Goal: Task Accomplishment & Management: Use online tool/utility

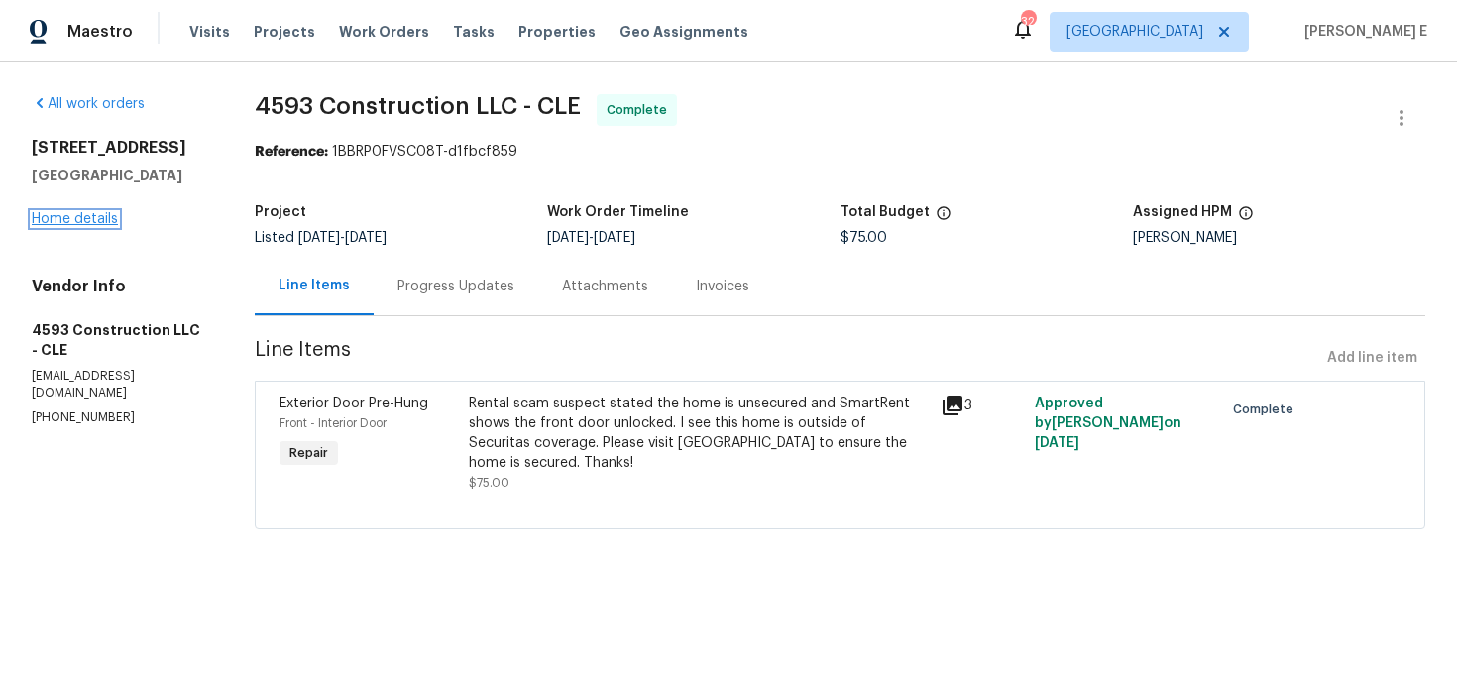
click at [79, 217] on link "Home details" at bounding box center [75, 219] width 86 height 14
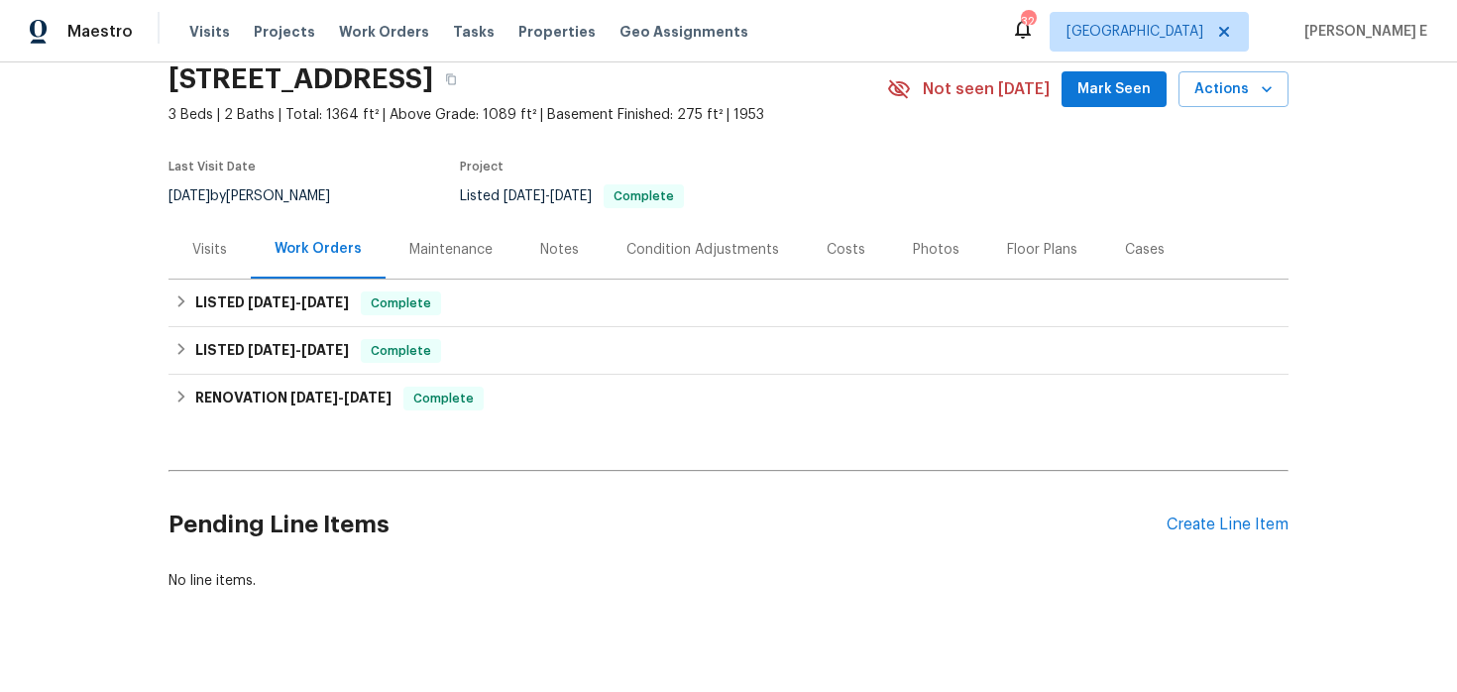
scroll to position [92, 0]
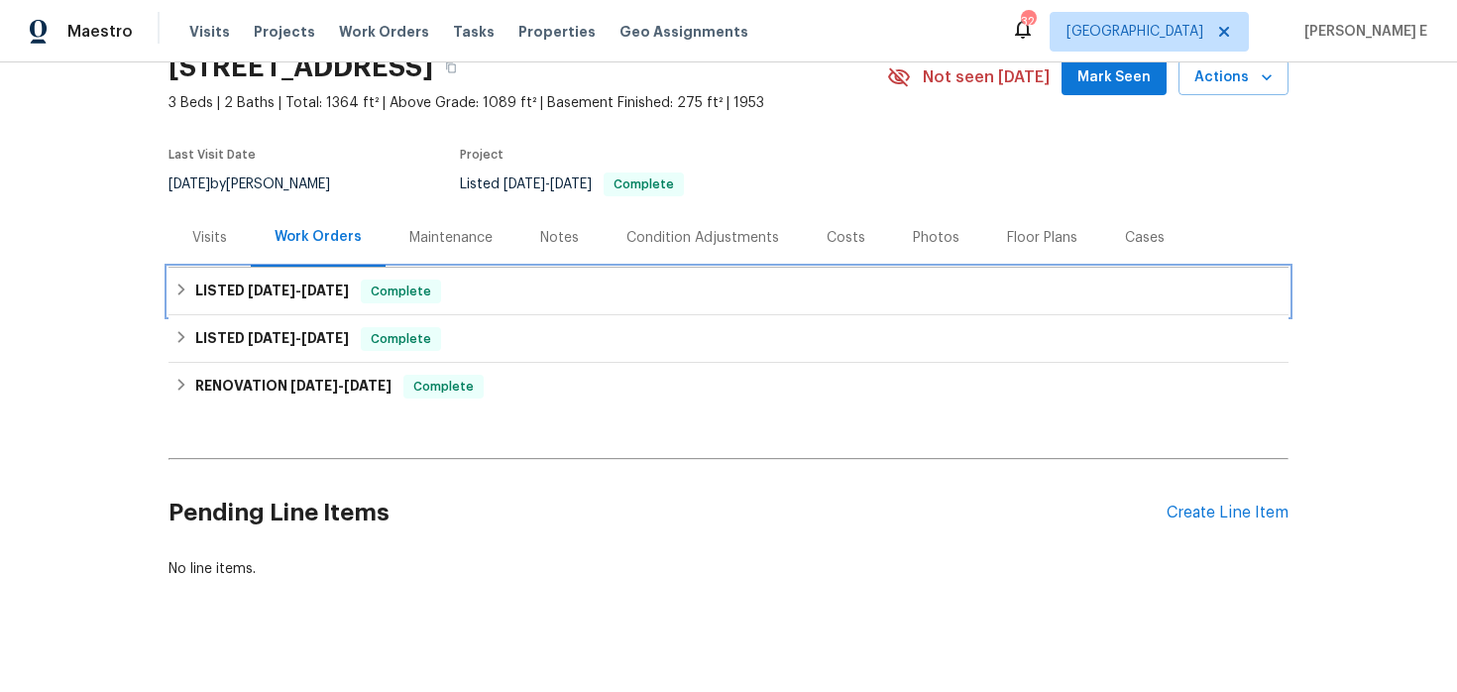
click at [341, 292] on span "7/26/25" at bounding box center [325, 291] width 48 height 14
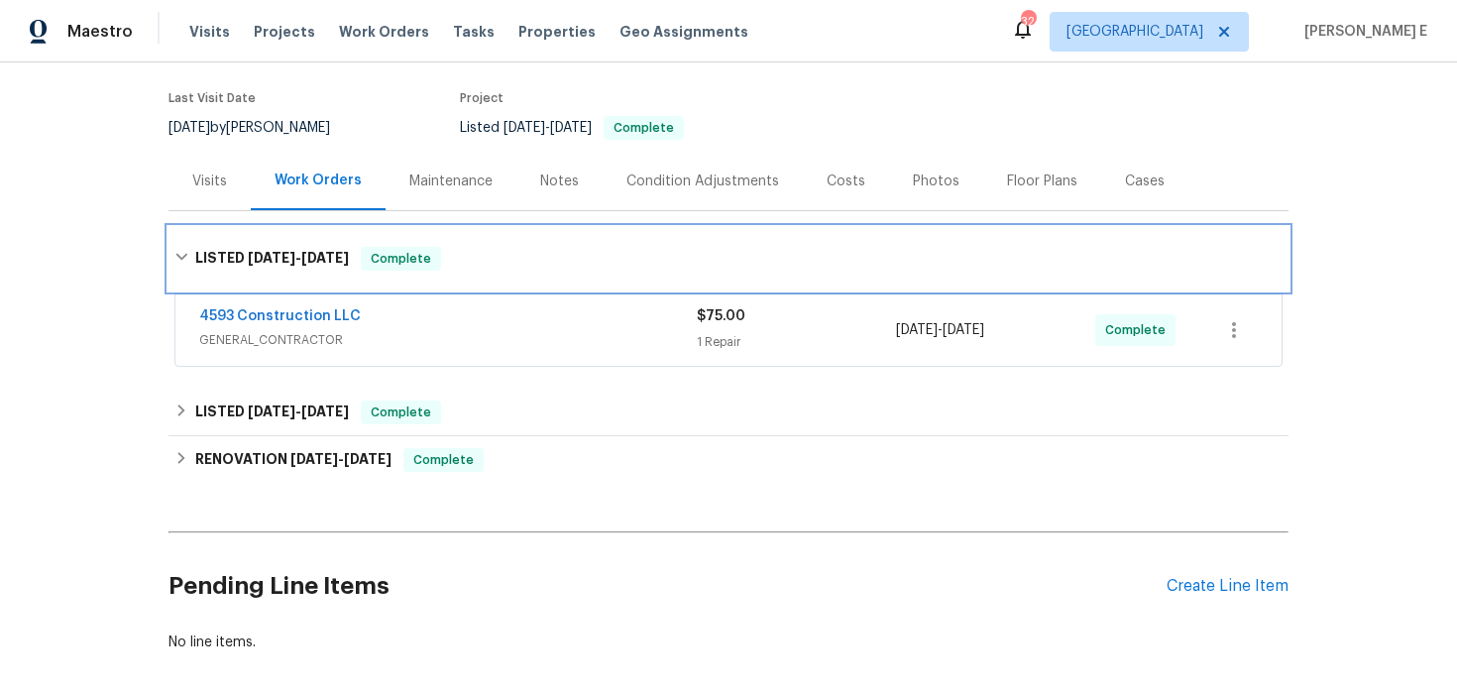
scroll to position [163, 0]
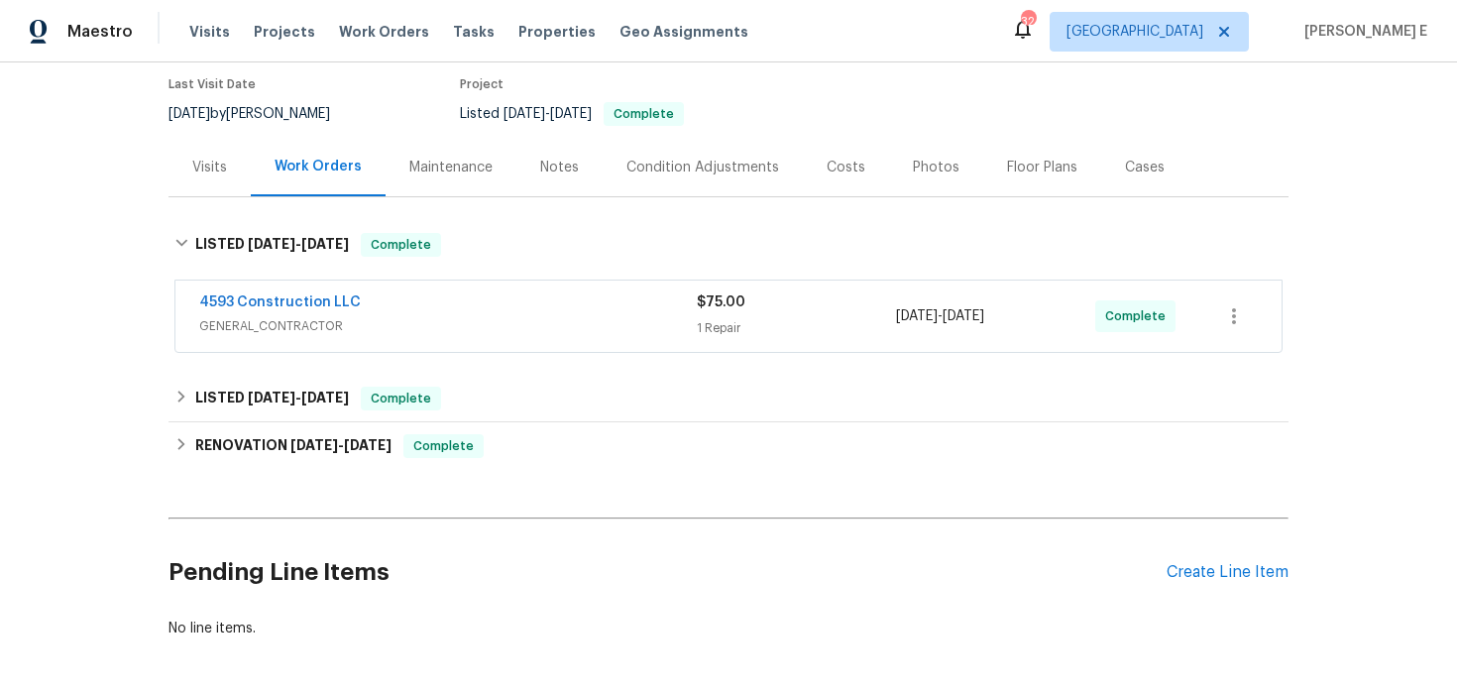
click at [445, 303] on div "4593 Construction LLC" at bounding box center [448, 304] width 498 height 24
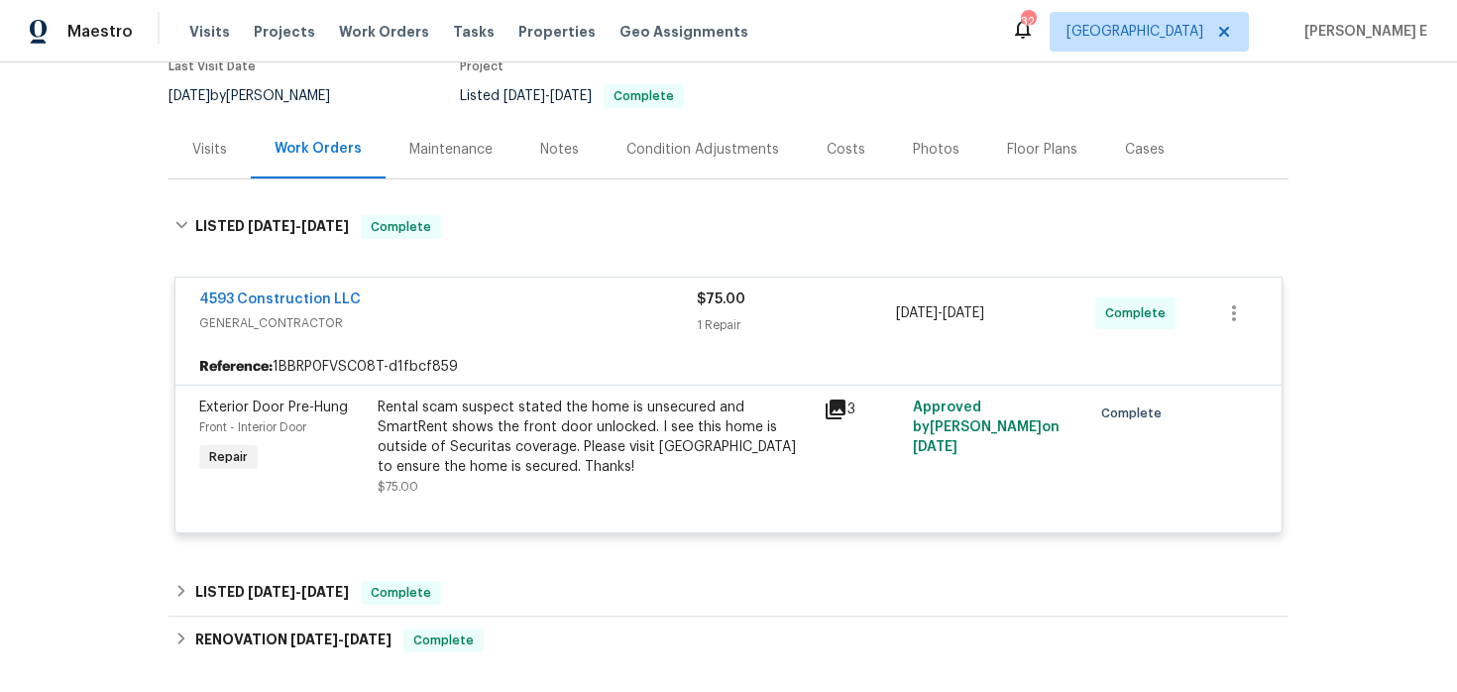
click at [442, 315] on span "GENERAL_CONTRACTOR" at bounding box center [448, 323] width 498 height 20
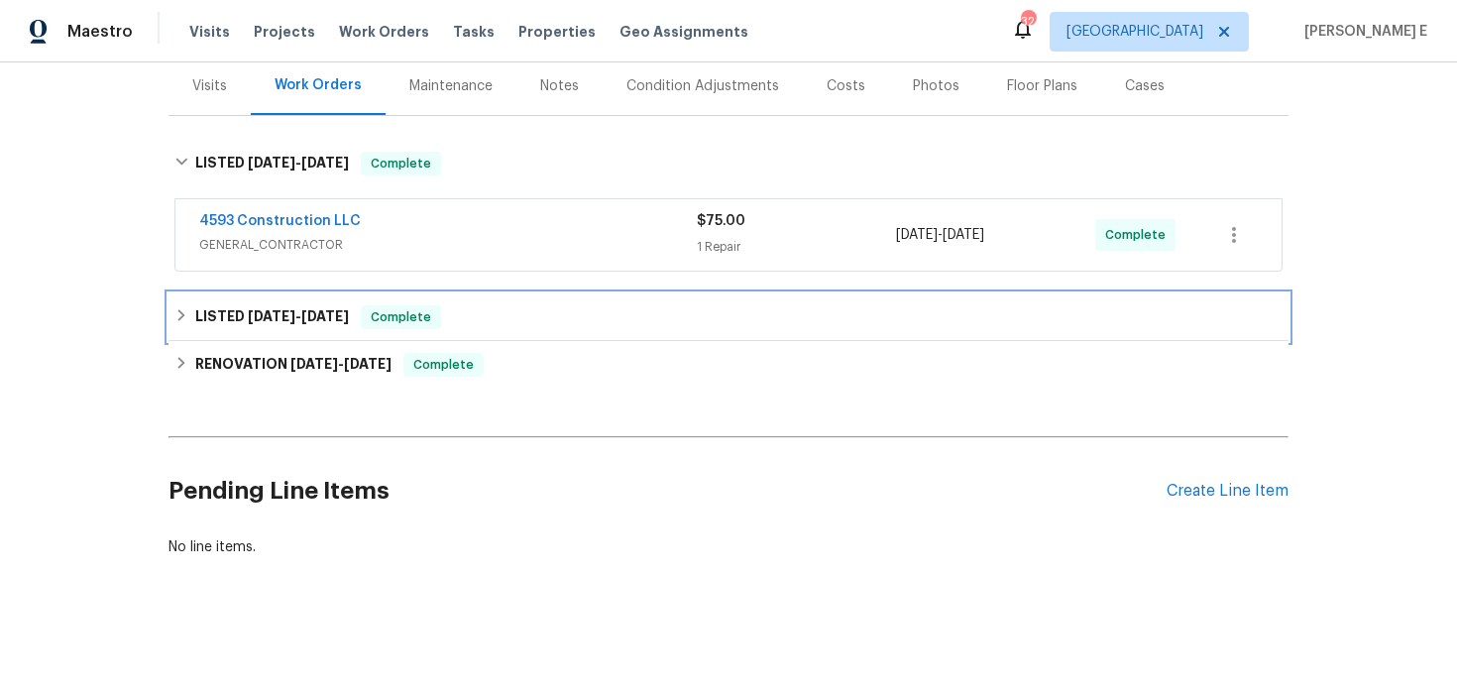
click at [308, 316] on span "7/23/25" at bounding box center [325, 316] width 48 height 14
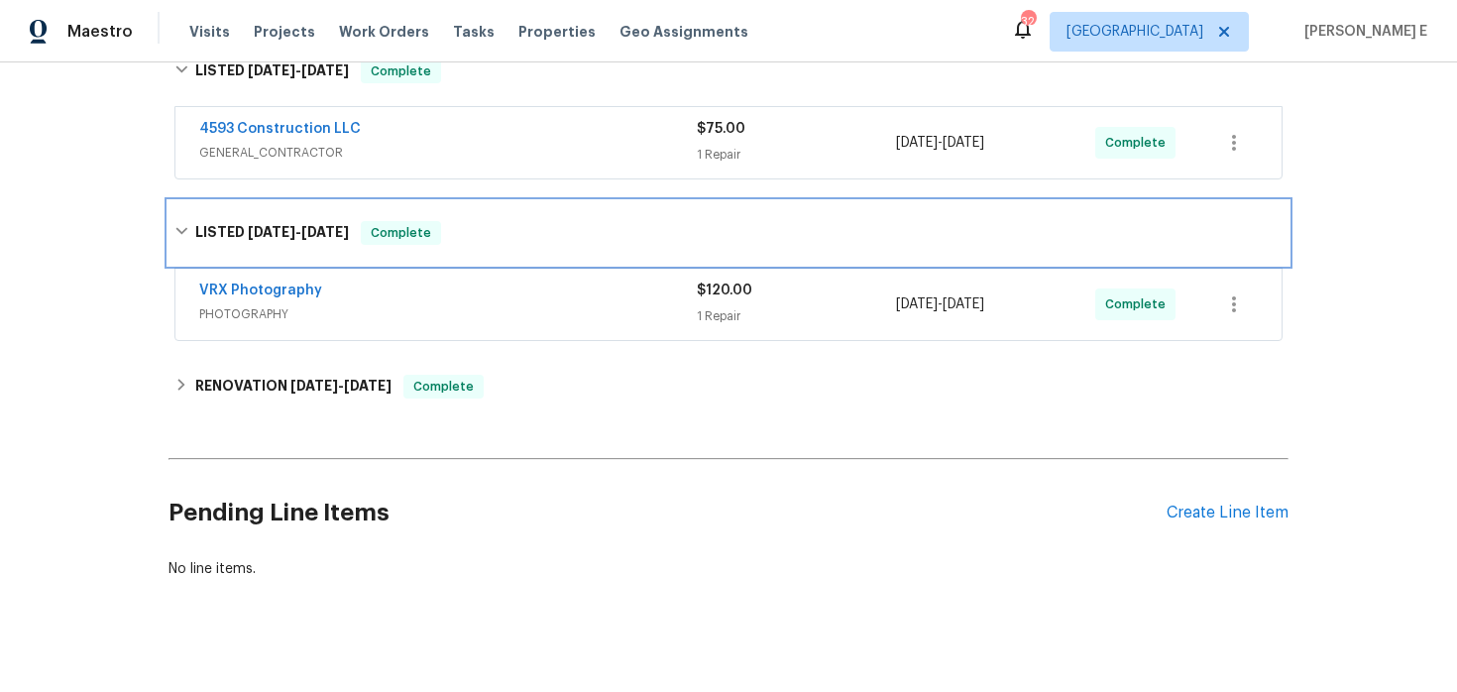
scroll to position [343, 0]
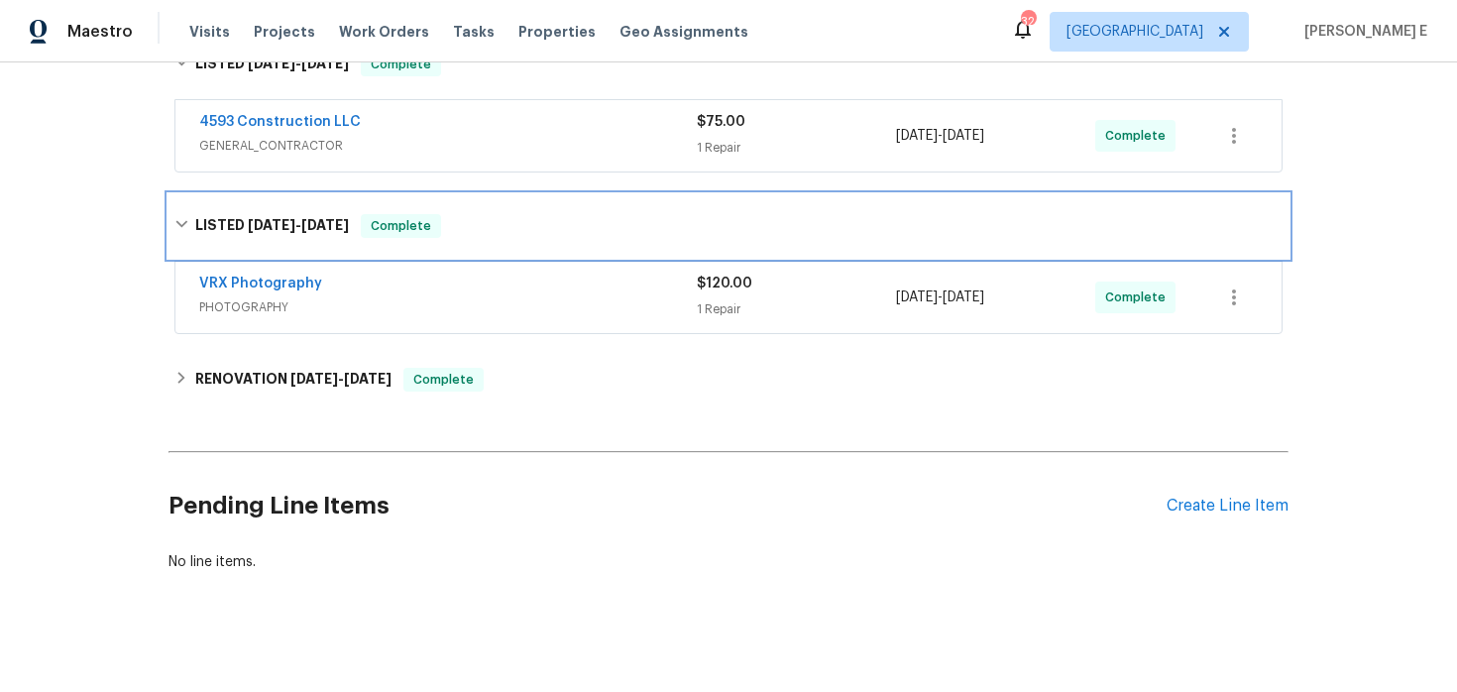
click at [321, 214] on h6 "LISTED 7/22/25 - 7/23/25" at bounding box center [272, 226] width 154 height 24
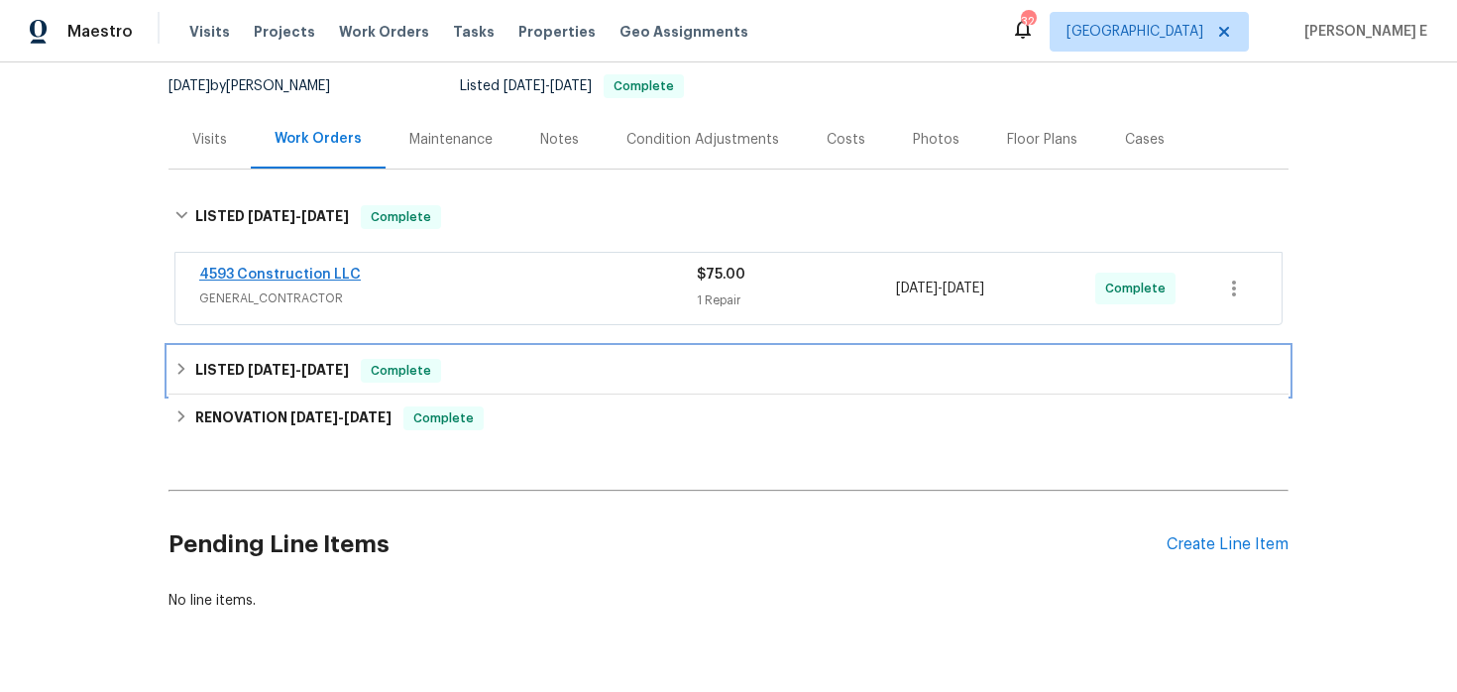
scroll to position [244, 0]
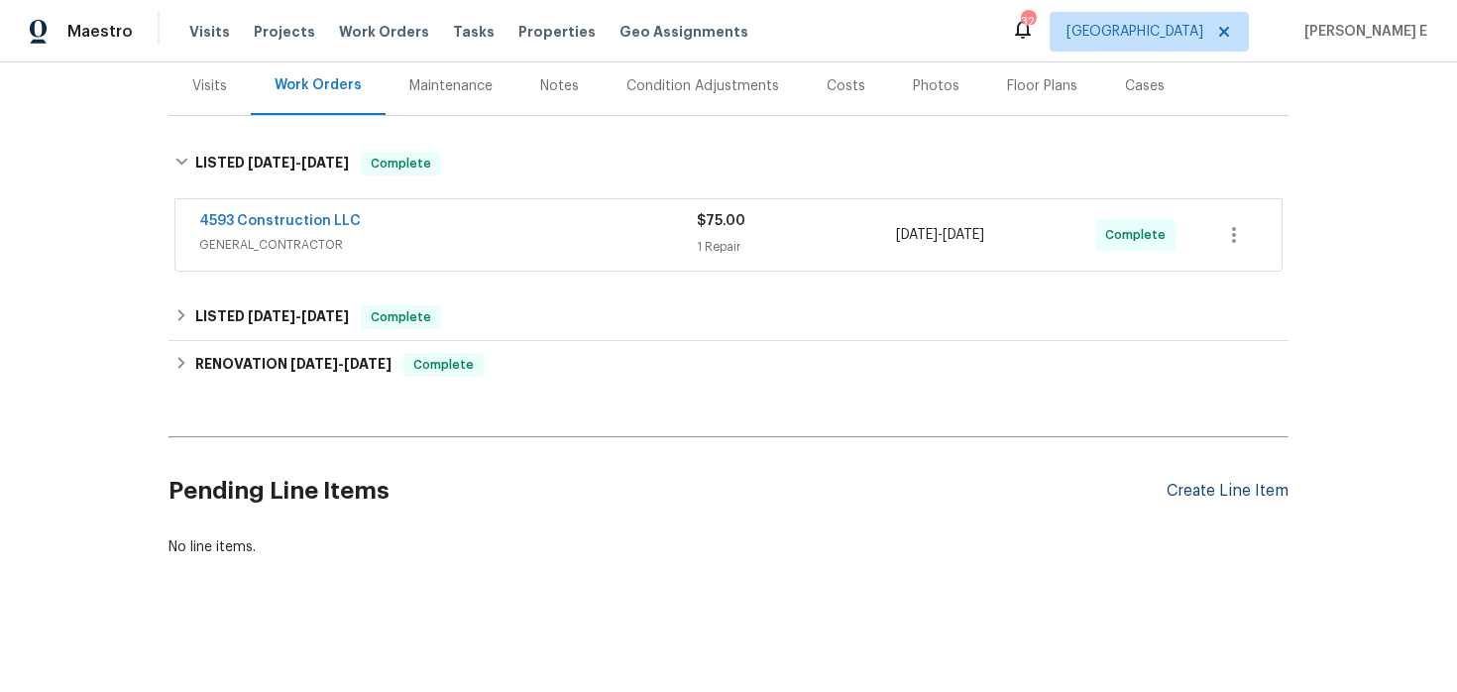
click at [1195, 482] on div "Create Line Item" at bounding box center [1228, 491] width 122 height 19
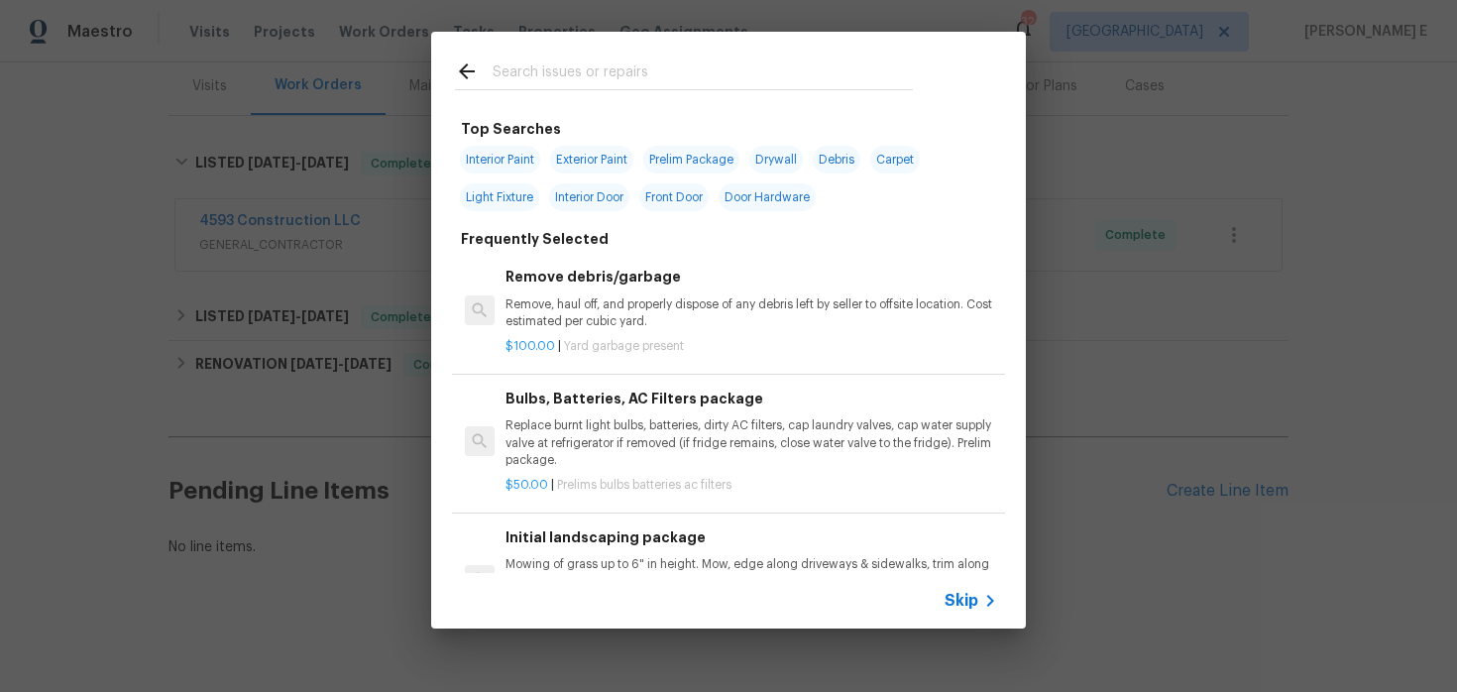
click at [960, 611] on div "Skip" at bounding box center [973, 601] width 57 height 24
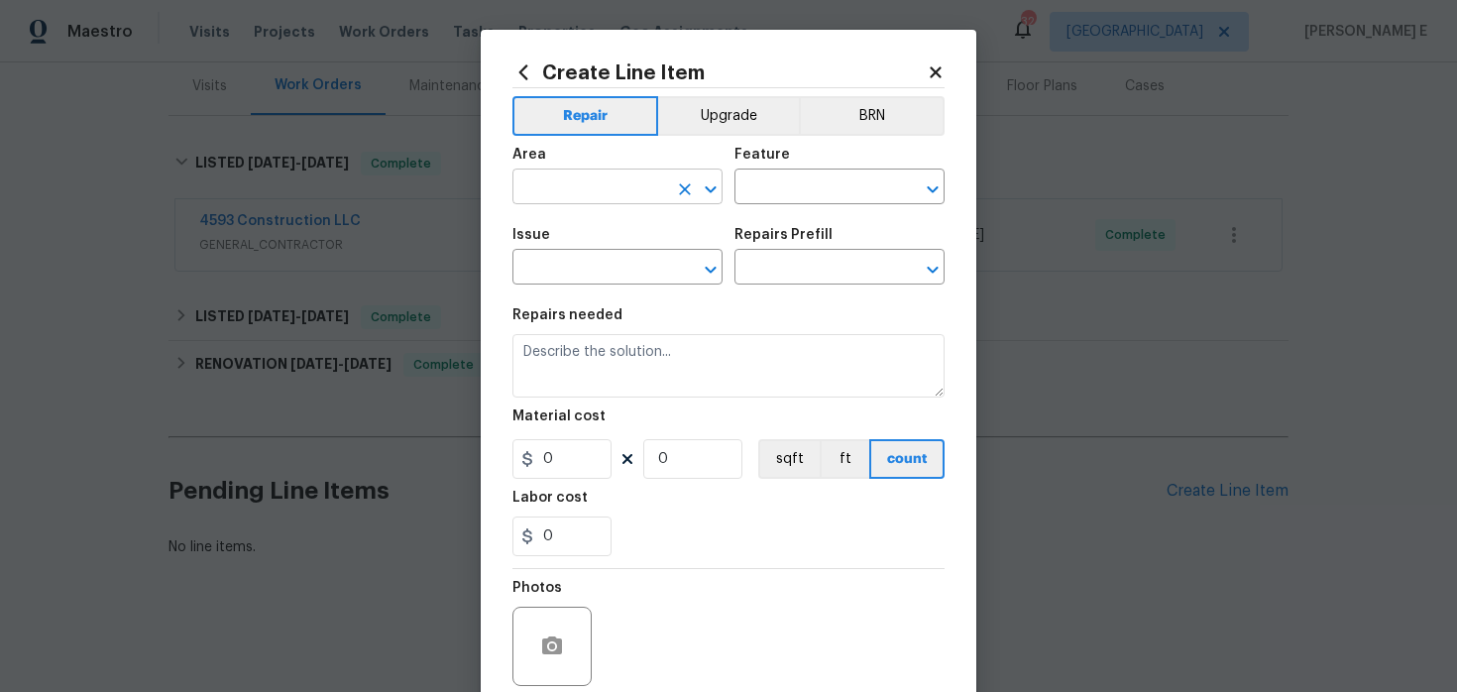
click at [581, 189] on input "text" at bounding box center [590, 188] width 155 height 31
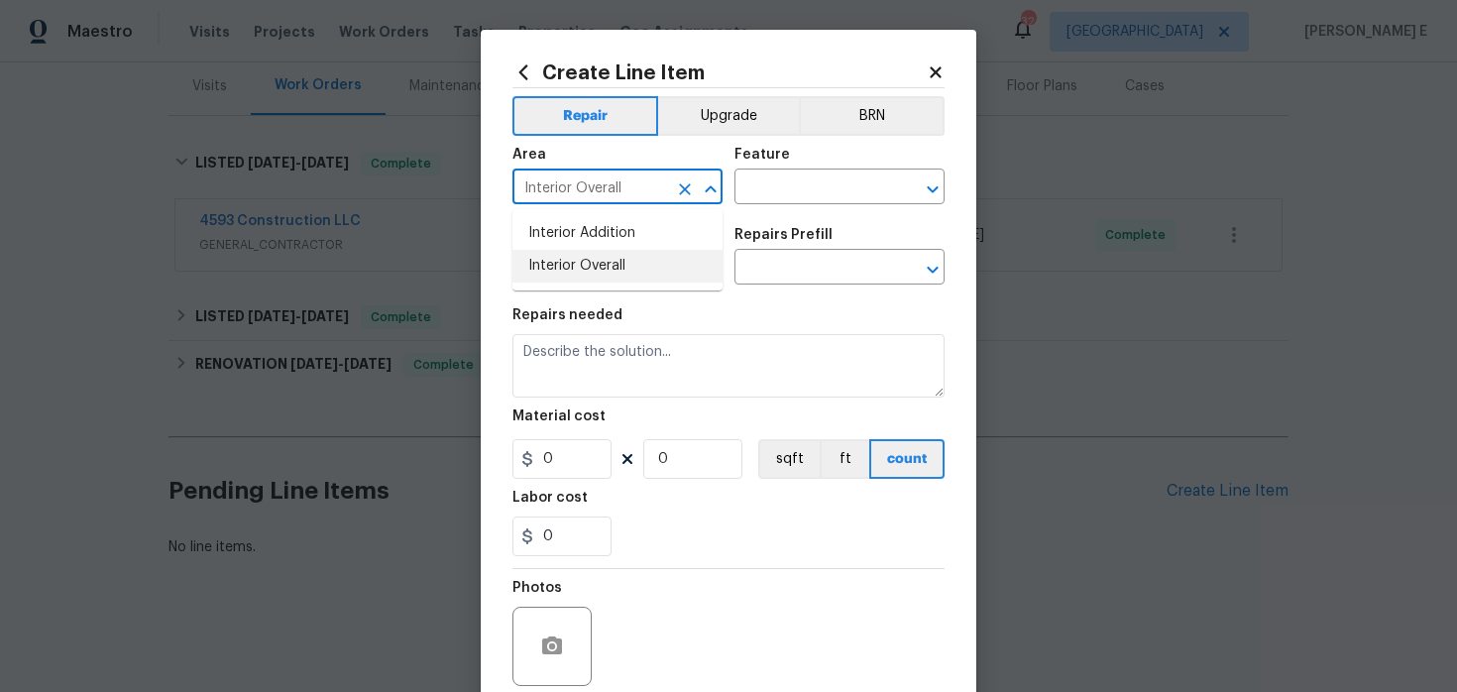
type input "Interior Overall"
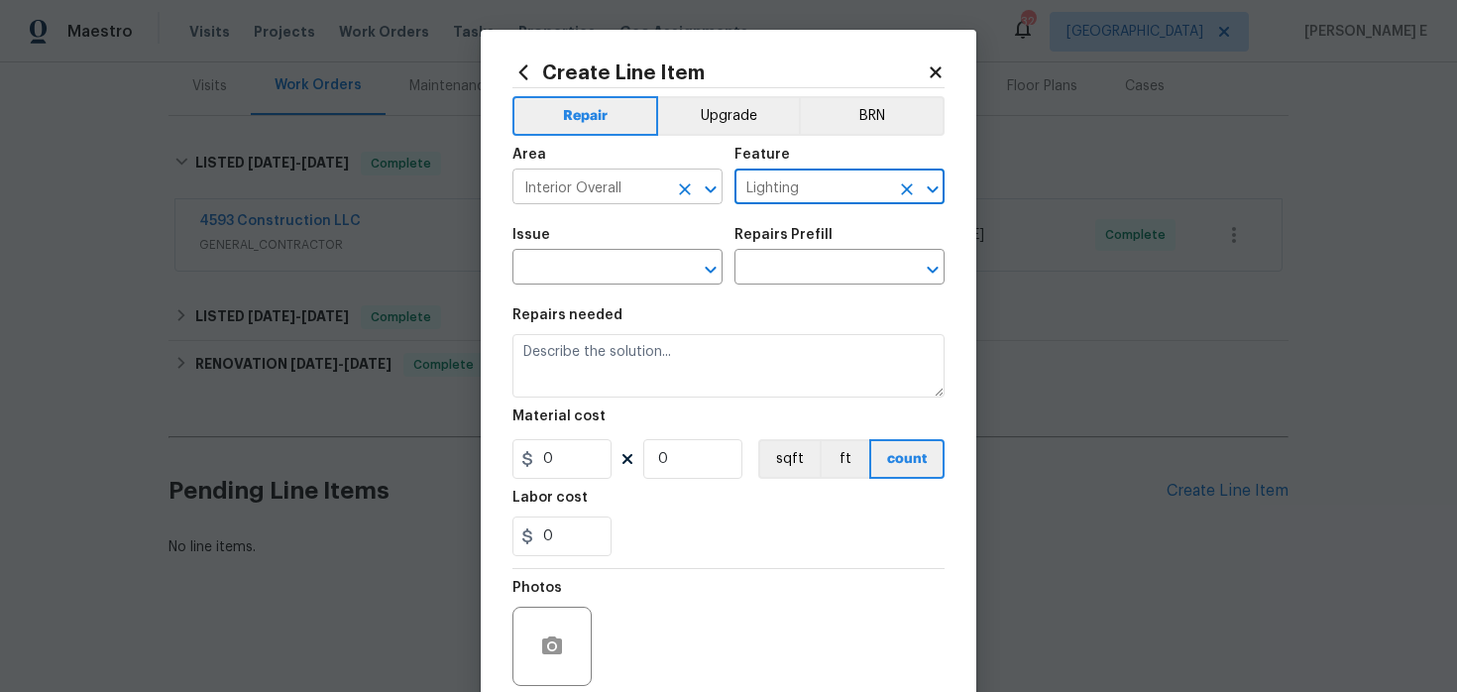
type input "Lighting"
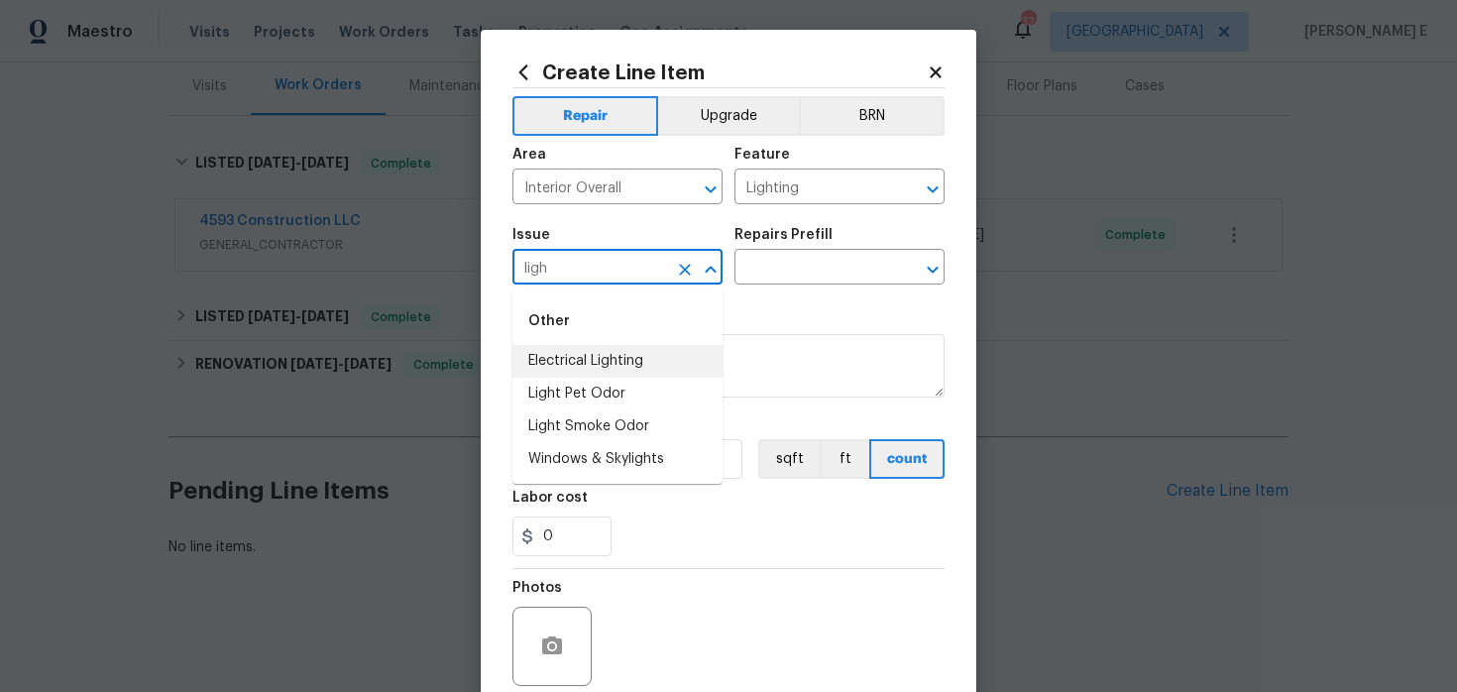
click at [603, 363] on li "Electrical Lighting" at bounding box center [618, 361] width 210 height 33
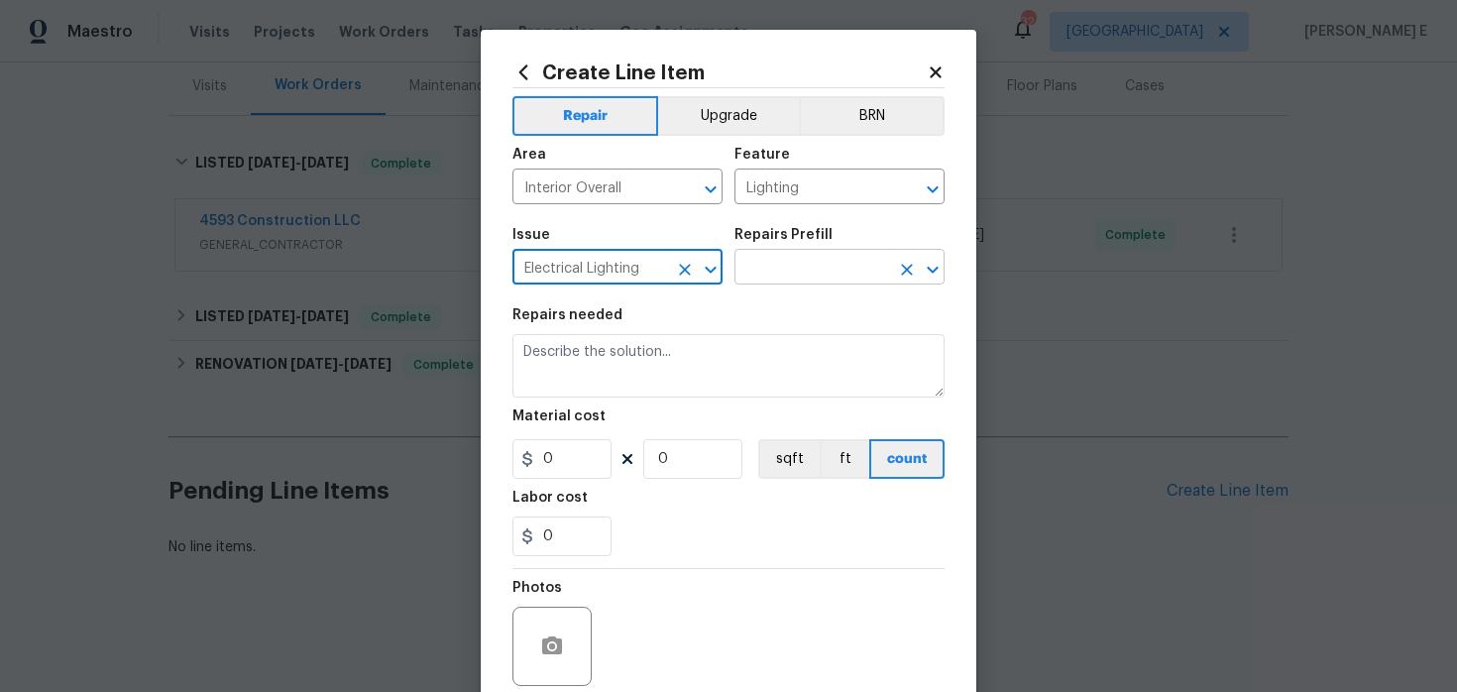
type input "Electrical Lighting"
click at [845, 283] on input "text" at bounding box center [812, 269] width 155 height 31
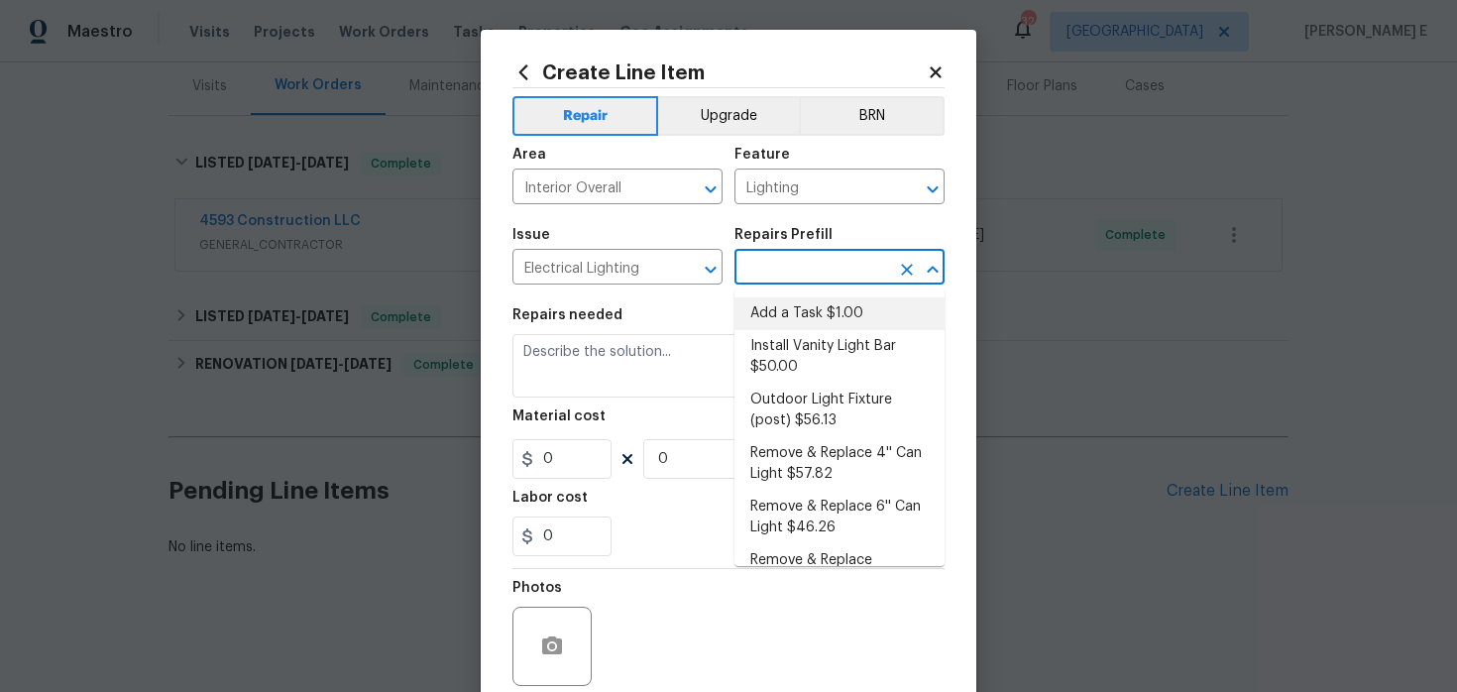
click at [816, 317] on li "Add a Task $1.00" at bounding box center [840, 313] width 210 height 33
type input "Add a Task $1.00"
type textarea "HPM to detail"
type input "1"
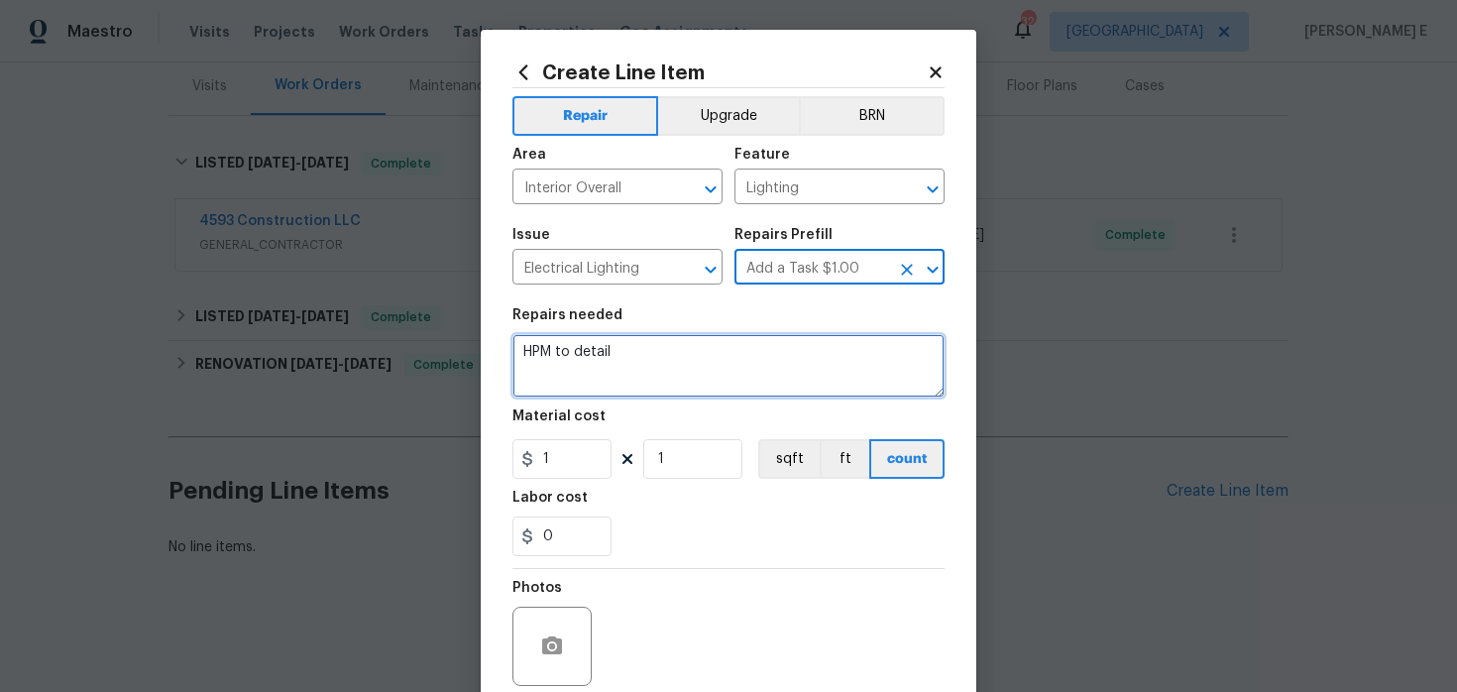
click at [705, 376] on textarea "HPM to detail" at bounding box center [729, 365] width 432 height 63
paste textarea "The outlets in the family room are not working. Please repair the outlets to en…"
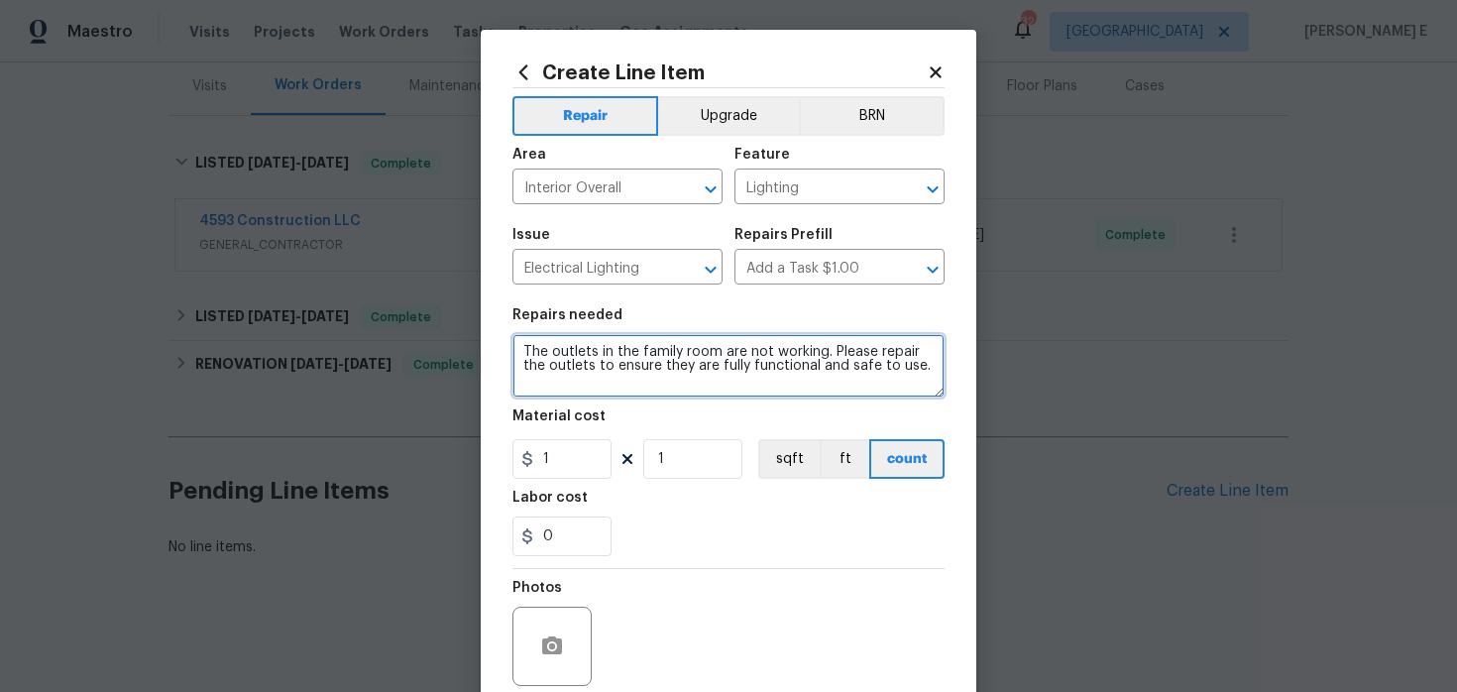
type textarea "The outlets in the family room are not working. Please repair the outlets to en…"
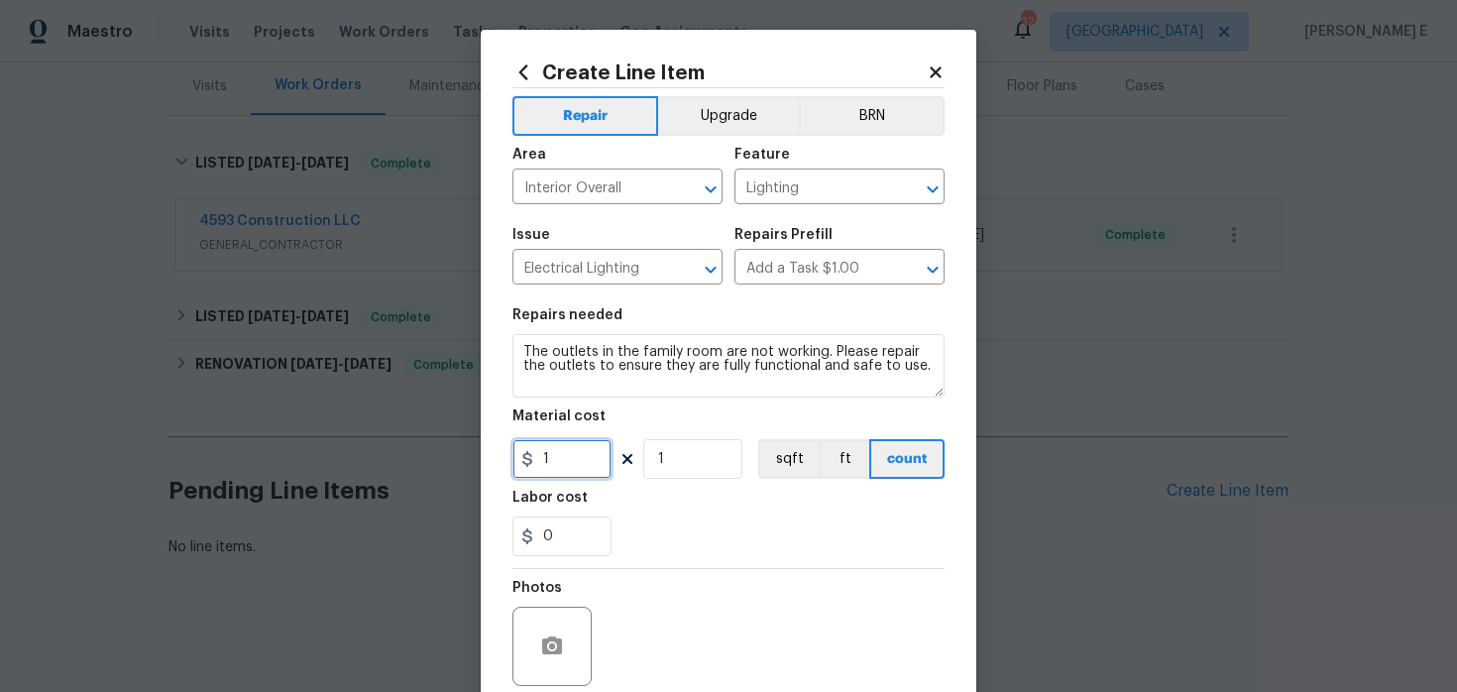
drag, startPoint x: 570, startPoint y: 462, endPoint x: 463, endPoint y: 462, distance: 107.1
click at [463, 462] on div "Create Line Item Repair Upgrade BRN Area Interior Overall ​ Feature Lighting ​ …" at bounding box center [728, 346] width 1457 height 692
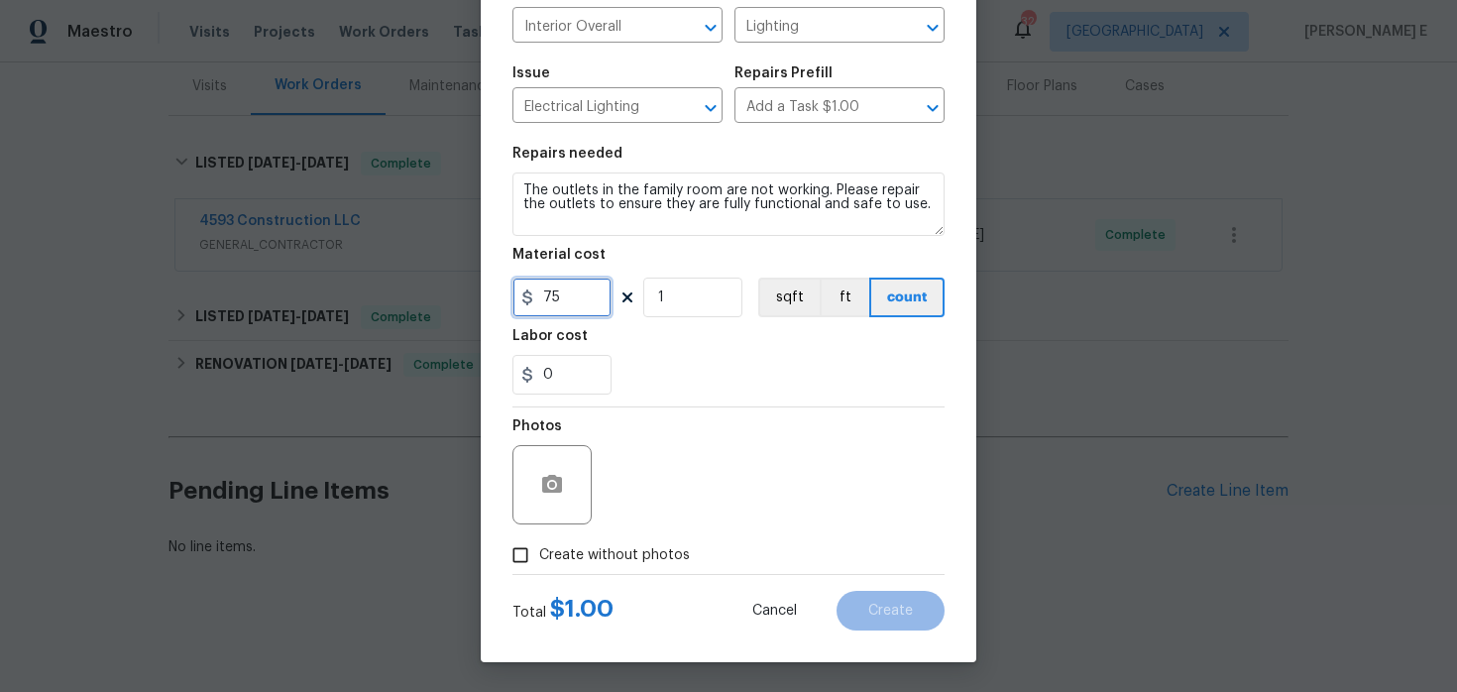
type input "75"
click at [574, 551] on span "Create without photos" at bounding box center [614, 555] width 151 height 21
click at [539, 551] on input "Create without photos" at bounding box center [521, 555] width 38 height 38
checkbox input "true"
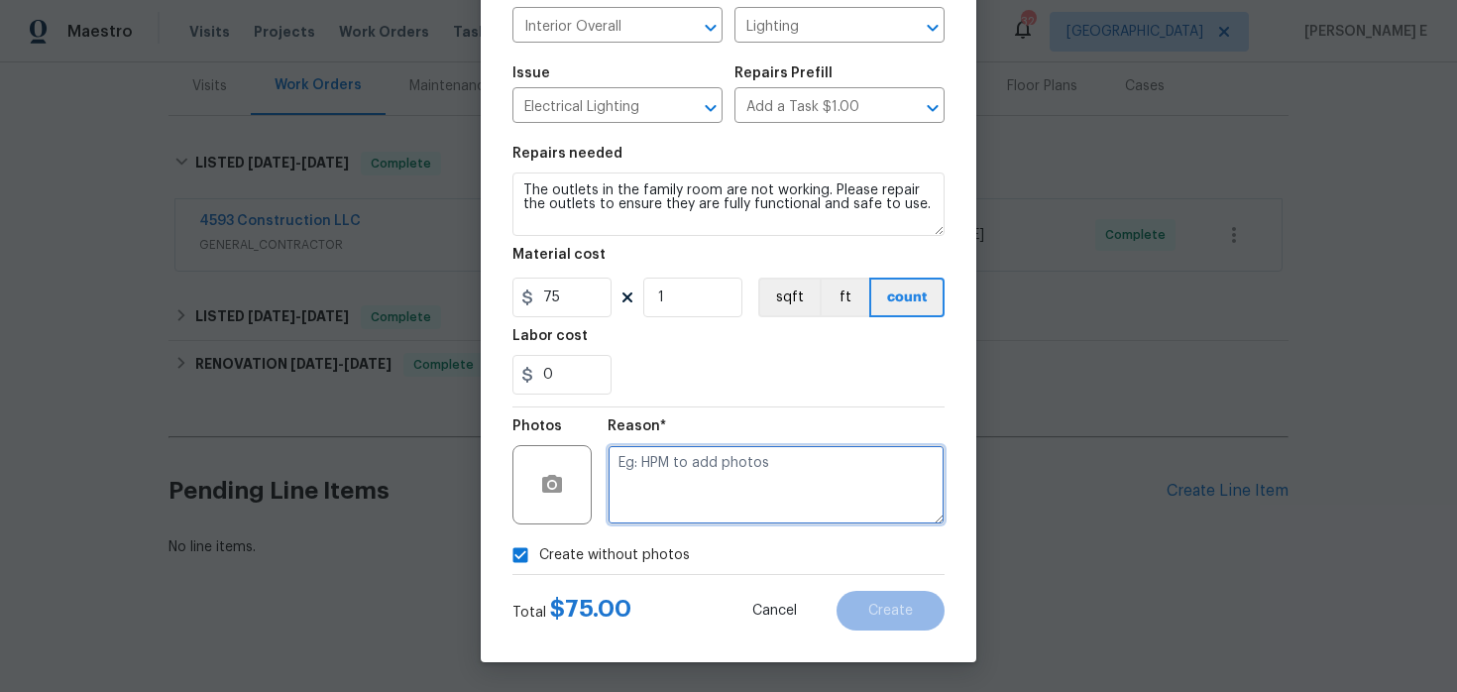
click at [669, 503] on textarea at bounding box center [776, 484] width 337 height 79
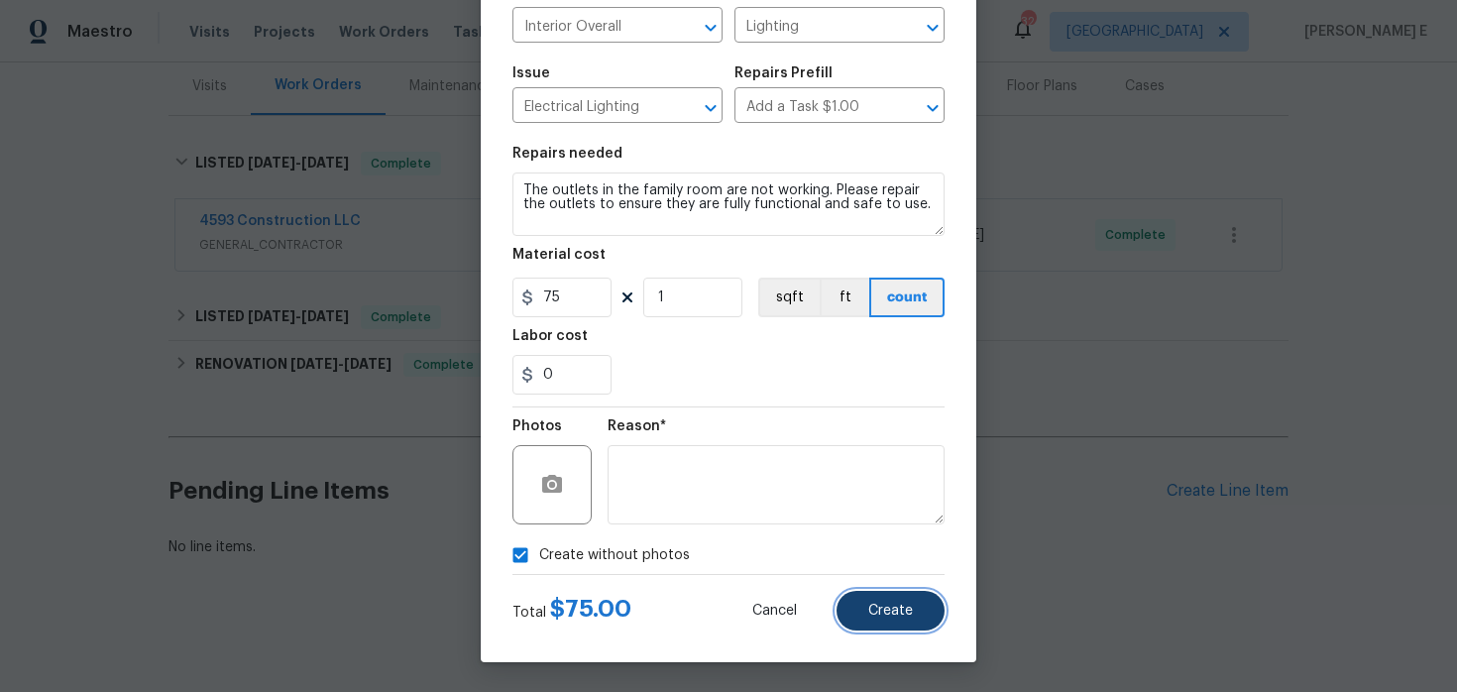
click at [888, 609] on span "Create" at bounding box center [890, 611] width 45 height 15
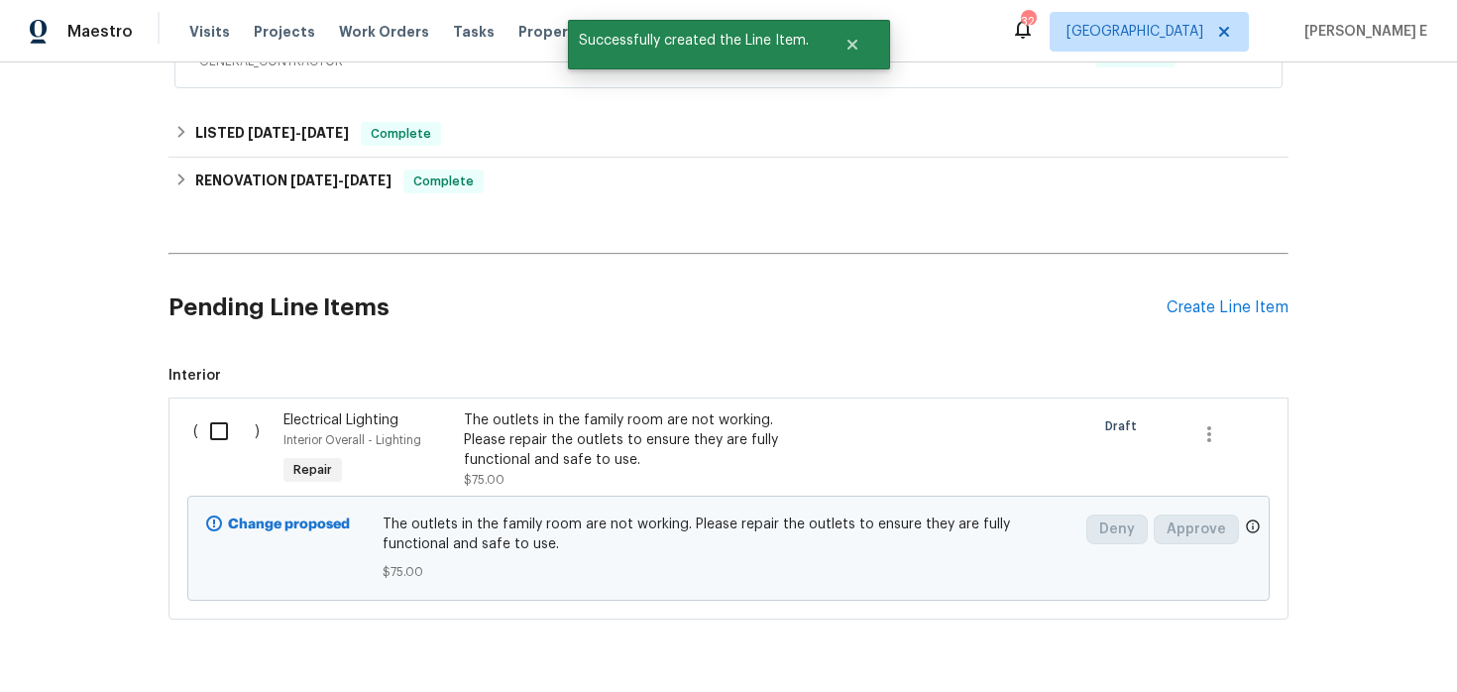
scroll to position [490, 0]
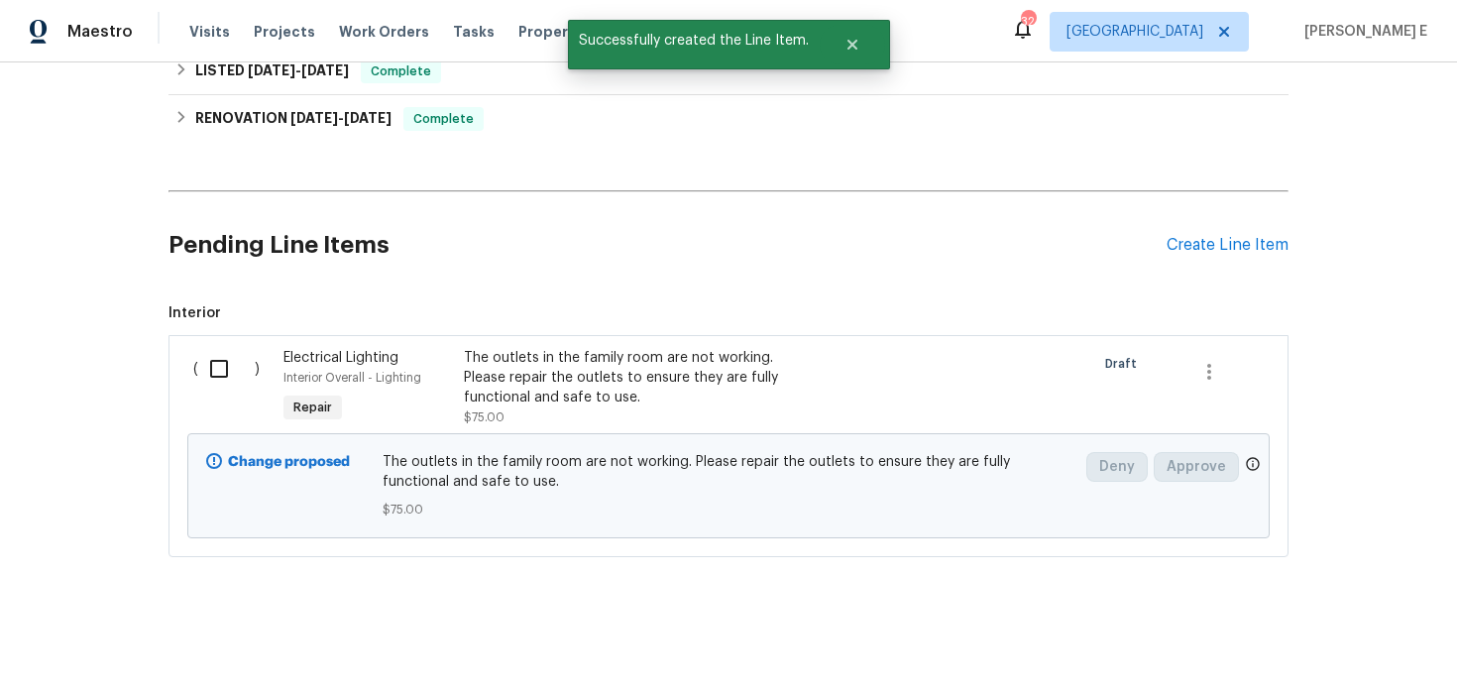
click at [215, 364] on input "checkbox" at bounding box center [226, 369] width 57 height 42
checkbox input "true"
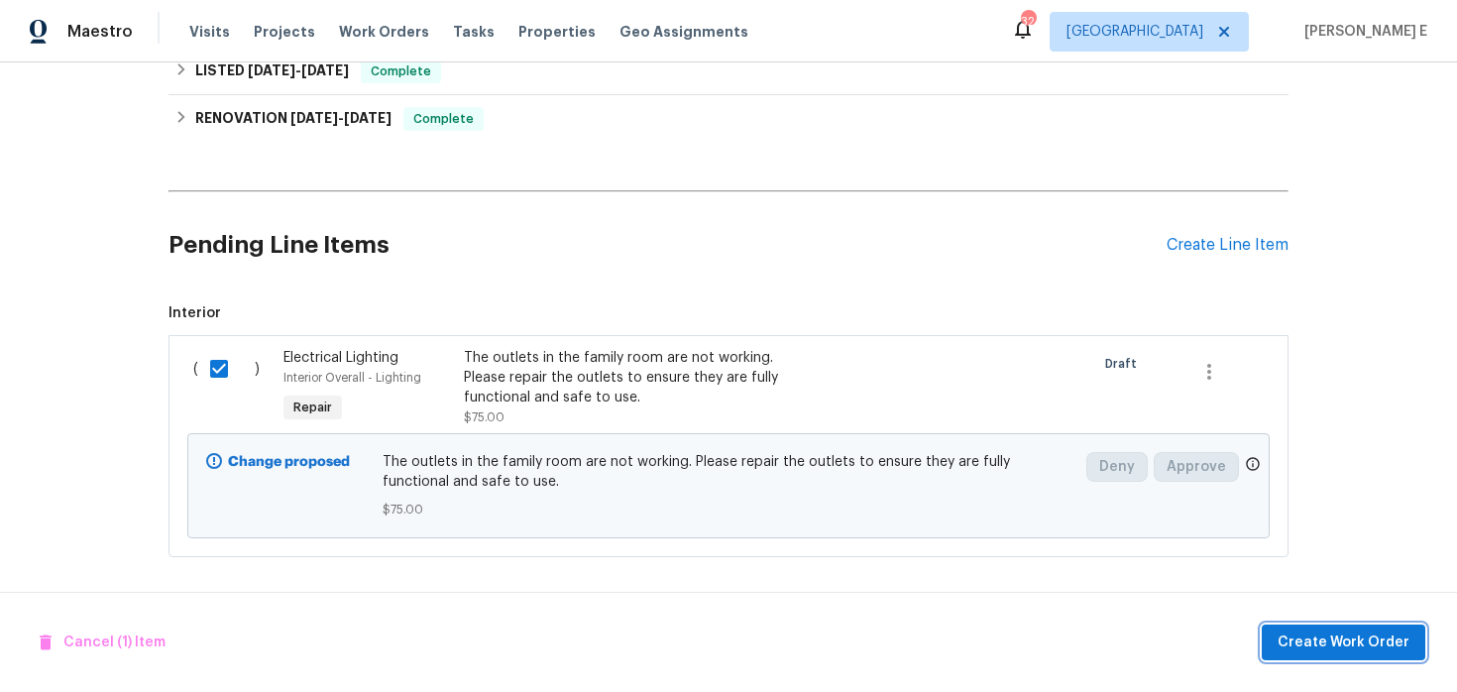
click at [1283, 642] on button "Create Work Order" at bounding box center [1344, 643] width 164 height 37
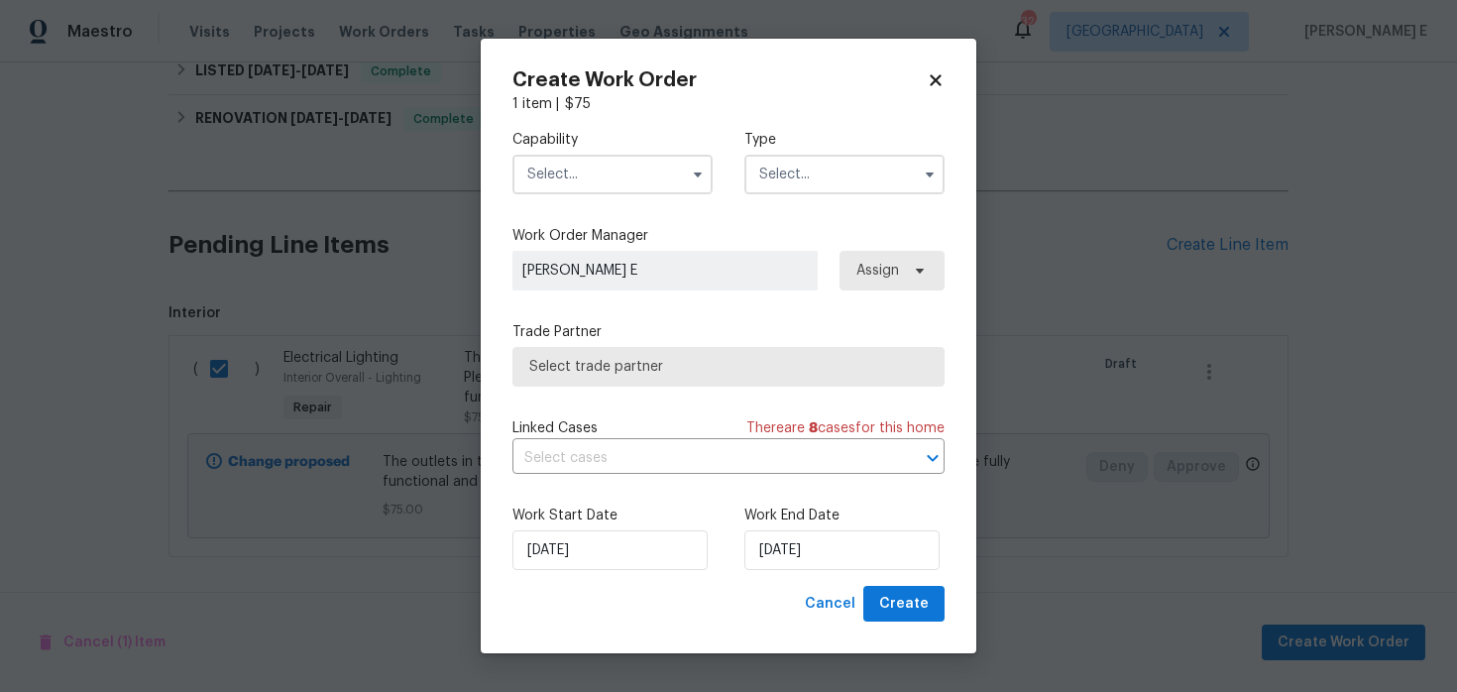
click at [648, 180] on input "text" at bounding box center [613, 175] width 200 height 40
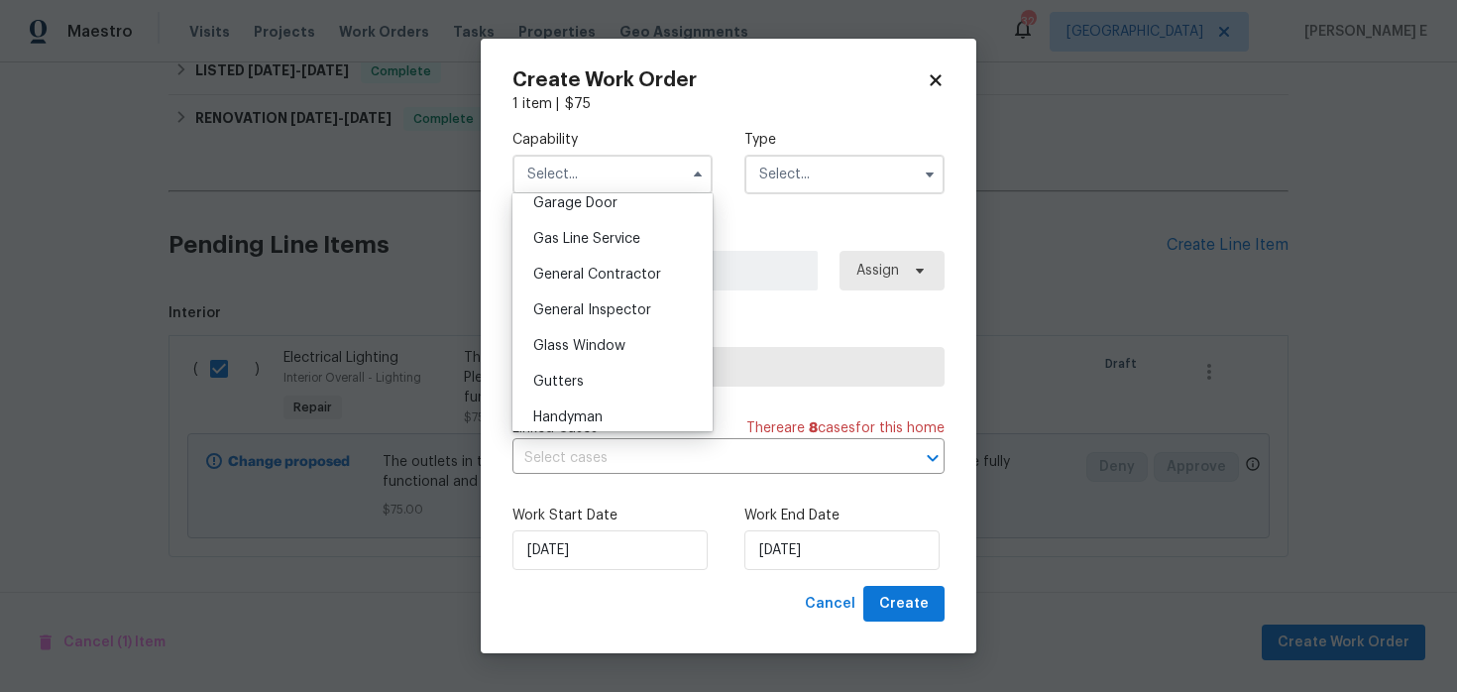
scroll to position [894, 0]
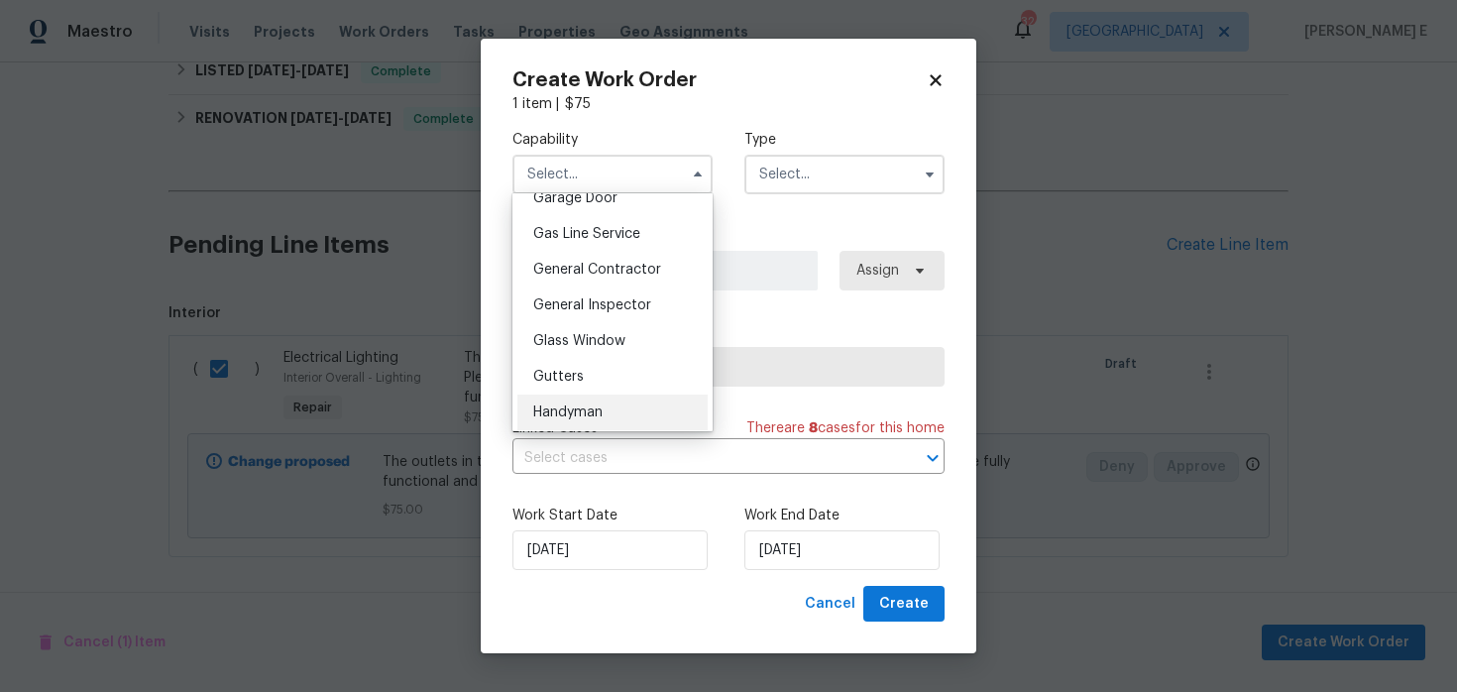
click at [561, 397] on div "Handyman" at bounding box center [612, 413] width 190 height 36
type input "Handyman"
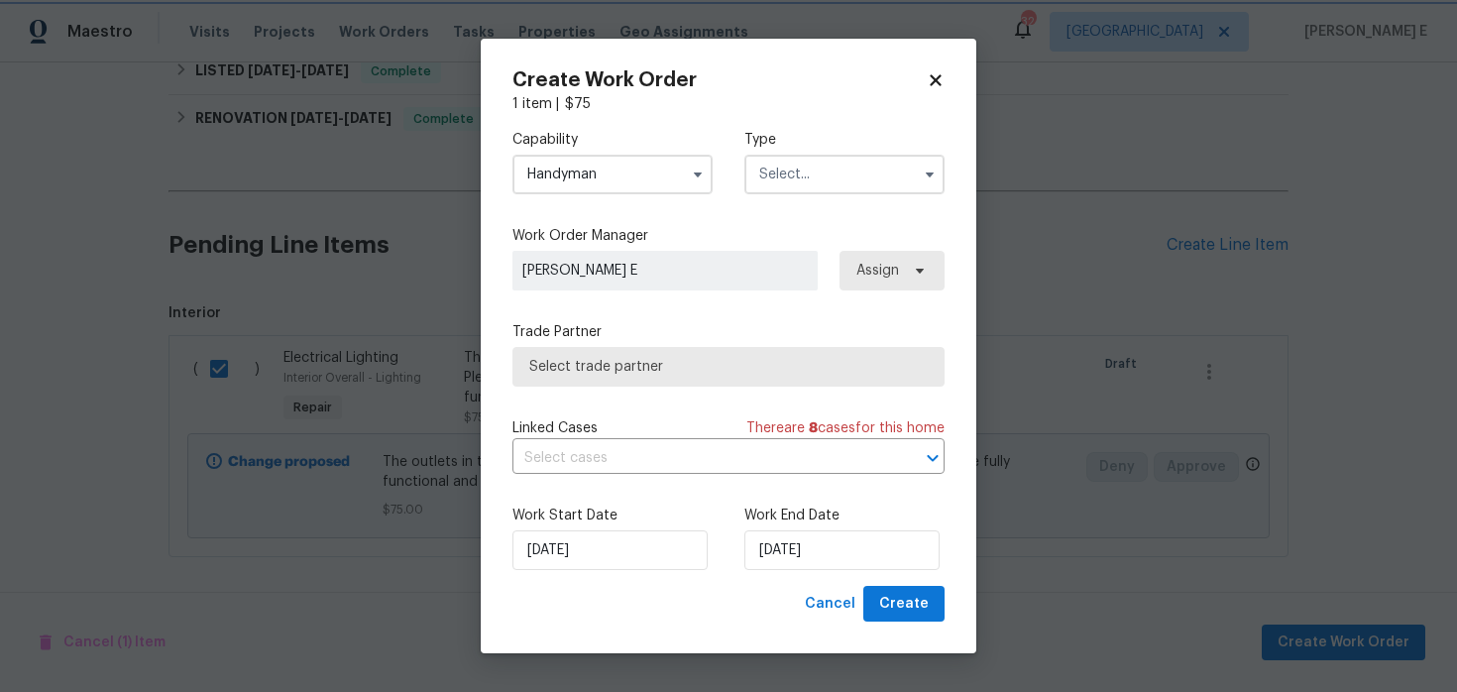
scroll to position [934, 0]
click at [736, 207] on div "Capability Handyman Type" at bounding box center [729, 162] width 432 height 96
click at [771, 178] on input "text" at bounding box center [844, 175] width 200 height 40
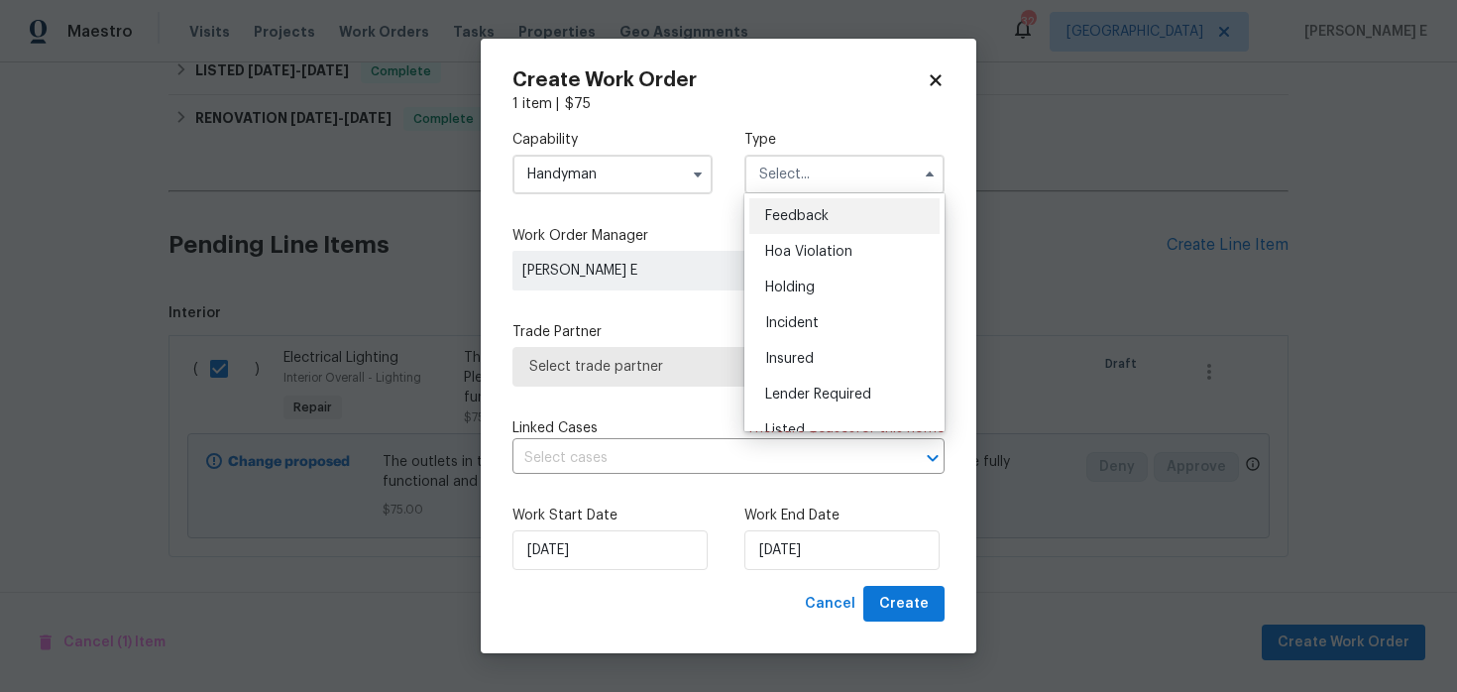
click at [755, 225] on div "Feedback" at bounding box center [844, 216] width 190 height 36
type input "Feedback"
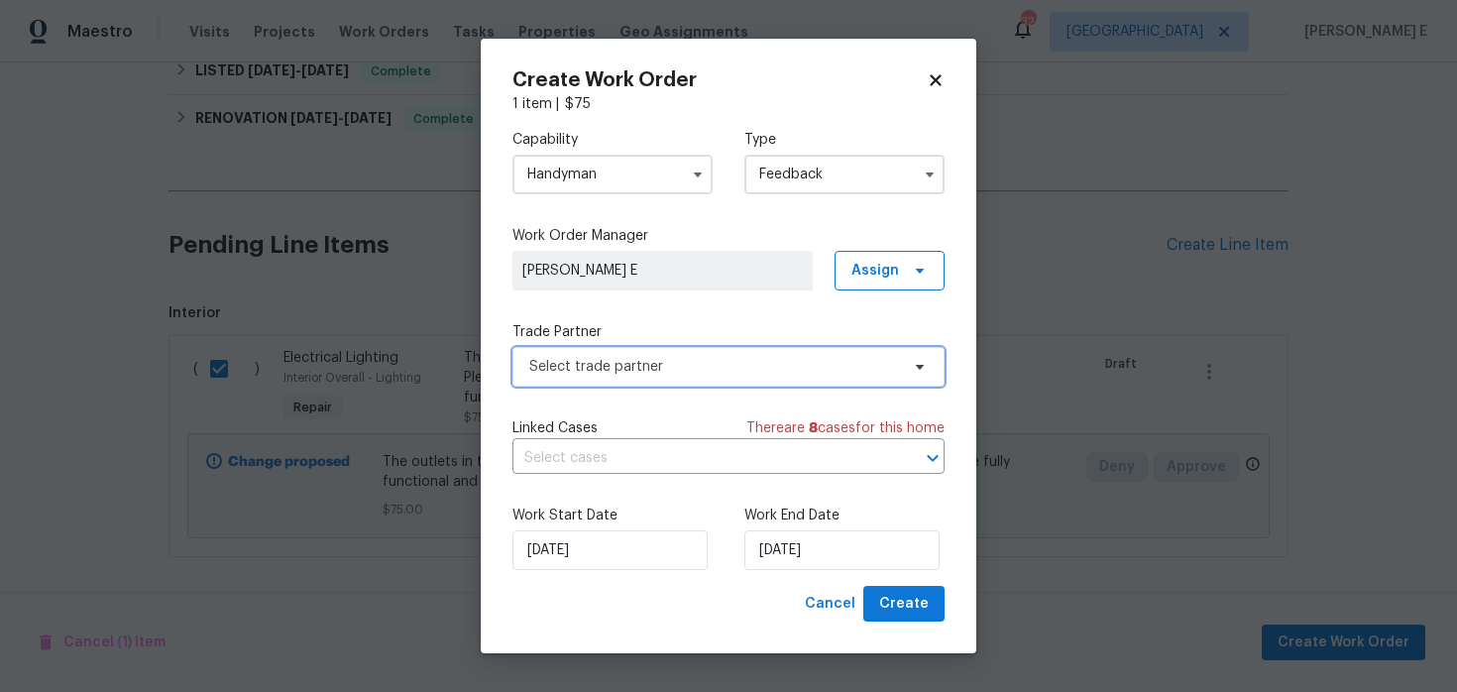
click at [609, 364] on span "Select trade partner" at bounding box center [714, 367] width 370 height 20
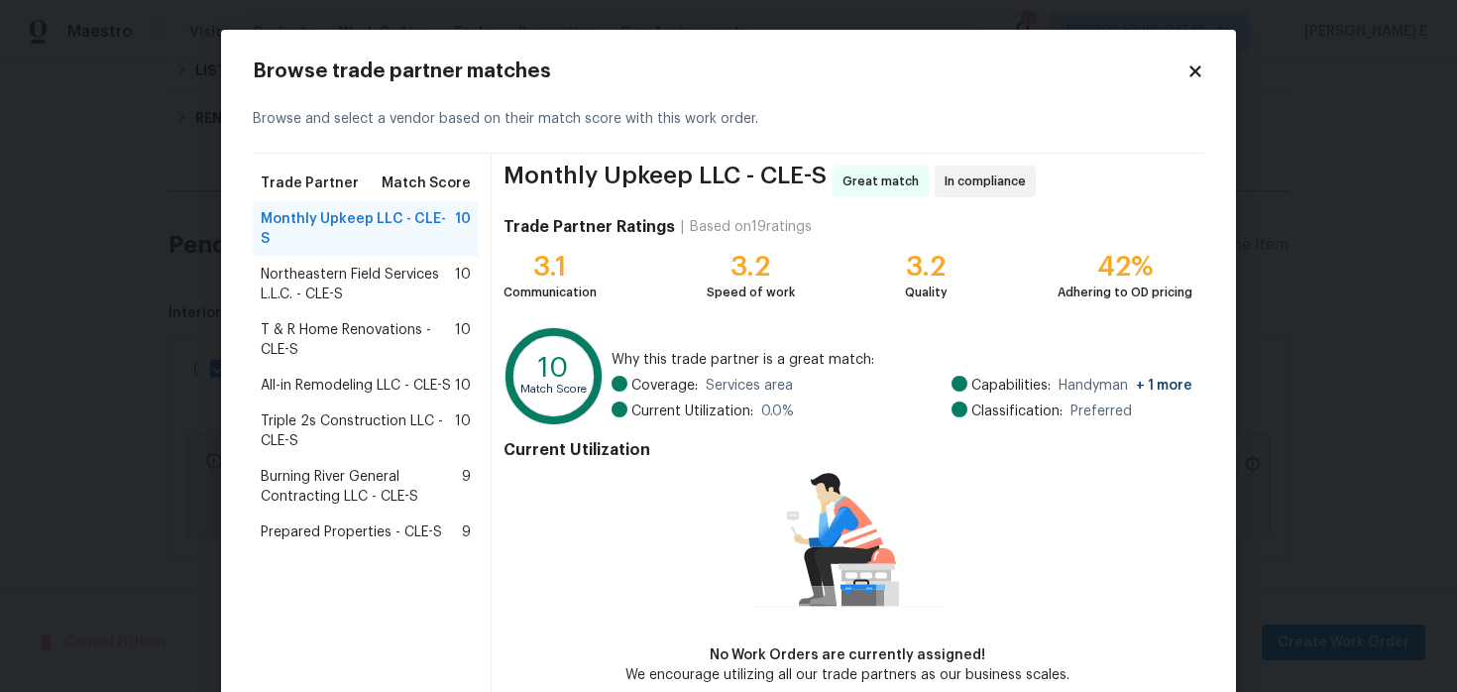
click at [274, 268] on span "Northeastern Field Services L.L.C. - CLE-S" at bounding box center [358, 285] width 194 height 40
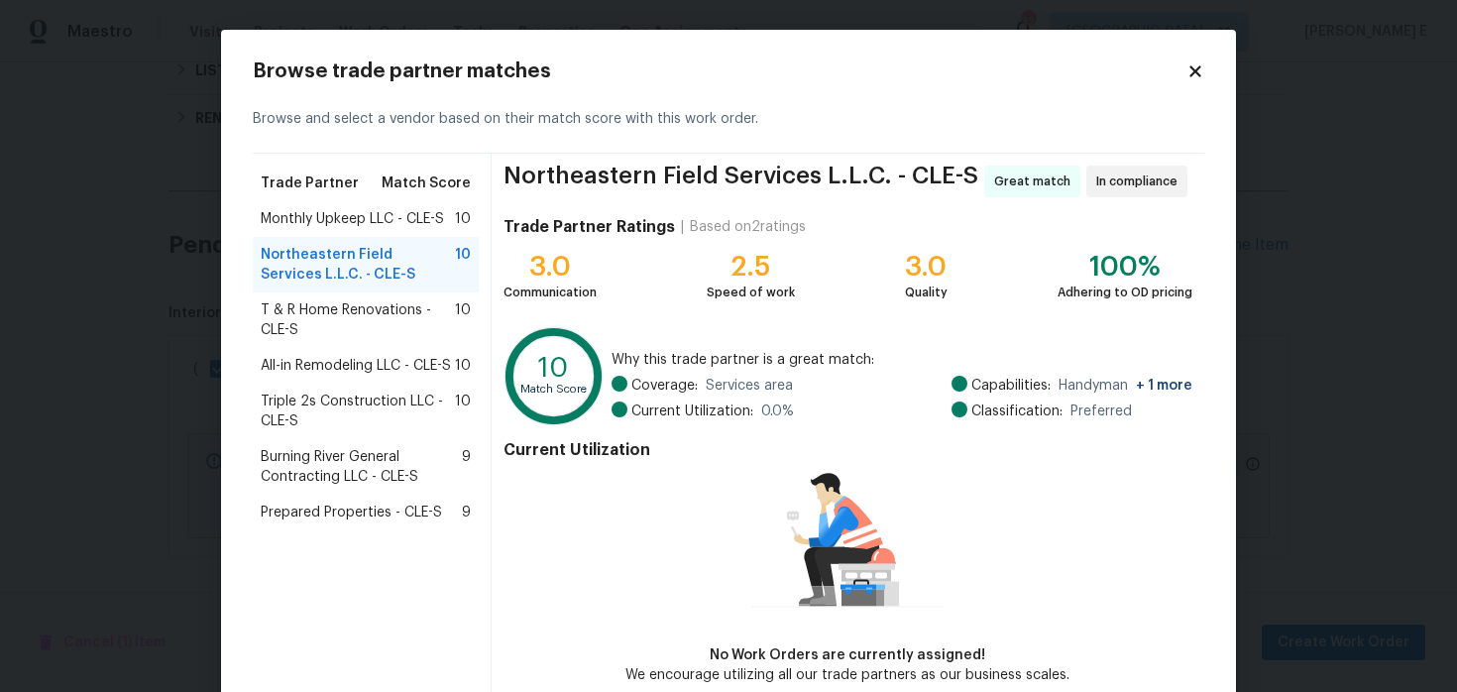
click at [385, 313] on span "T & R Home Renovations - CLE-S" at bounding box center [358, 320] width 194 height 40
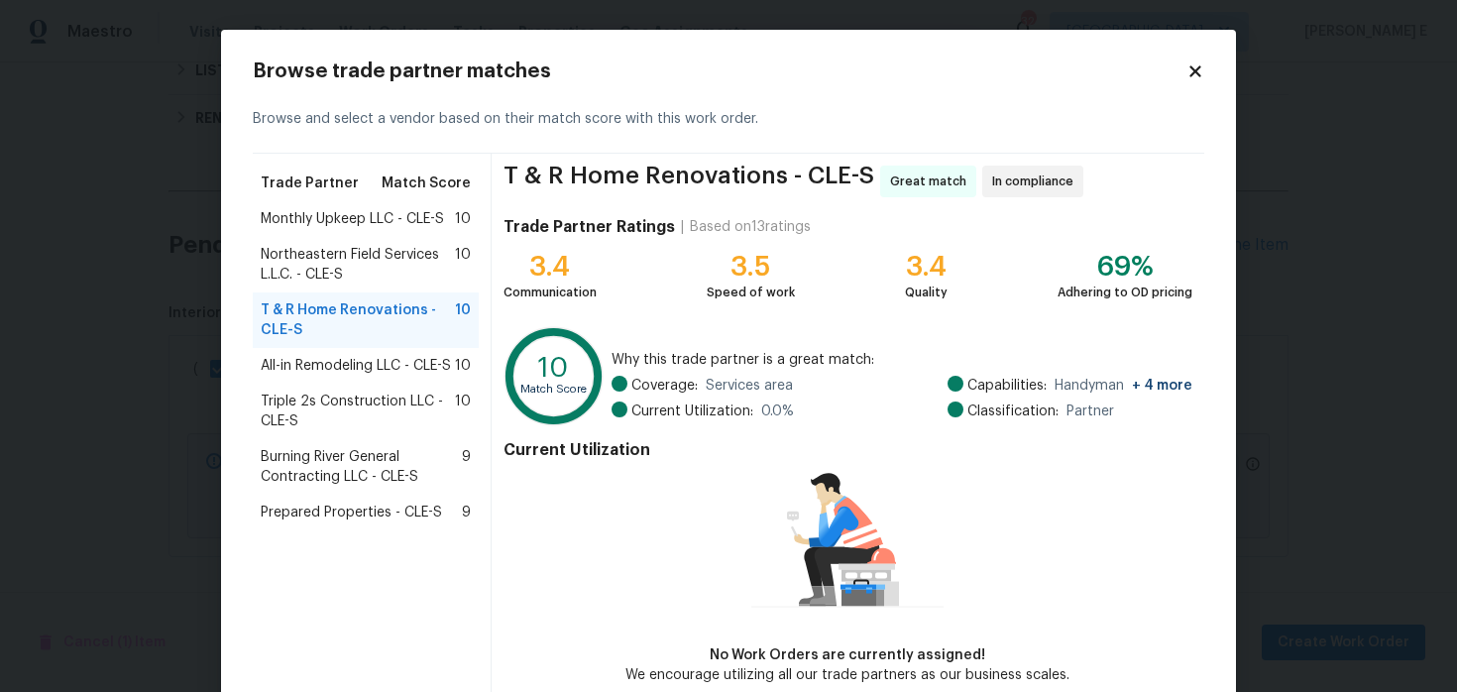
scroll to position [101, 0]
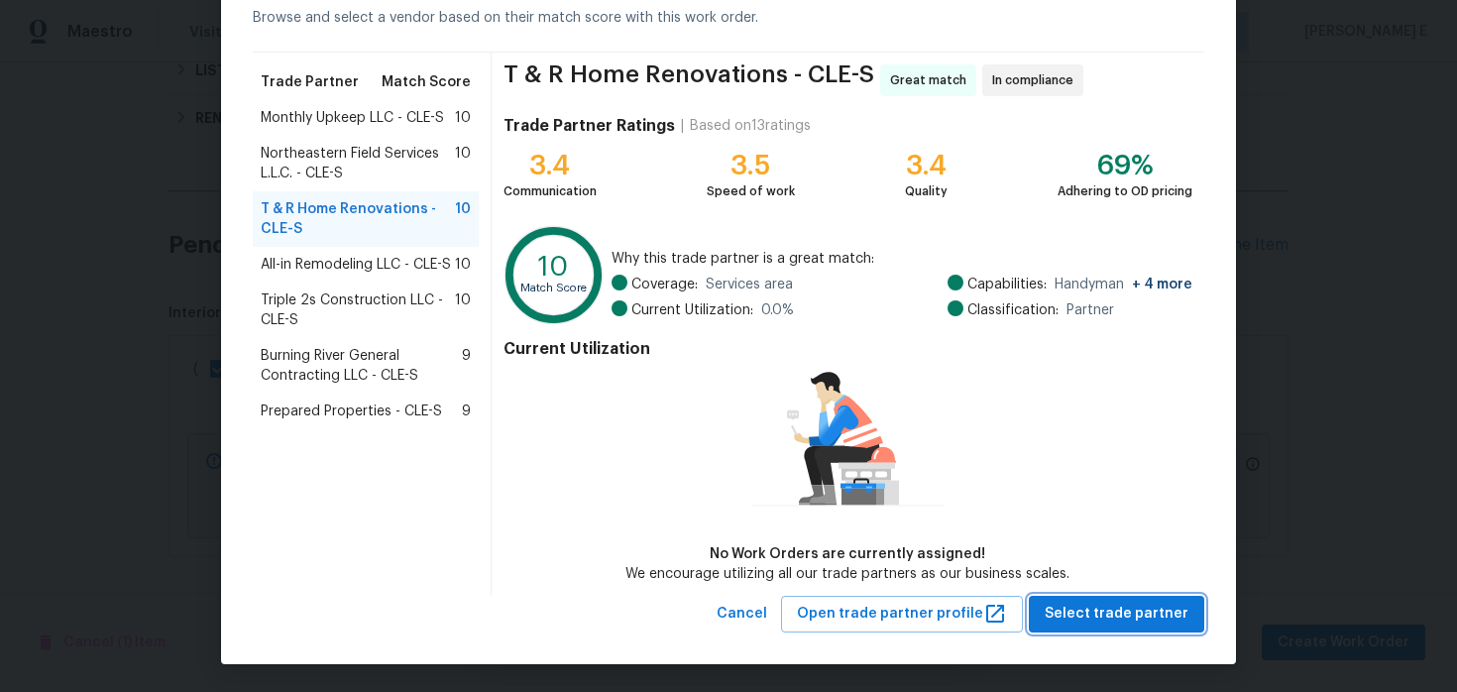
click at [1118, 608] on span "Select trade partner" at bounding box center [1117, 614] width 144 height 25
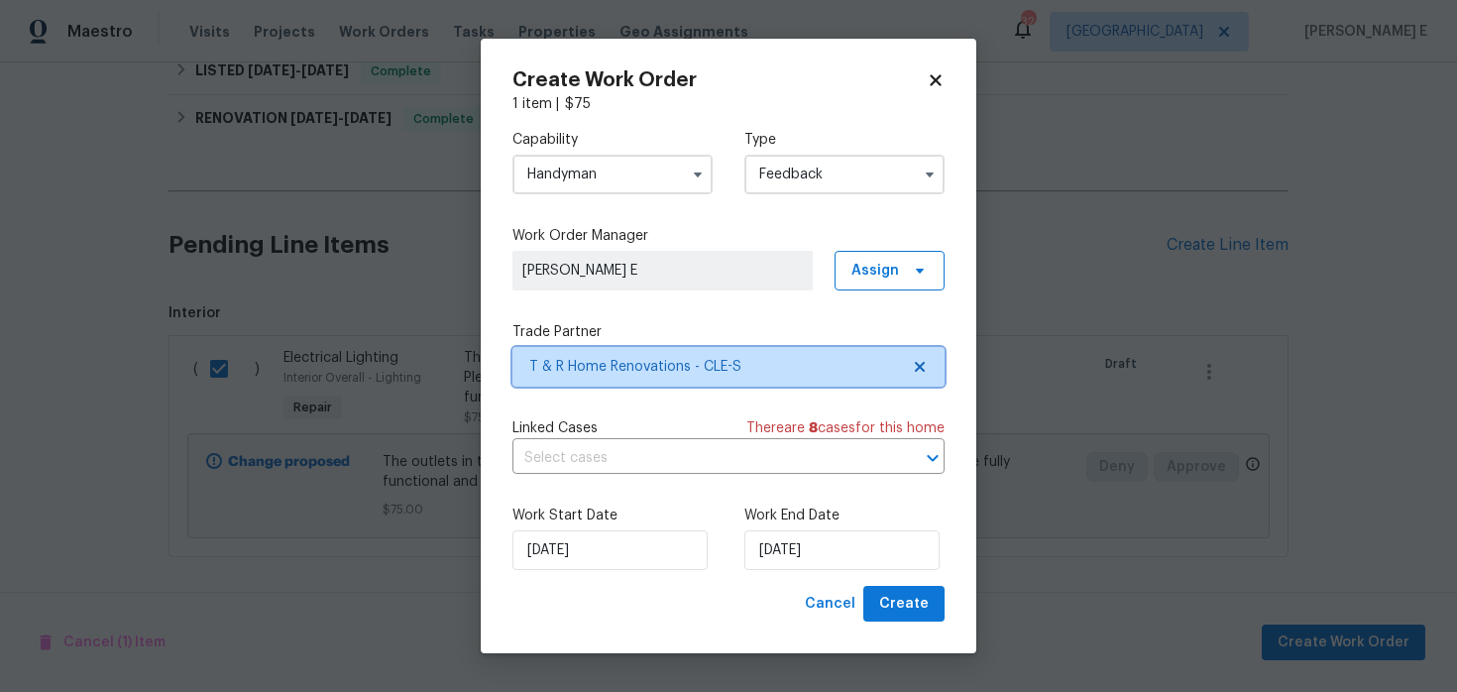
scroll to position [0, 0]
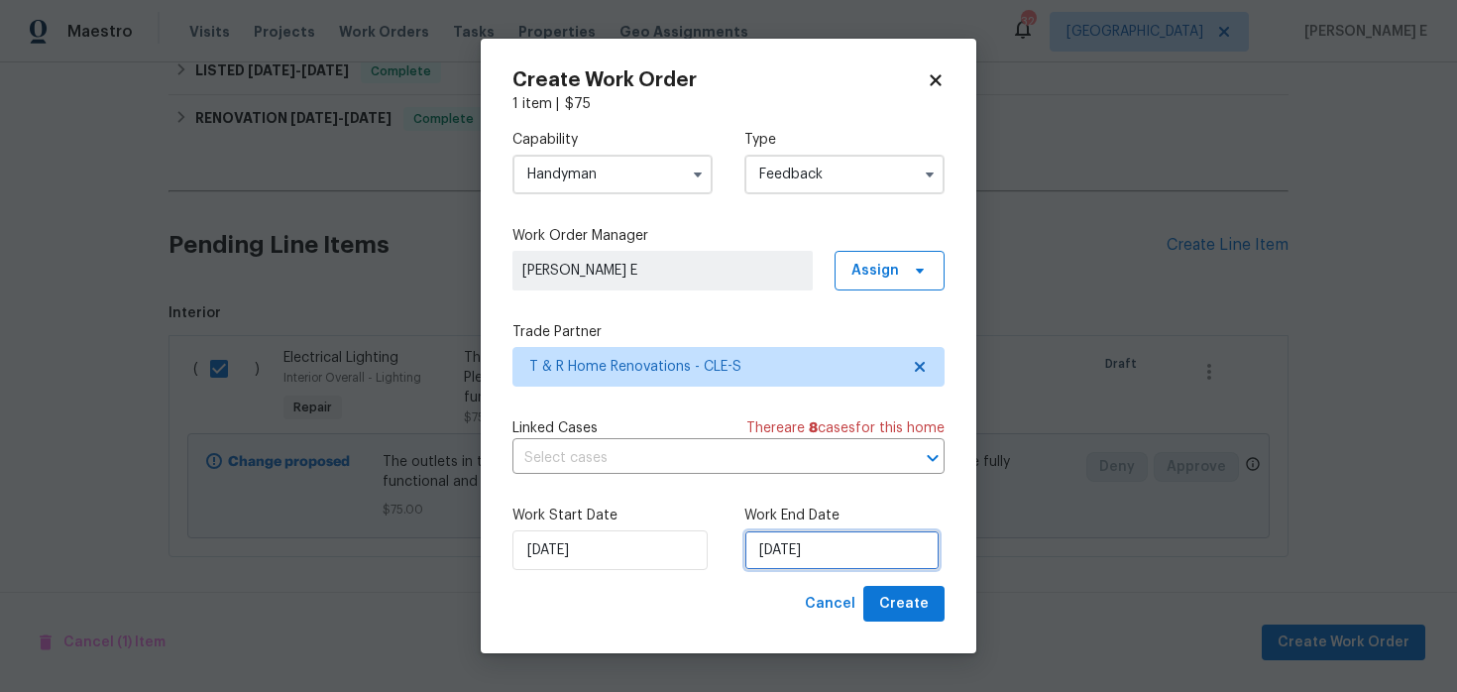
click at [885, 544] on input "18/08/2025" at bounding box center [841, 550] width 195 height 40
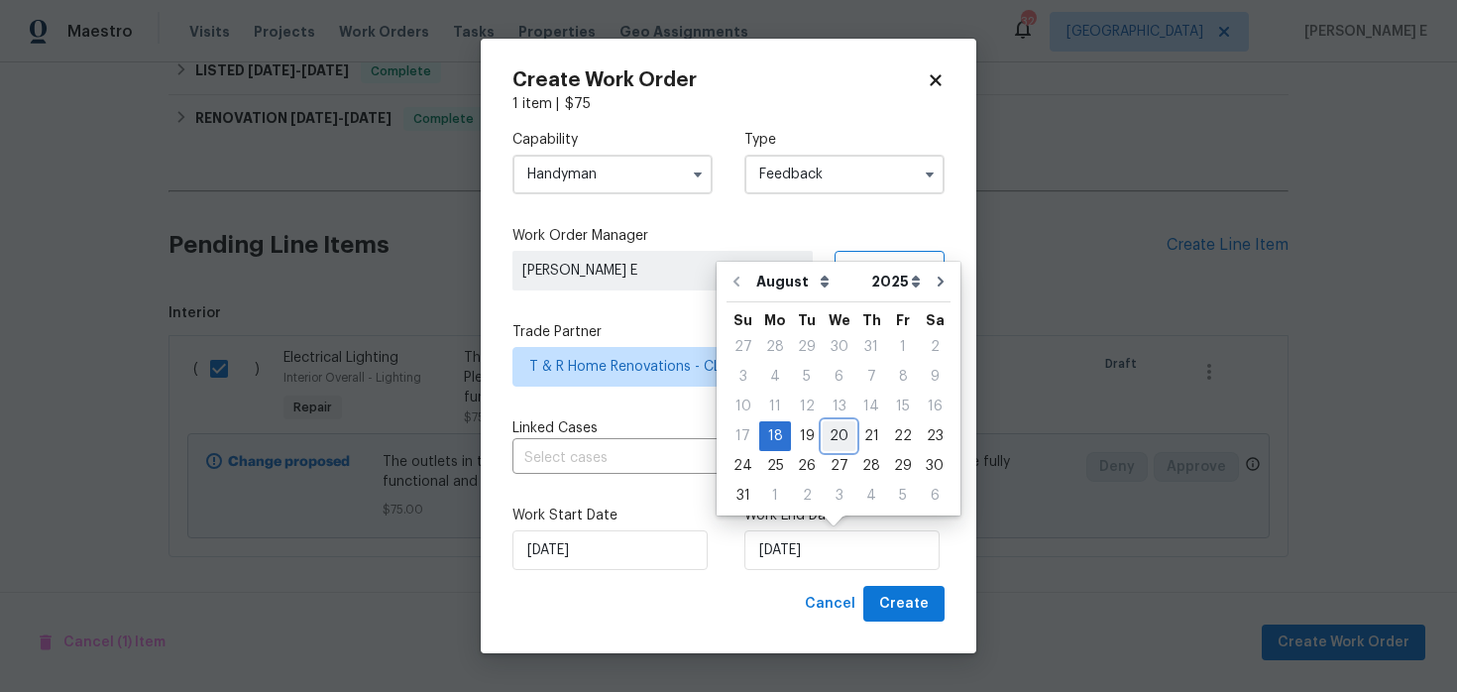
click at [833, 429] on div "20" at bounding box center [839, 436] width 33 height 28
type input "20/08/2025"
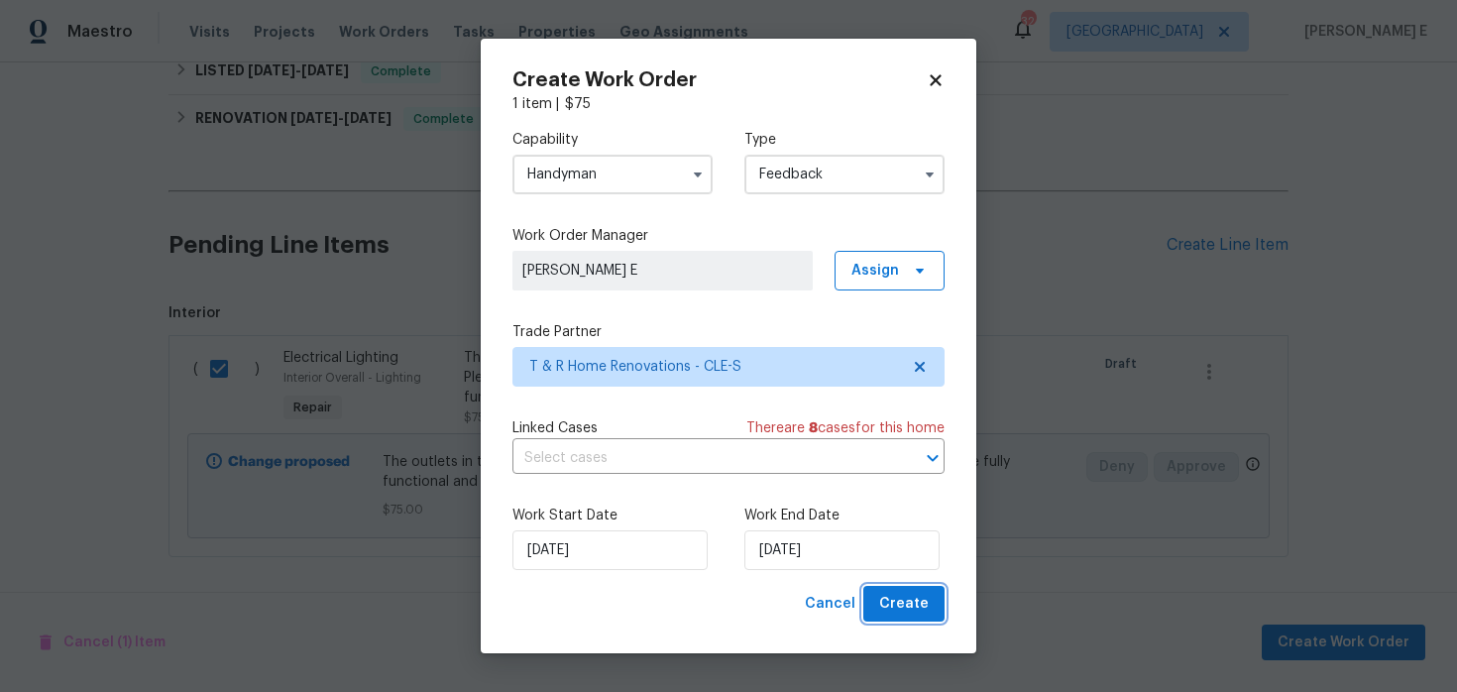
click at [915, 594] on span "Create" at bounding box center [904, 604] width 50 height 25
checkbox input "false"
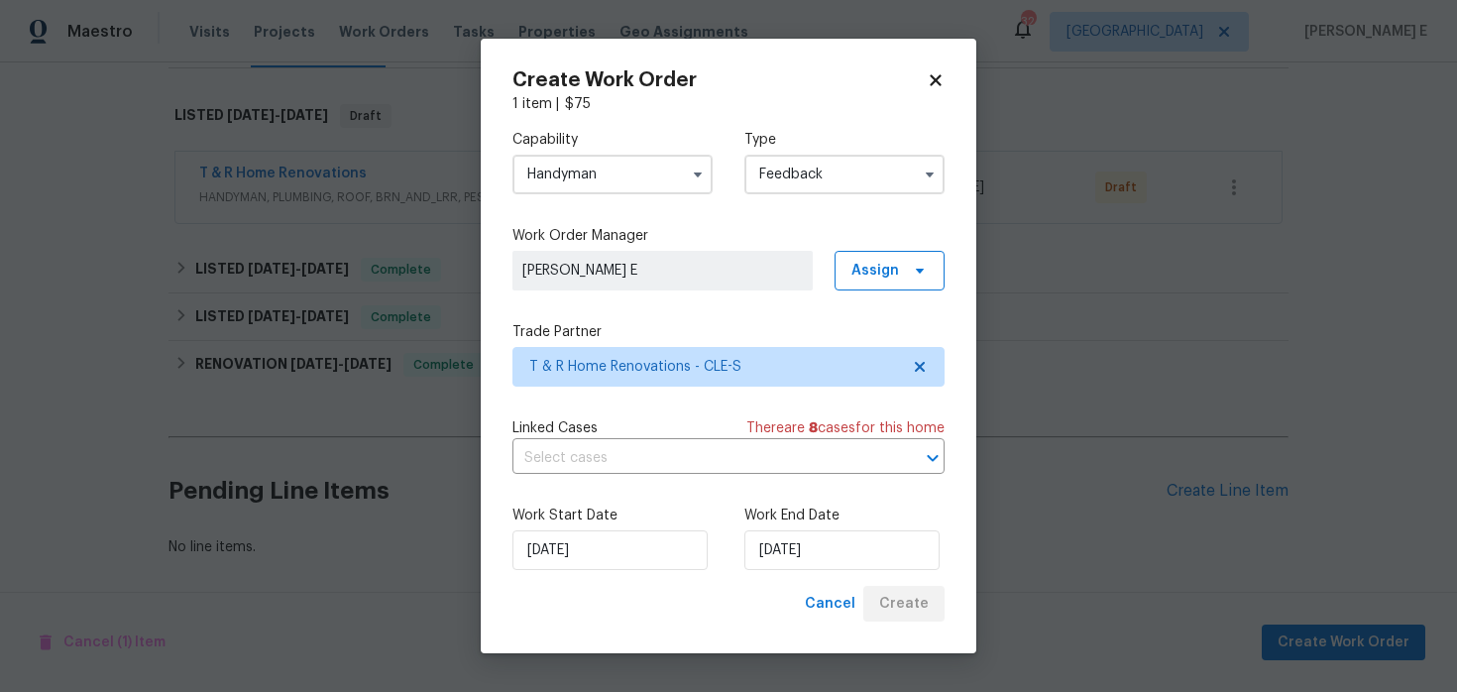
scroll to position [291, 0]
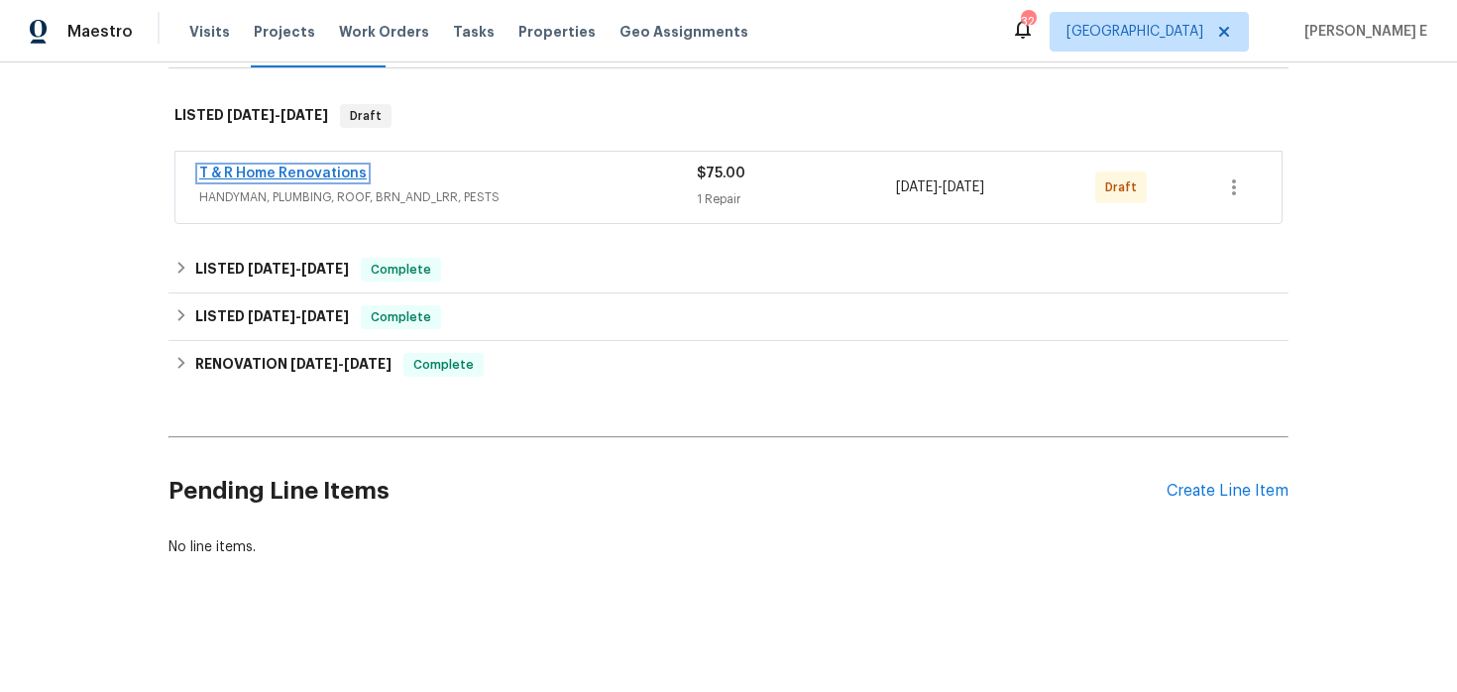
click at [279, 175] on link "T & R Home Renovations" at bounding box center [283, 174] width 168 height 14
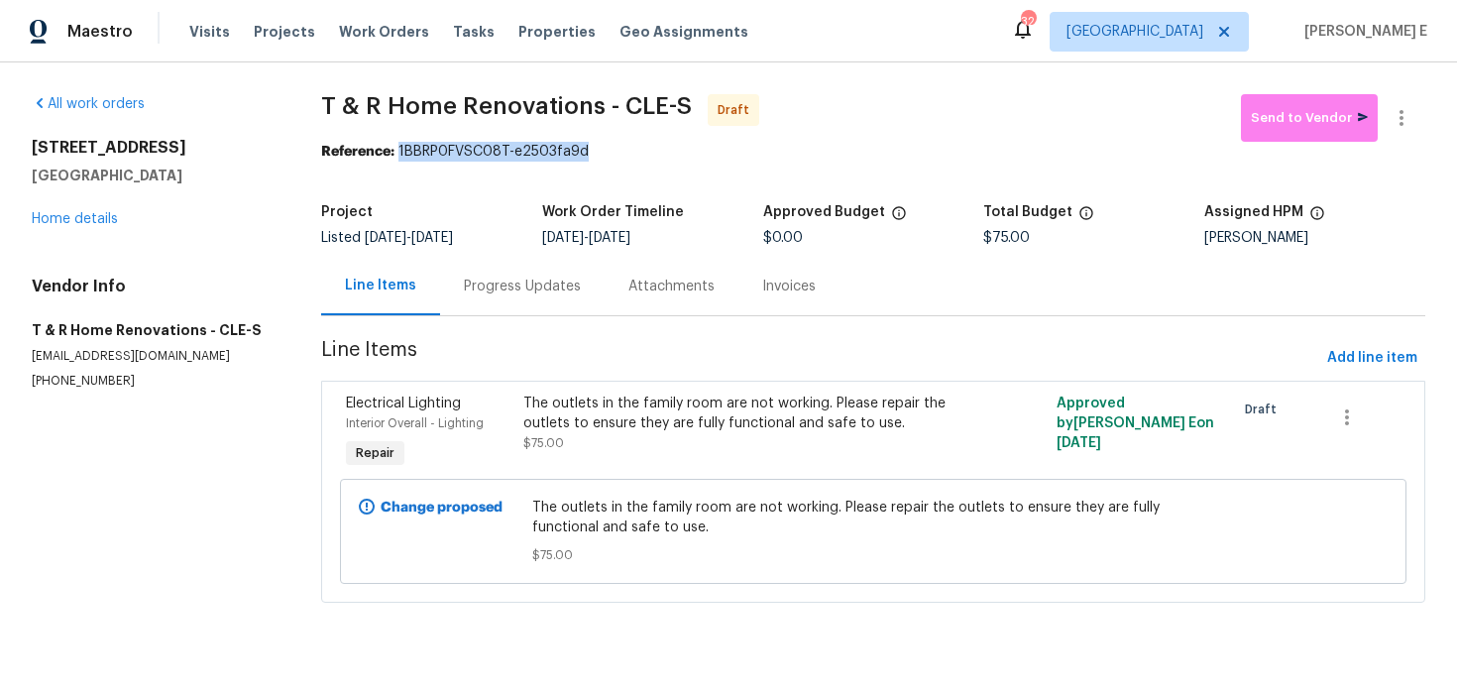
drag, startPoint x: 402, startPoint y: 153, endPoint x: 603, endPoint y: 146, distance: 200.4
click at [603, 146] on div "Reference: 1BBRP0FVSC08T-e2503fa9d" at bounding box center [873, 152] width 1104 height 20
copy div "1BBRP0FVSC08T-e2503fa9d"
click at [498, 268] on div "Progress Updates" at bounding box center [522, 286] width 165 height 58
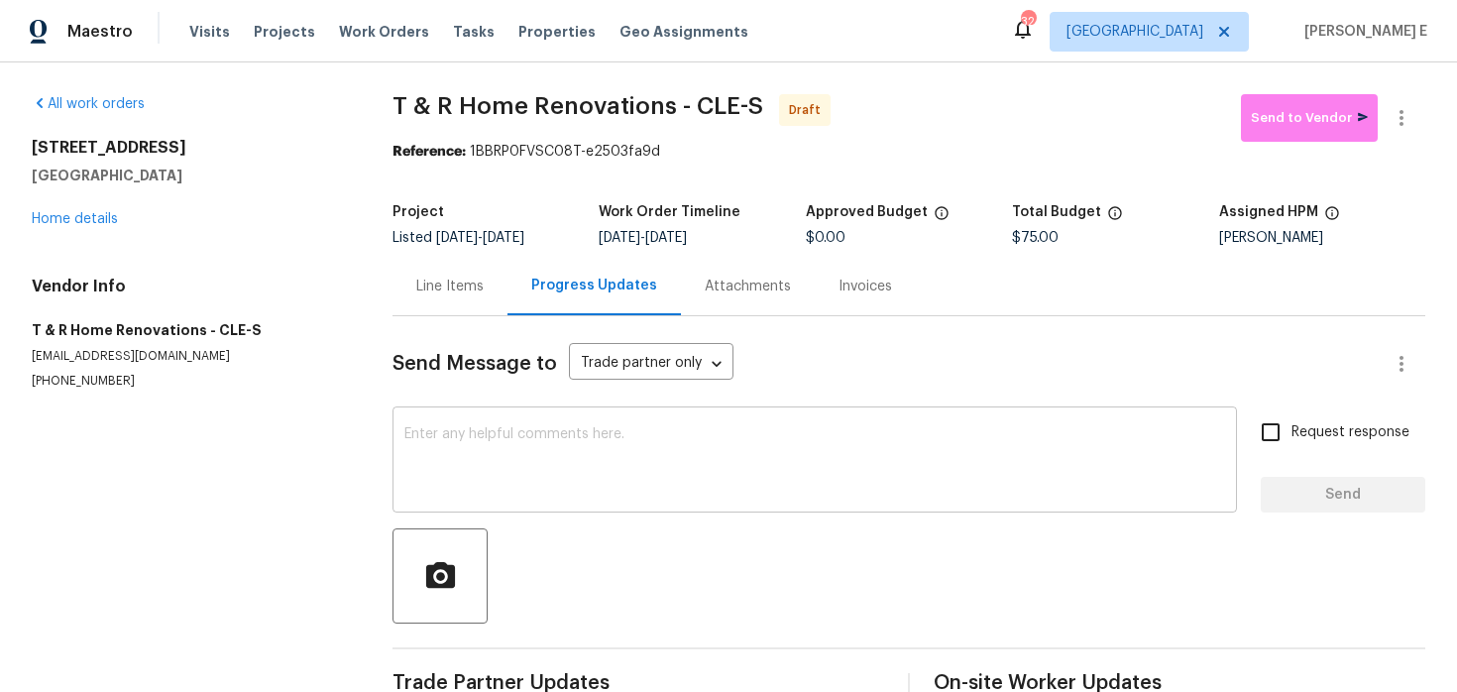
click at [554, 466] on textarea at bounding box center [814, 461] width 821 height 69
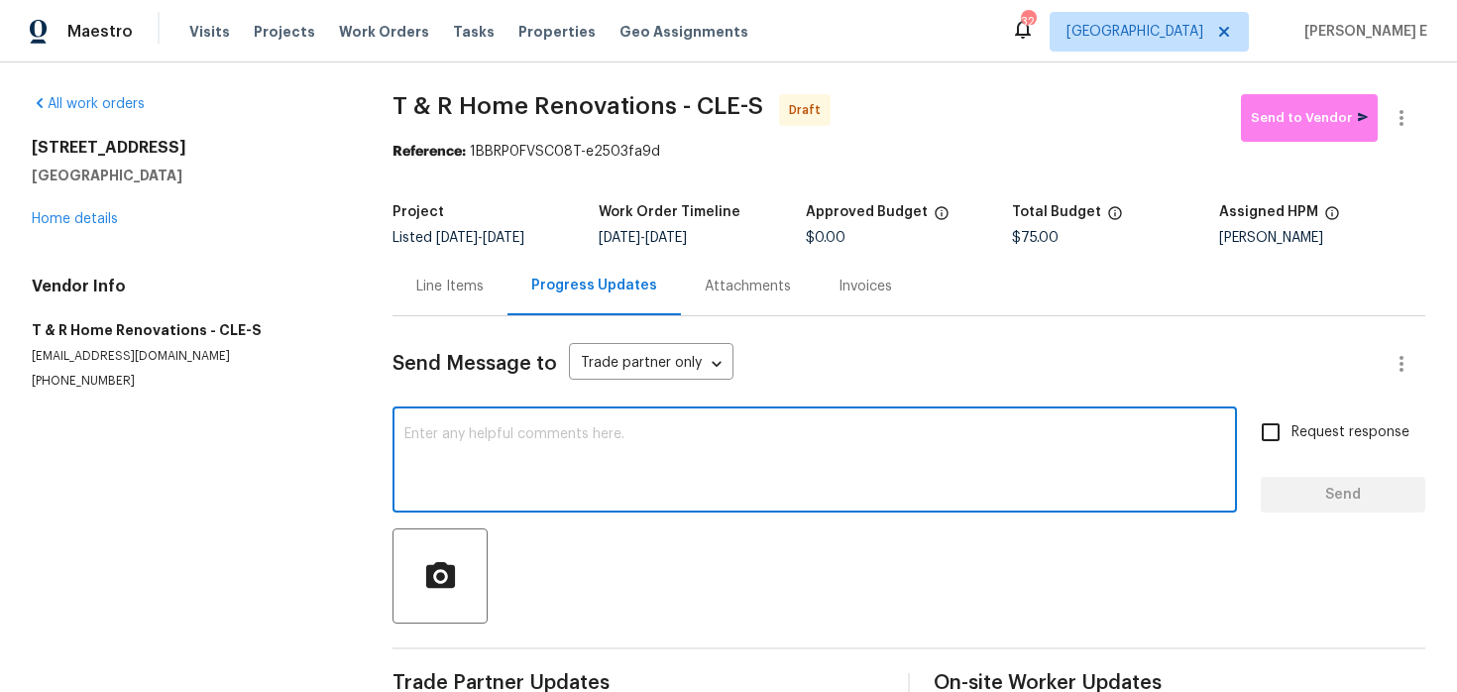
paste textarea "Hi this is Keerthana with Opendoor. I’m confirming you received the WO for the …"
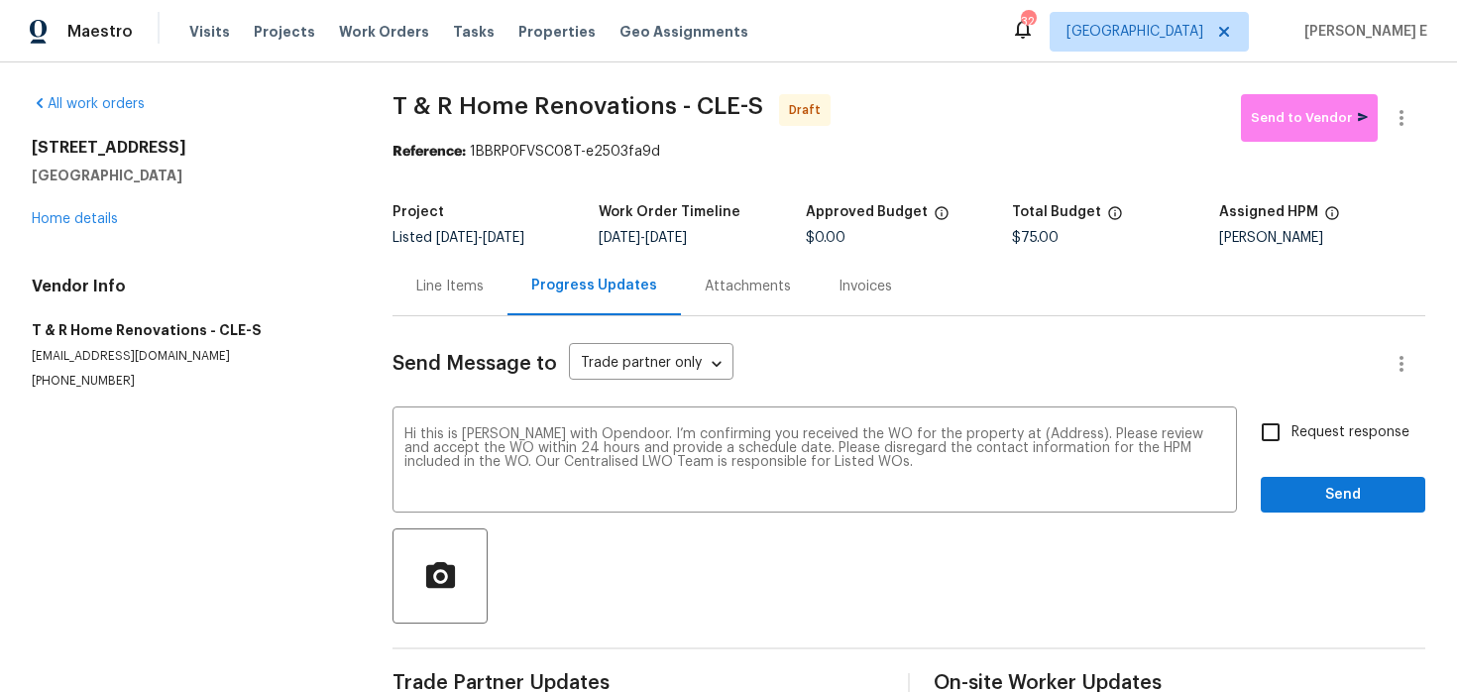
drag, startPoint x: 28, startPoint y: 146, endPoint x: 196, endPoint y: 173, distance: 170.8
click at [195, 173] on div "All work orders 2821 Parklane Dr Cleveland, OH 44134 Home details Vendor Info T…" at bounding box center [728, 399] width 1457 height 674
copy div "2821 Parklane Dr Cleveland, OH 44134"
click at [1036, 436] on textarea "Hi this is Keerthana with Opendoor. I’m confirming you received the WO for the …" at bounding box center [814, 461] width 821 height 69
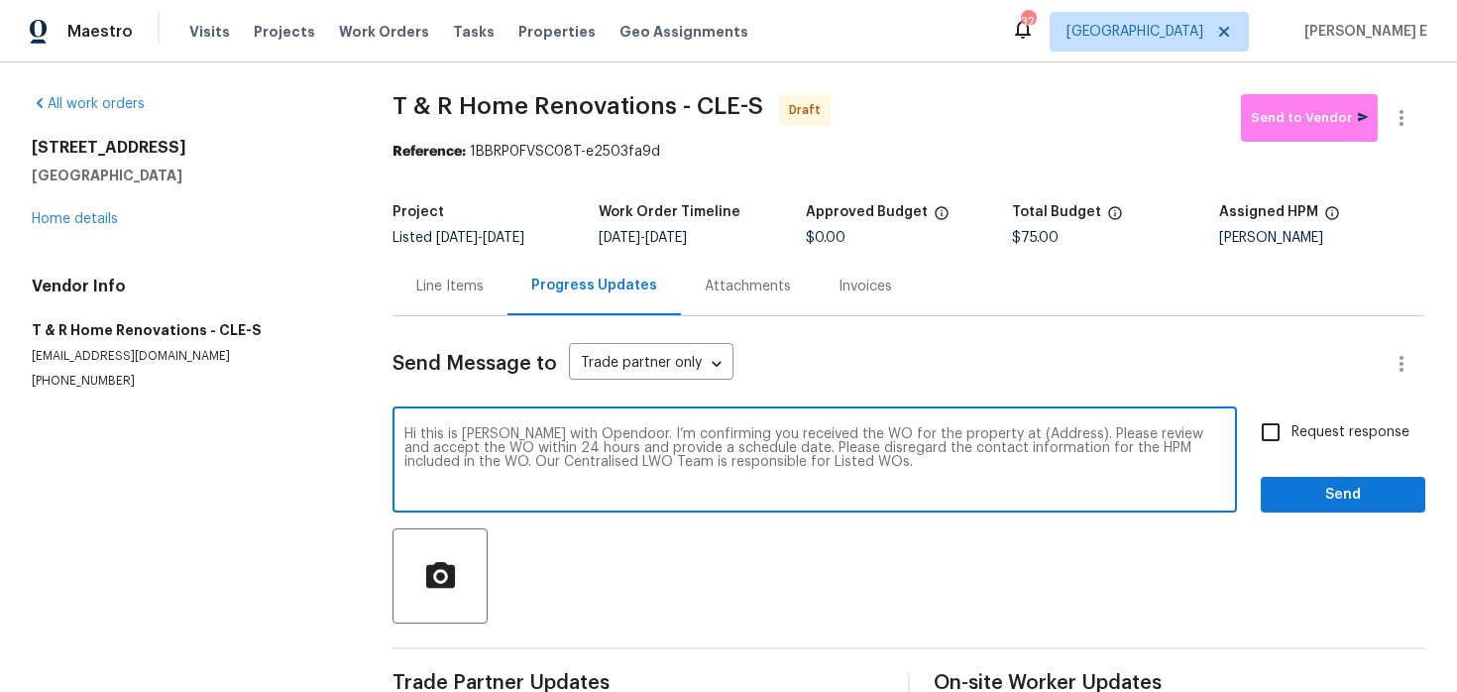
paste textarea "2821 Parklane Dr Cleveland, OH 44134"
type textarea "Hi this is Keerthana with Opendoor. I’m confirming you received the WO for the …"
click at [1310, 429] on span "Request response" at bounding box center [1351, 432] width 118 height 21
click at [1292, 429] on input "Request response" at bounding box center [1271, 432] width 42 height 42
checkbox input "true"
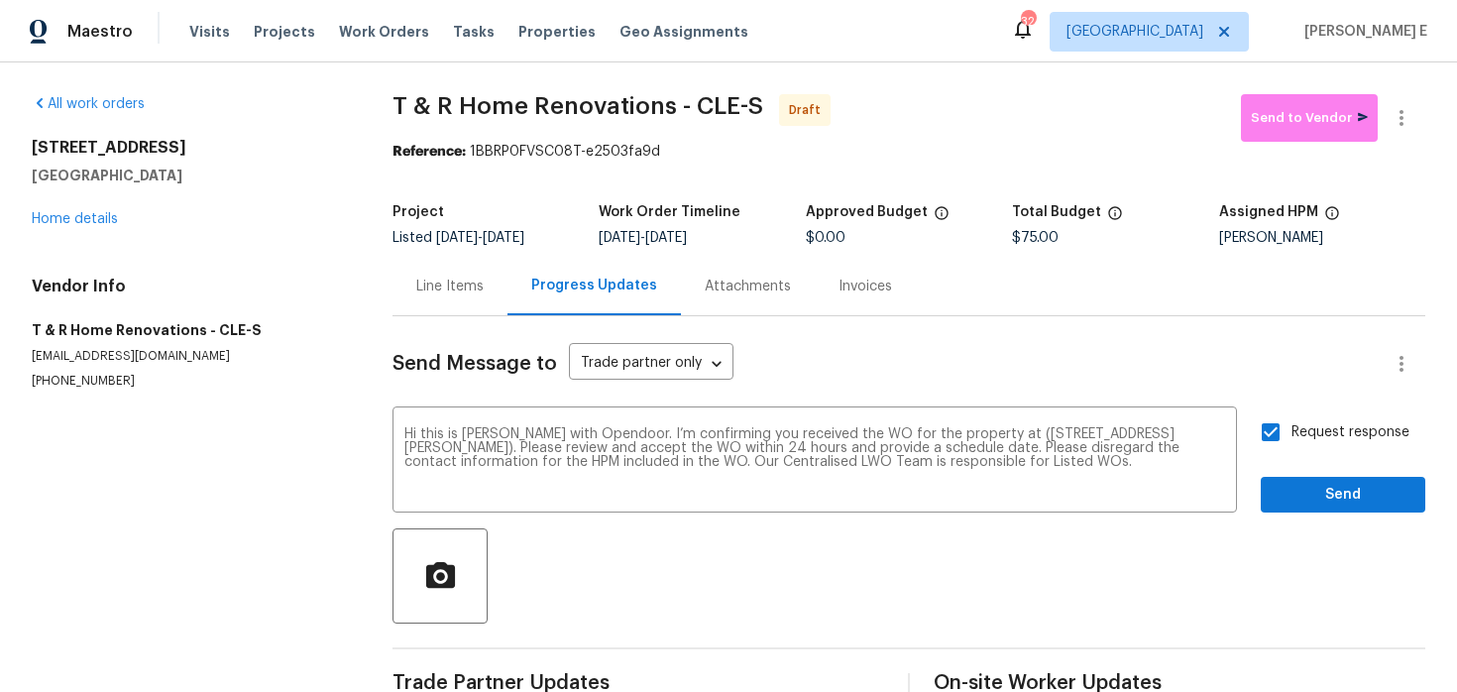
click at [1316, 521] on div "Send Message to Trade partner only Trade partner only ​ Hi this is Keerthana wi…" at bounding box center [909, 510] width 1033 height 389
click at [1344, 501] on span "Send" at bounding box center [1343, 495] width 133 height 25
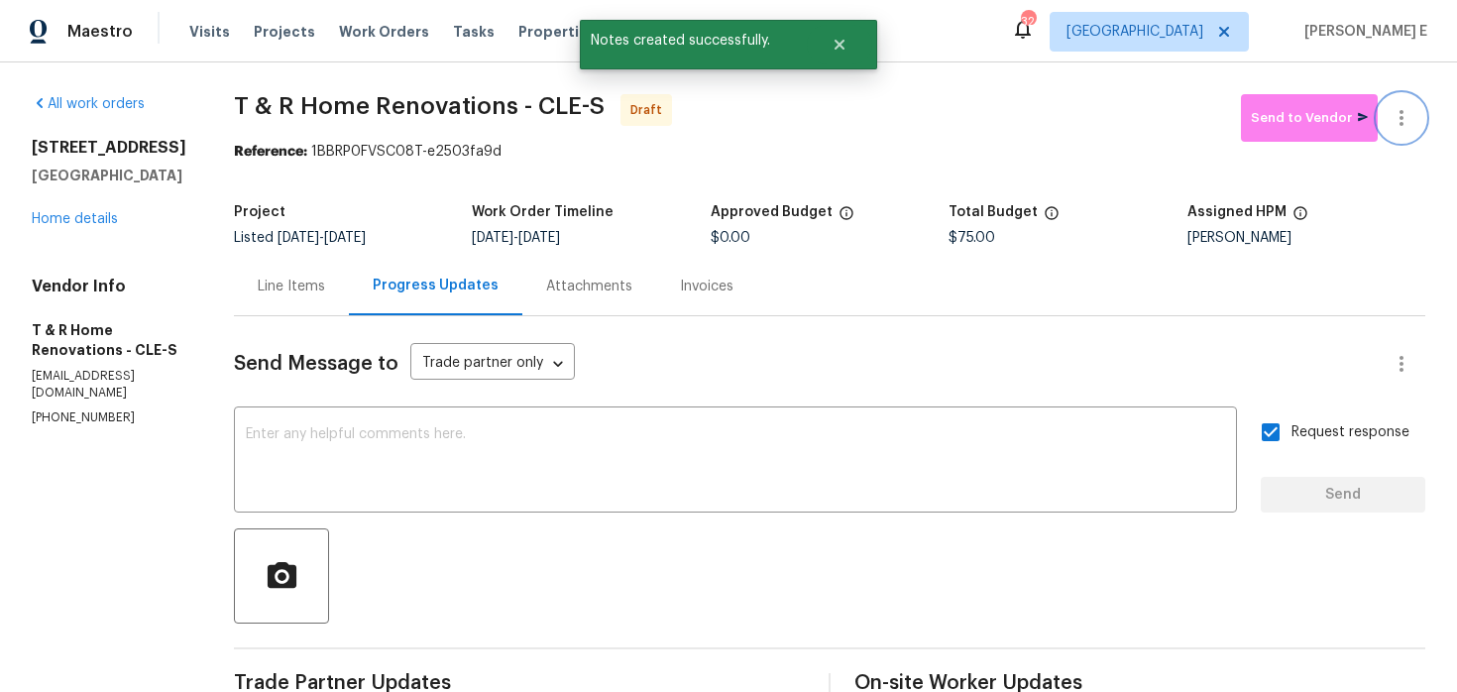
click at [1401, 126] on icon "button" at bounding box center [1402, 118] width 24 height 24
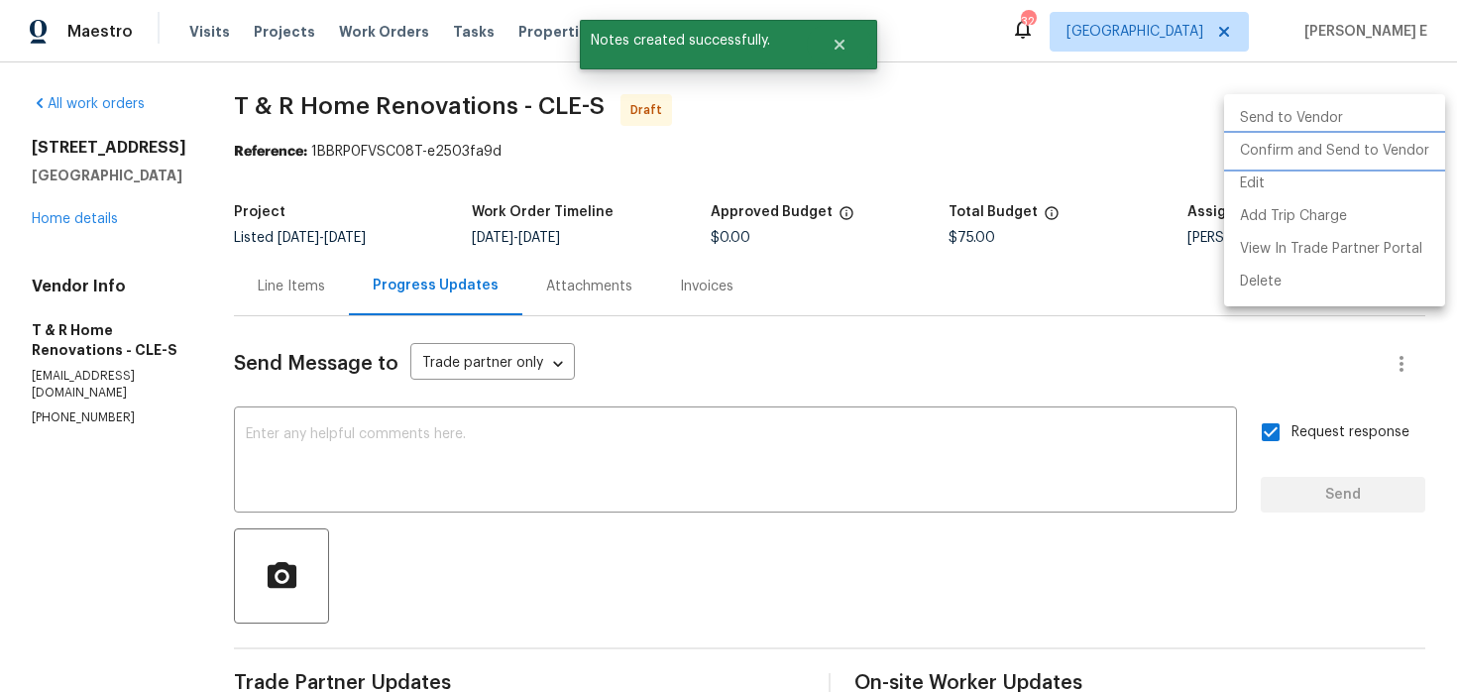
click at [1274, 143] on li "Confirm and Send to Vendor" at bounding box center [1334, 151] width 221 height 33
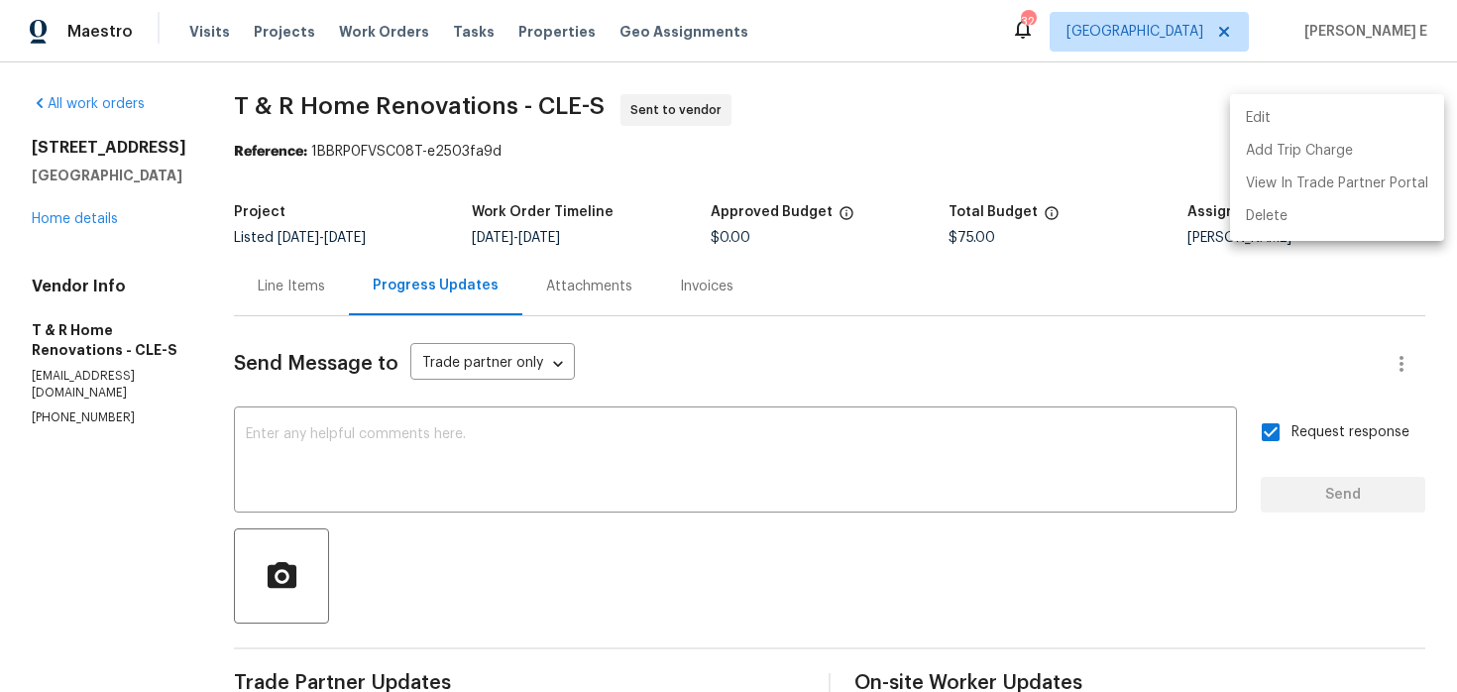
click at [396, 190] on div at bounding box center [728, 346] width 1457 height 692
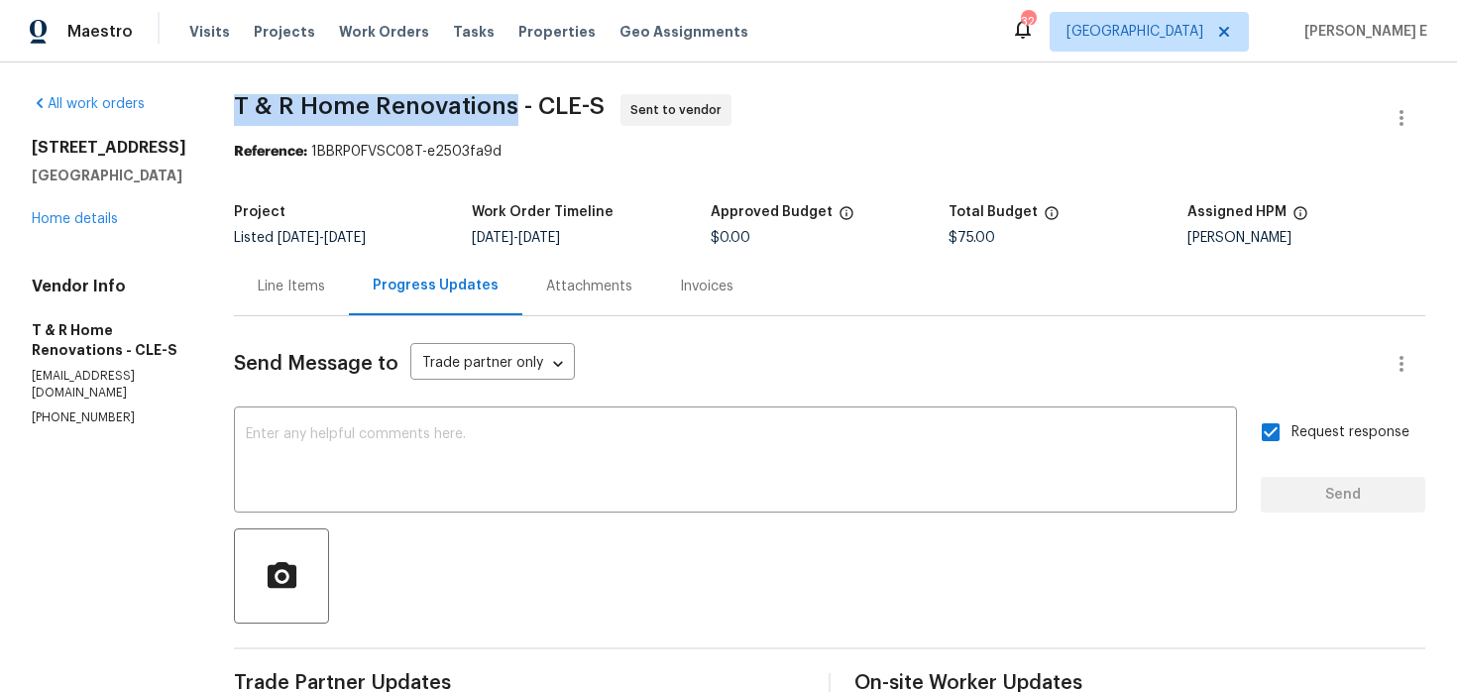
drag, startPoint x: 280, startPoint y: 111, endPoint x: 549, endPoint y: 98, distance: 269.9
click at [550, 97] on span "T & R Home Renovations - CLE-S" at bounding box center [419, 106] width 371 height 24
copy span "T & R Home Renovations"
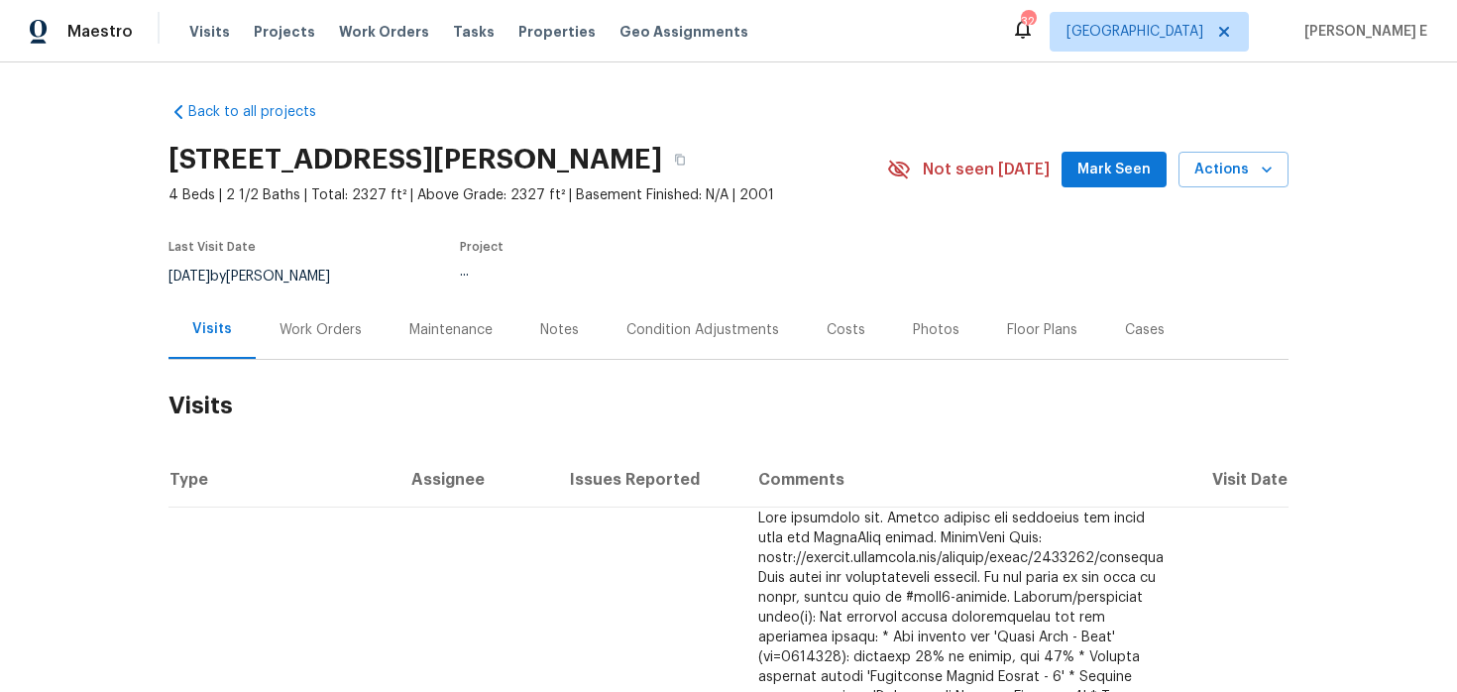
click at [289, 354] on div "Work Orders" at bounding box center [321, 329] width 130 height 58
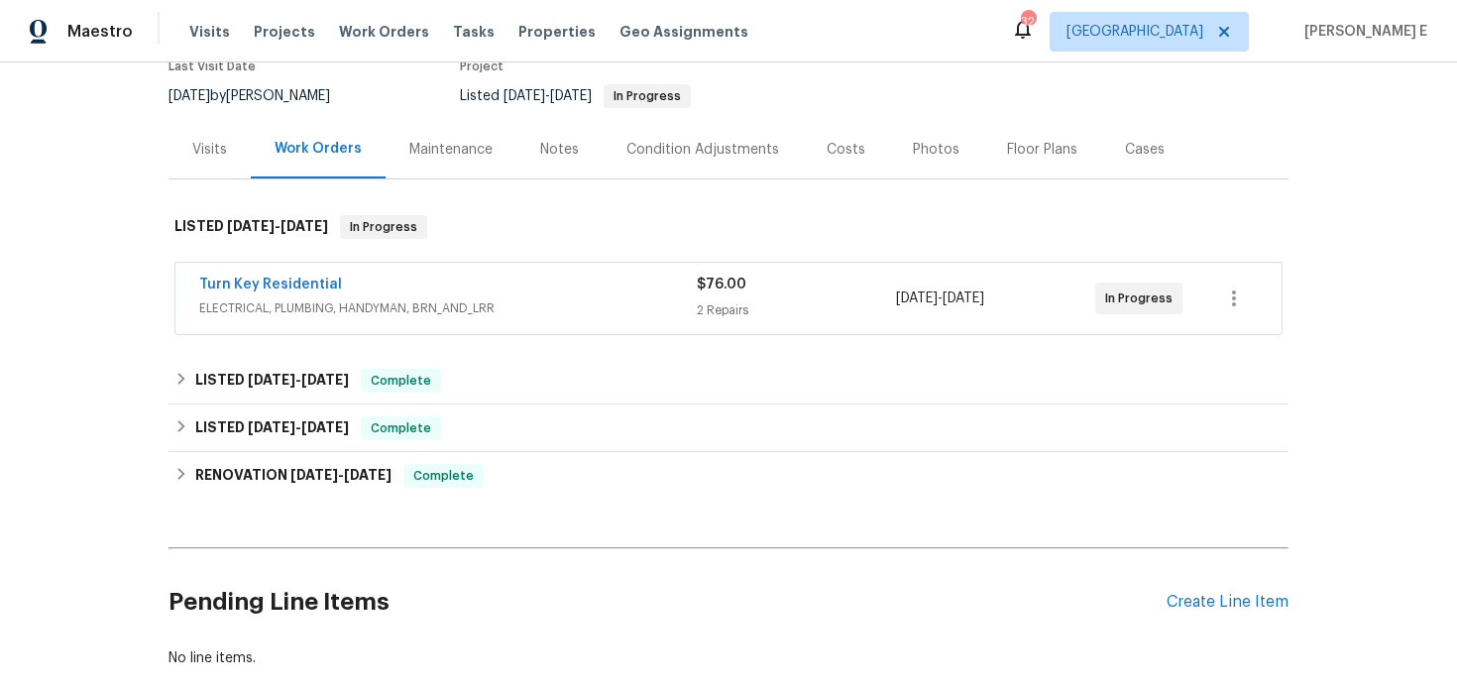
scroll to position [184, 0]
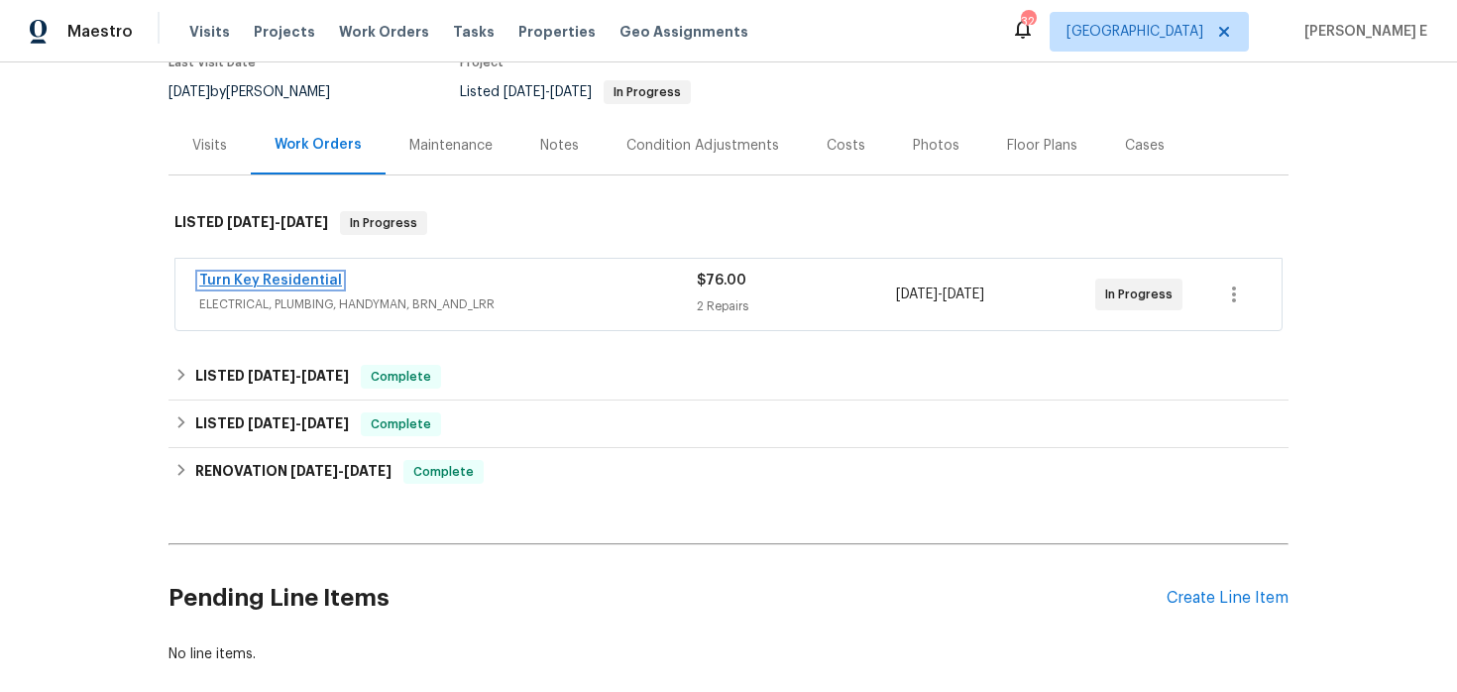
click at [311, 278] on link "Turn Key Residential" at bounding box center [270, 281] width 143 height 14
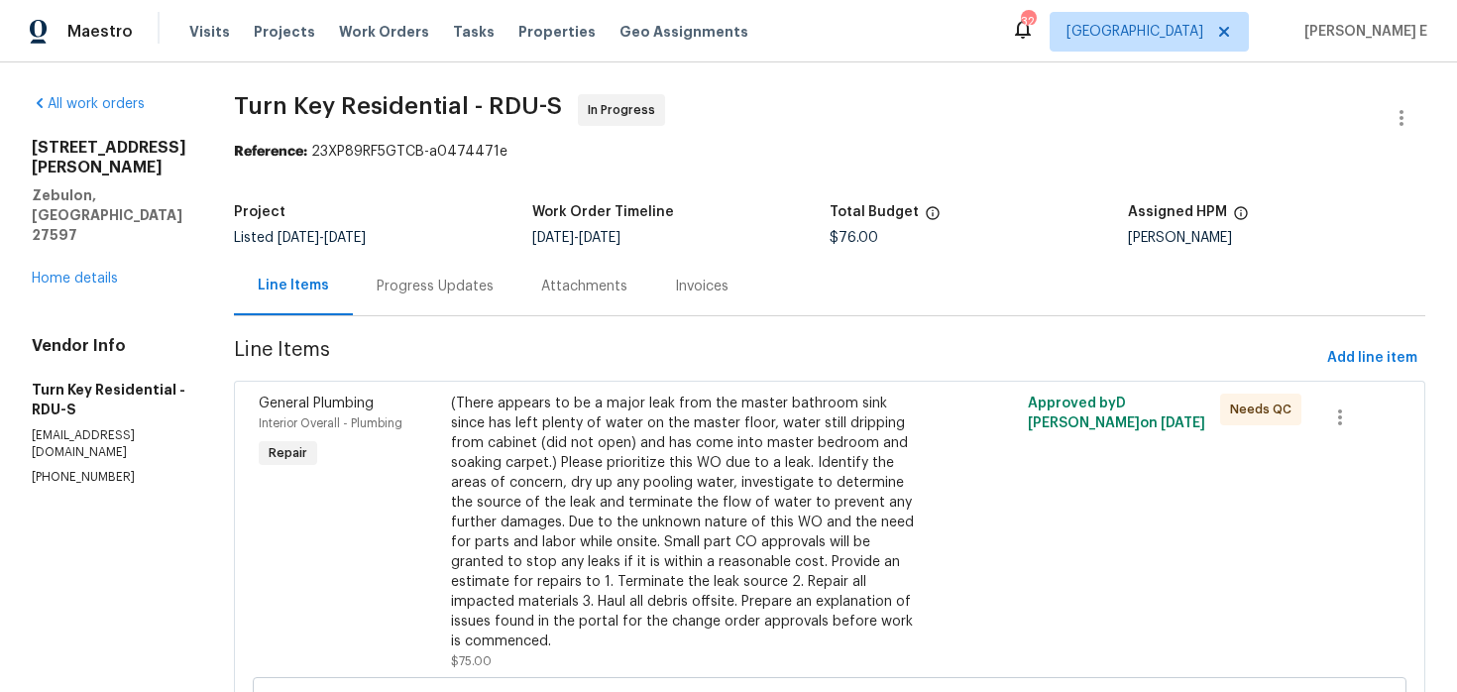
click at [501, 299] on div "Progress Updates" at bounding box center [435, 286] width 165 height 58
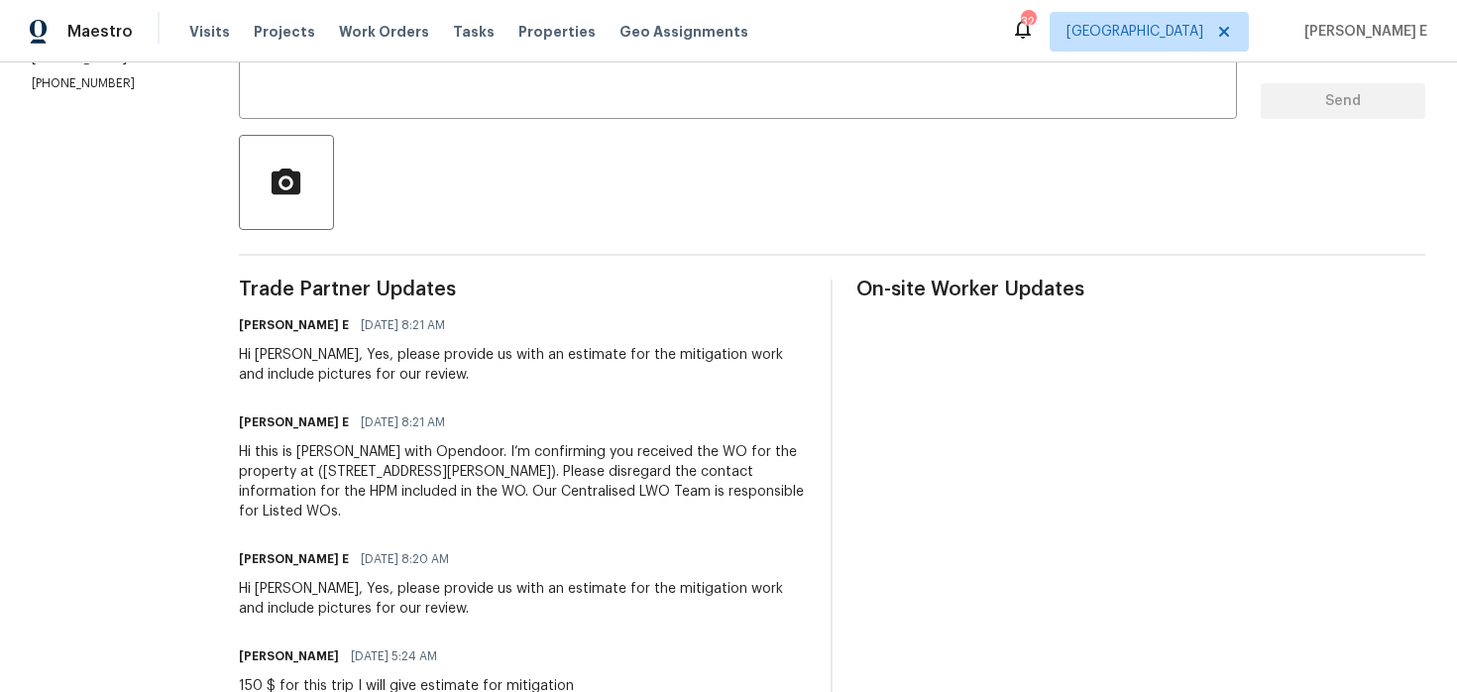
scroll to position [403, 0]
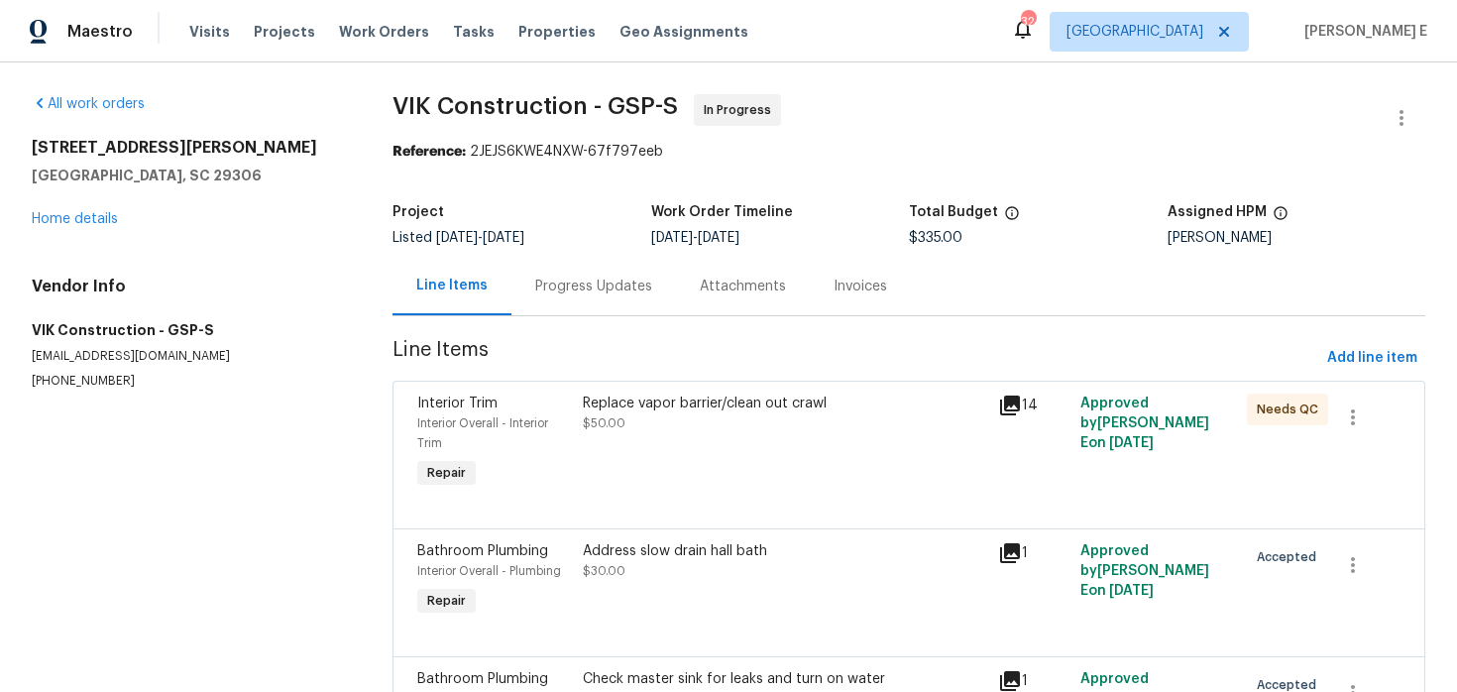
click at [615, 293] on div "Progress Updates" at bounding box center [593, 287] width 117 height 20
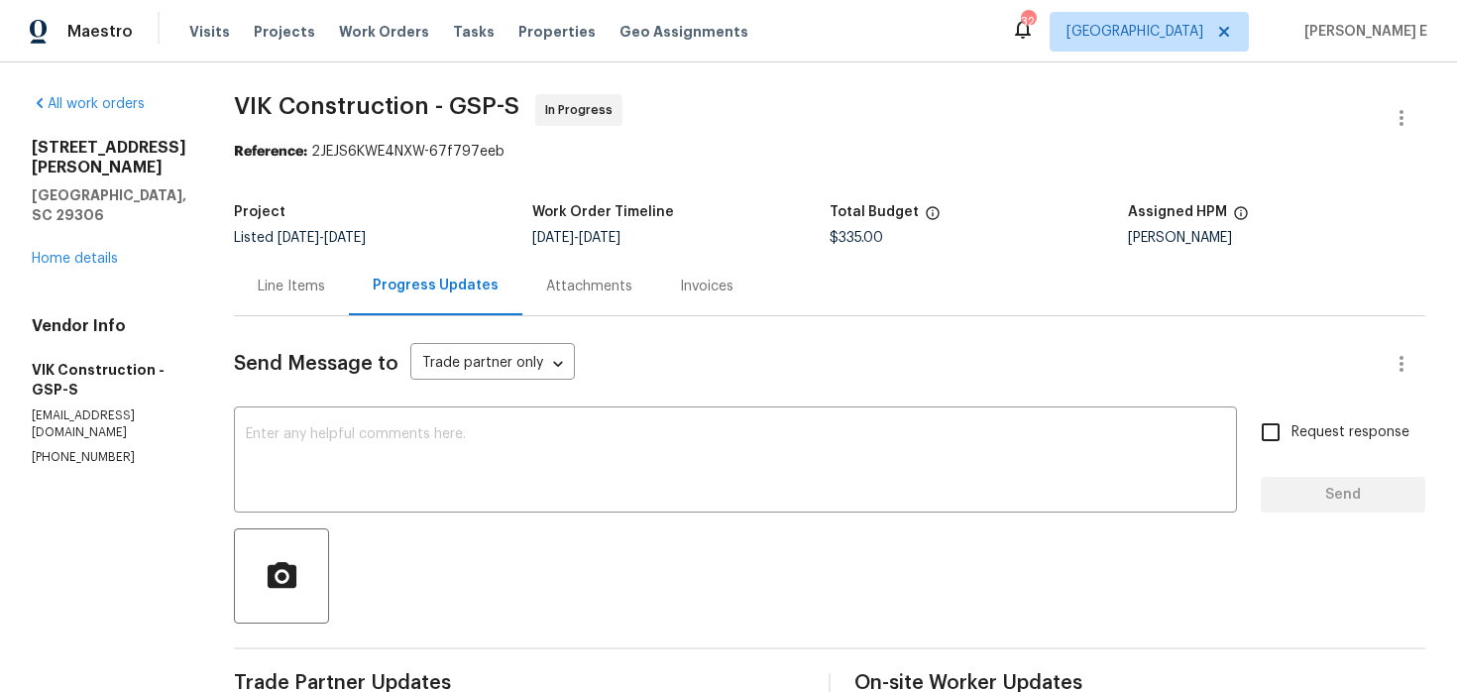
click at [314, 295] on div "Line Items" at bounding box center [291, 287] width 67 height 20
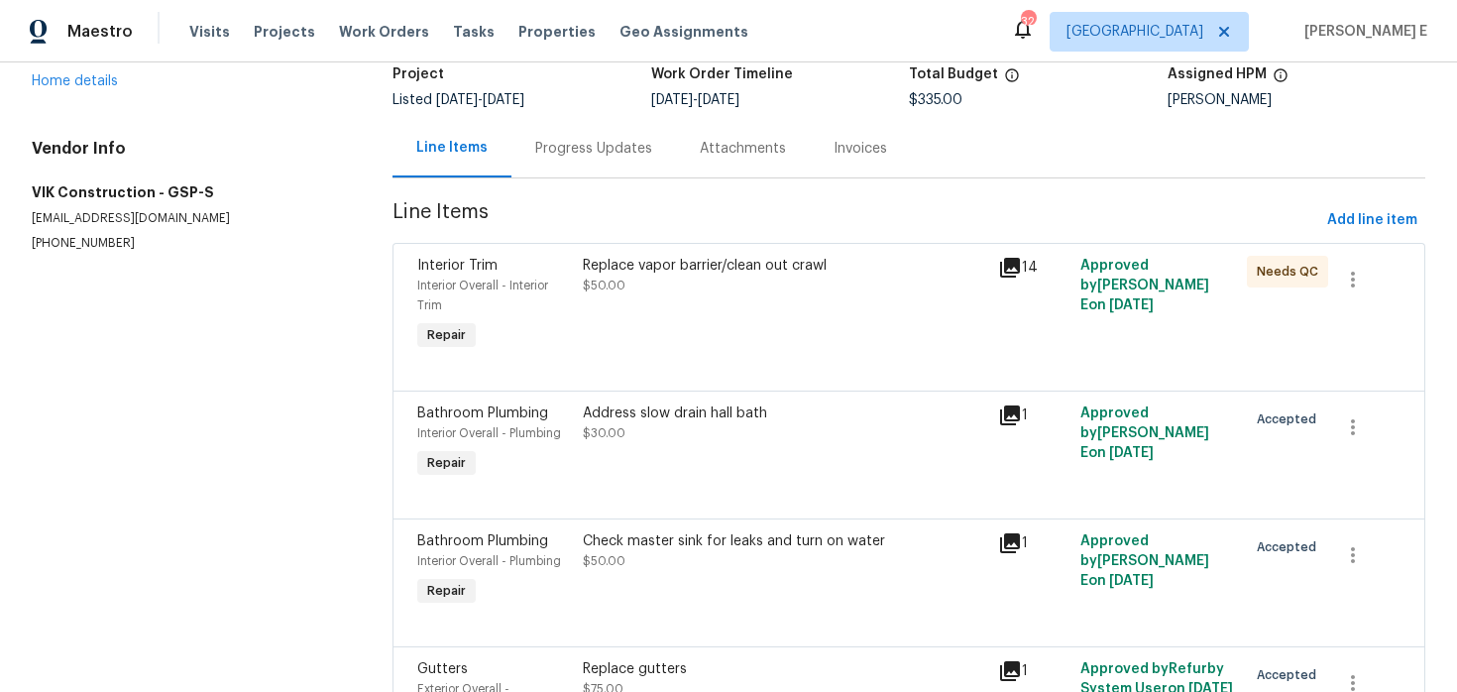
scroll to position [149, 0]
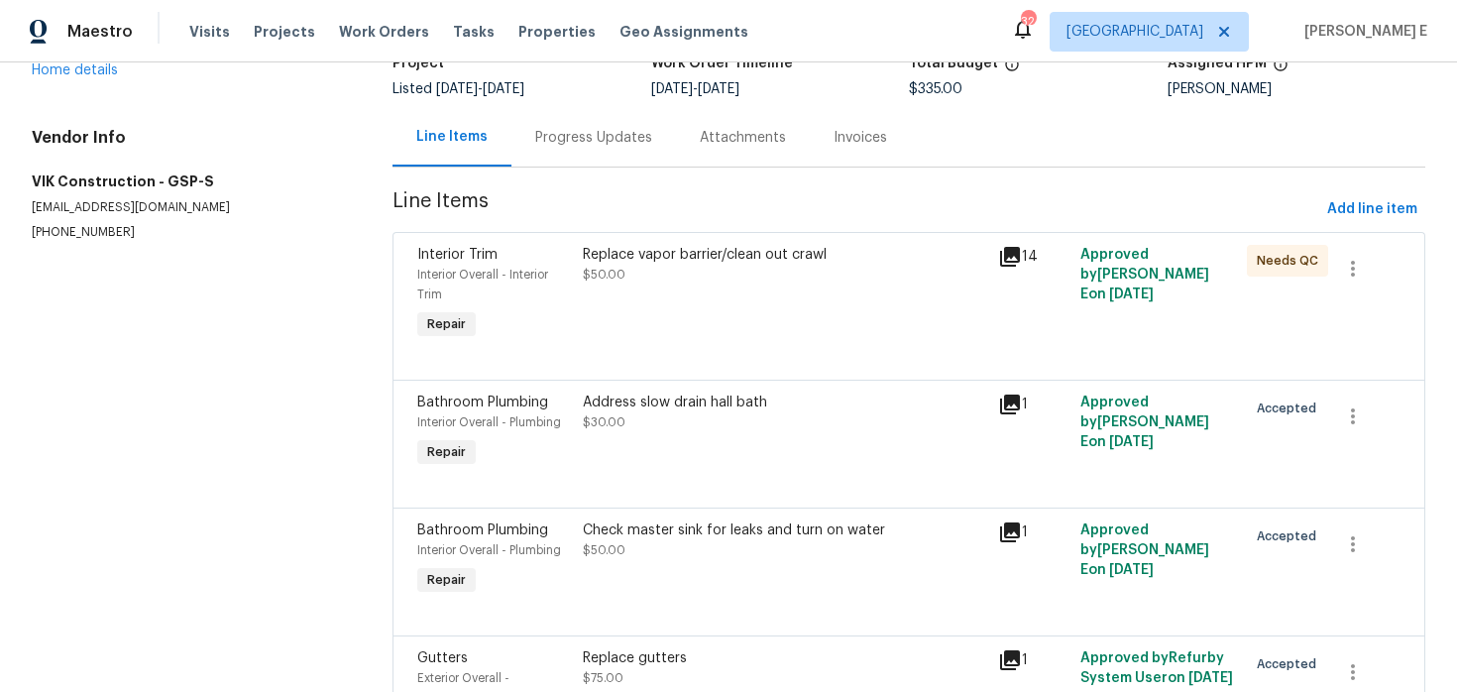
click at [677, 299] on div "Replace vapor barrier/clean out crawl $50.00" at bounding box center [784, 294] width 414 height 111
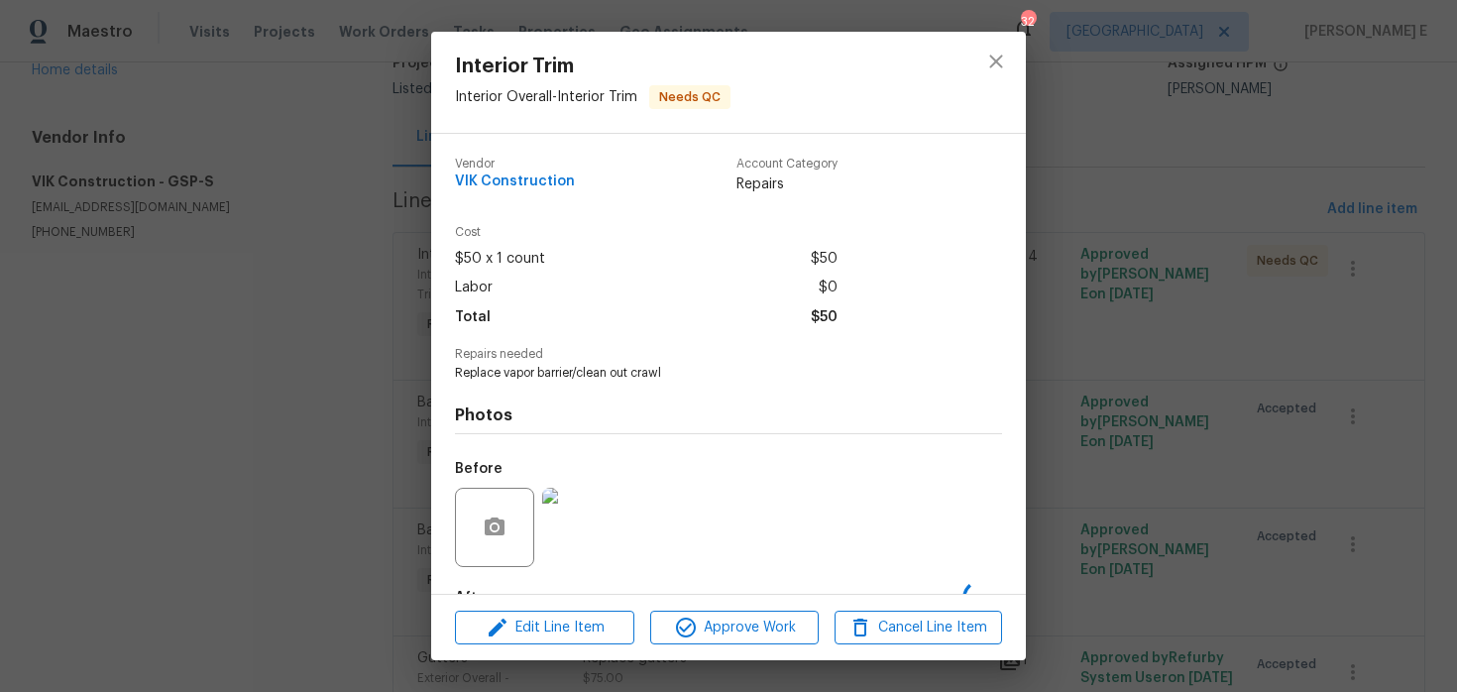
scroll to position [122, 0]
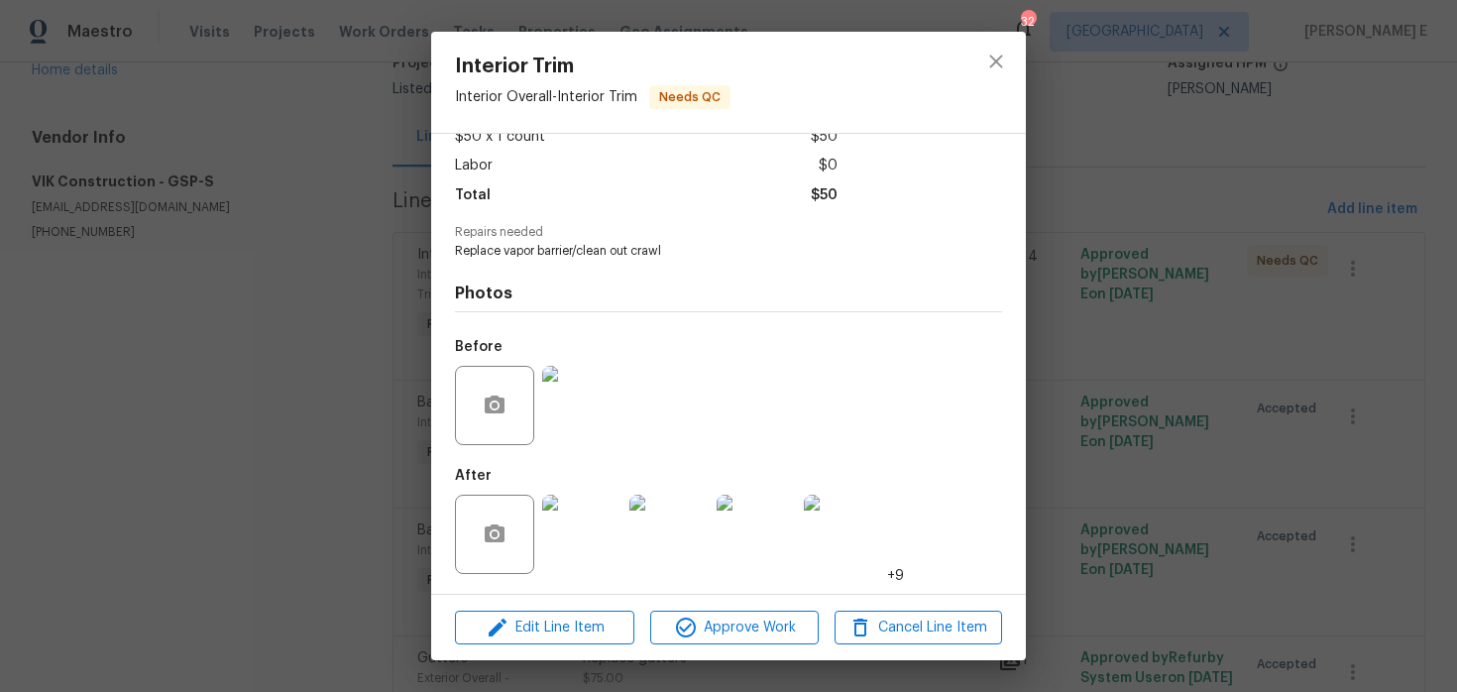
click at [579, 532] on img at bounding box center [581, 534] width 79 height 79
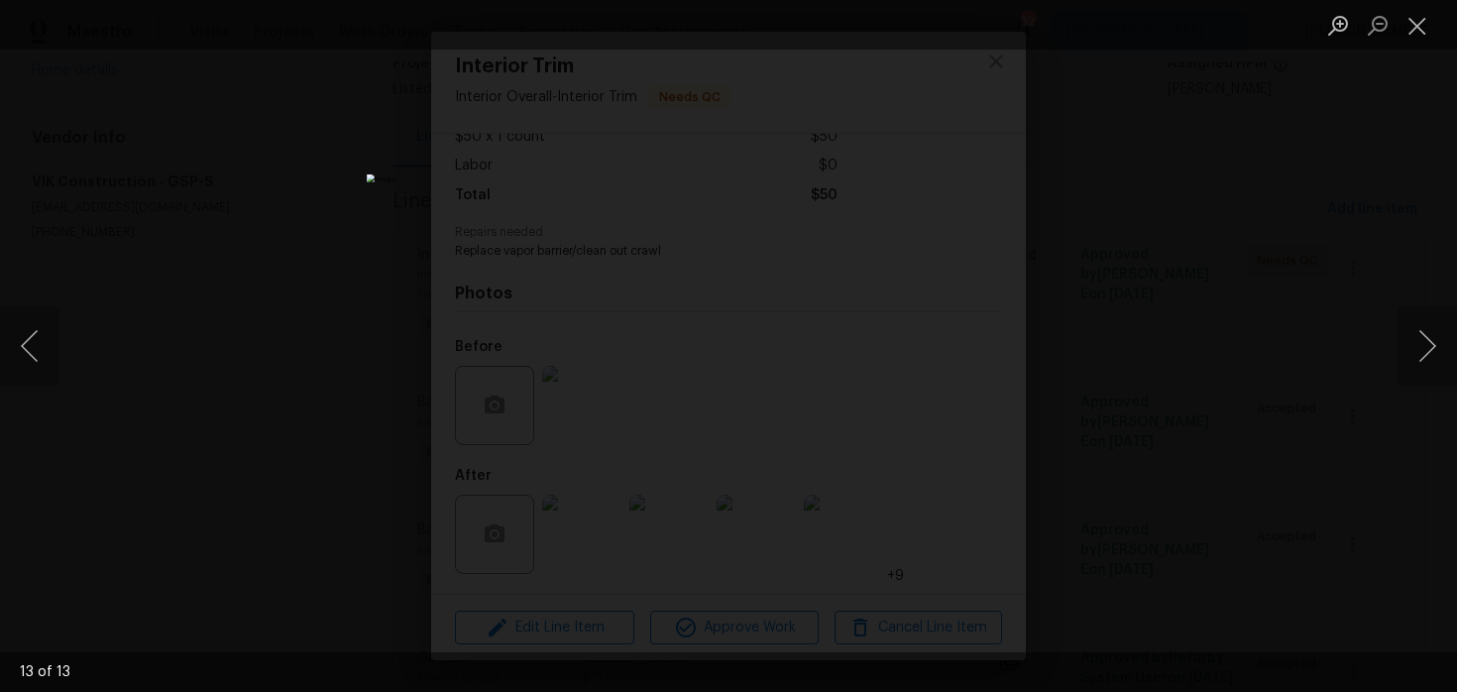
click at [1129, 311] on div "Lightbox" at bounding box center [728, 346] width 1457 height 692
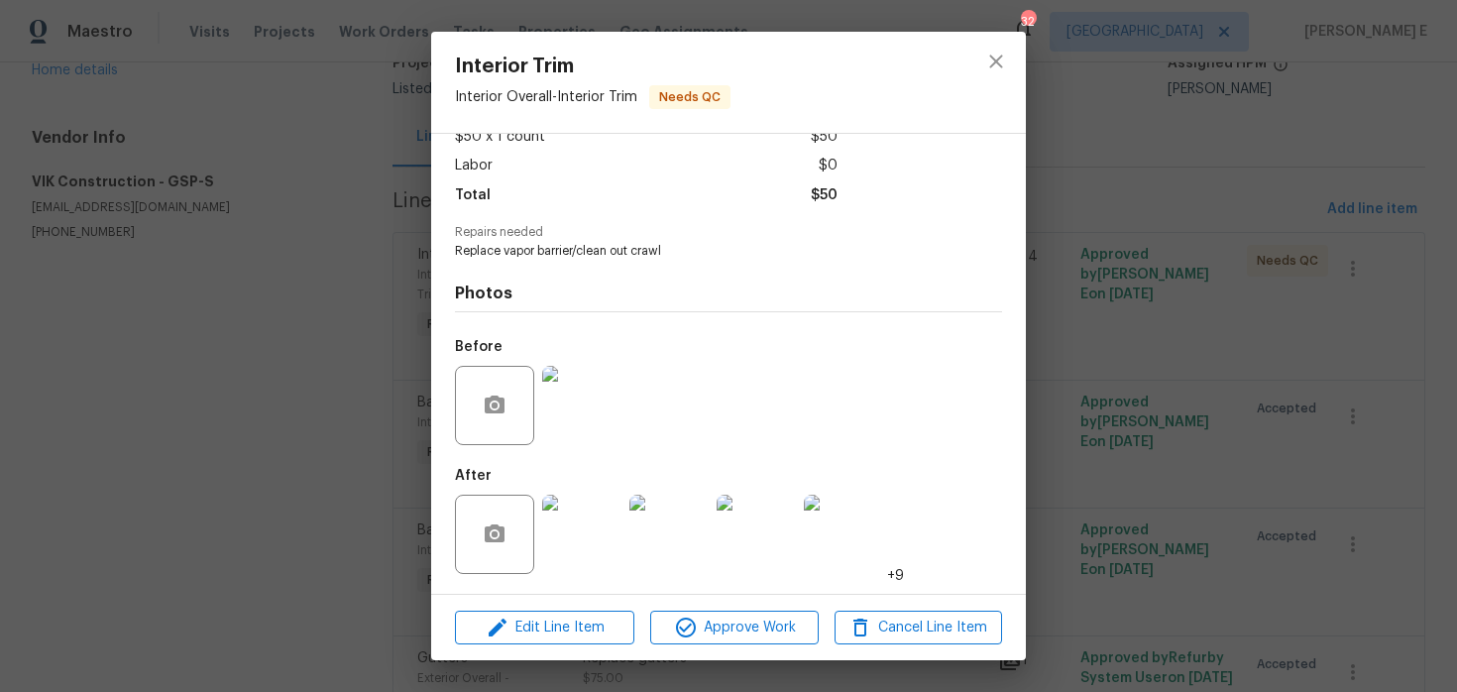
click at [1129, 311] on div "Interior Trim Interior Overall - Interior Trim Needs QC Vendor VIK Construction…" at bounding box center [728, 346] width 1457 height 692
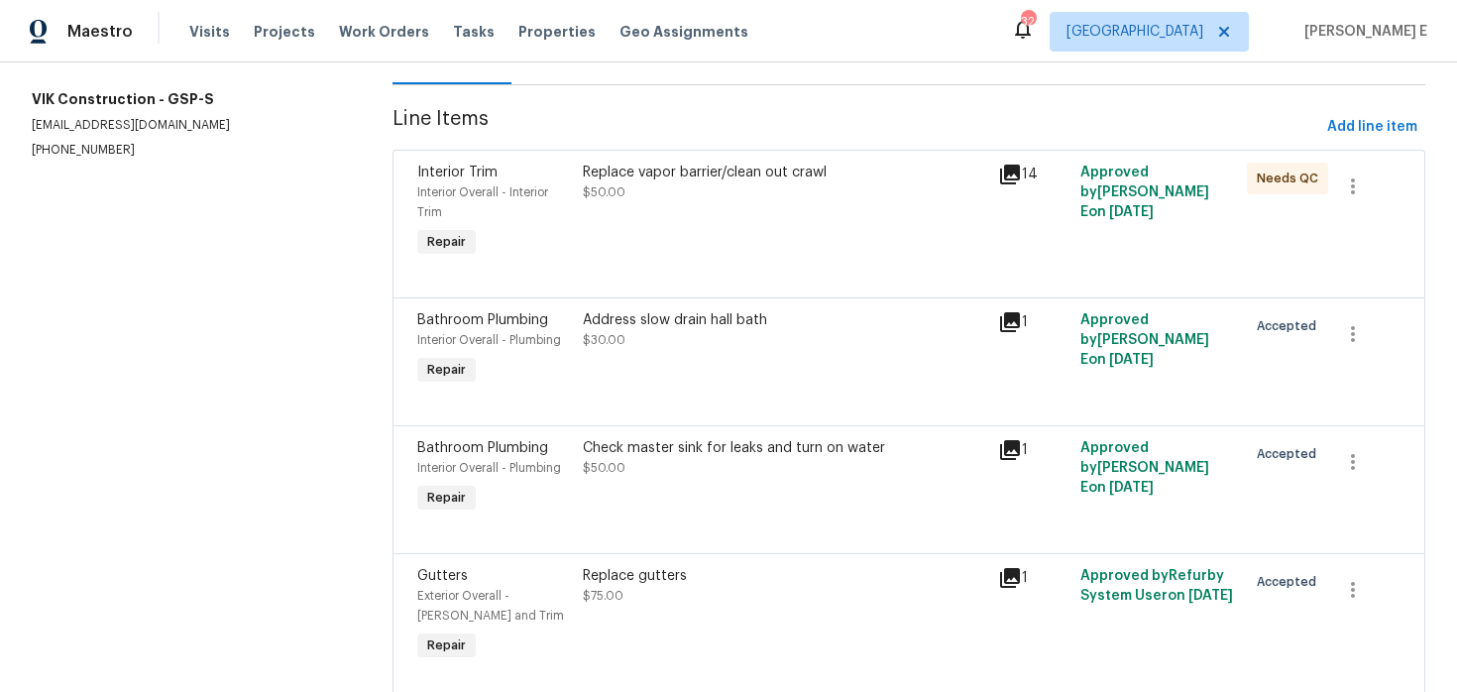
scroll to position [258, 0]
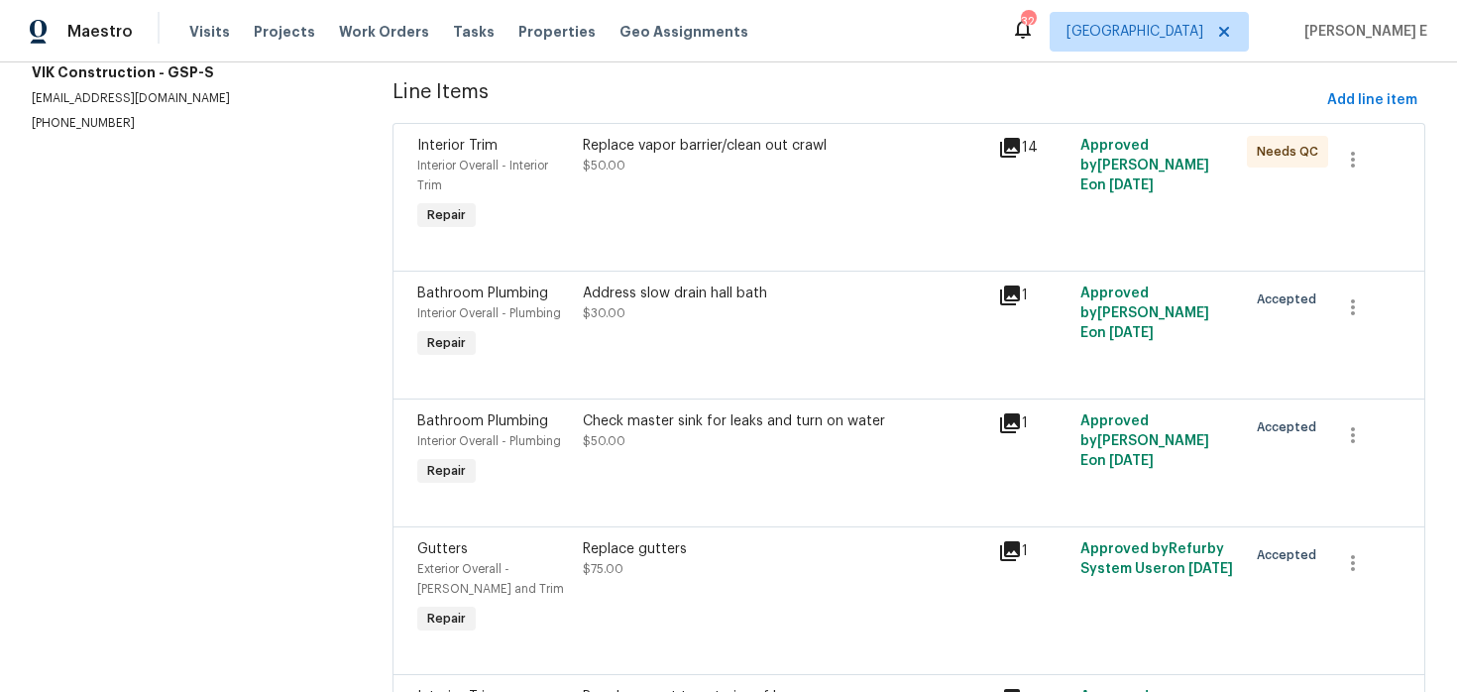
click at [704, 361] on div "Address slow drain hall bath $30.00" at bounding box center [784, 323] width 414 height 91
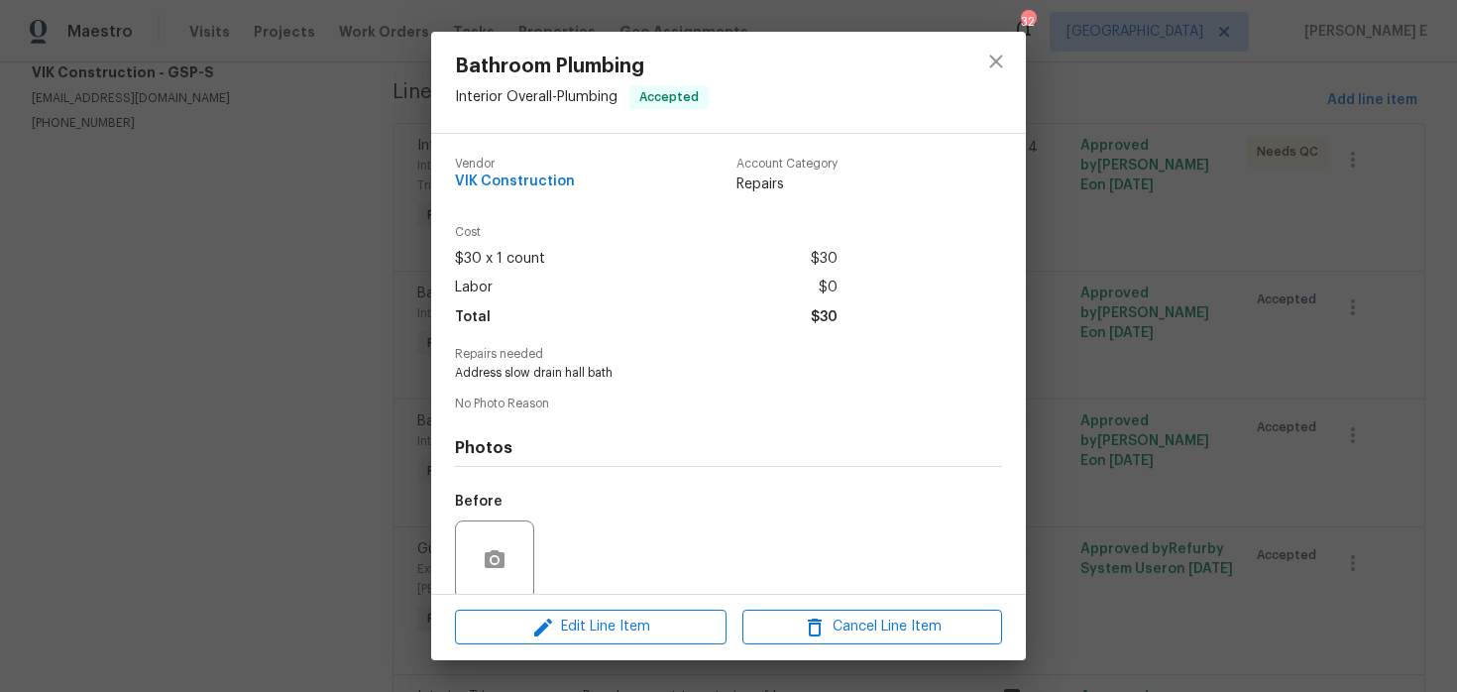
scroll to position [154, 0]
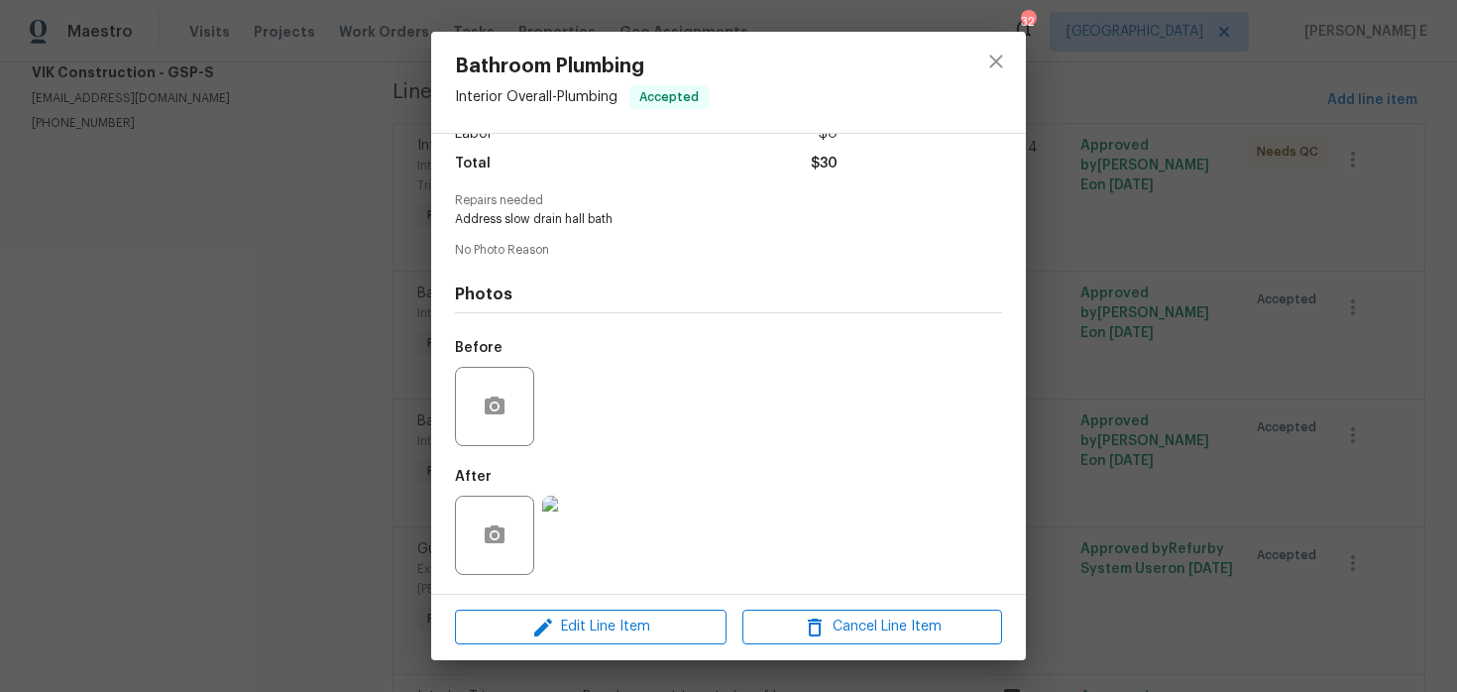
click at [601, 539] on img at bounding box center [581, 535] width 79 height 79
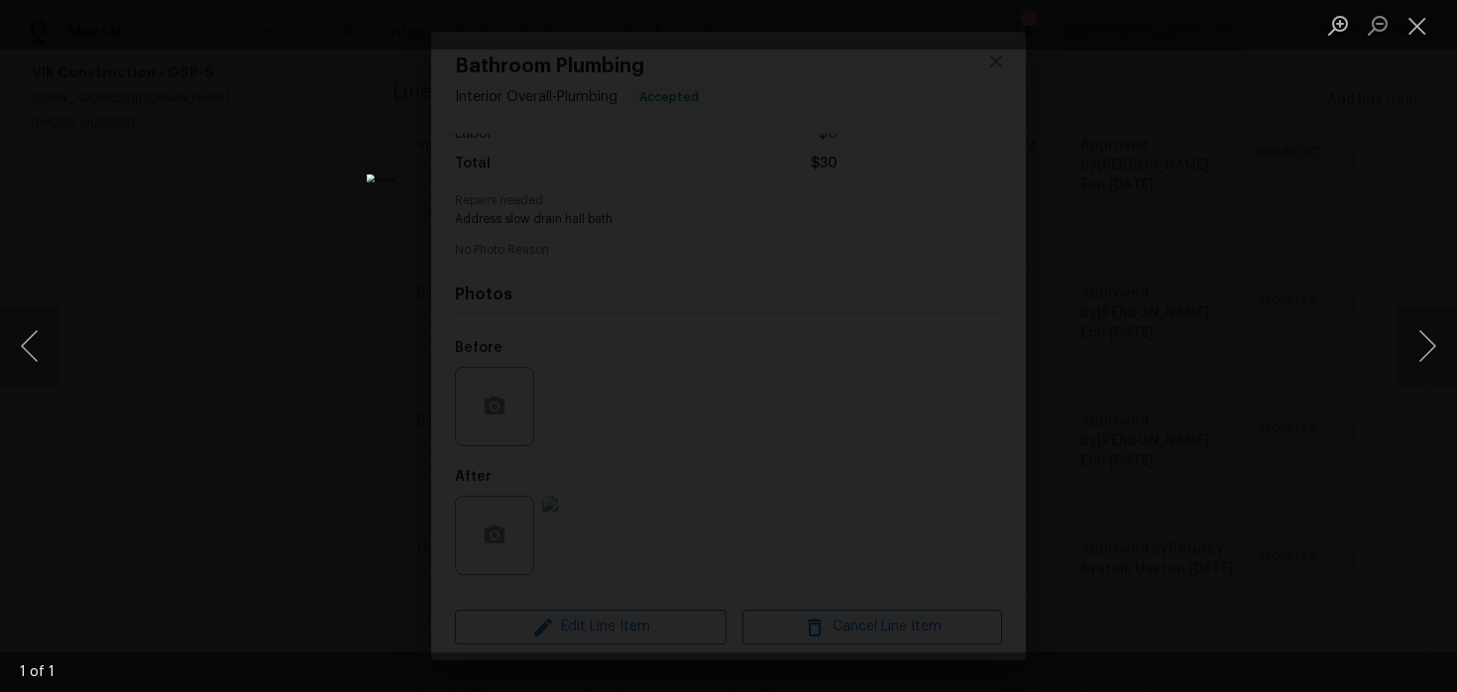
click at [1130, 285] on div "Lightbox" at bounding box center [728, 346] width 1457 height 692
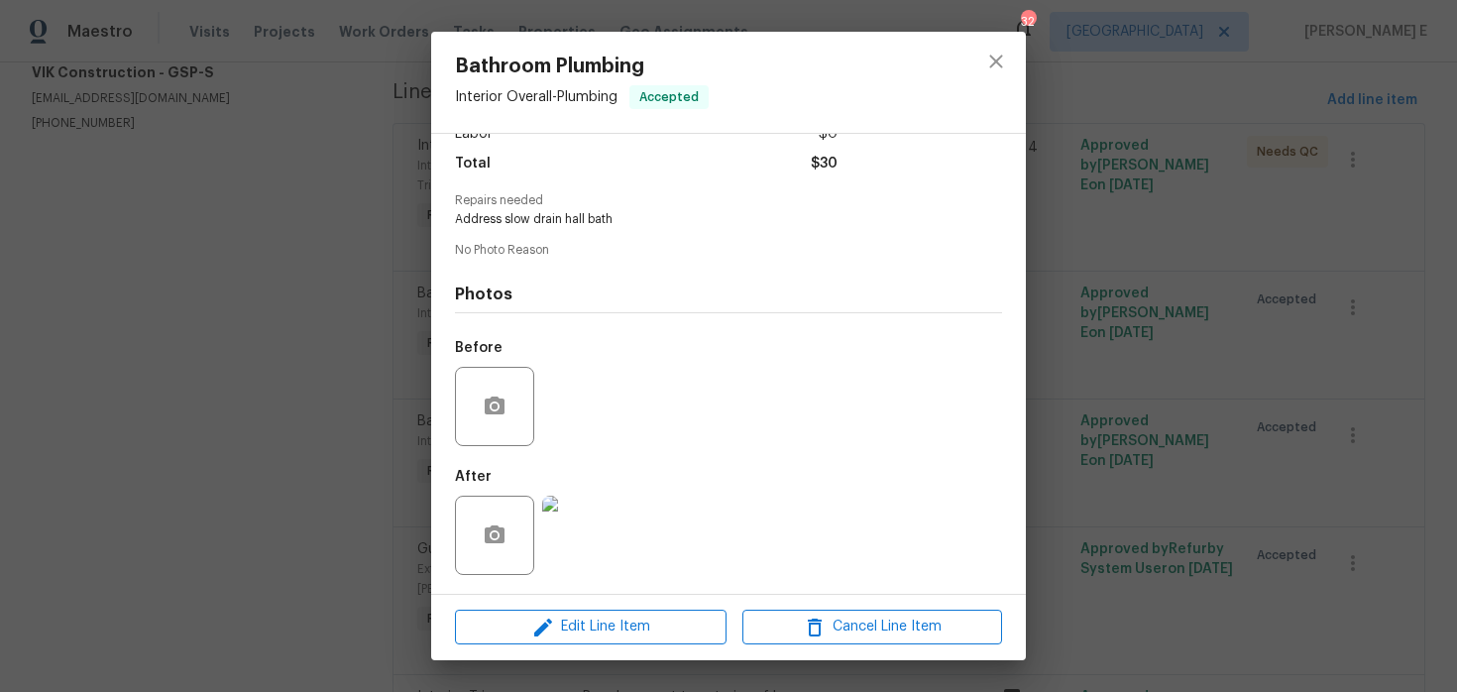
click at [1130, 285] on div "Bathroom Plumbing Interior Overall - Plumbing Accepted Vendor VIK Construction …" at bounding box center [728, 346] width 1457 height 692
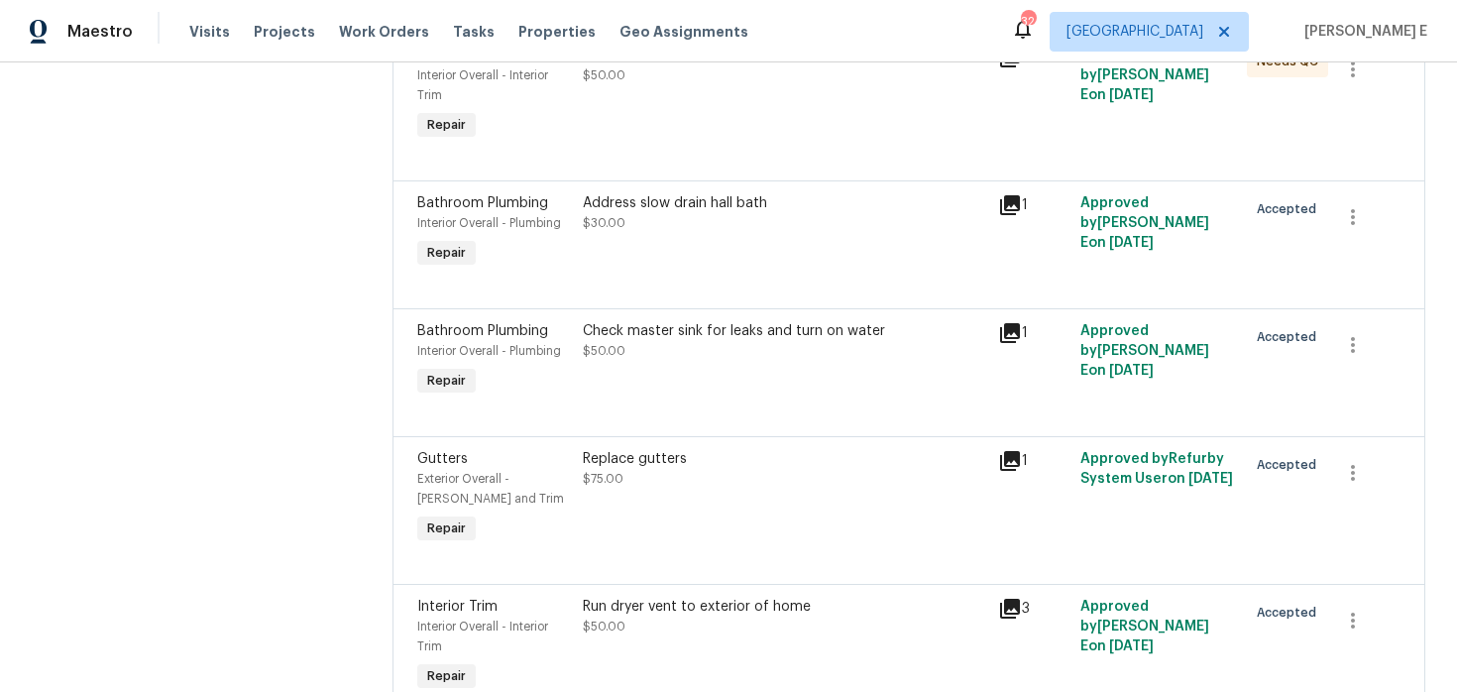
scroll to position [370, 0]
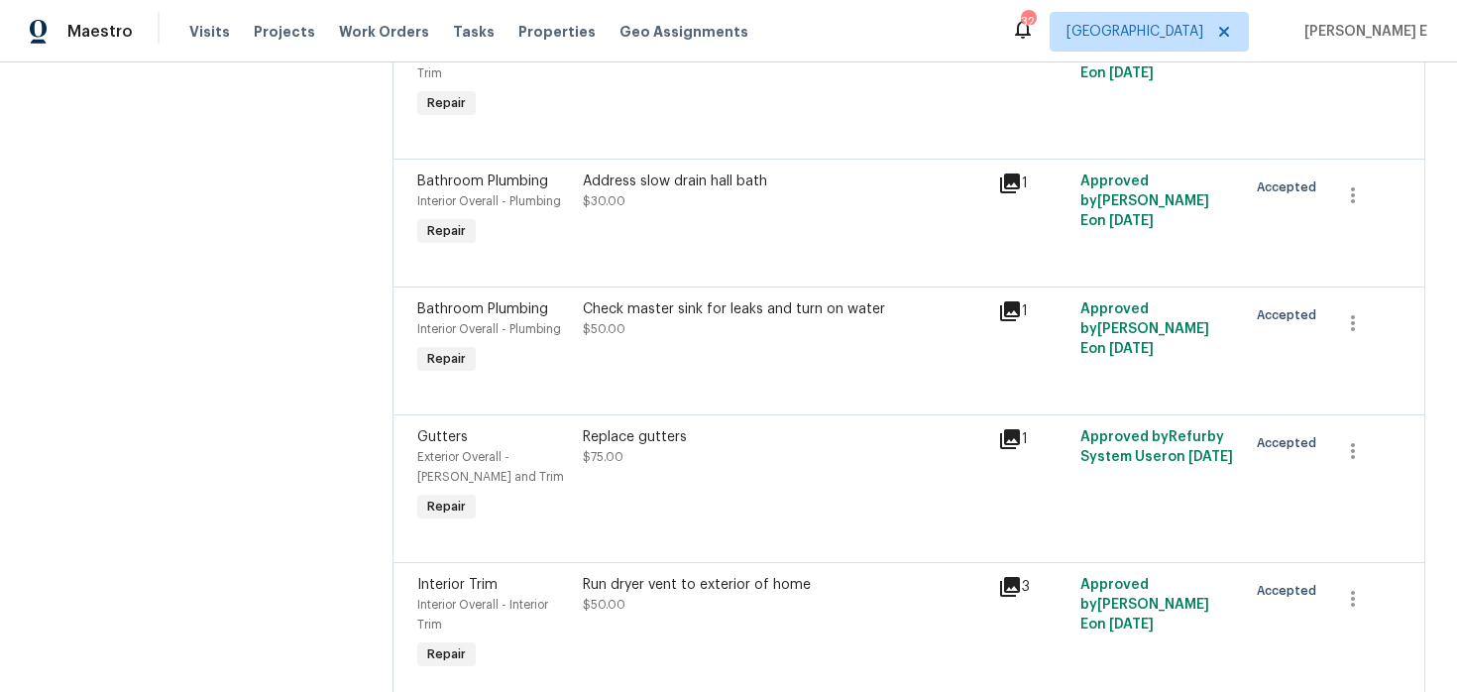
click at [826, 354] on div "Check master sink for leaks and turn on water $50.00" at bounding box center [784, 338] width 414 height 91
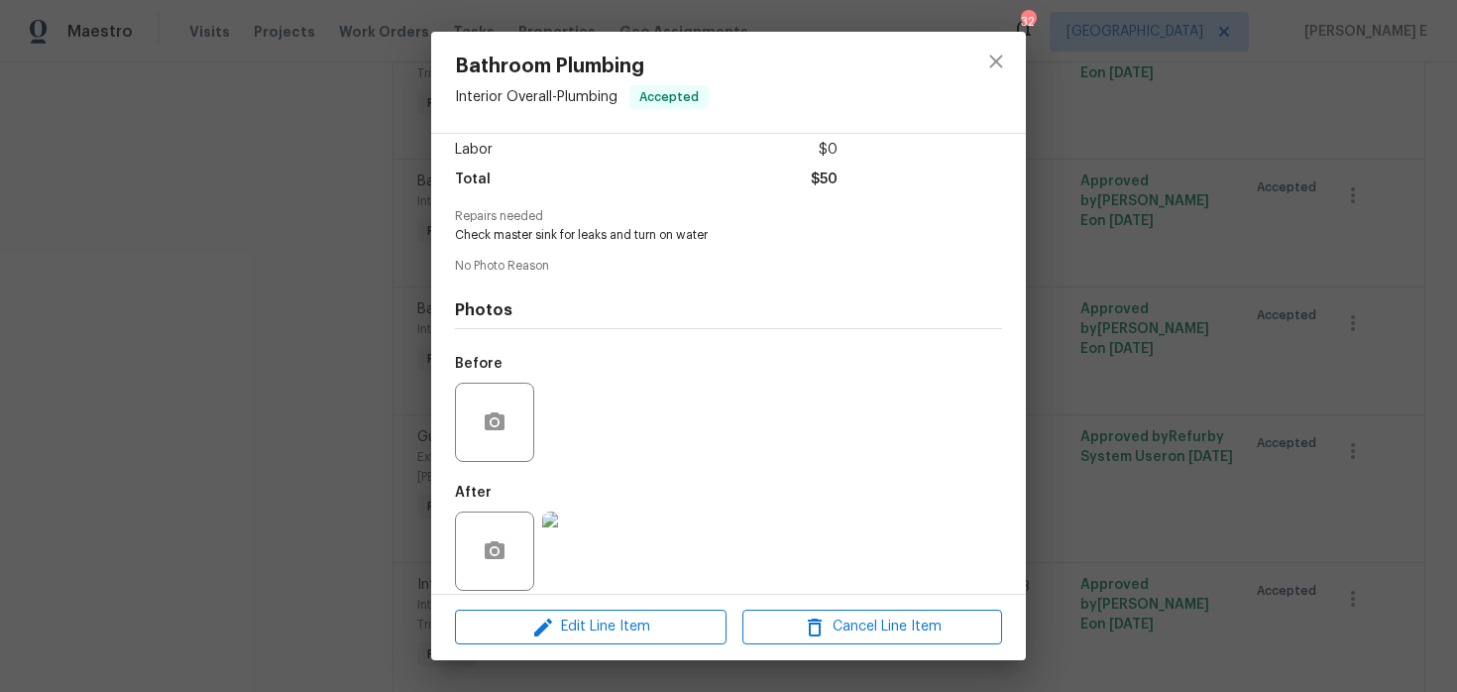
scroll to position [154, 0]
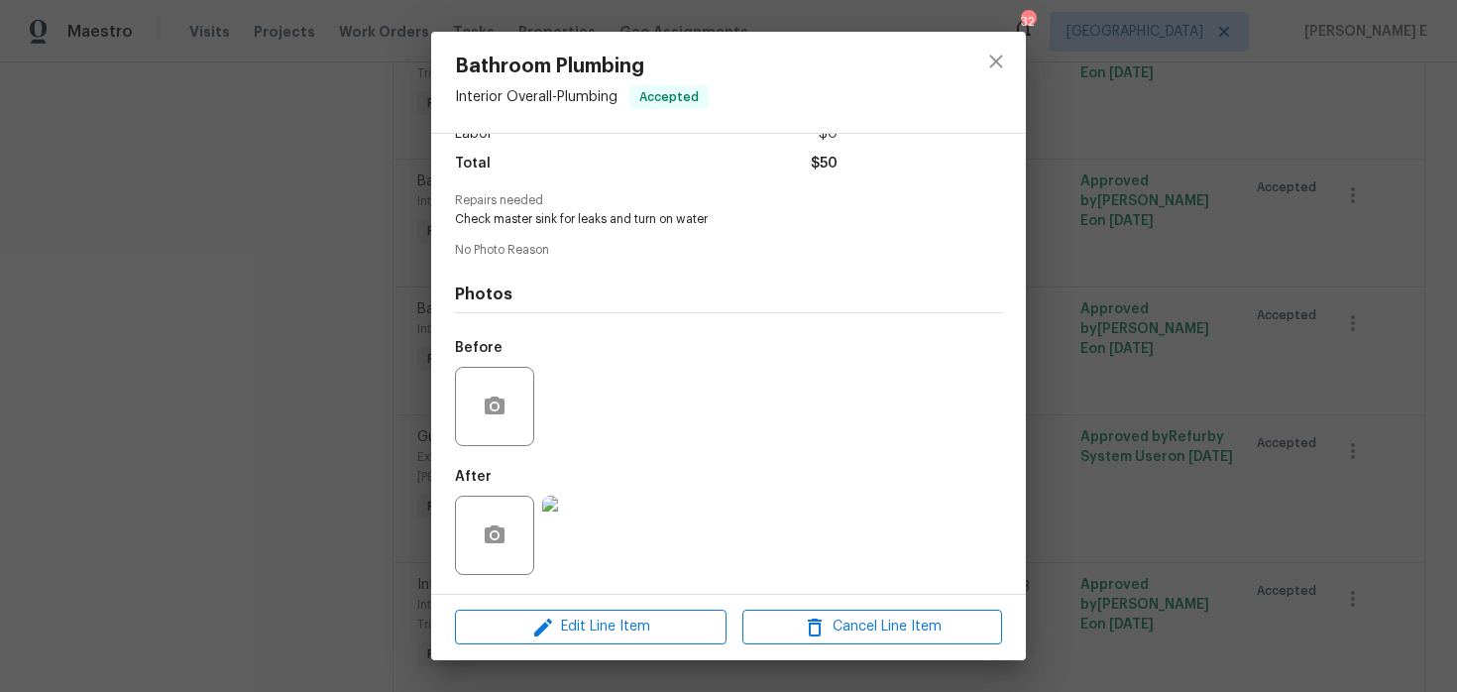
click at [609, 542] on img at bounding box center [581, 535] width 79 height 79
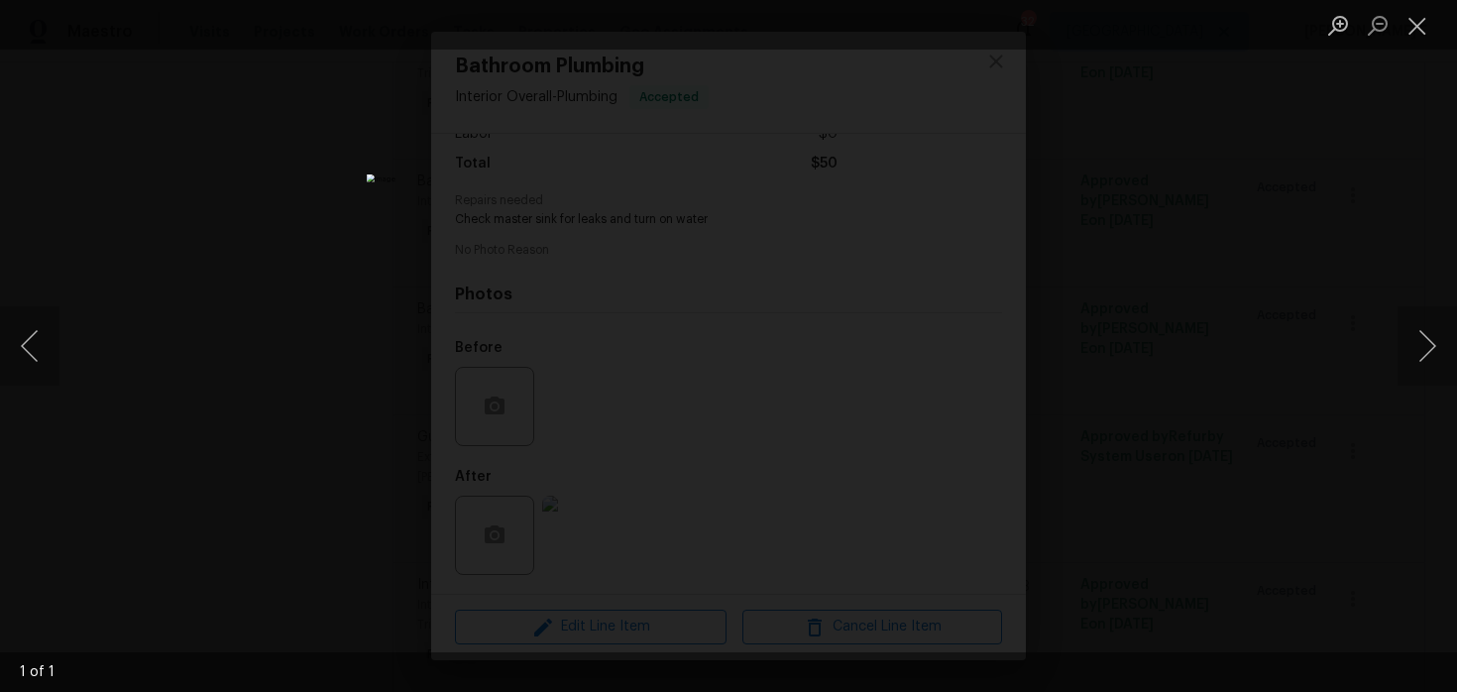
click at [1145, 217] on div "Lightbox" at bounding box center [728, 346] width 1457 height 692
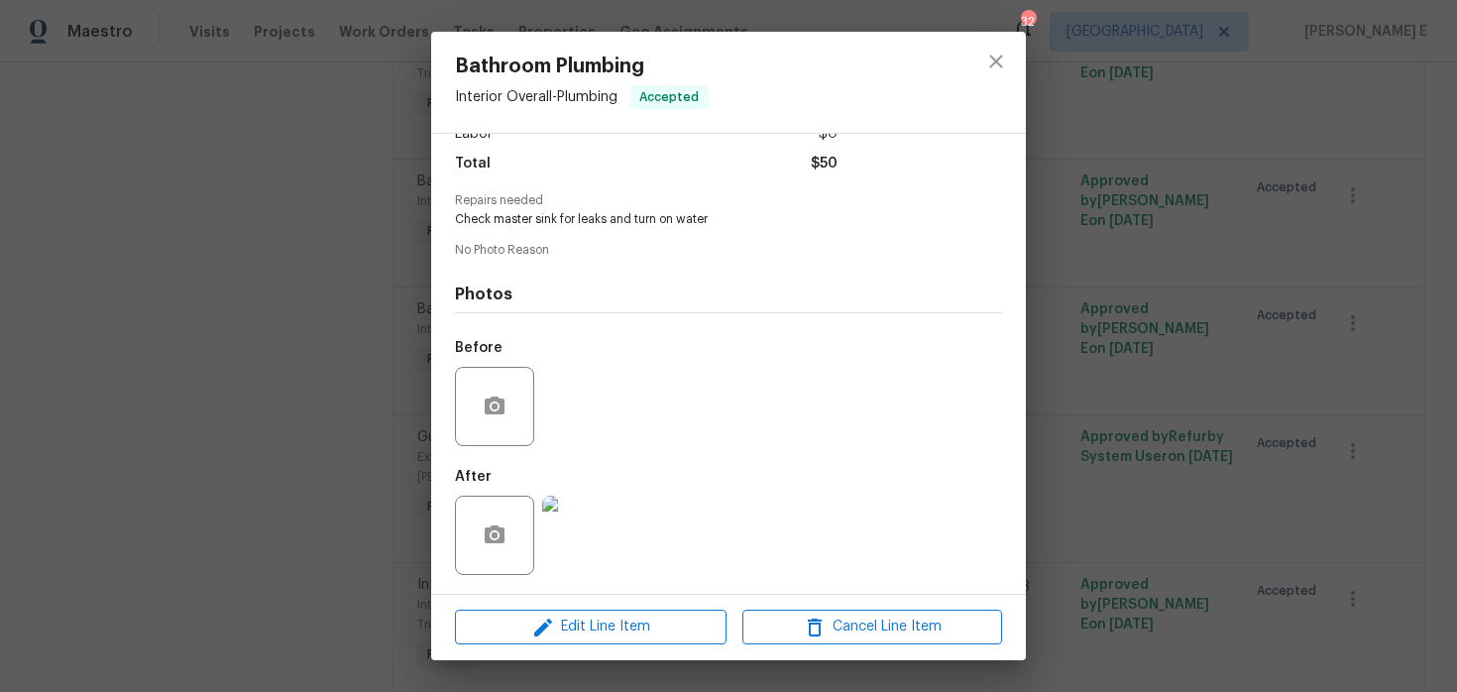
click at [1145, 217] on div "Bathroom Plumbing Interior Overall - Plumbing Accepted Vendor VIK Construction …" at bounding box center [728, 346] width 1457 height 692
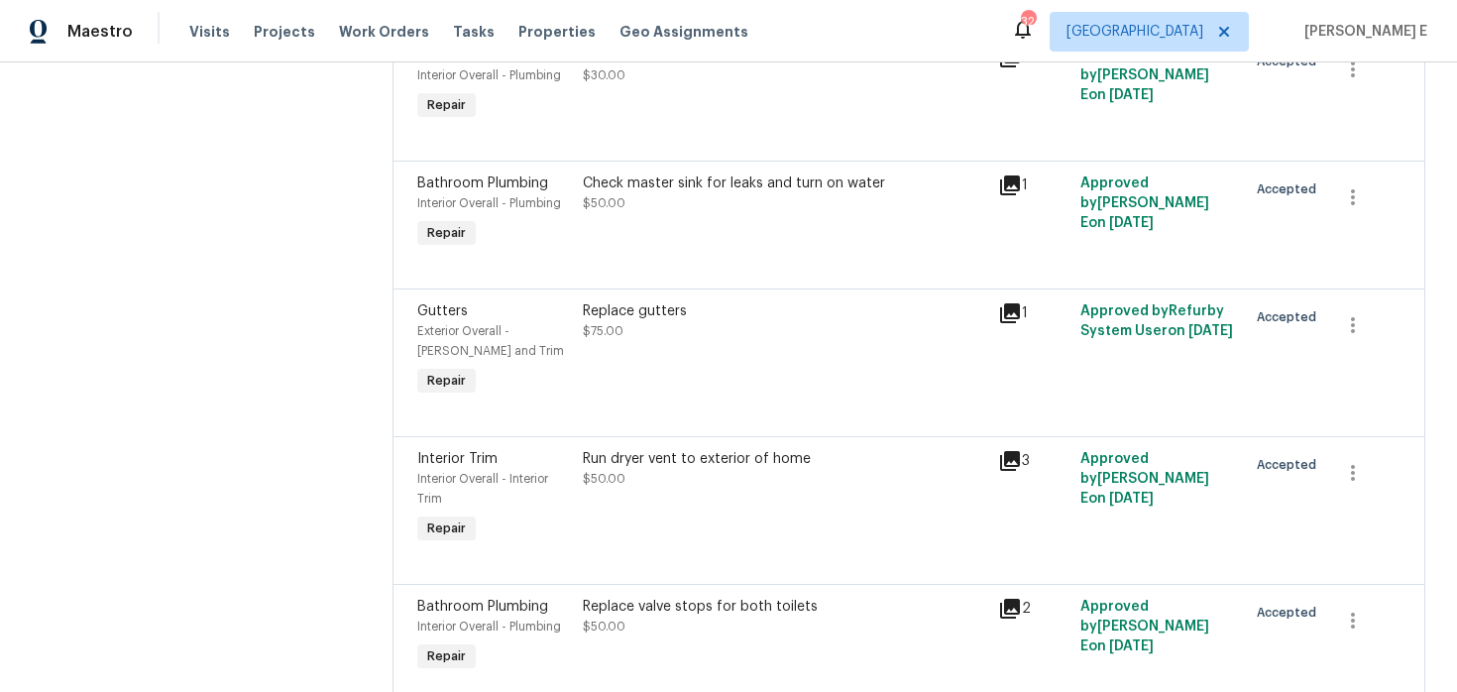
scroll to position [518, 0]
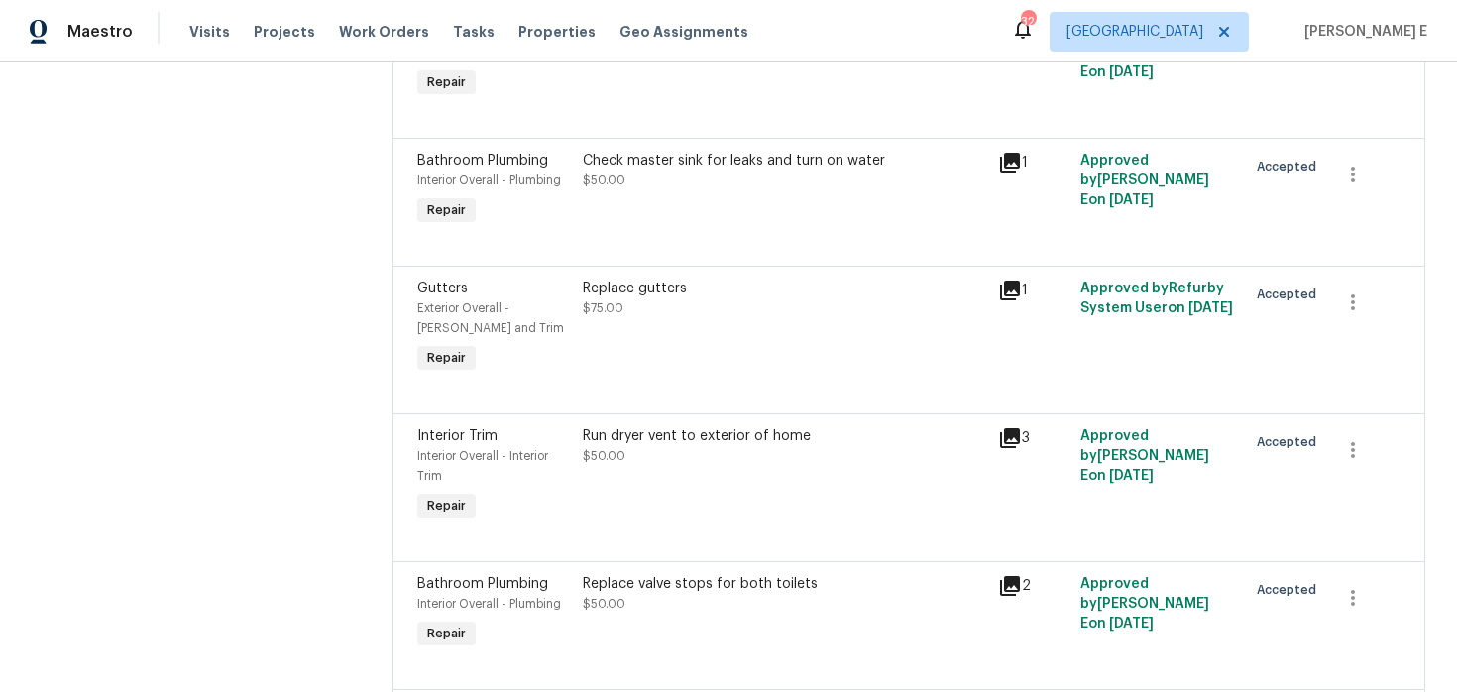
click at [753, 343] on div "Replace gutters $75.00" at bounding box center [784, 328] width 414 height 111
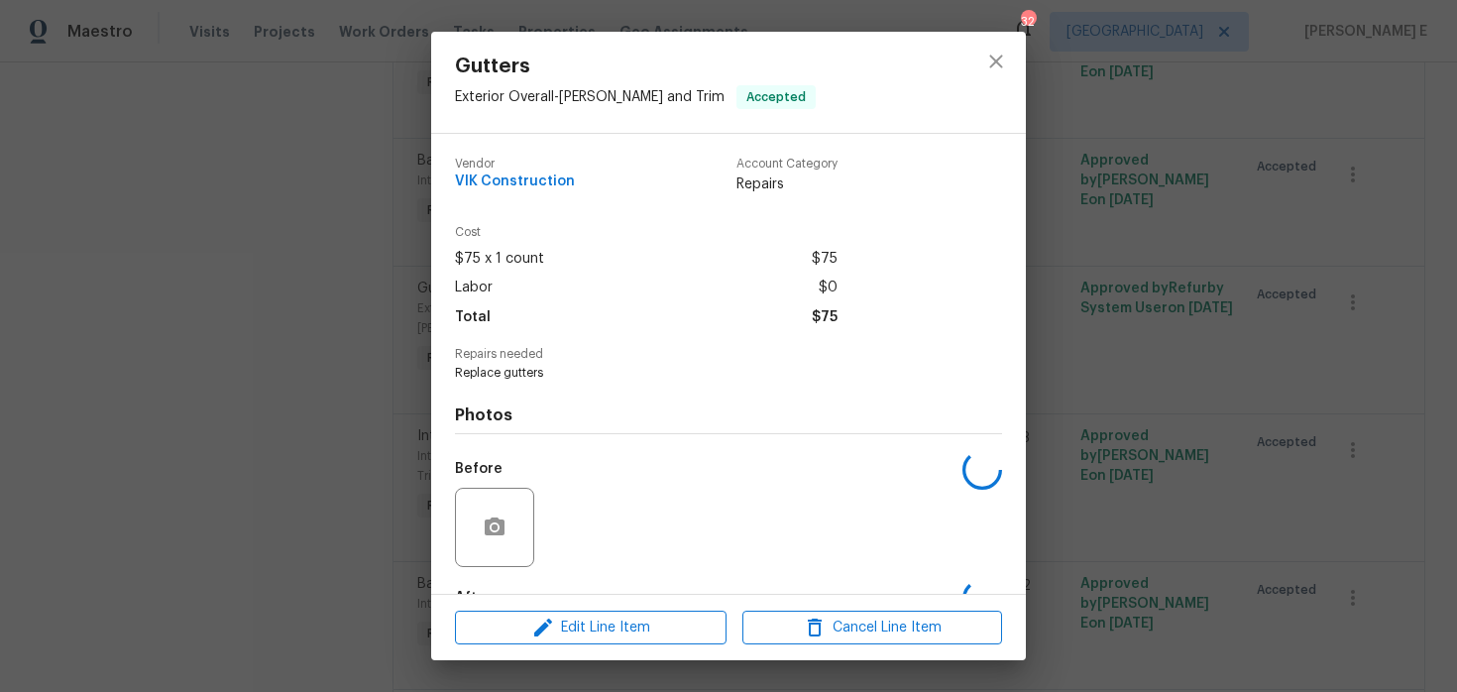
scroll to position [122, 0]
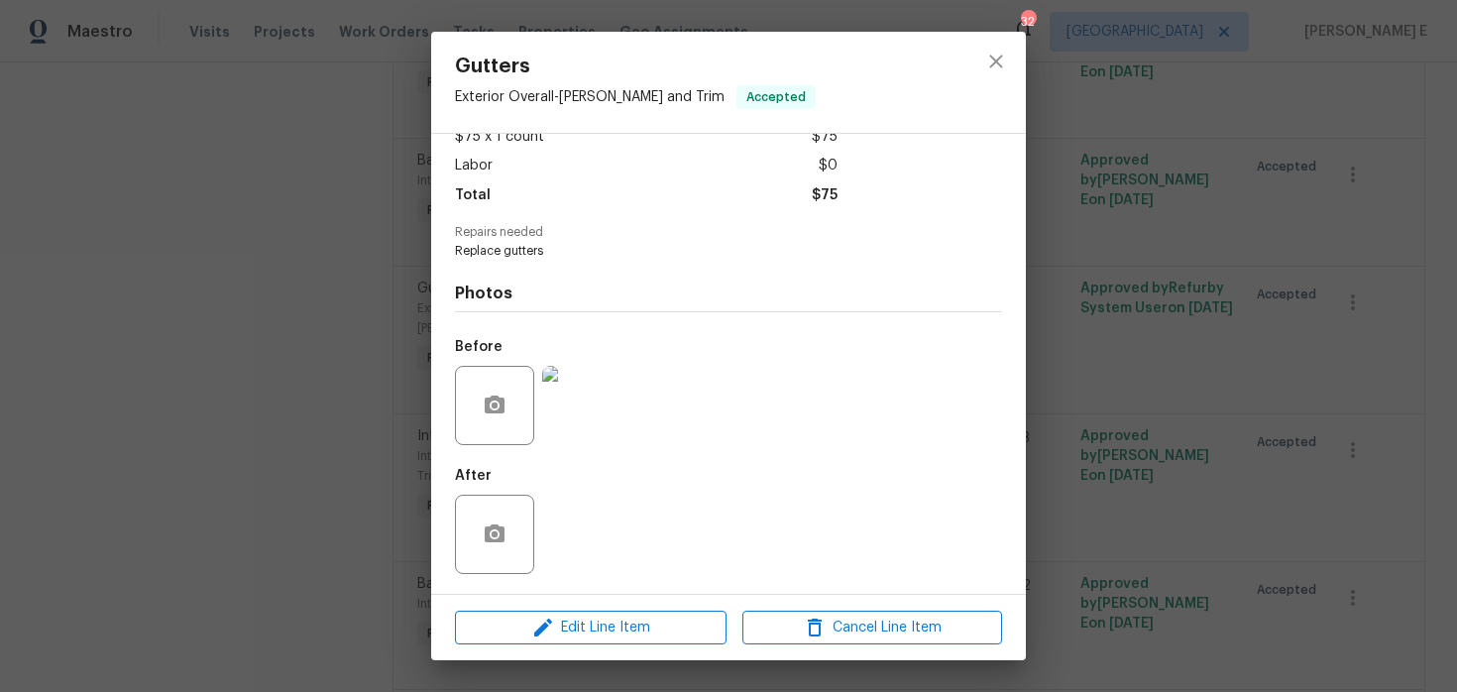
click at [1128, 311] on div "Gutters Exterior Overall - [PERSON_NAME] and Trim Accepted Vendor VIK Construct…" at bounding box center [728, 346] width 1457 height 692
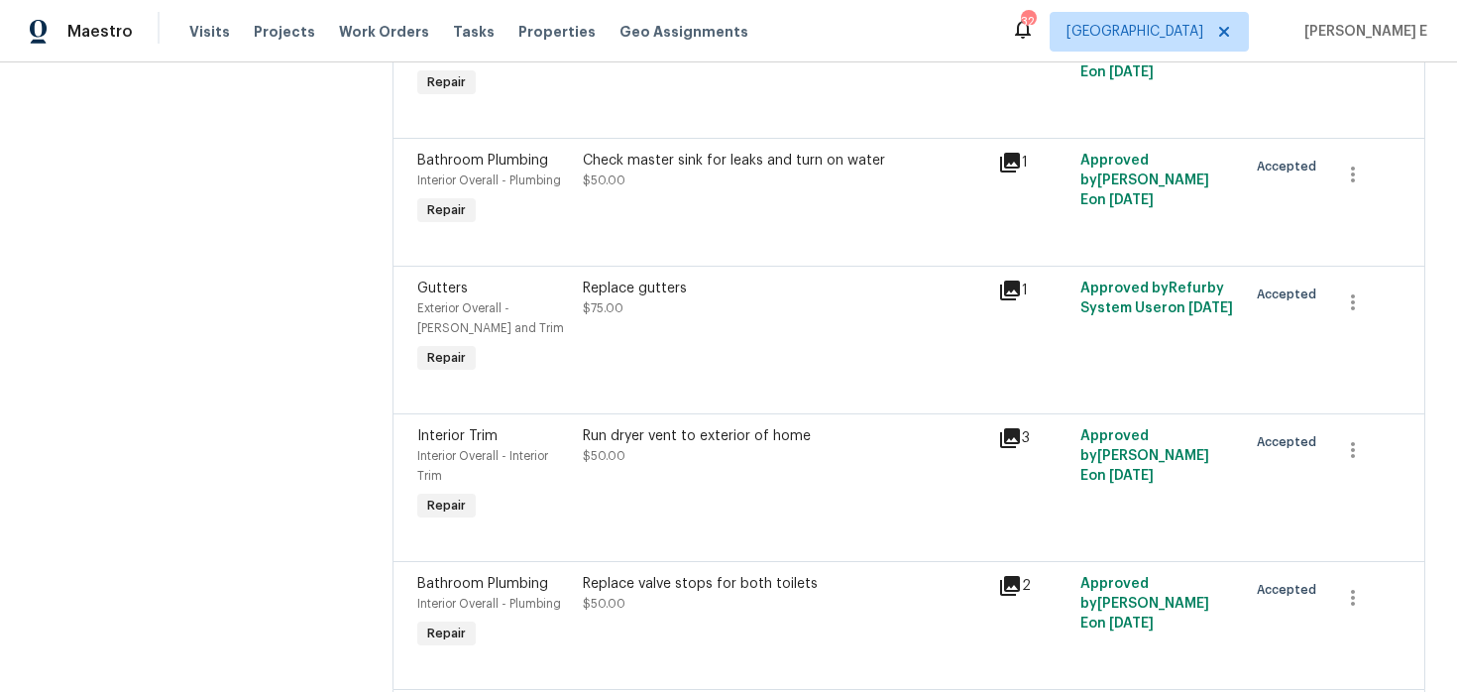
click at [674, 446] on div "Run dryer vent to exterior of home" at bounding box center [784, 436] width 402 height 20
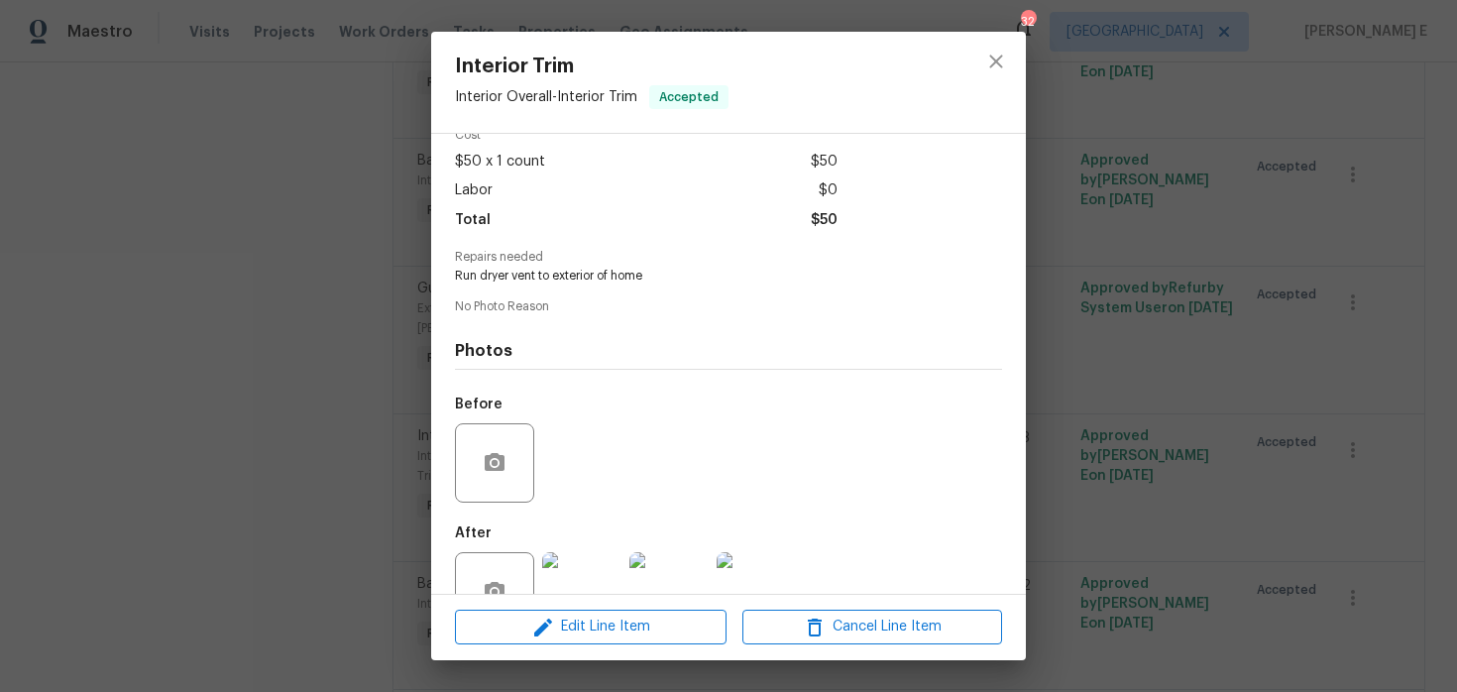
scroll to position [154, 0]
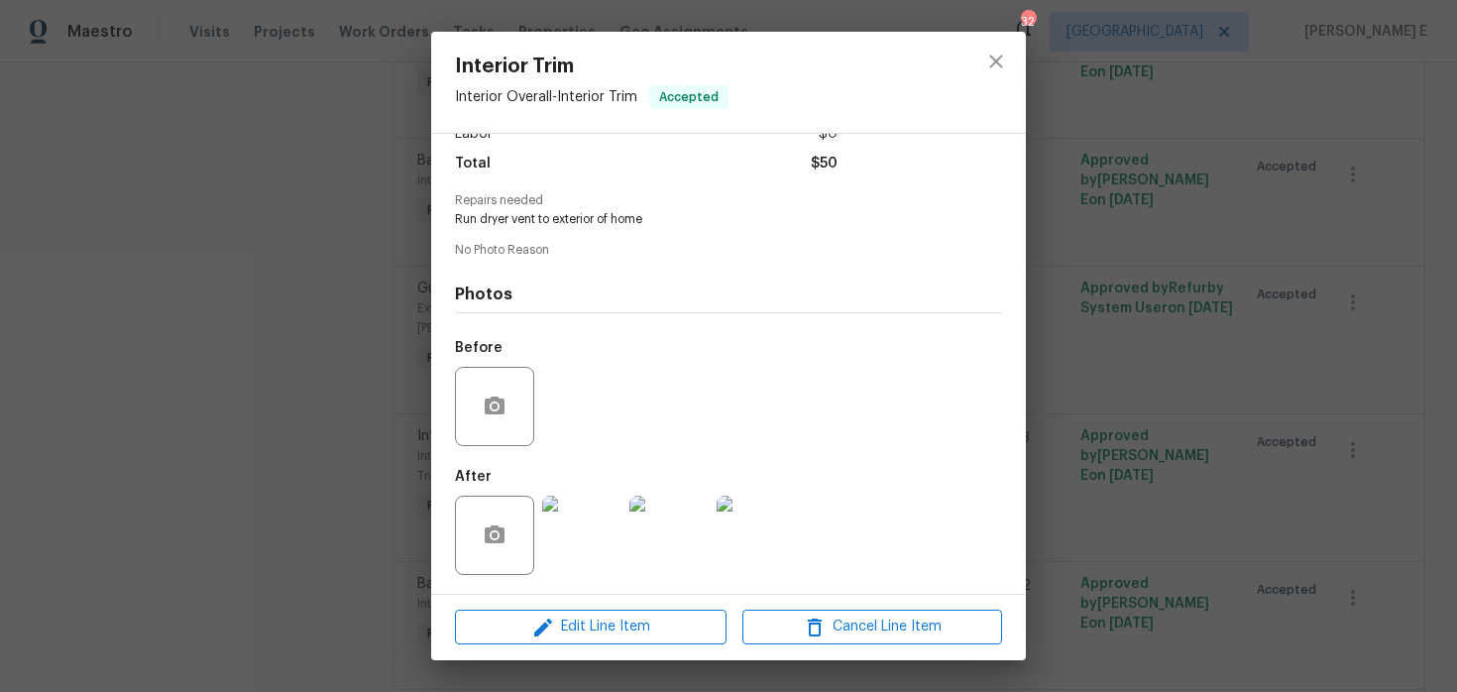
click at [564, 531] on img at bounding box center [581, 535] width 79 height 79
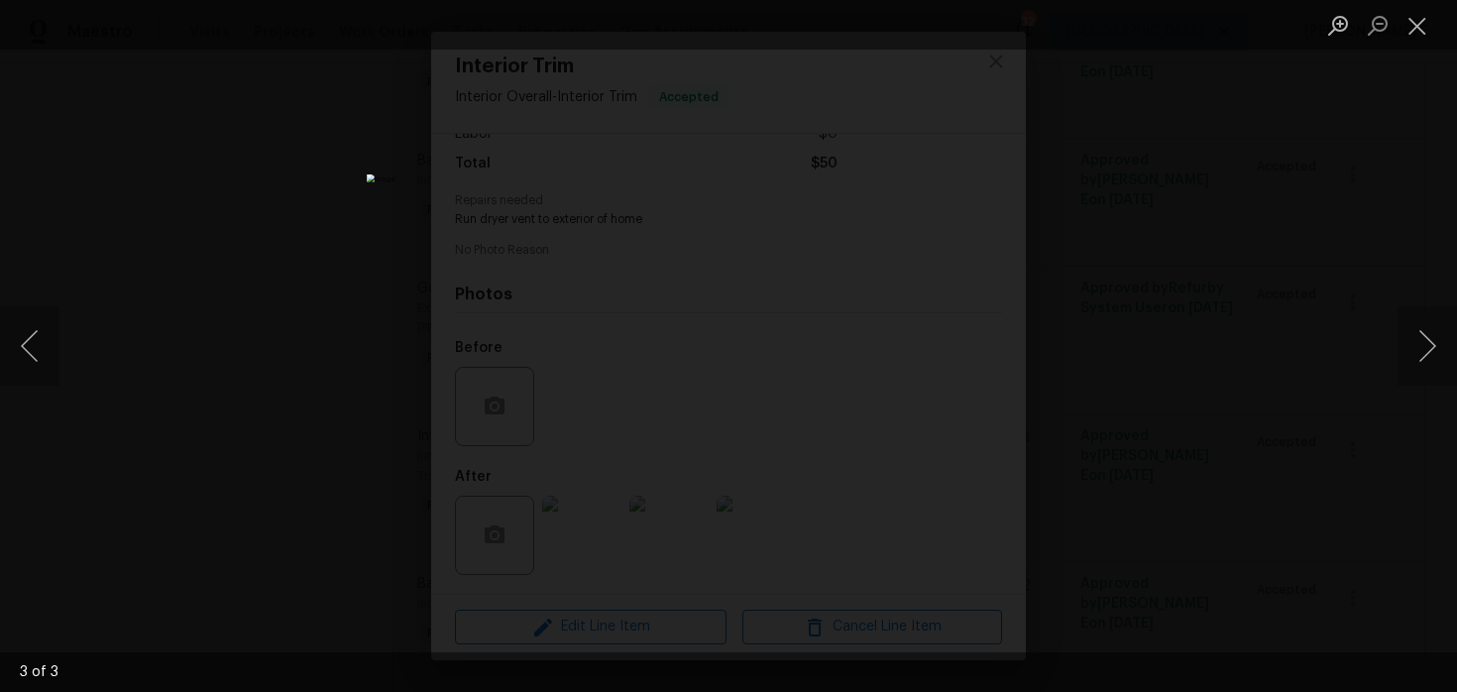
click at [1098, 265] on div "Lightbox" at bounding box center [728, 346] width 1457 height 692
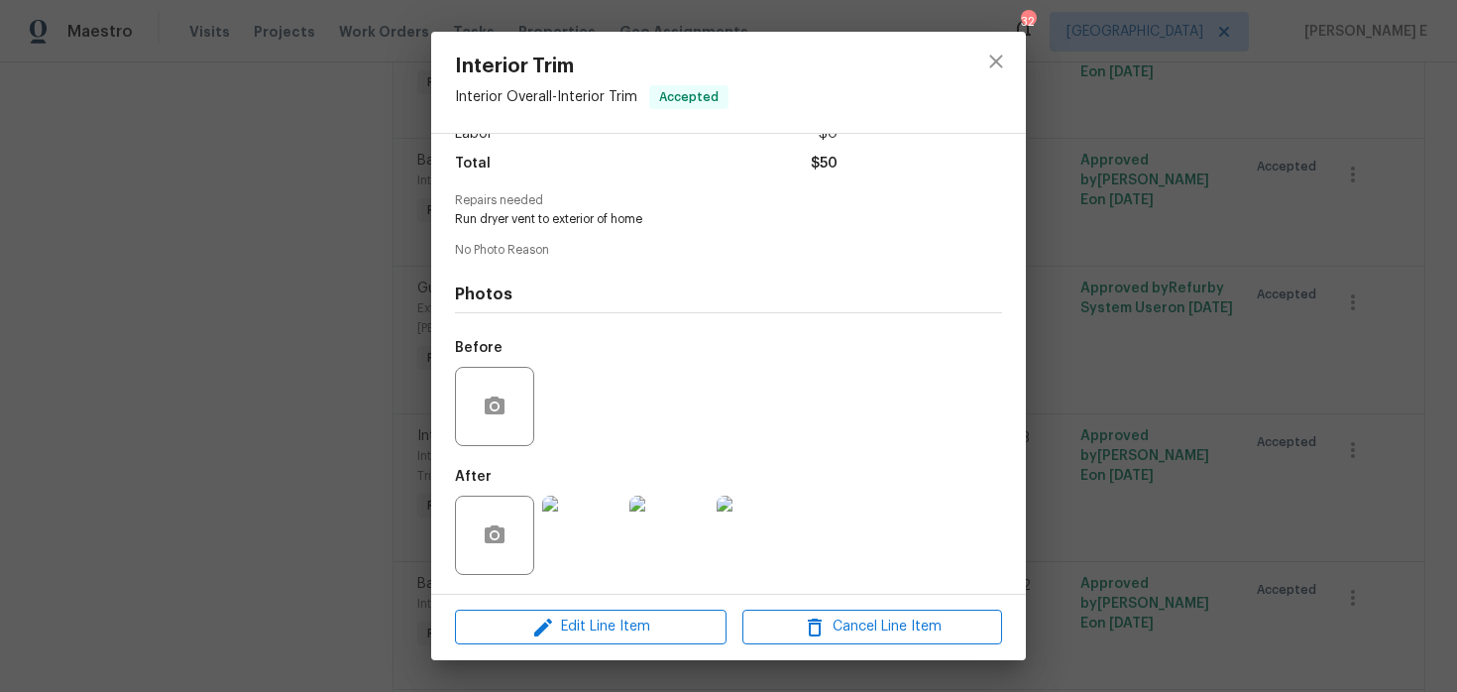
click at [1098, 265] on div "Interior Trim Interior Overall - Interior Trim Accepted Vendor VIK Construction…" at bounding box center [728, 346] width 1457 height 692
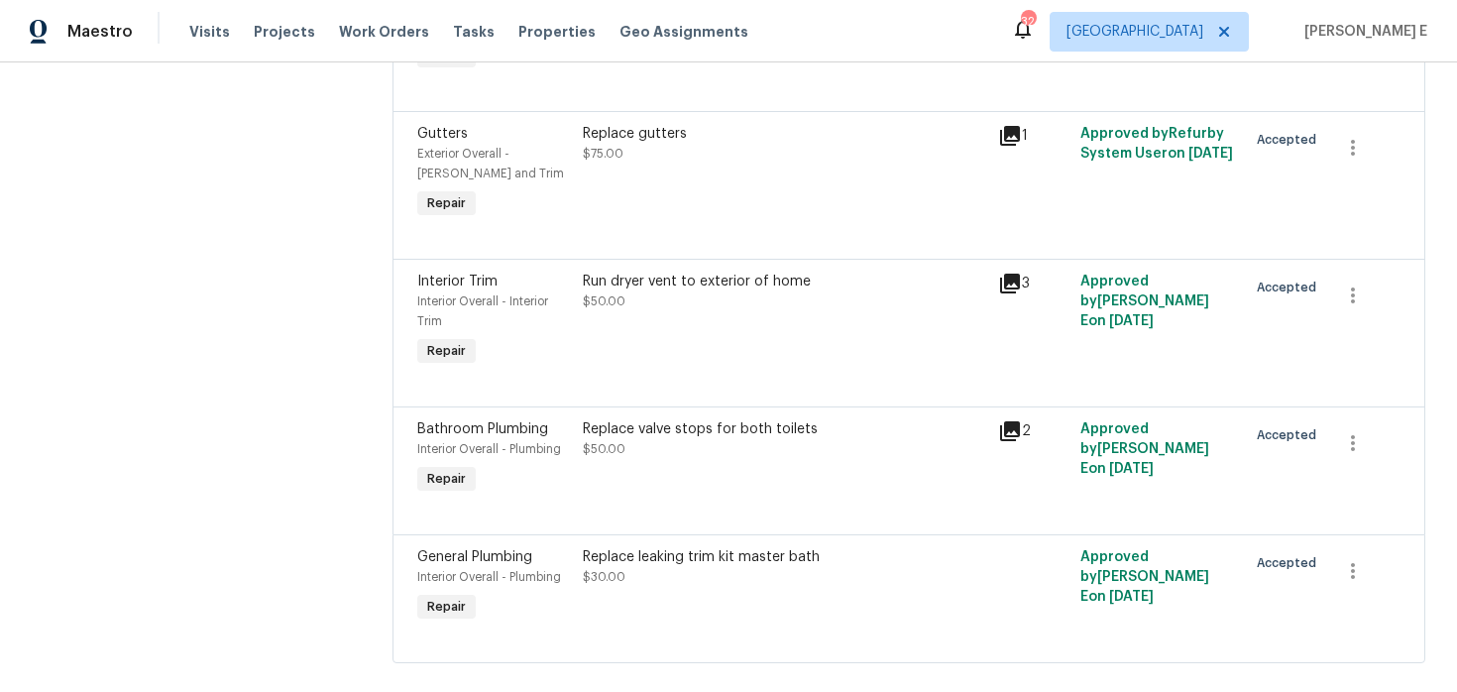
scroll to position [705, 0]
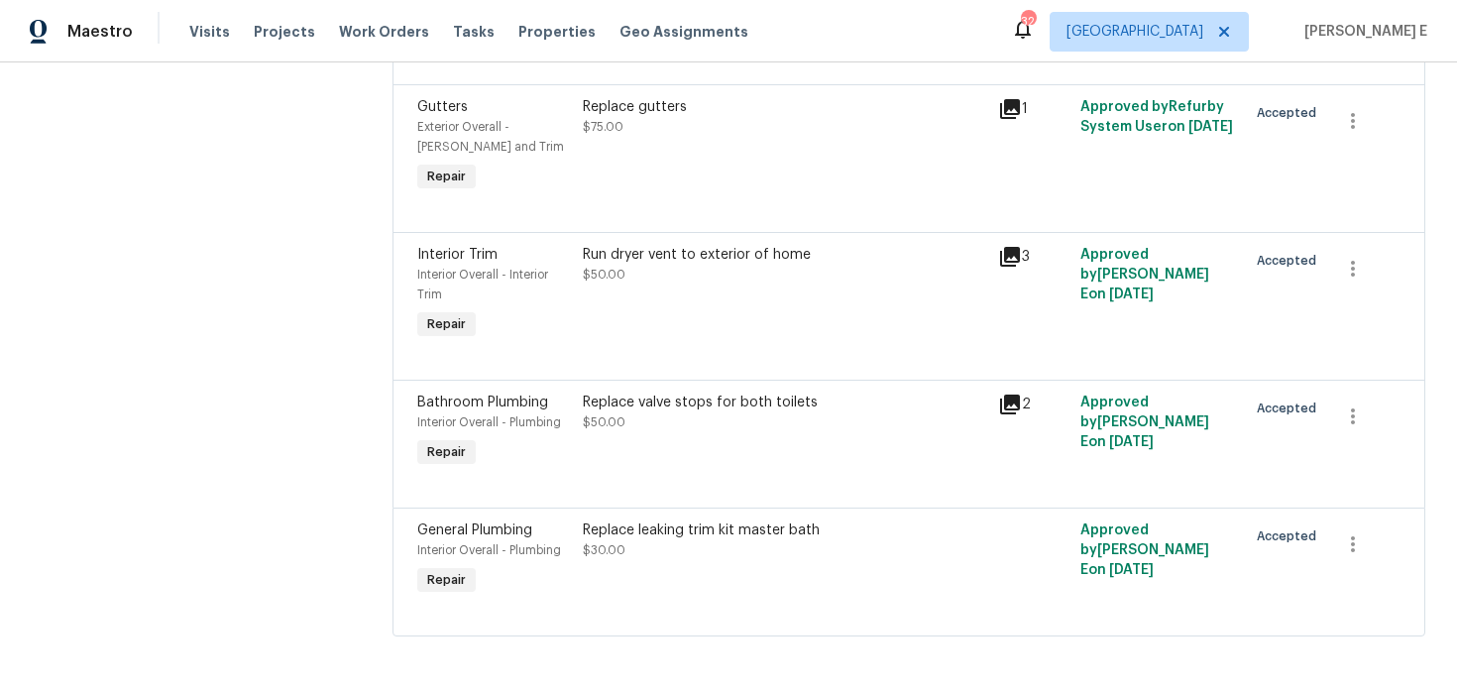
click at [722, 483] on div at bounding box center [908, 484] width 983 height 24
click at [730, 412] on div "Replace valve stops for both toilets $50.00" at bounding box center [784, 413] width 402 height 40
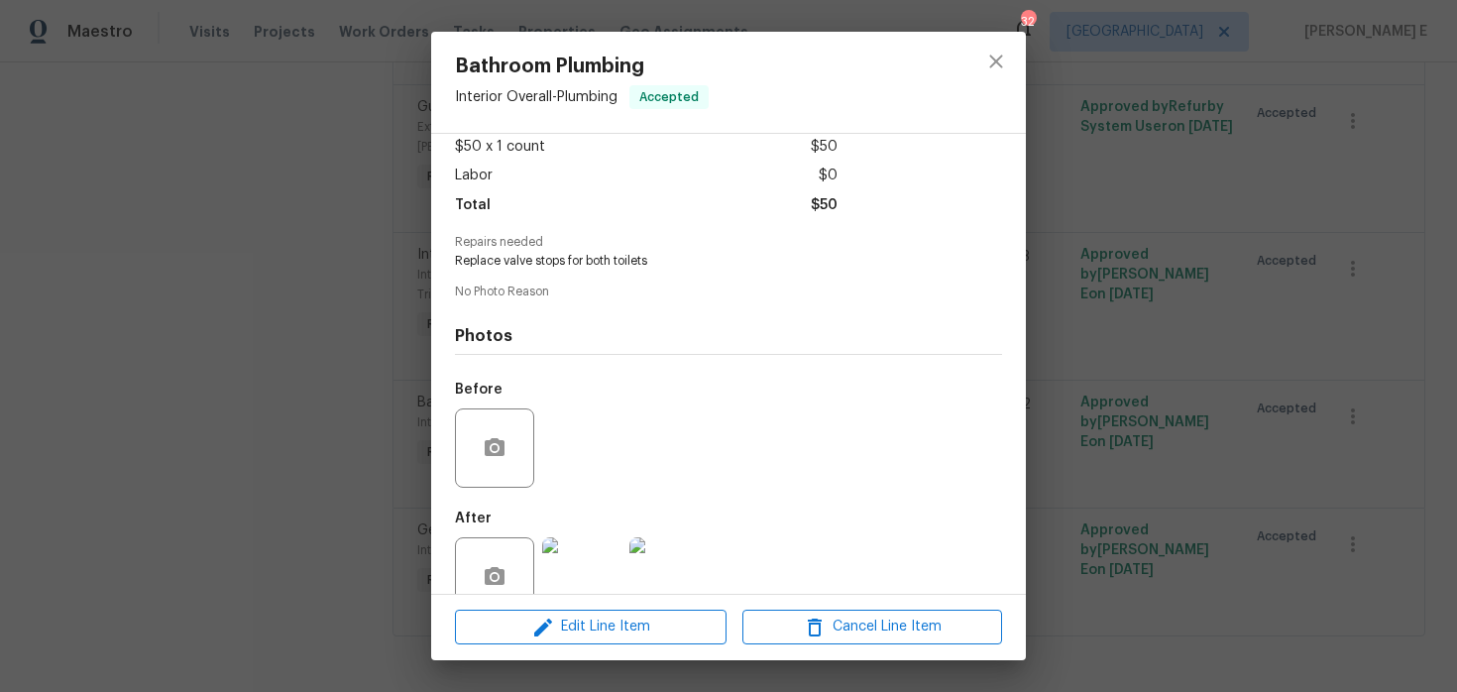
scroll to position [154, 0]
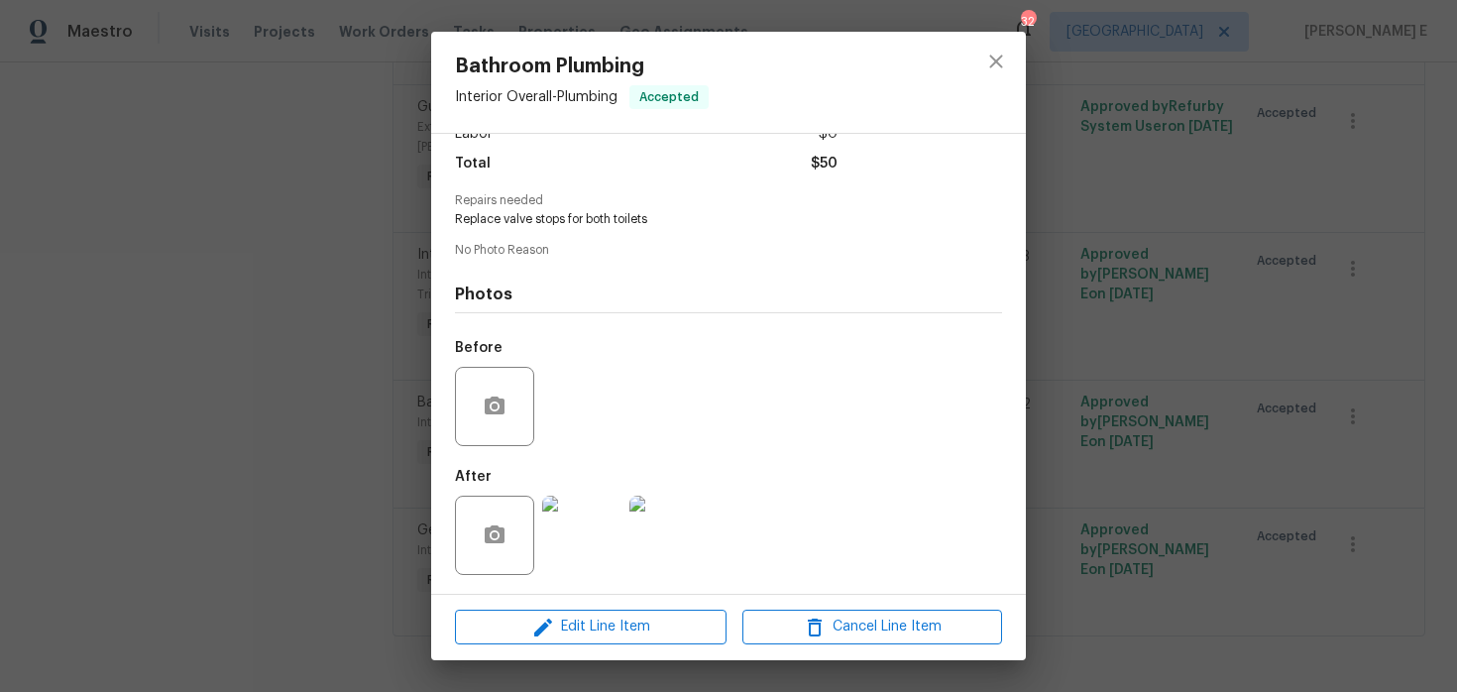
click at [576, 530] on img at bounding box center [581, 535] width 79 height 79
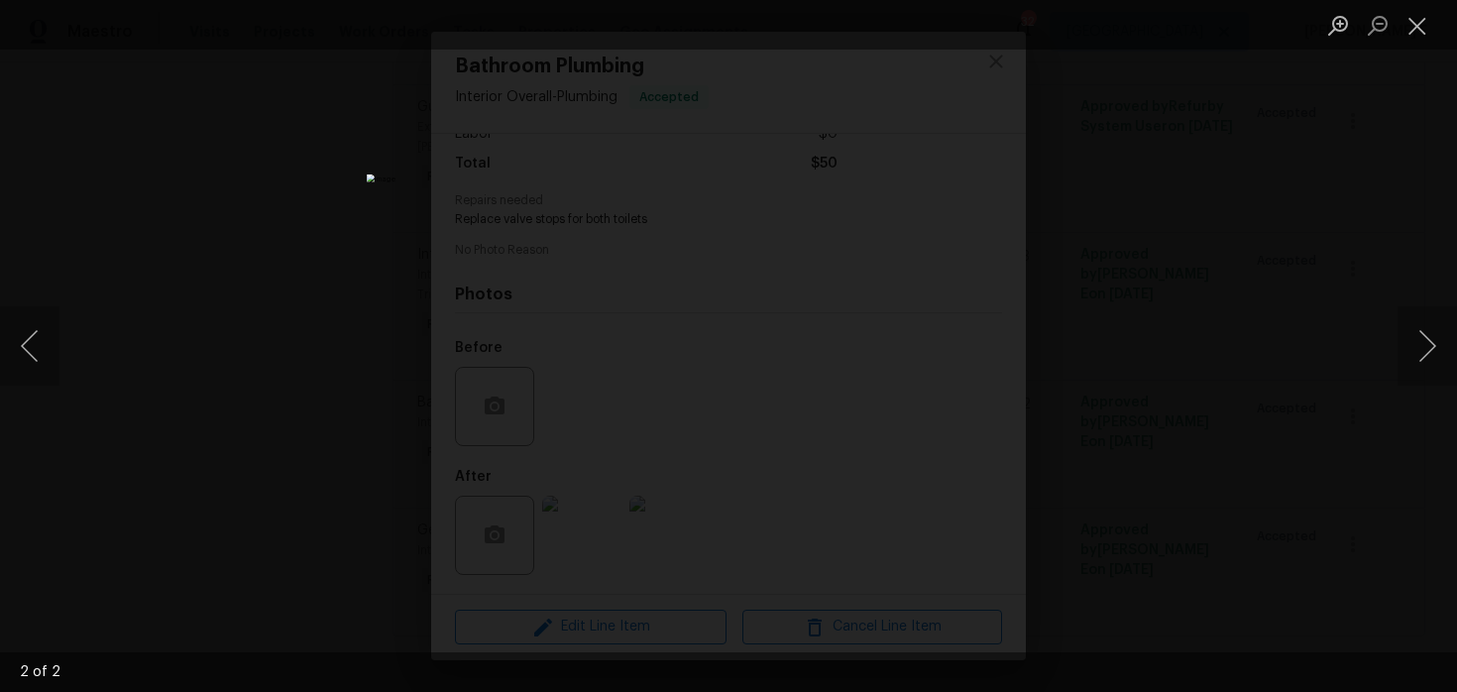
click at [1244, 248] on div "Lightbox" at bounding box center [728, 346] width 1457 height 692
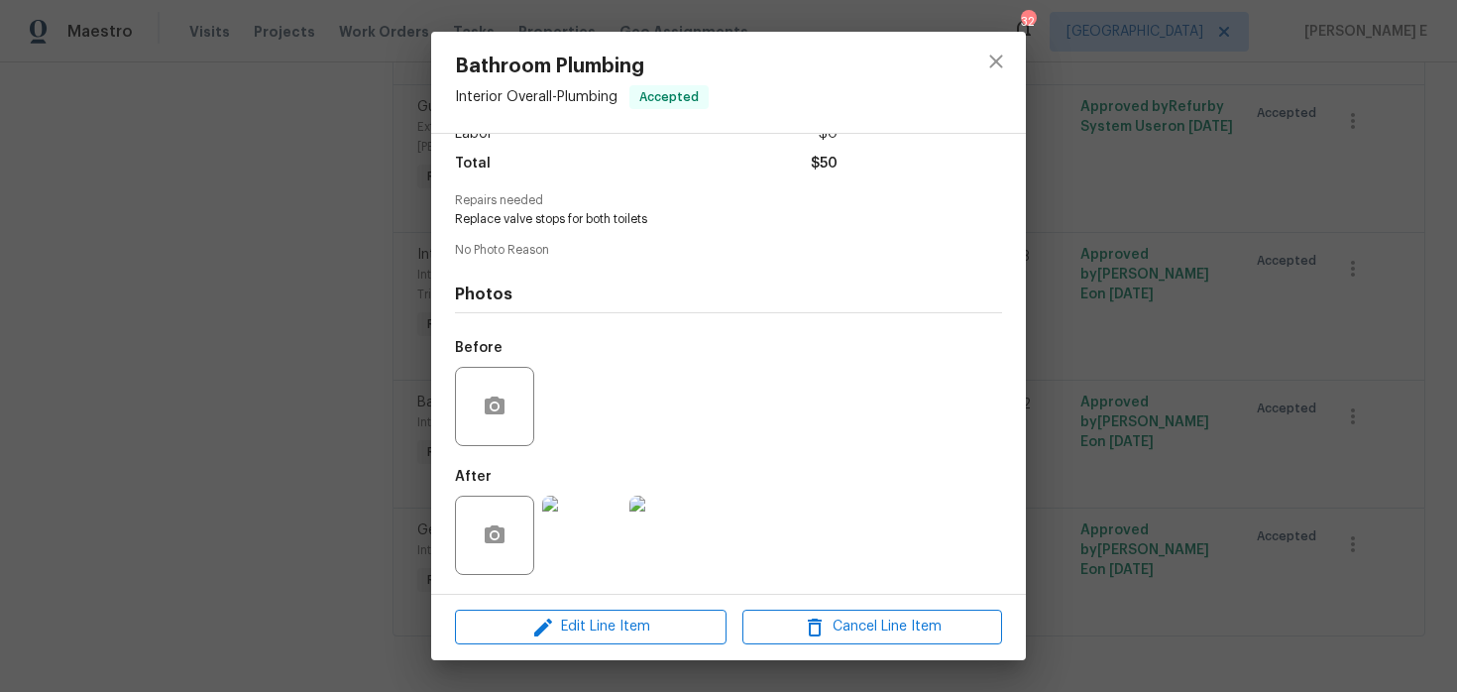
click at [1244, 248] on div "Bathroom Plumbing Interior Overall - Plumbing Accepted Vendor VIK Construction …" at bounding box center [728, 346] width 1457 height 692
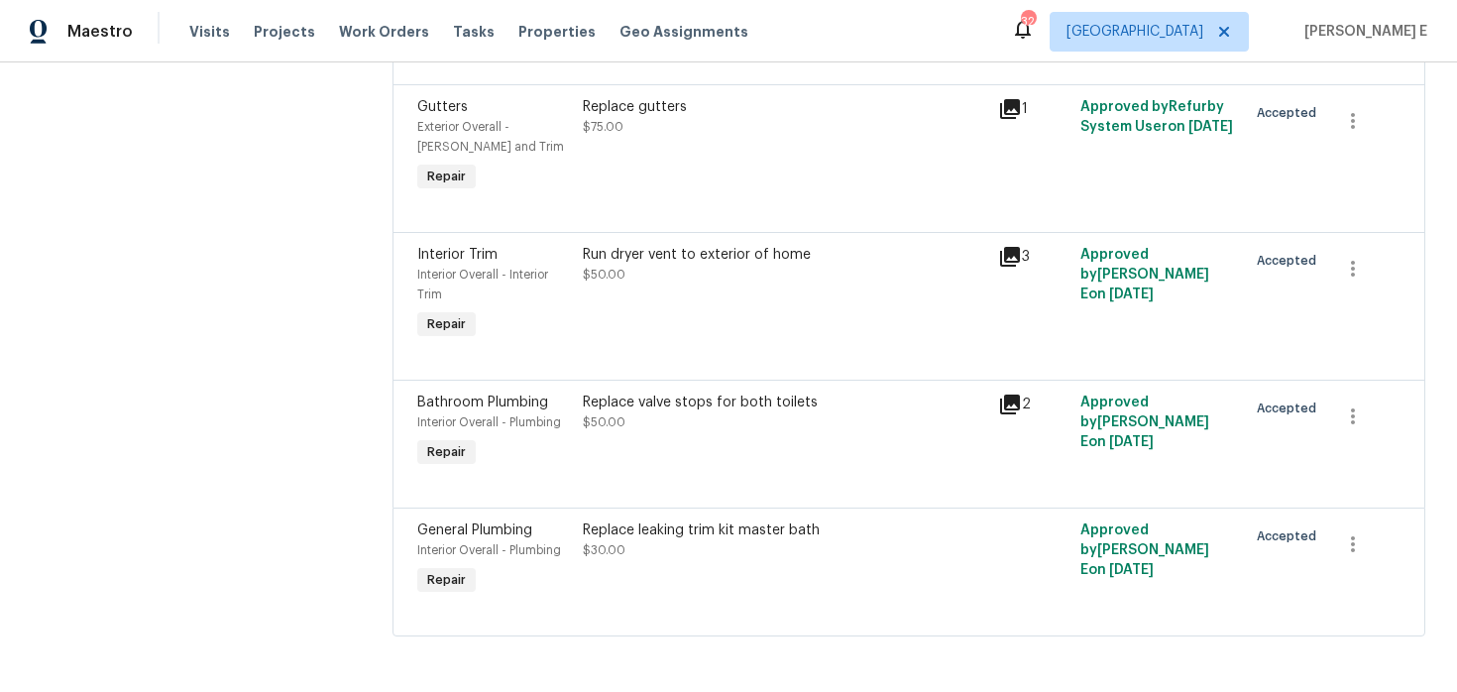
click at [650, 547] on div "Replace leaking trim kit master bath $30.00" at bounding box center [784, 540] width 402 height 40
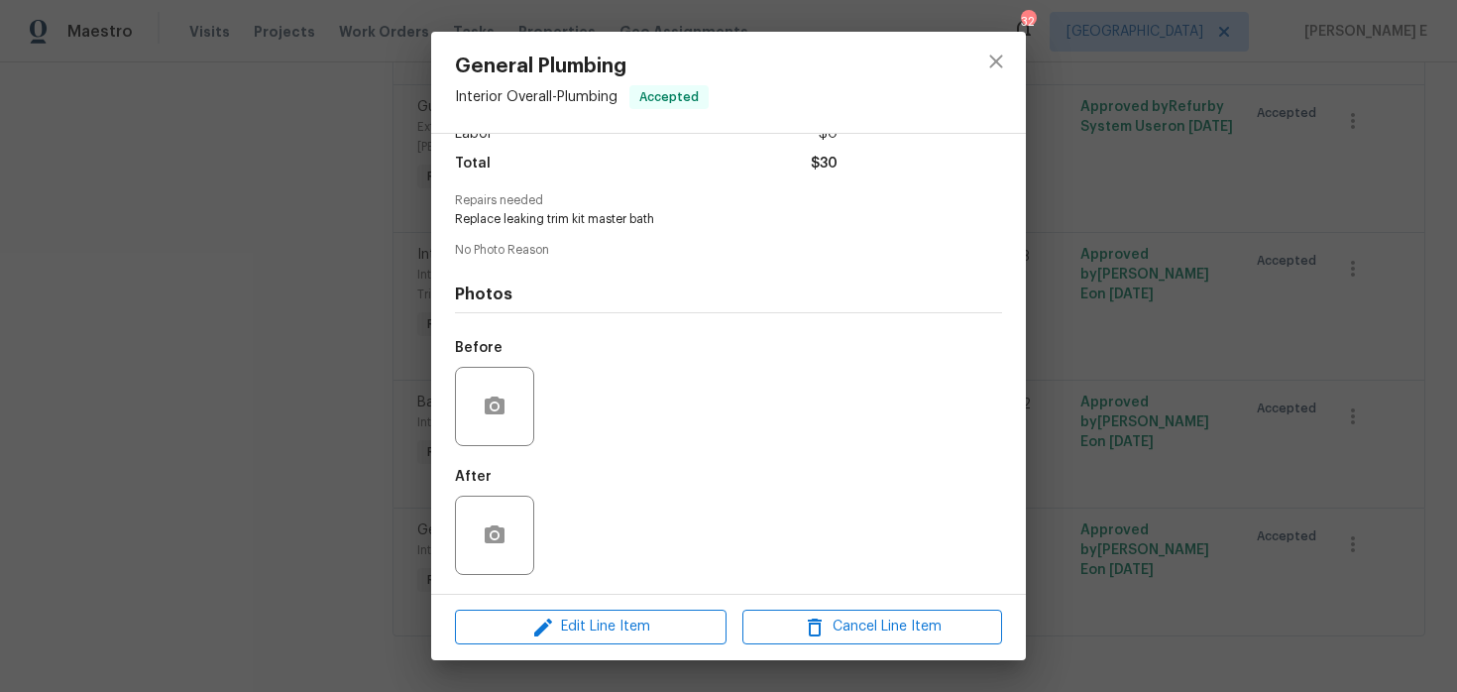
click at [301, 565] on div "General Plumbing Interior Overall - Plumbing Accepted Vendor VIK Construction A…" at bounding box center [728, 346] width 1457 height 692
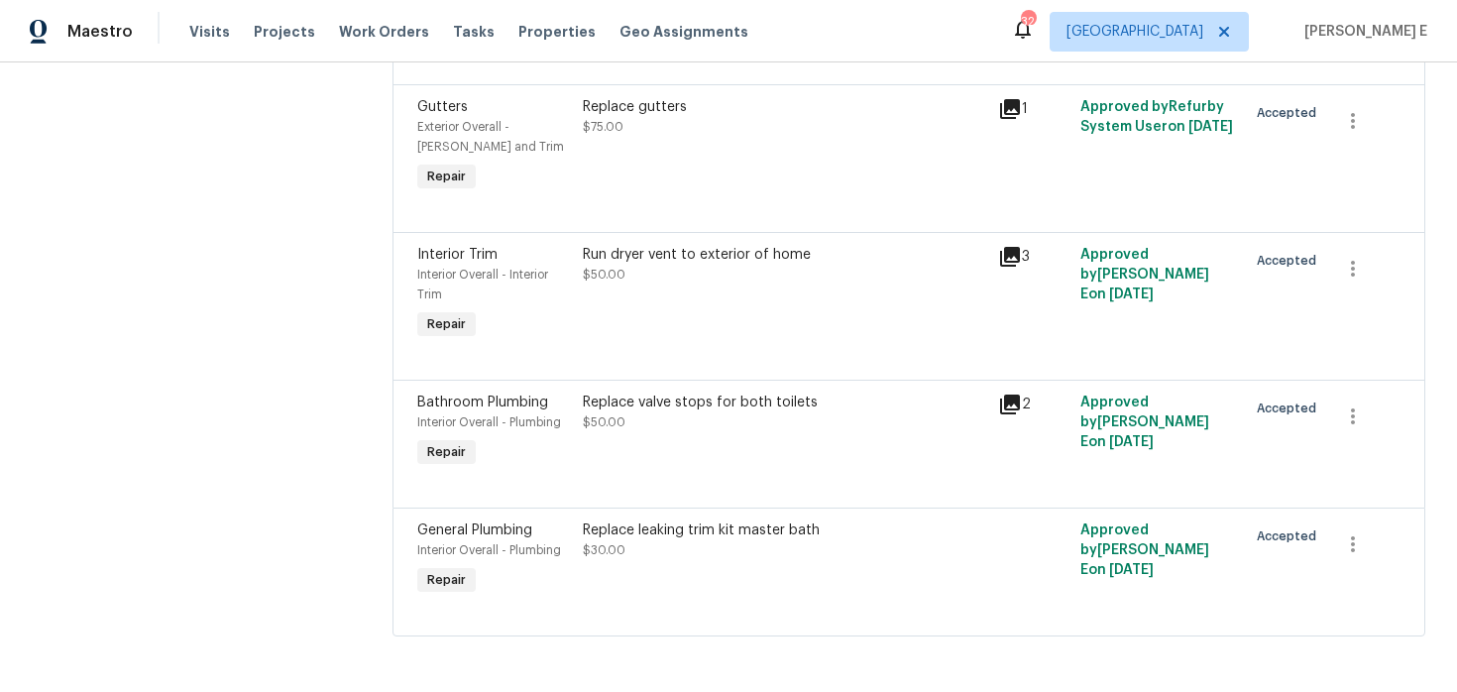
scroll to position [0, 0]
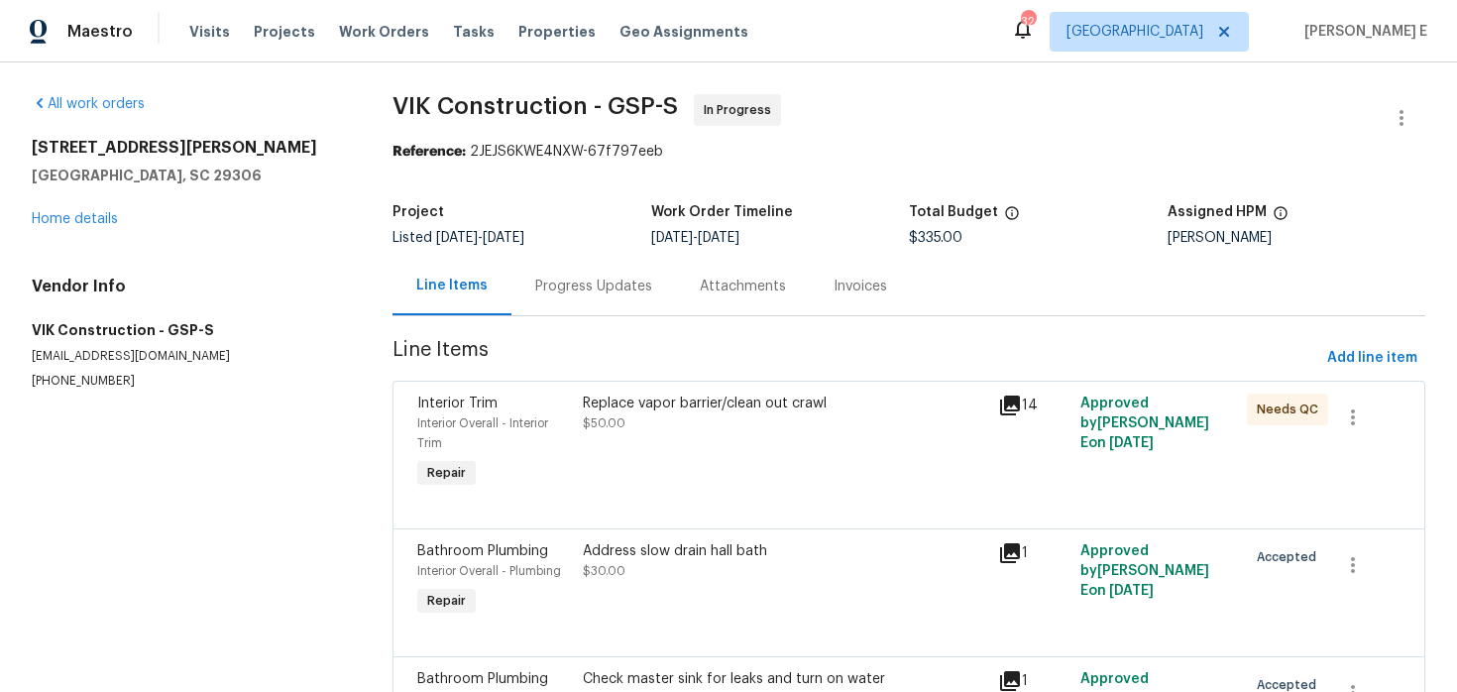
click at [626, 277] on div "Progress Updates" at bounding box center [593, 287] width 117 height 20
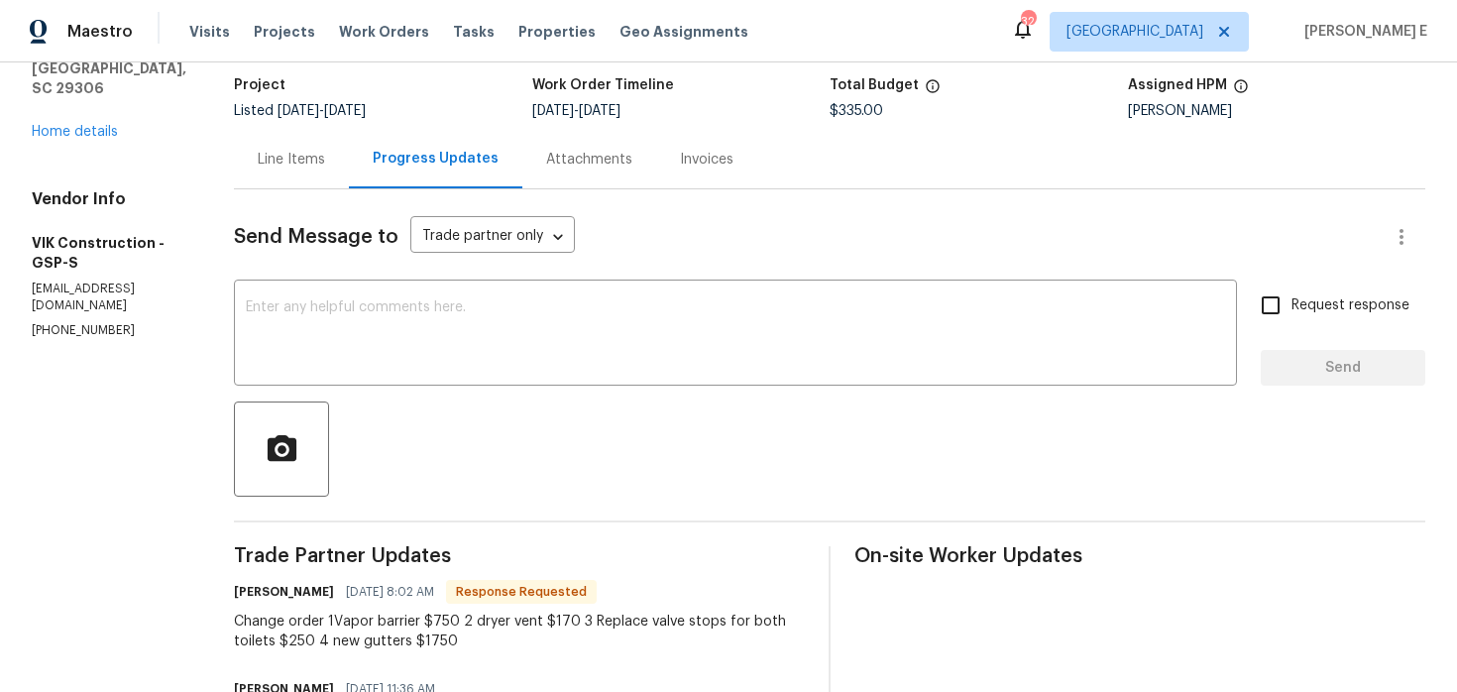
scroll to position [136, 0]
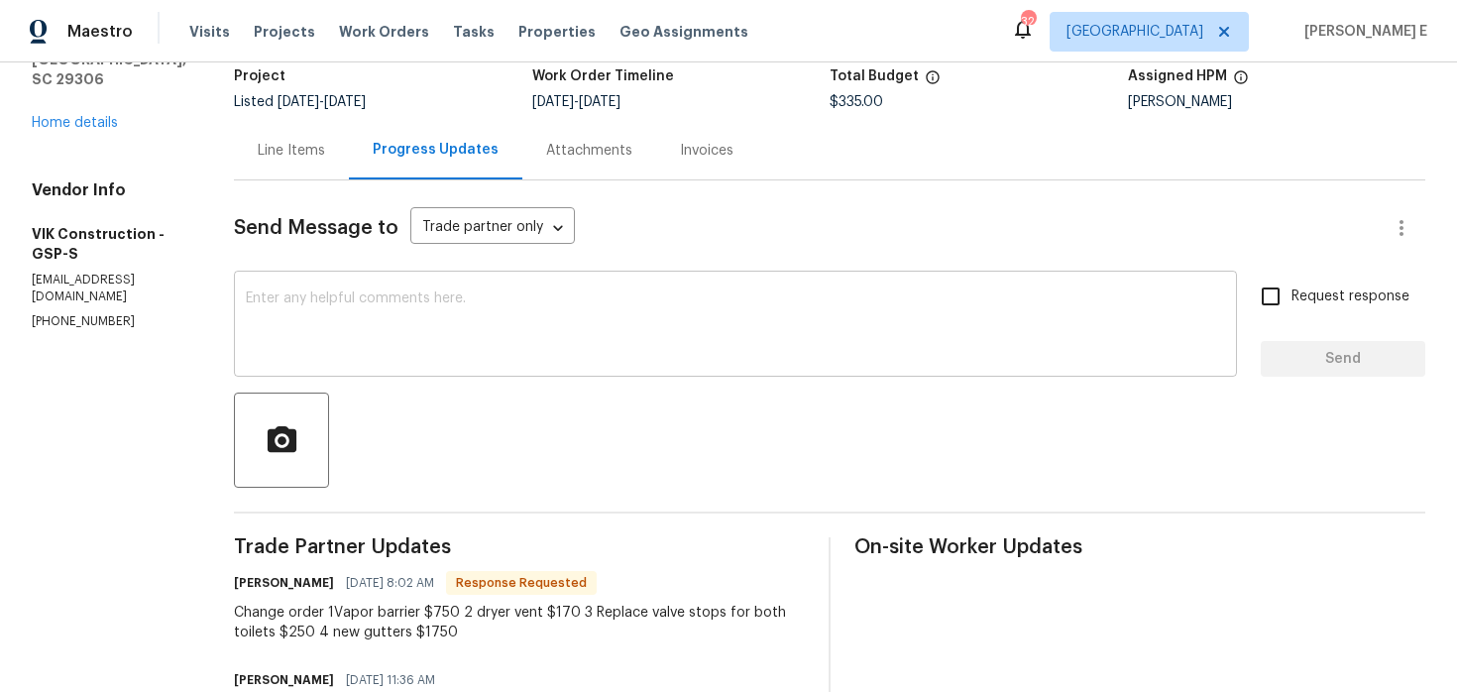
click at [594, 361] on div "x ​" at bounding box center [735, 326] width 1003 height 101
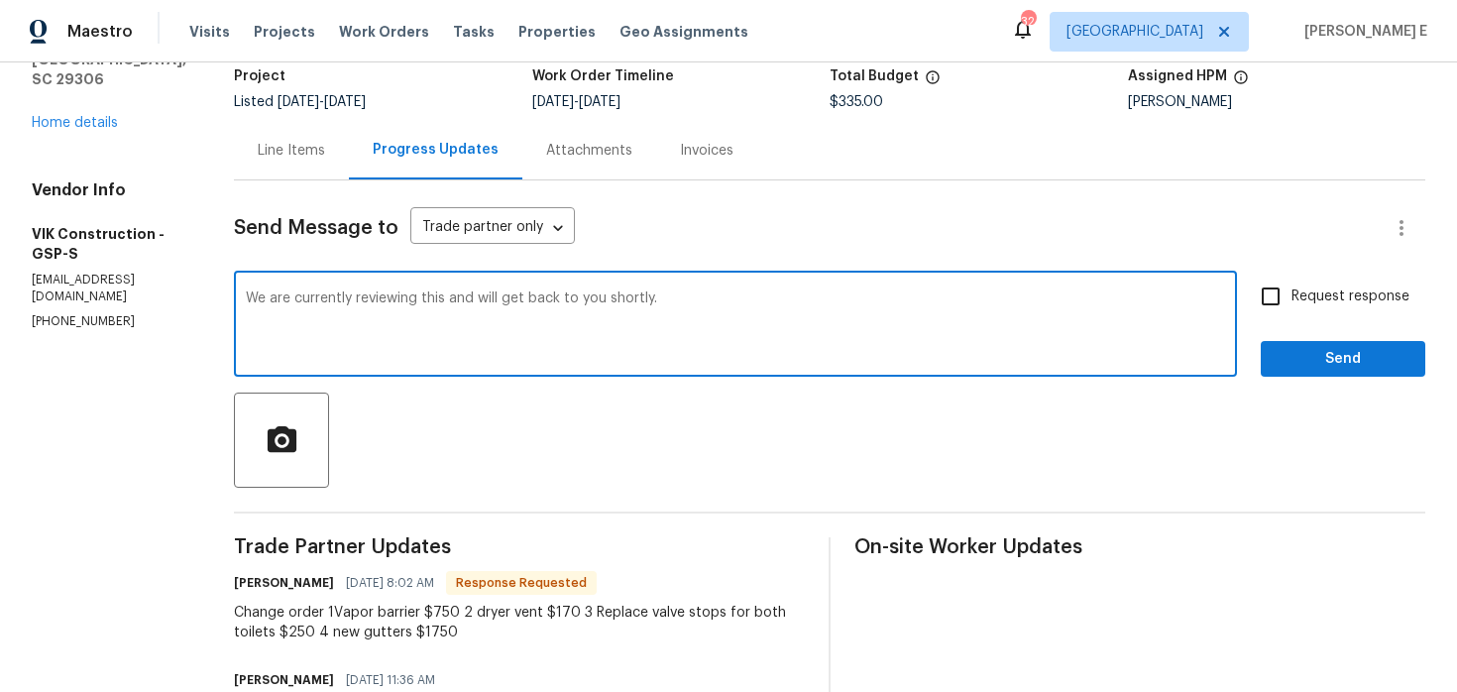
type textarea "We are currently reviewing this and will get back to you shortly."
click at [1312, 304] on span "Request response" at bounding box center [1351, 296] width 118 height 21
click at [1292, 304] on input "Request response" at bounding box center [1271, 297] width 42 height 42
checkbox input "true"
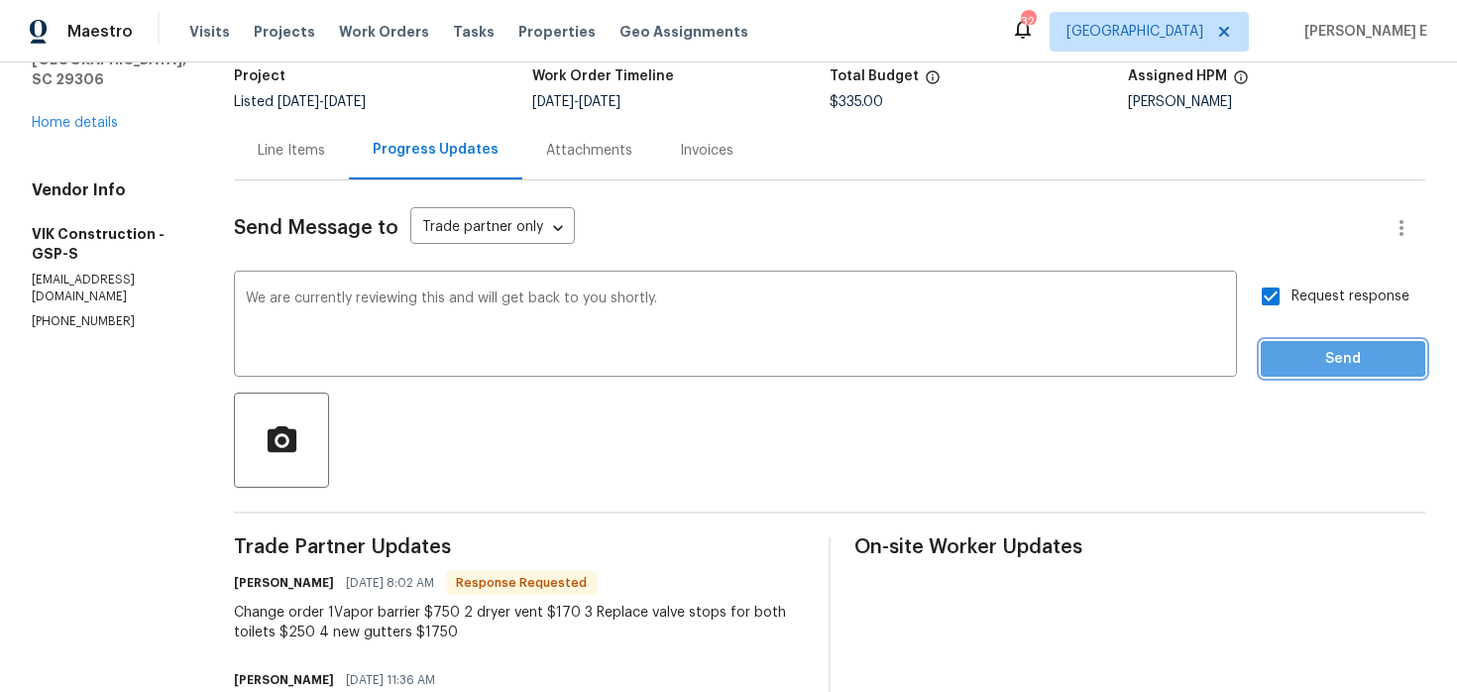
click at [1321, 355] on span "Send" at bounding box center [1343, 359] width 133 height 25
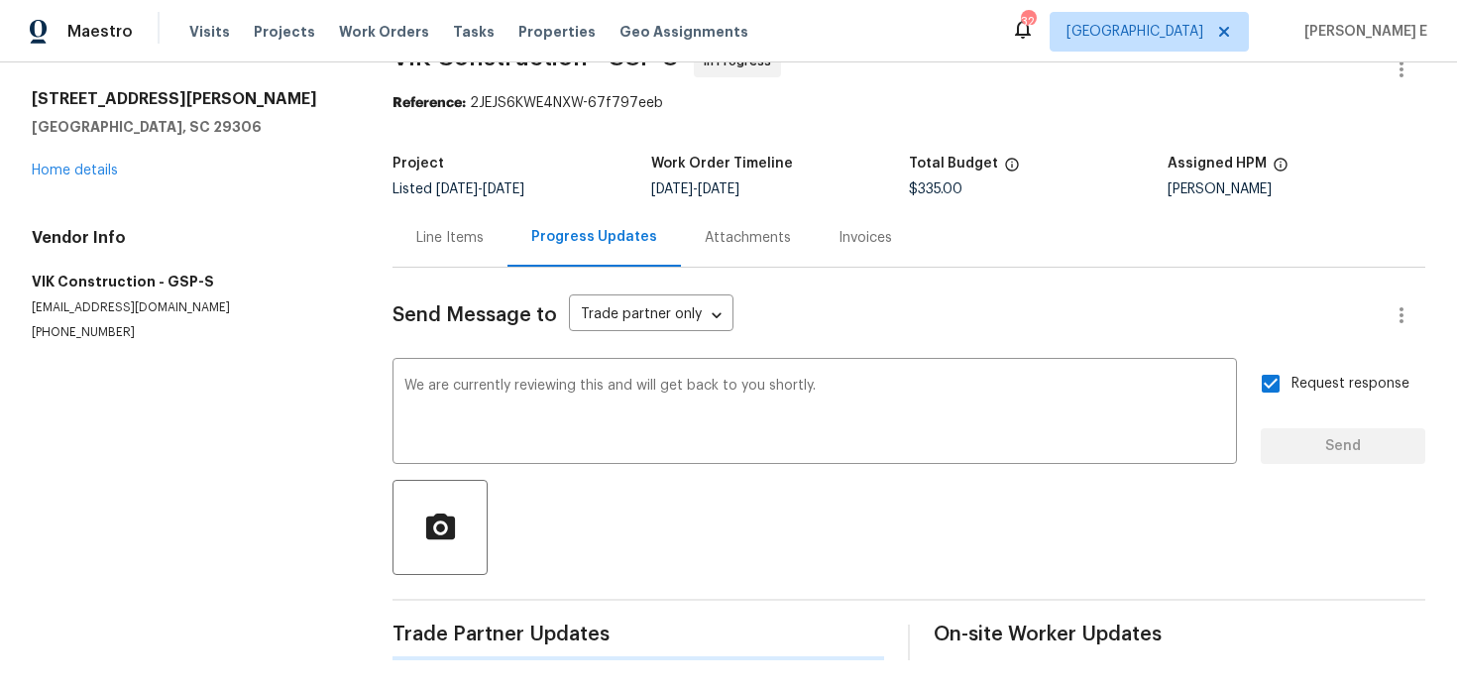
scroll to position [0, 0]
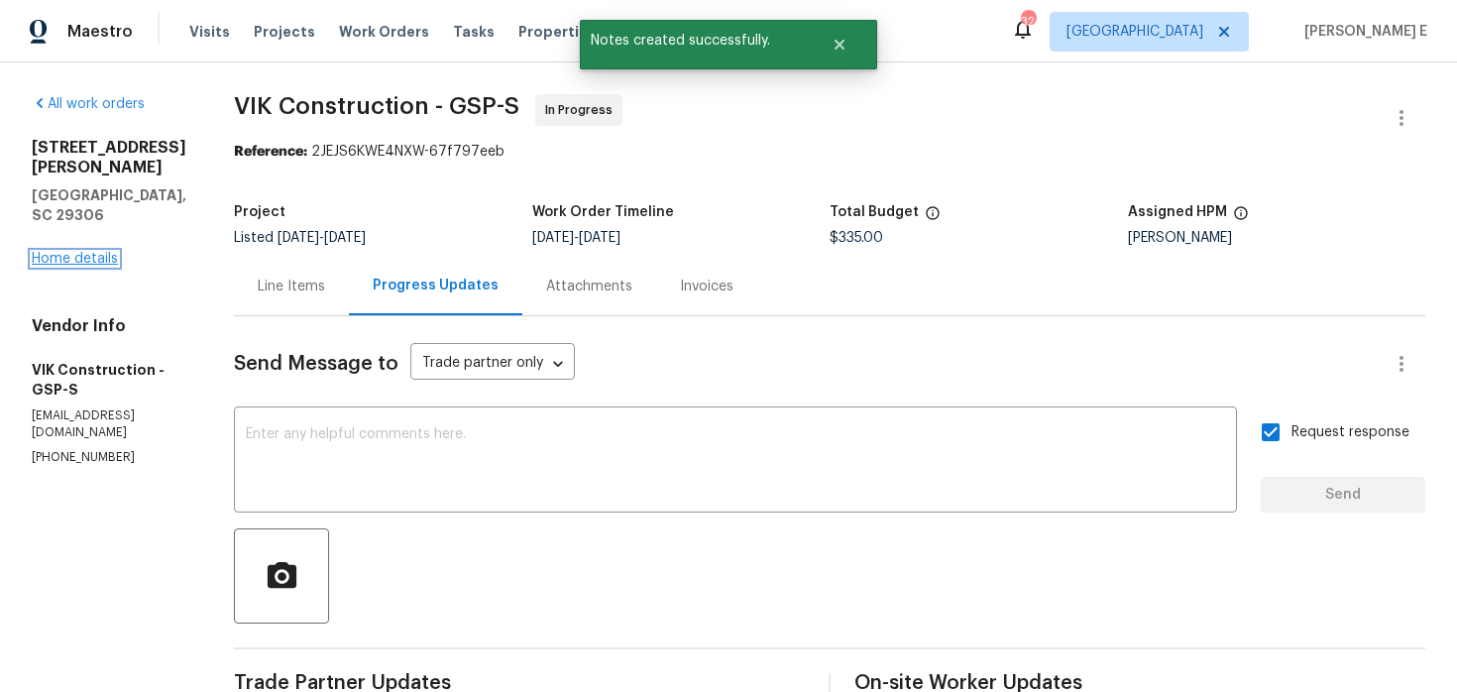
click at [98, 252] on link "Home details" at bounding box center [75, 259] width 86 height 14
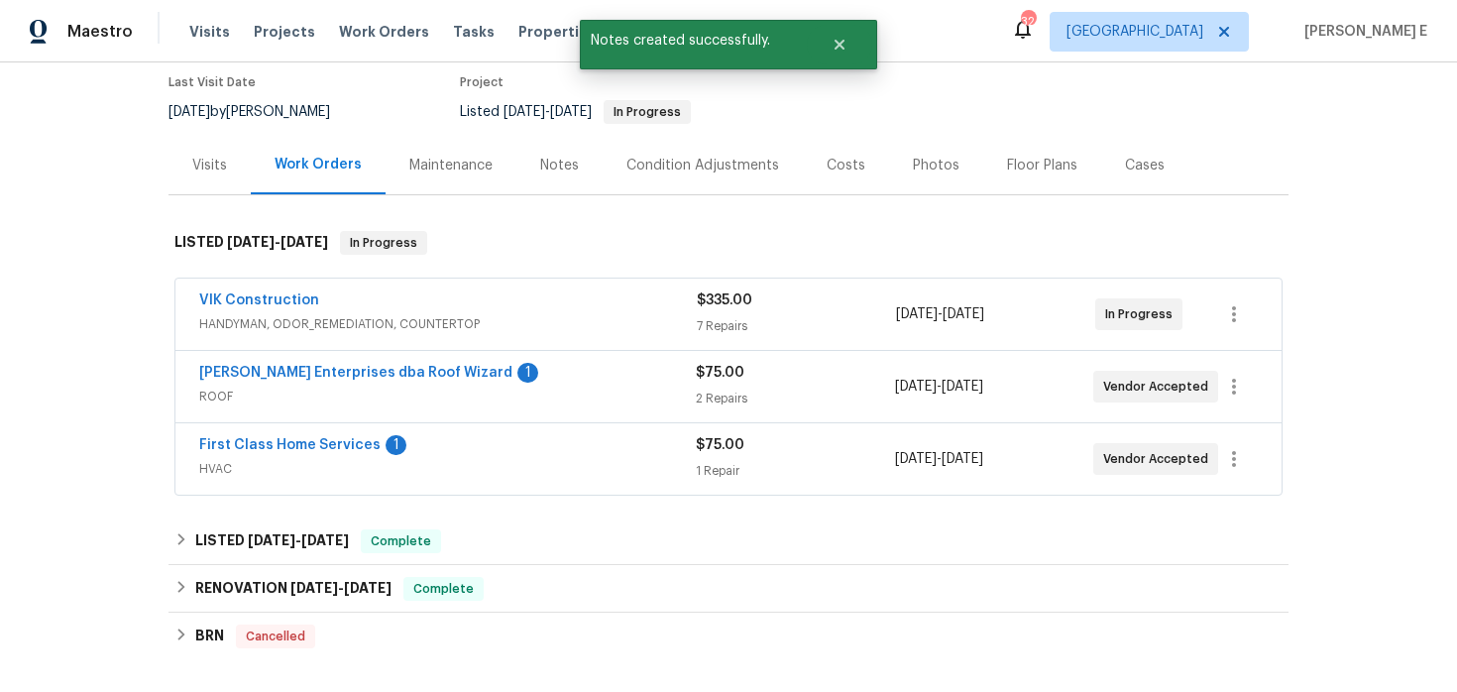
scroll to position [167, 0]
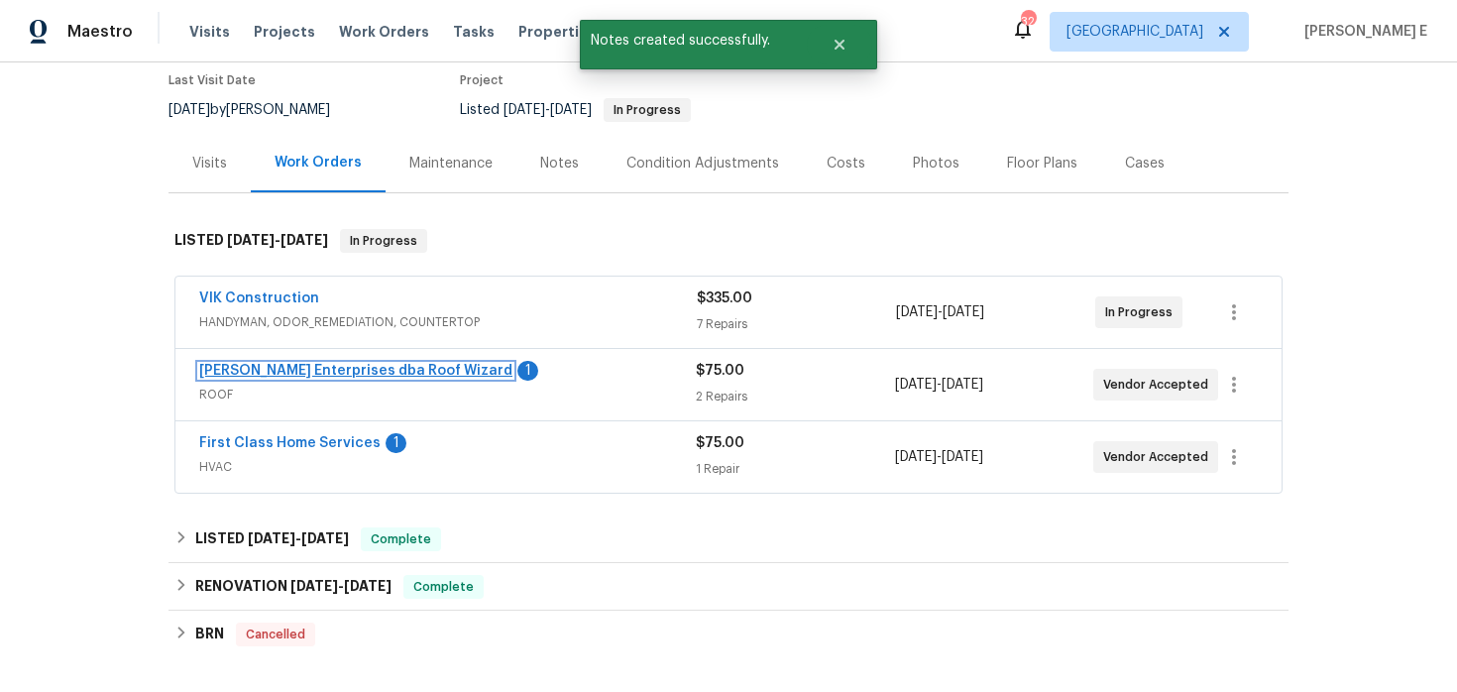
click at [392, 376] on link "[PERSON_NAME] Enterprises dba Roof Wizard" at bounding box center [355, 371] width 313 height 14
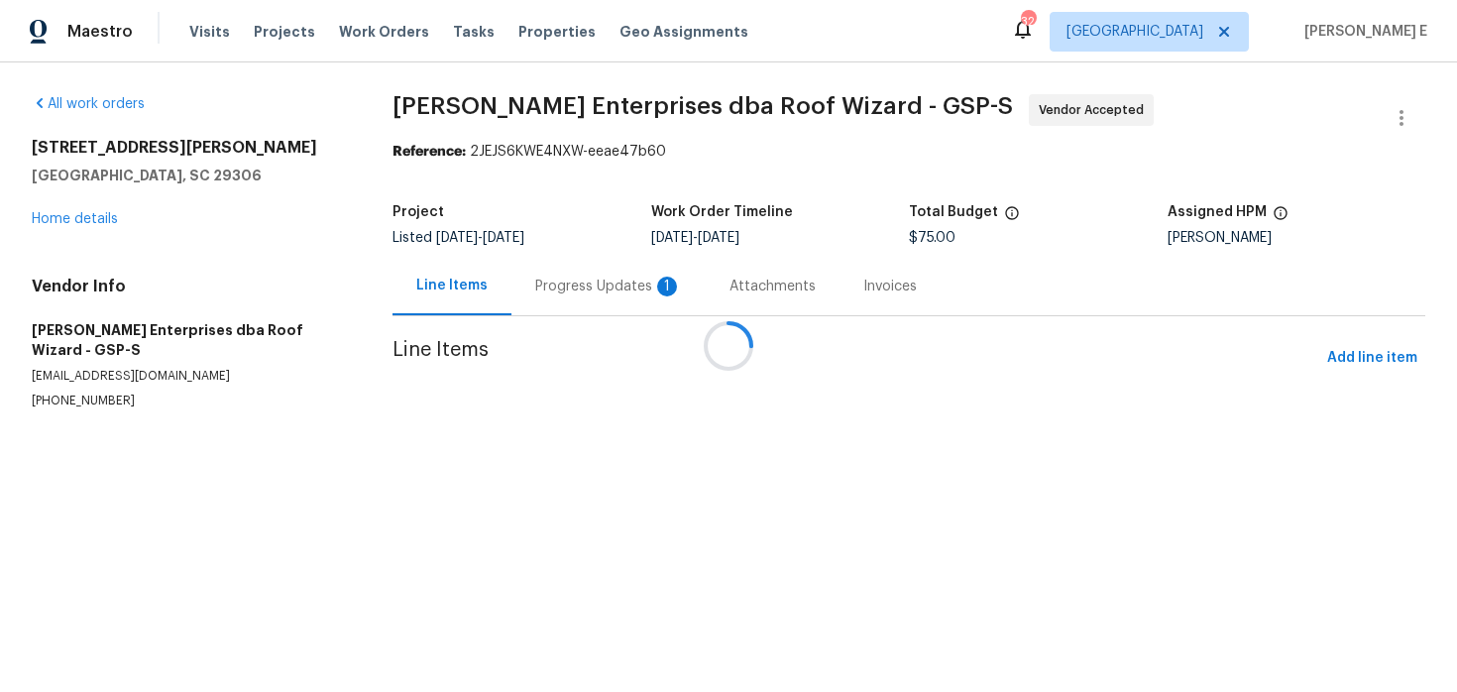
click at [548, 276] on div "Progress Updates 1" at bounding box center [609, 286] width 194 height 58
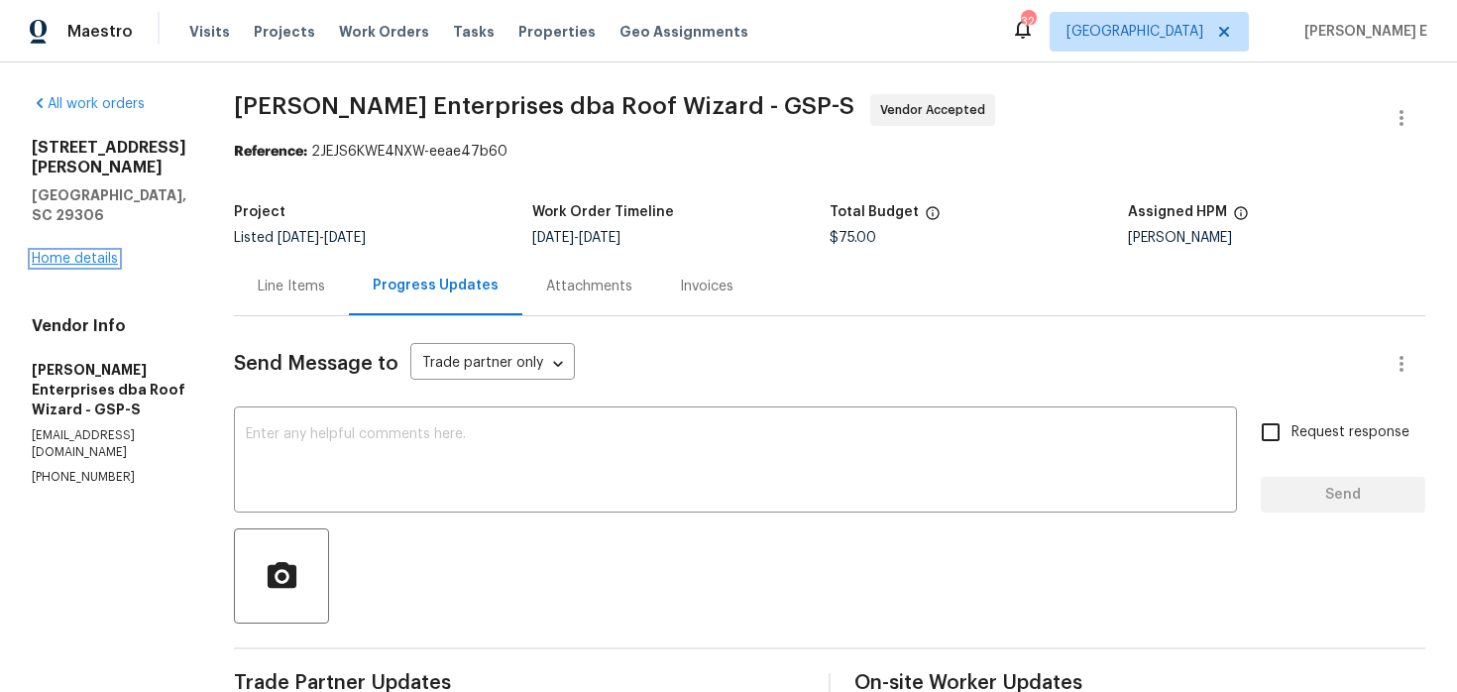
click at [106, 252] on link "Home details" at bounding box center [75, 259] width 86 height 14
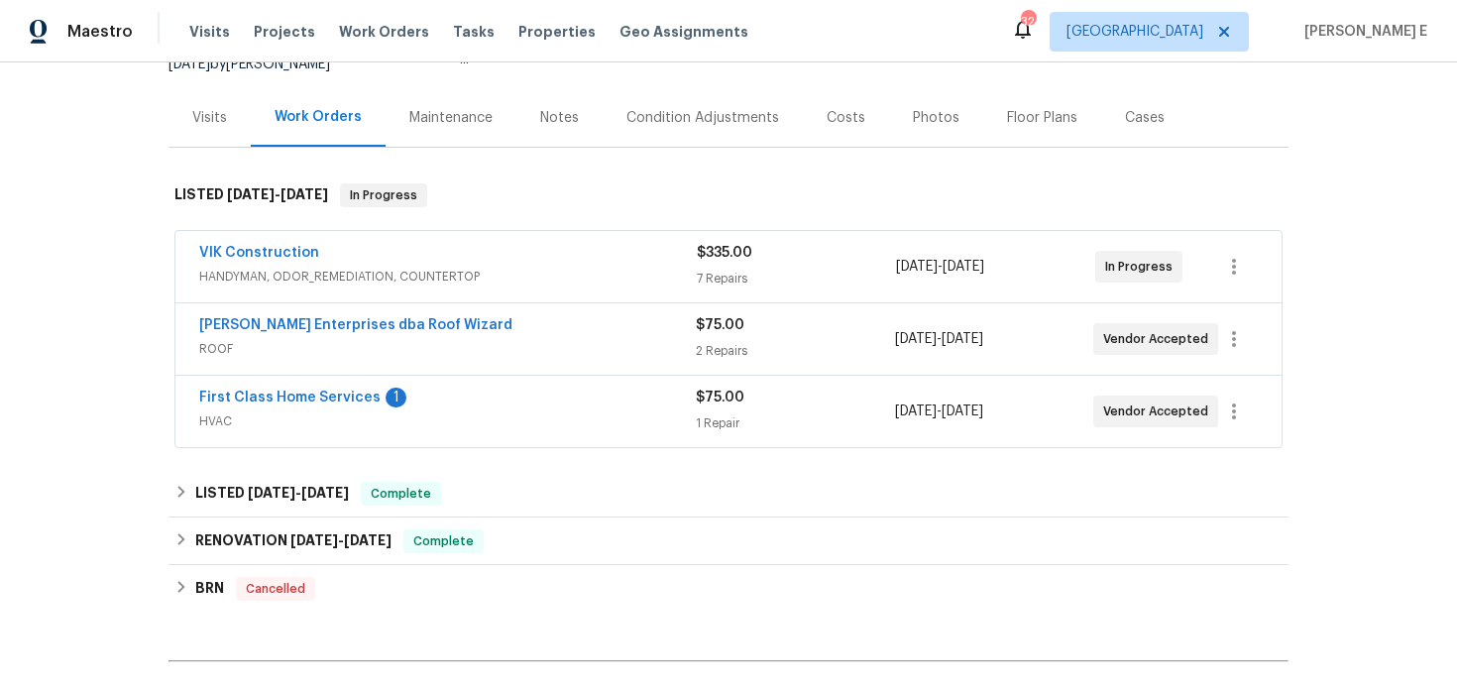
scroll to position [222, 0]
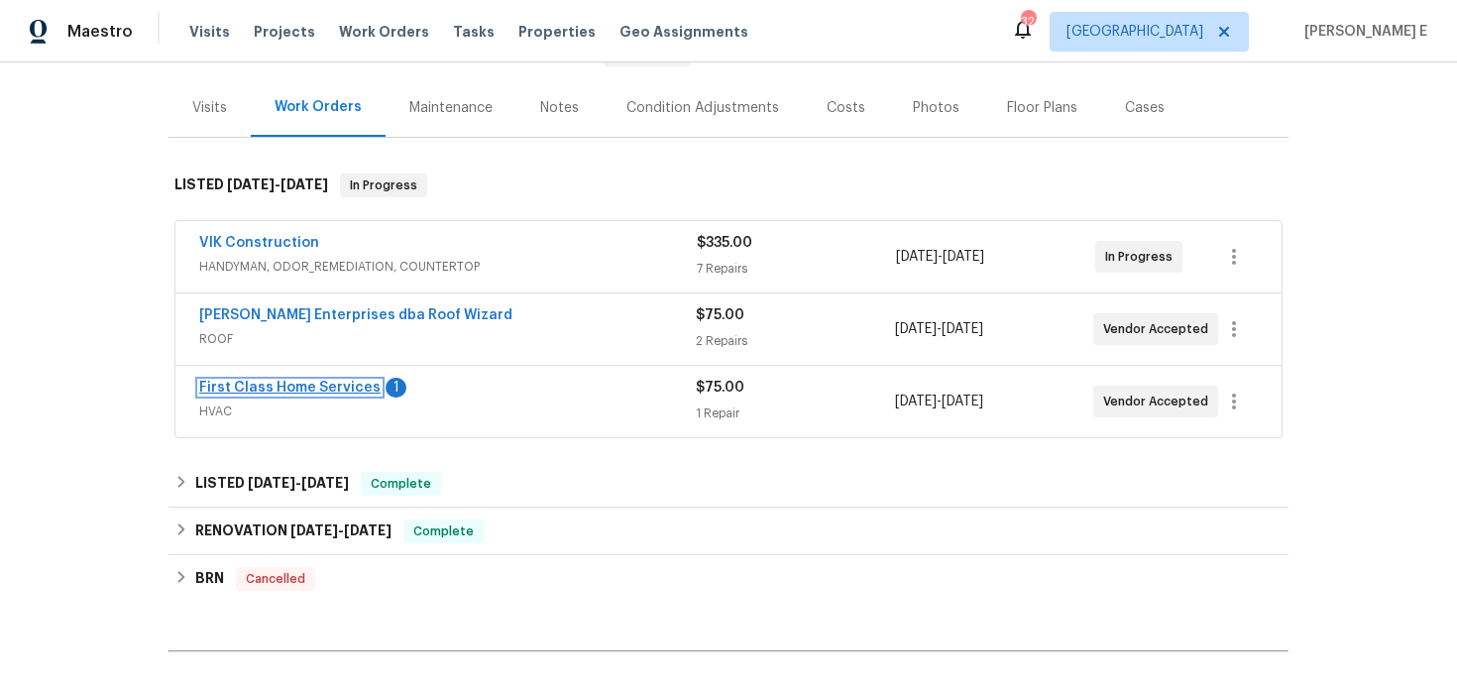
click at [333, 391] on link "First Class Home Services" at bounding box center [289, 388] width 181 height 14
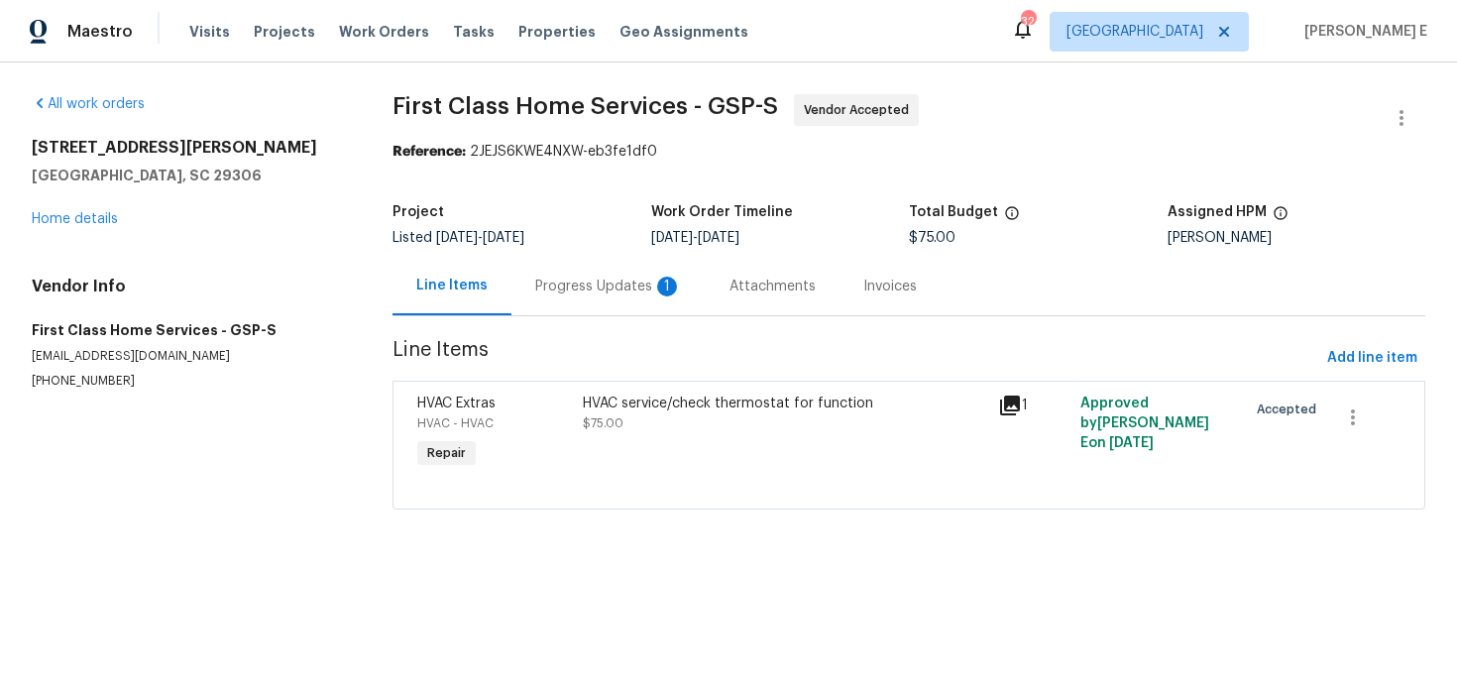
click at [525, 298] on div "Progress Updates 1" at bounding box center [609, 286] width 194 height 58
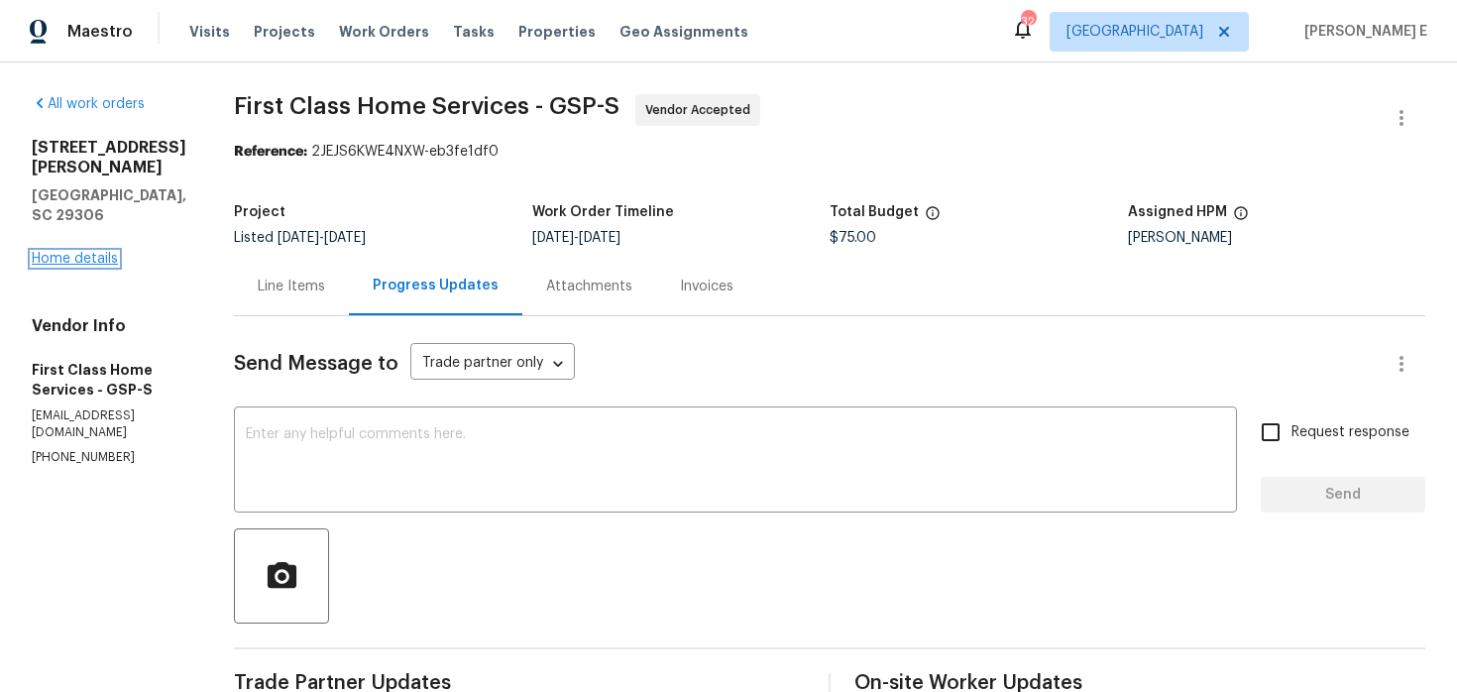
click at [106, 252] on link "Home details" at bounding box center [75, 259] width 86 height 14
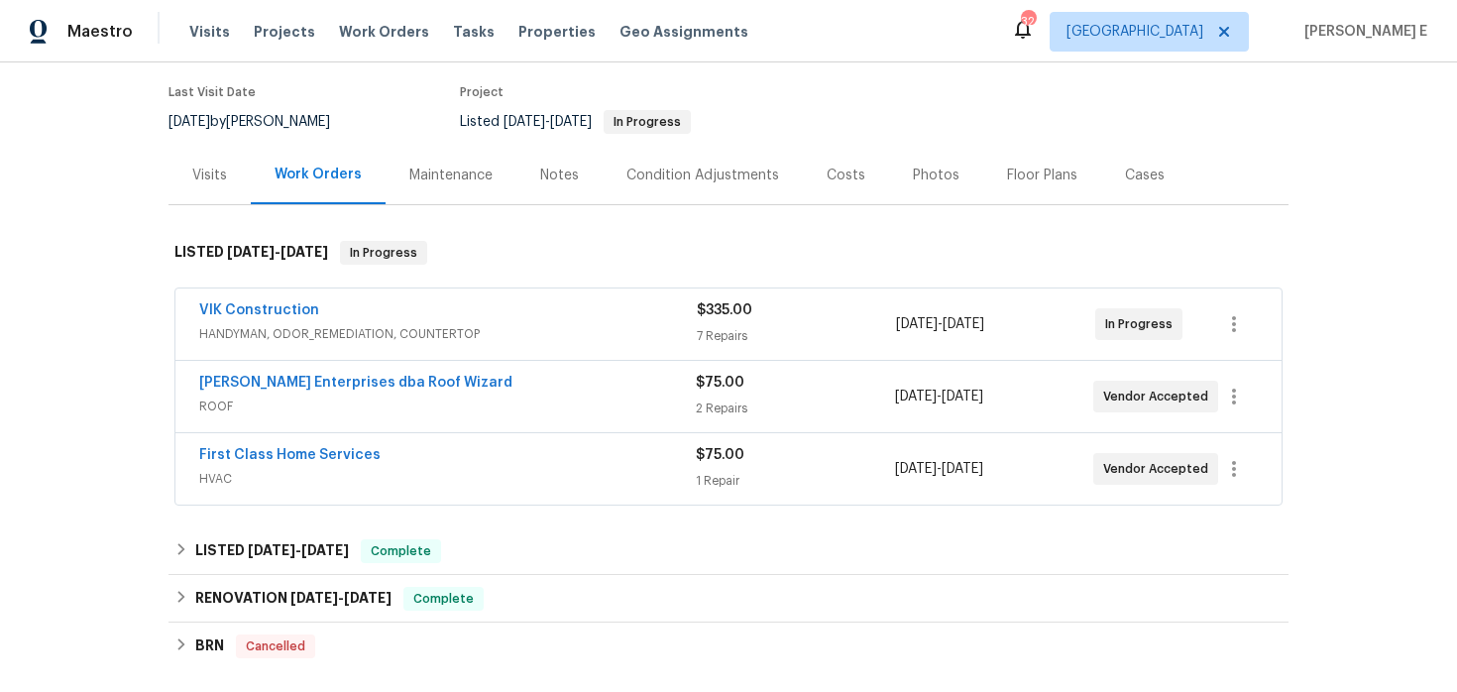
scroll to position [157, 0]
click at [284, 302] on link "VIK Construction" at bounding box center [259, 308] width 120 height 14
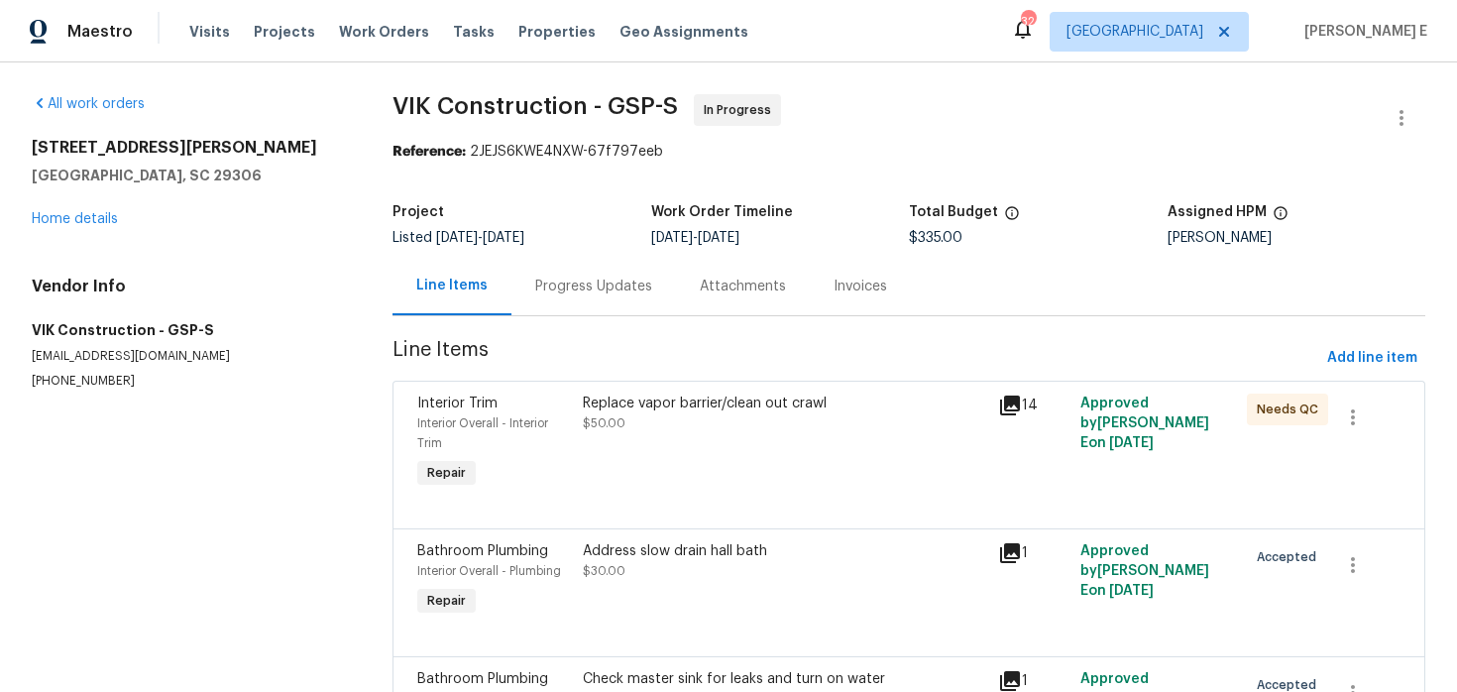
click at [534, 269] on div "Progress Updates" at bounding box center [594, 286] width 165 height 58
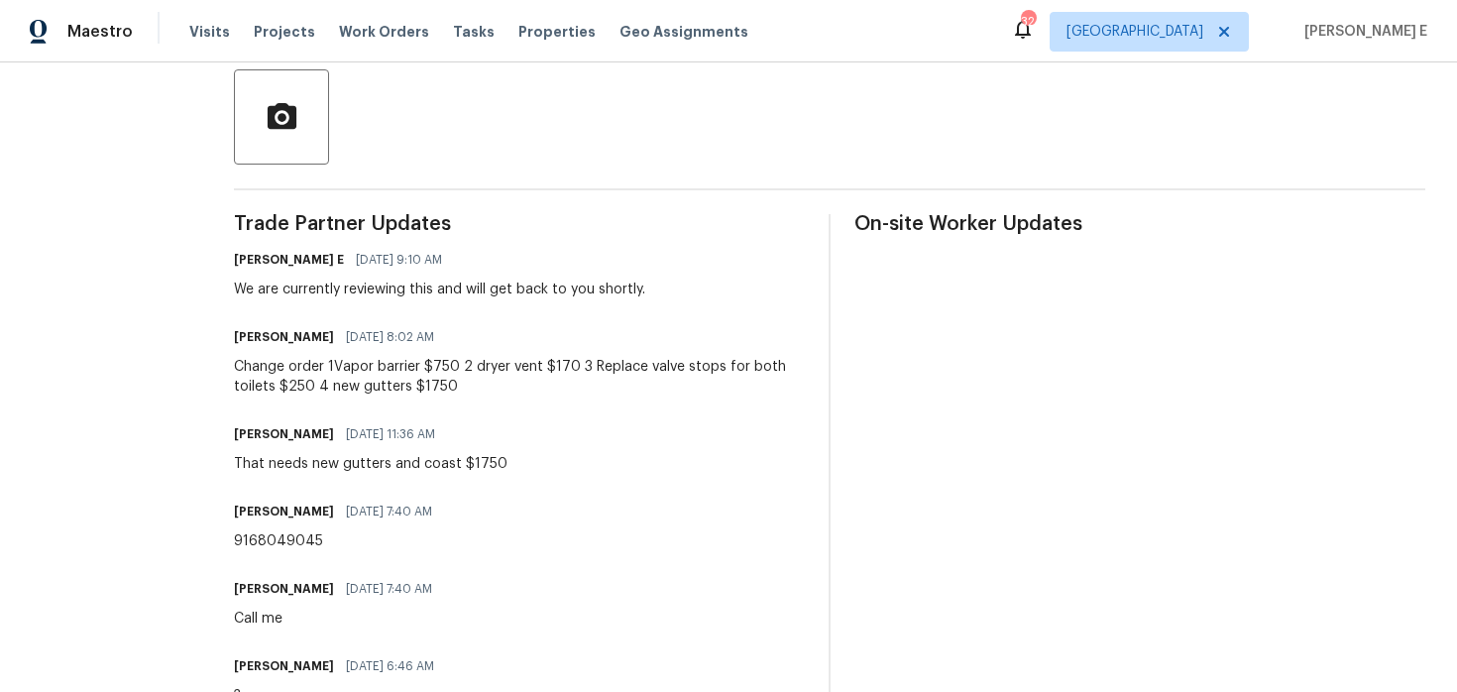
scroll to position [447, 0]
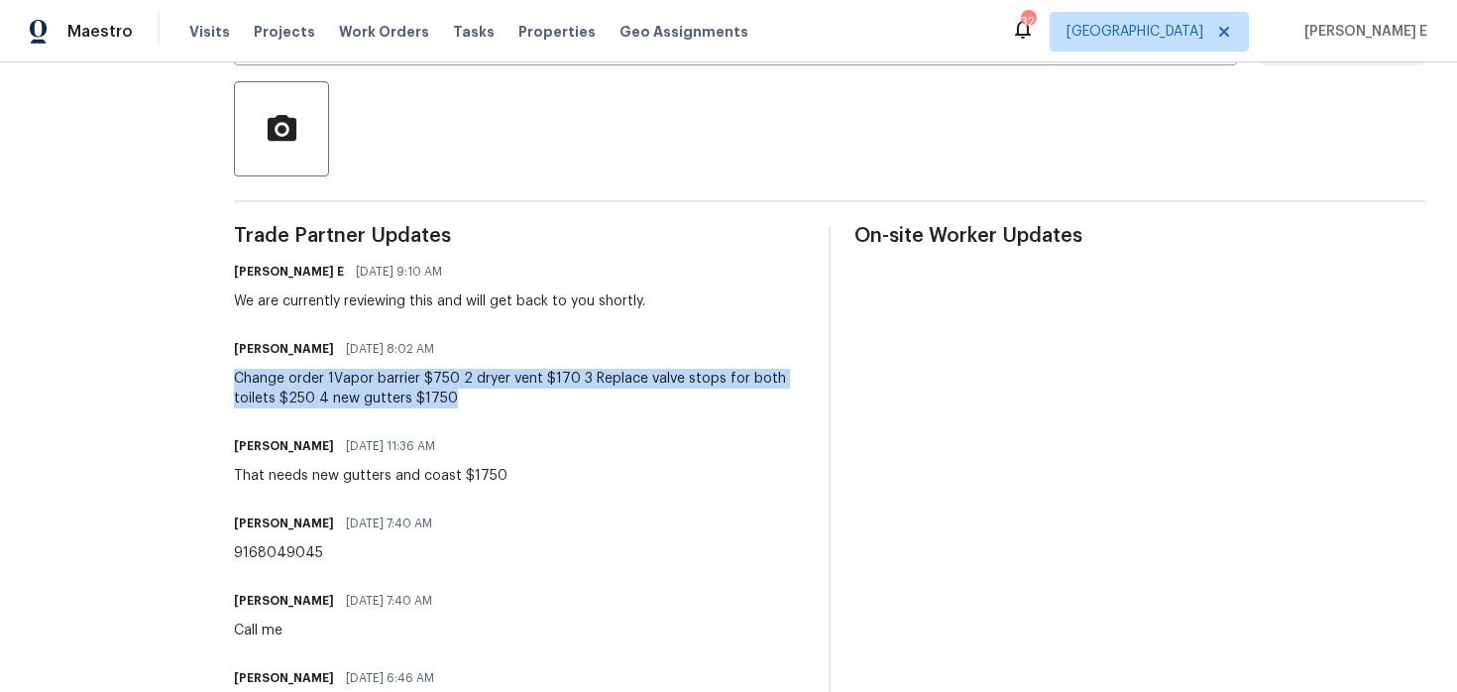
drag, startPoint x: 279, startPoint y: 375, endPoint x: 530, endPoint y: 400, distance: 253.1
click at [530, 400] on div "Change order 1Vapor barrier $750 2 dryer vent $170 3 Replace valve stops for bo…" at bounding box center [519, 389] width 571 height 40
copy div "Change order 1Vapor barrier $750 2 dryer vent $170 3 Replace valve stops for bo…"
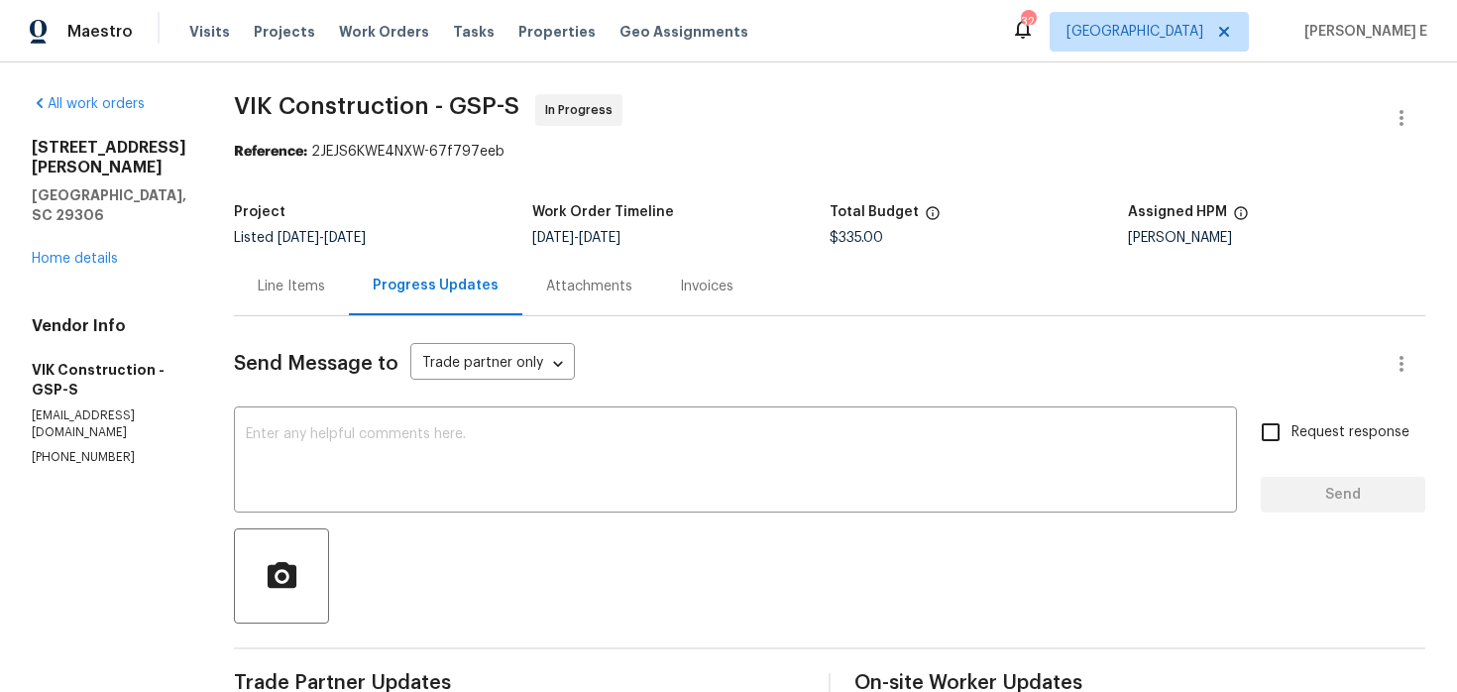
click at [314, 288] on div "Line Items" at bounding box center [291, 287] width 67 height 20
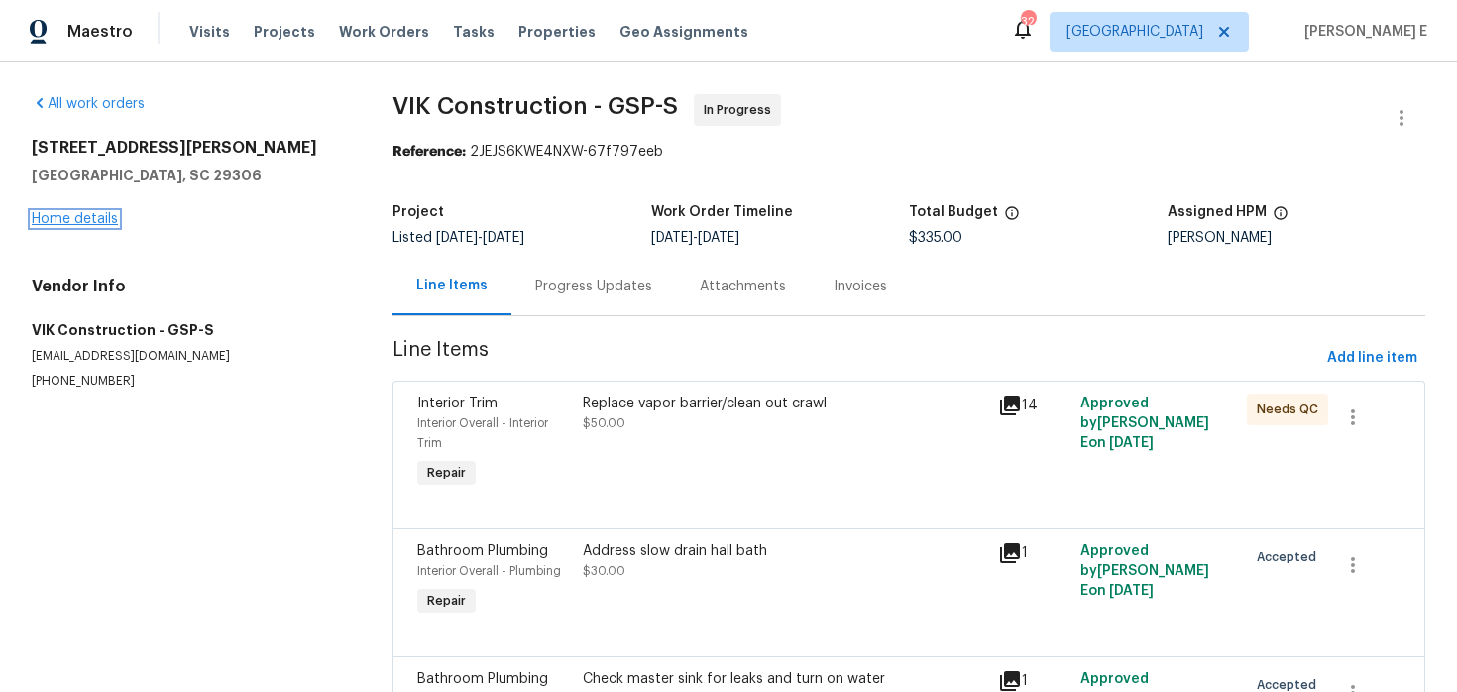
click at [80, 223] on link "Home details" at bounding box center [75, 219] width 86 height 14
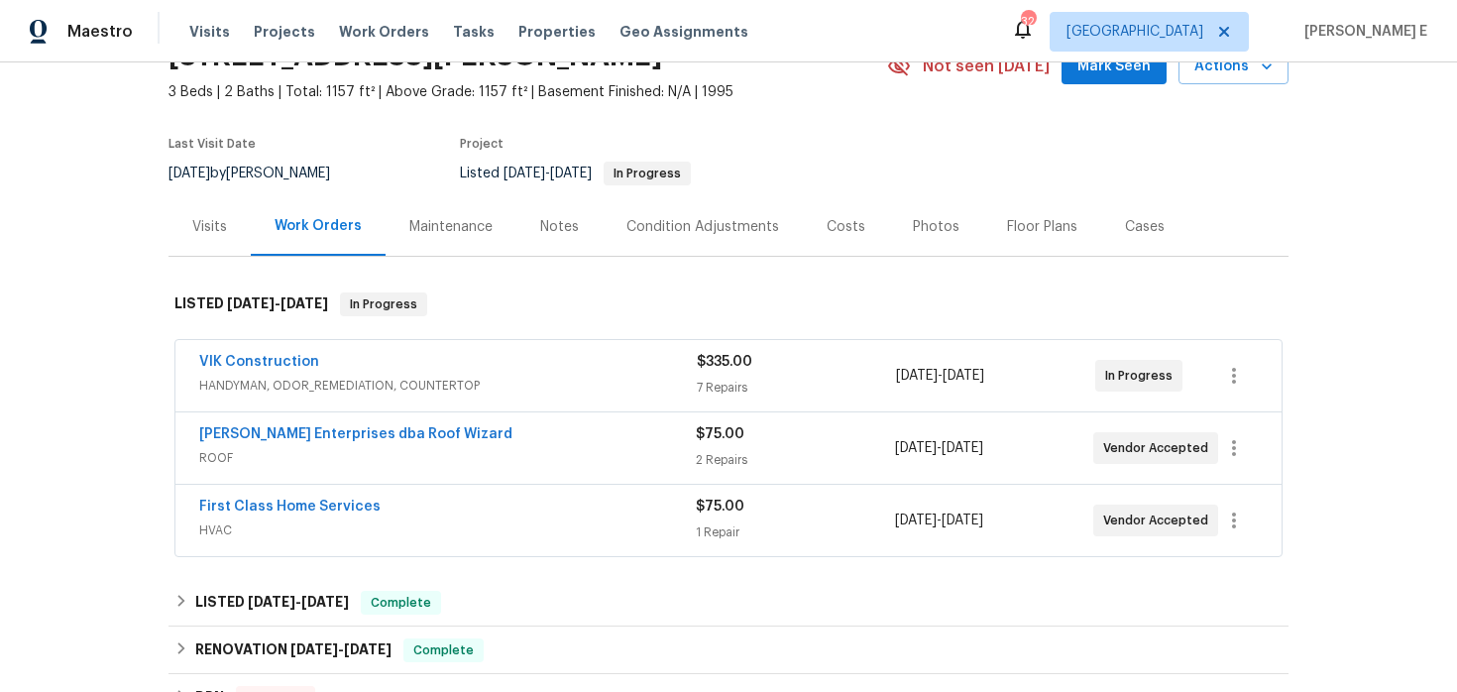
scroll to position [109, 0]
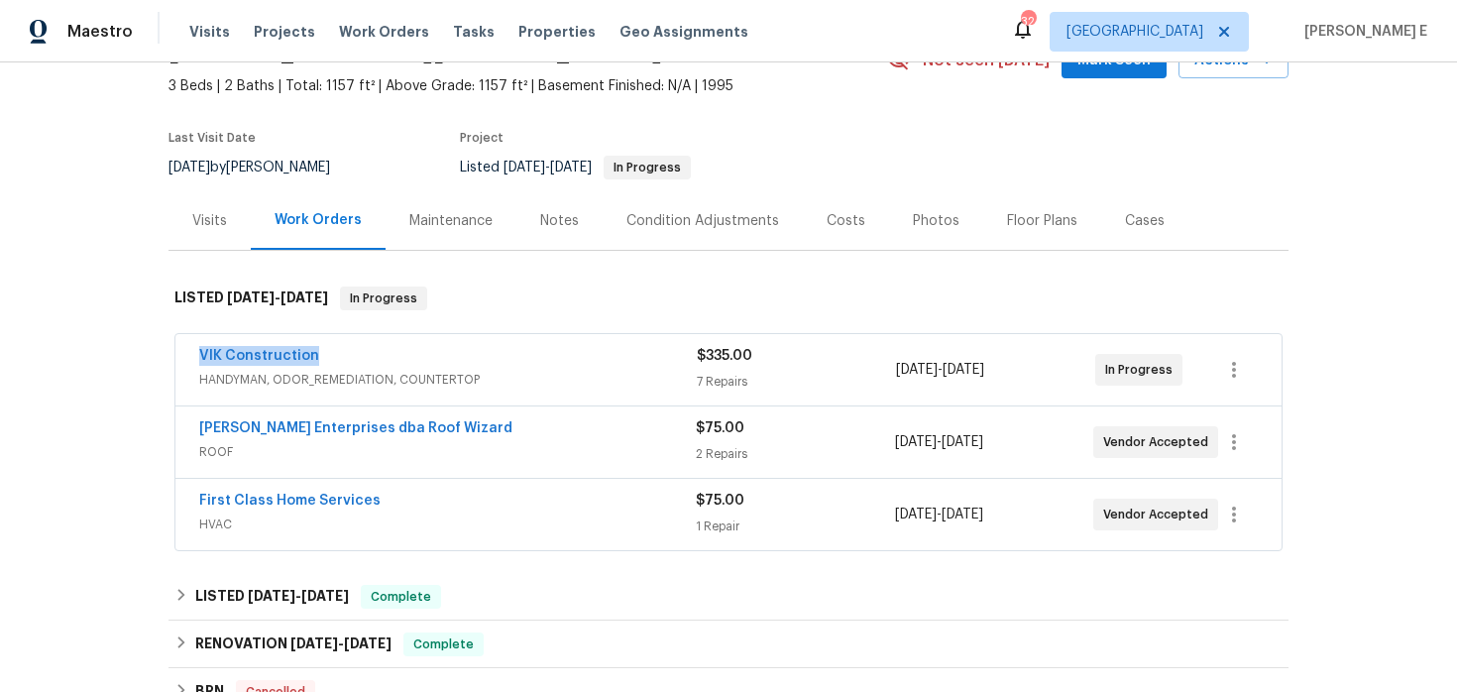
drag, startPoint x: 185, startPoint y: 360, endPoint x: 354, endPoint y: 361, distance: 168.5
click at [354, 360] on div "VIK Construction HANDYMAN, ODOR_REMEDIATION, COUNTERTOP $335.00 7 Repairs [DATE…" at bounding box center [728, 369] width 1106 height 71
copy link "VIK Construction"
click at [291, 424] on link "[PERSON_NAME] Enterprises dba Roof Wizard" at bounding box center [355, 428] width 313 height 14
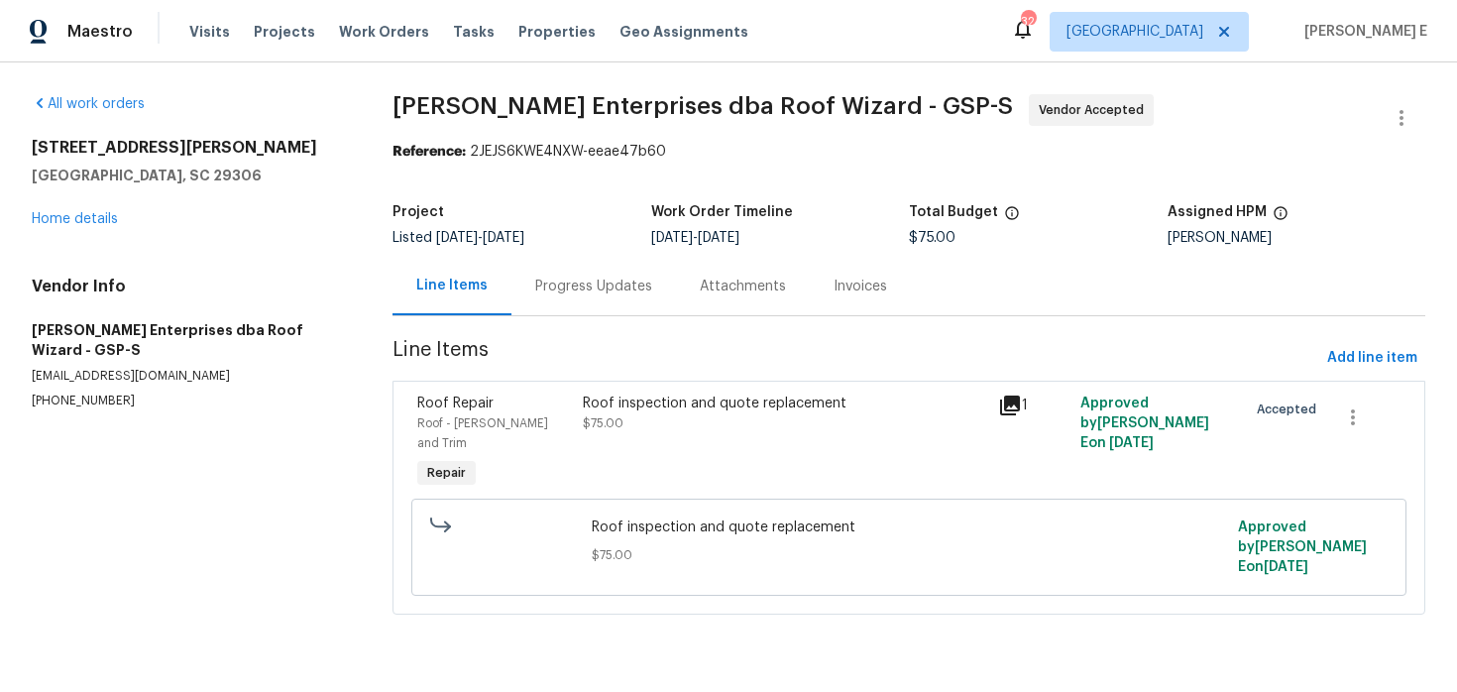
click at [542, 291] on div "Progress Updates" at bounding box center [593, 287] width 117 height 20
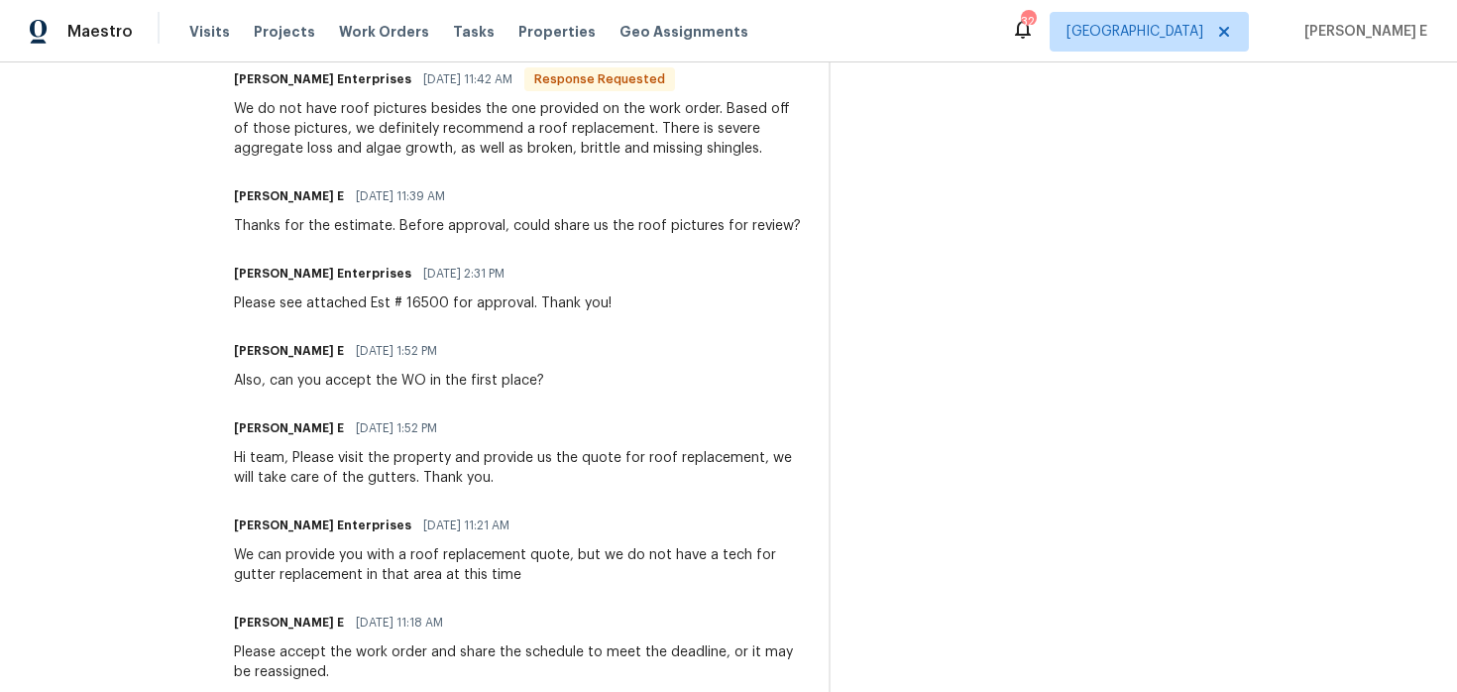
scroll to position [641, 0]
click at [226, 301] on div "All work orders [STREET_ADDRESS][PERSON_NAME] Home details Vendor Info [PERSON_…" at bounding box center [728, 156] width 1457 height 1471
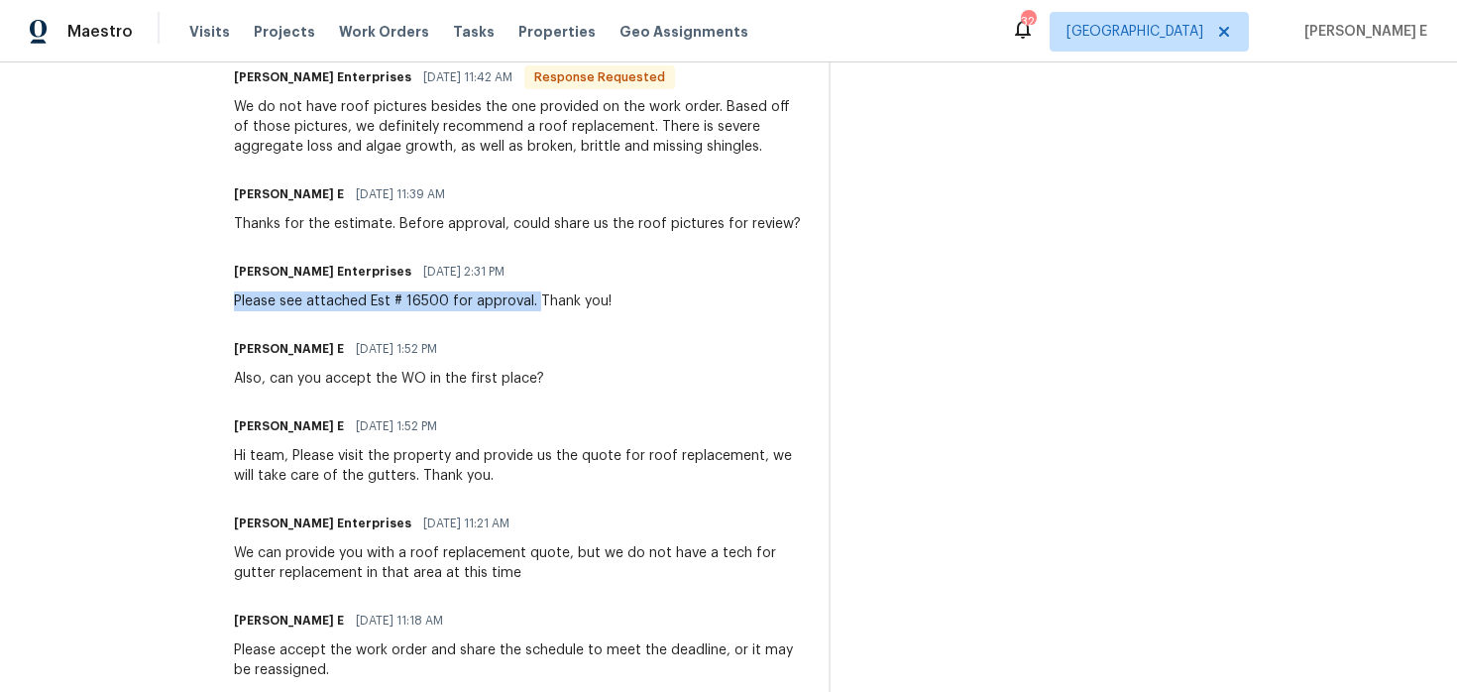
drag, startPoint x: 225, startPoint y: 304, endPoint x: 524, endPoint y: 304, distance: 299.4
click at [524, 304] on div "All work orders [STREET_ADDRESS][PERSON_NAME] Home details Vendor Info [PERSON_…" at bounding box center [728, 156] width 1457 height 1471
copy div "Please see attached Est # 16500 for approval."
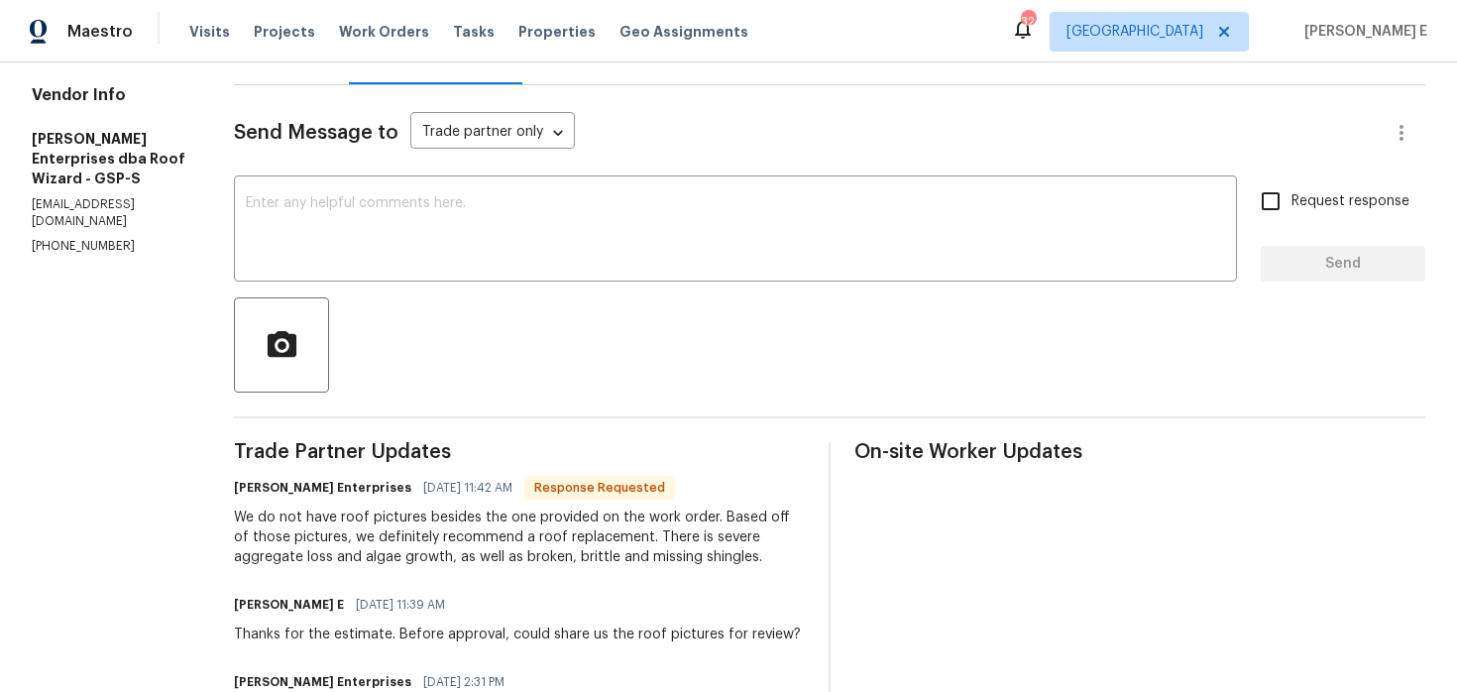
scroll to position [248, 0]
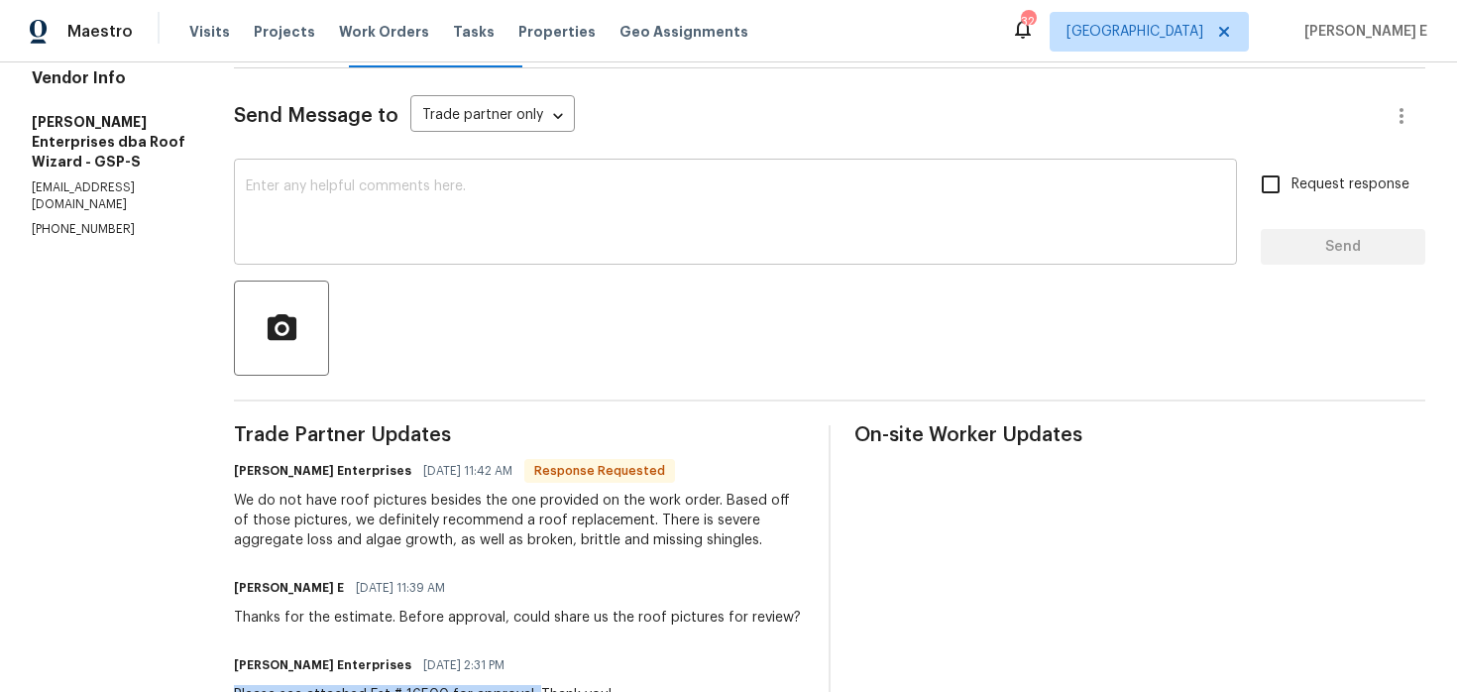
click at [504, 206] on textarea at bounding box center [735, 213] width 979 height 69
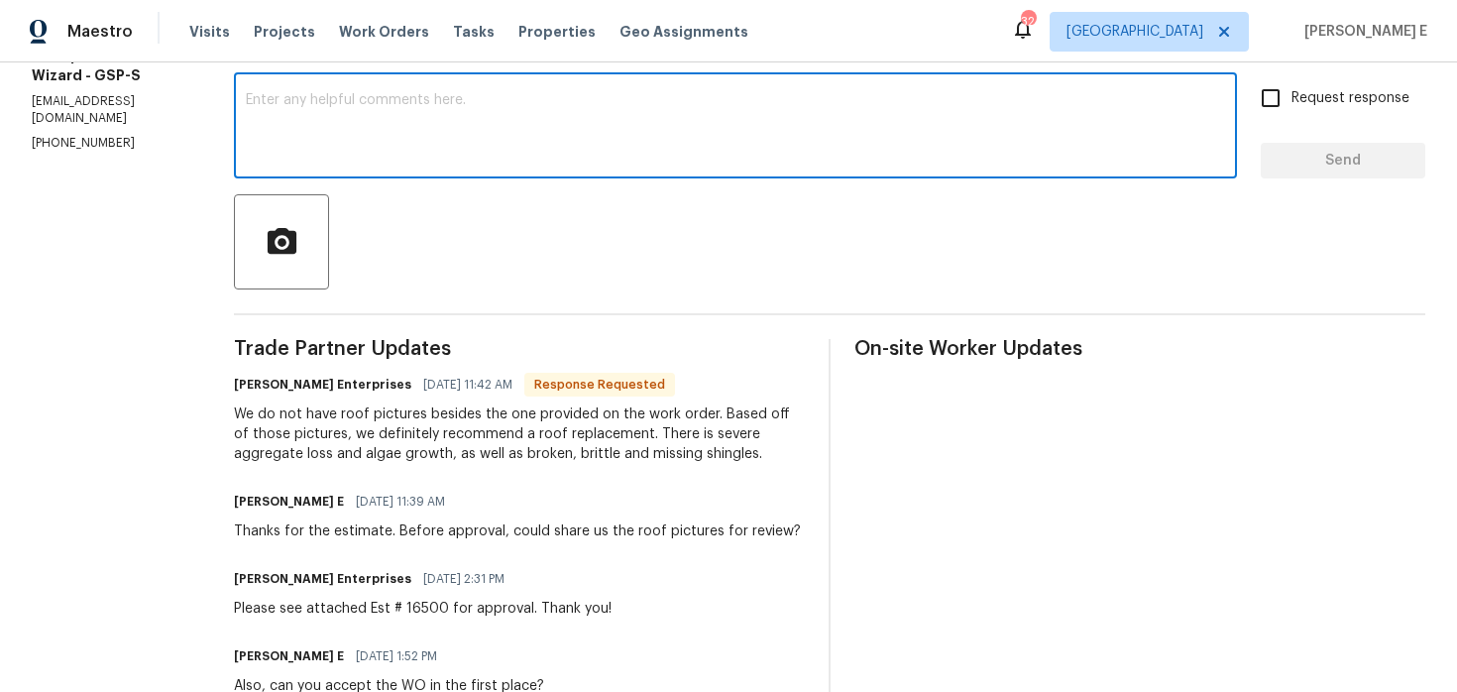
scroll to position [338, 0]
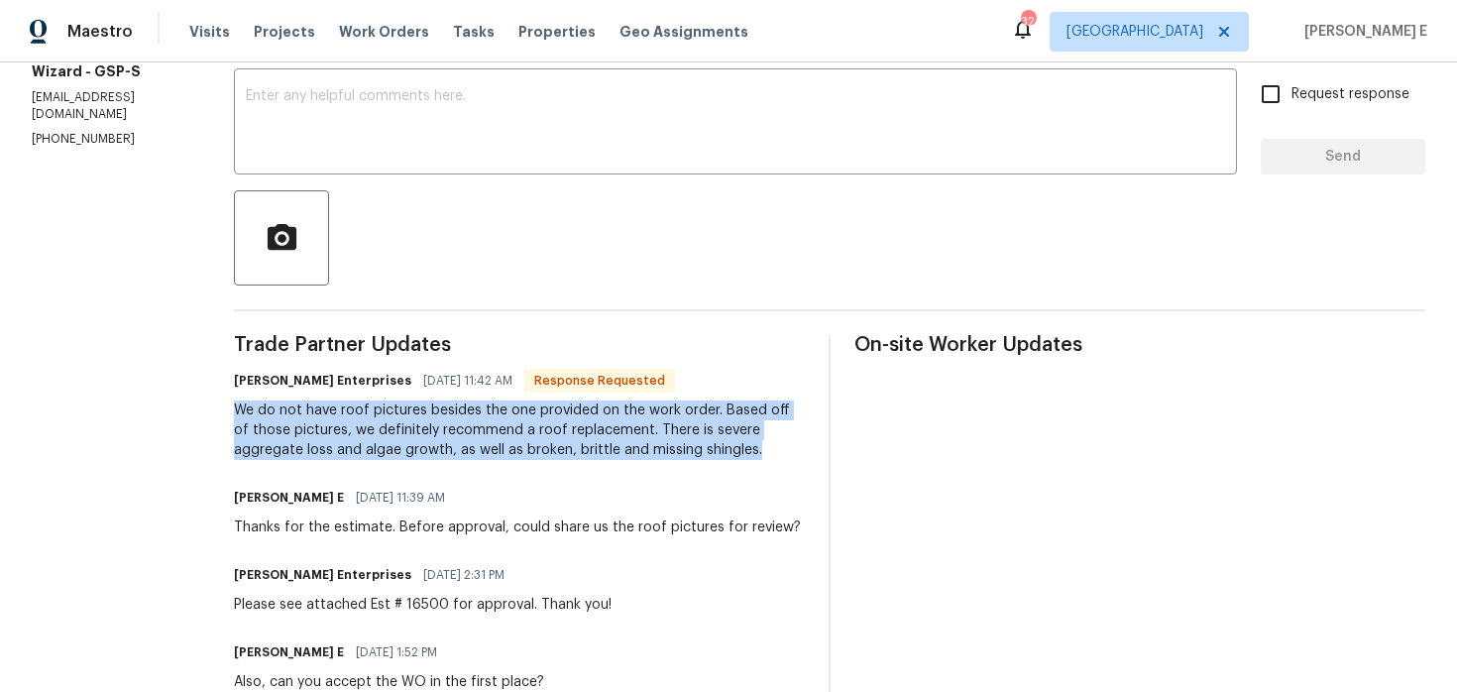
drag, startPoint x: 222, startPoint y: 414, endPoint x: 688, endPoint y: 449, distance: 467.2
click at [688, 449] on div "All work orders [STREET_ADDRESS][PERSON_NAME] Home details Vendor Info [PERSON_…" at bounding box center [728, 459] width 1457 height 1471
copy div "We do not have roof pictures besides the one provided on the work order. Based …"
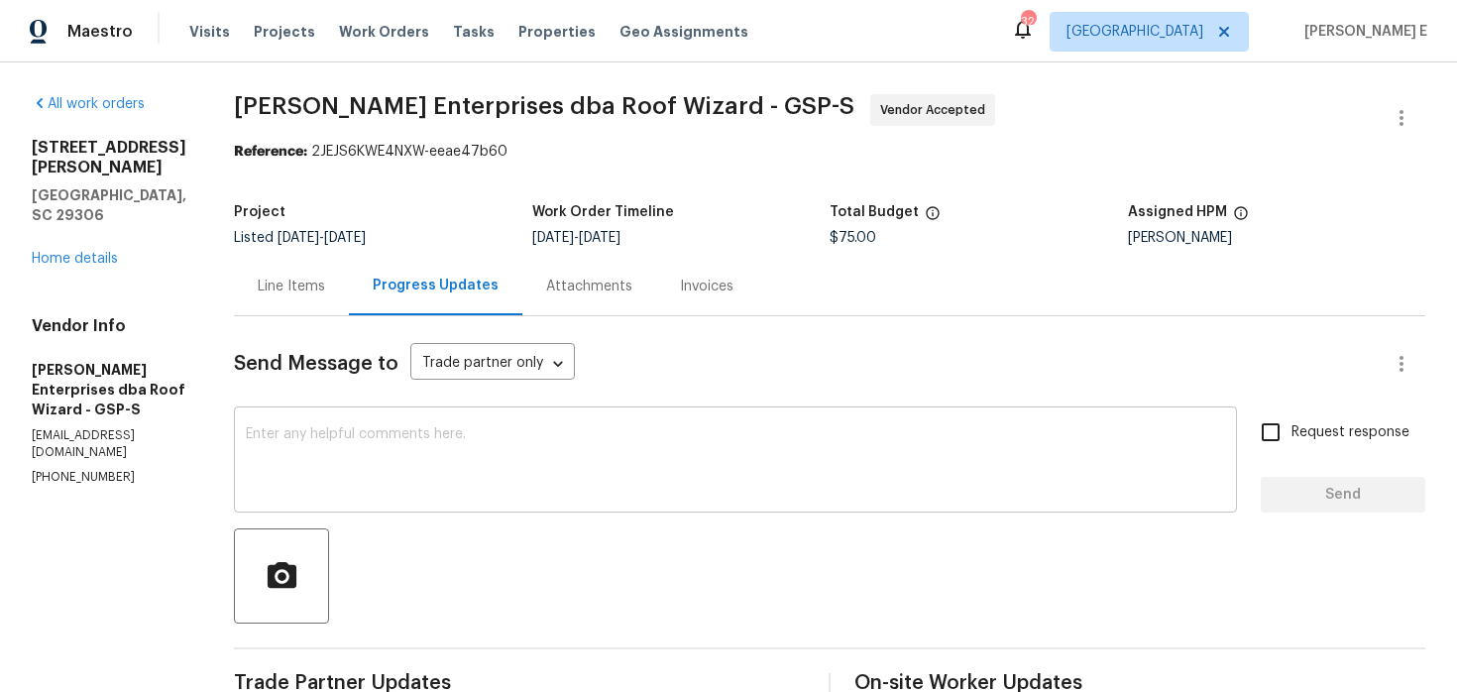
click at [278, 454] on textarea at bounding box center [735, 461] width 979 height 69
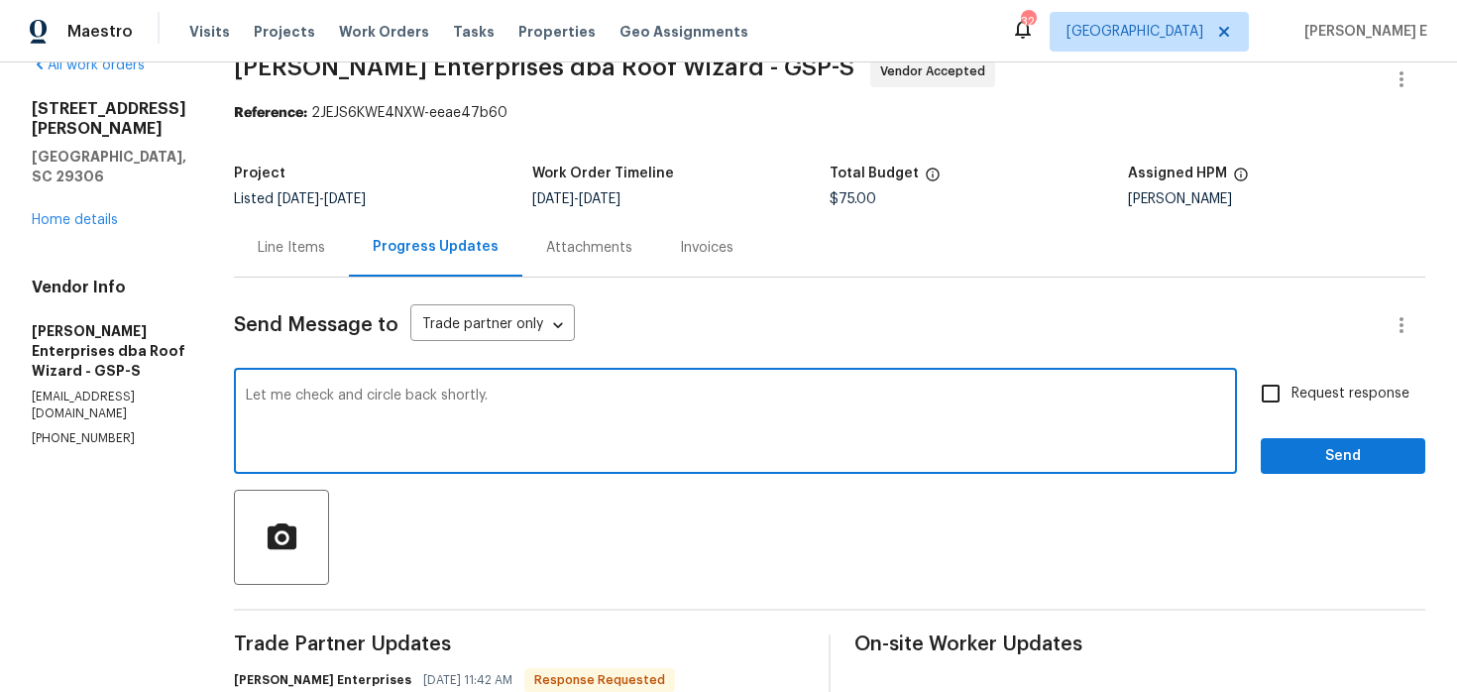
scroll to position [64, 0]
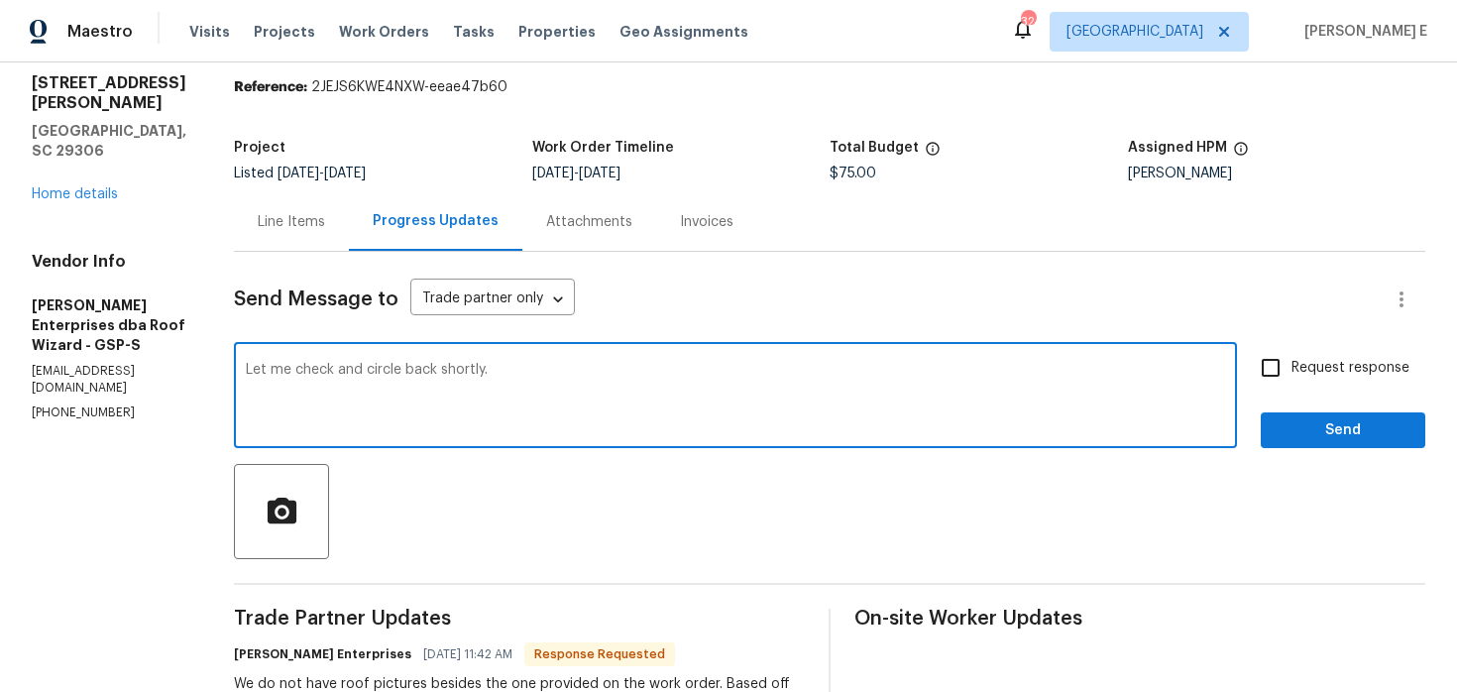
type textarea "Let me check and circle back shortly."
click at [1300, 426] on span "Send" at bounding box center [1343, 430] width 133 height 25
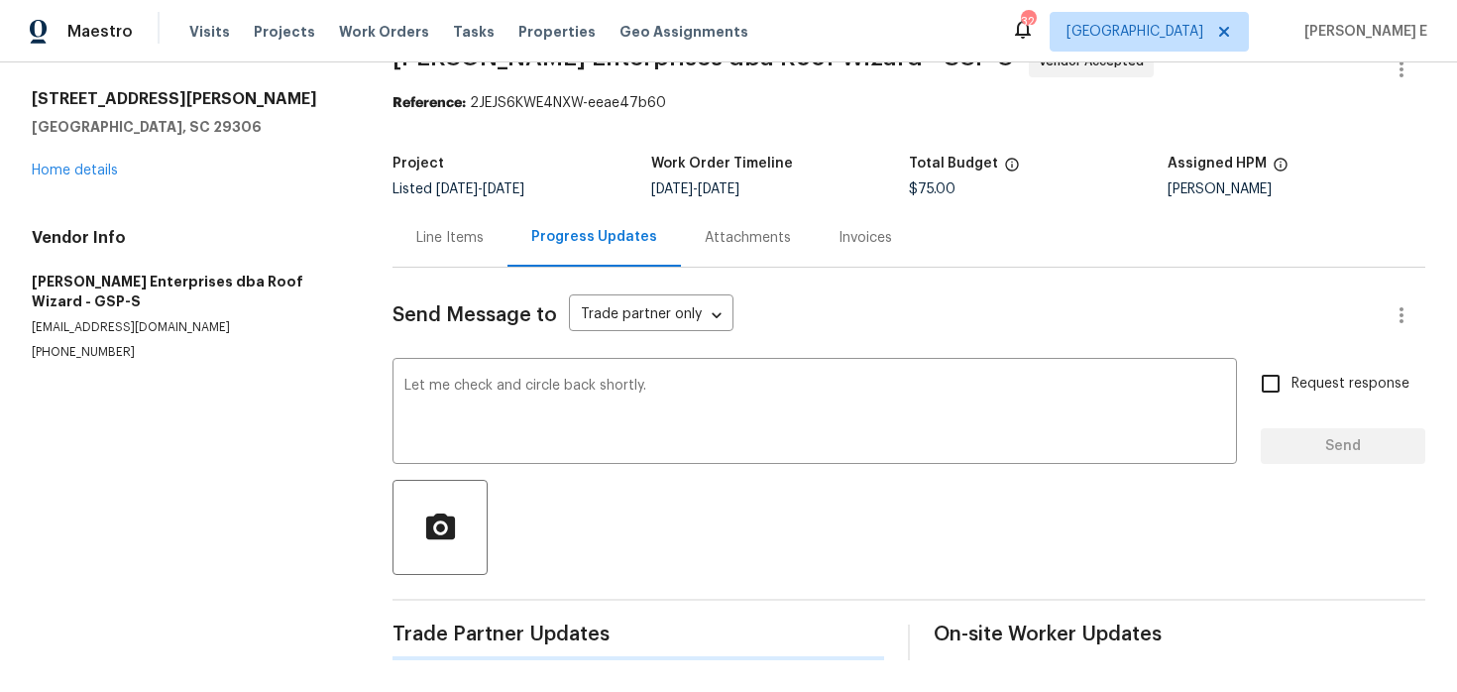
scroll to position [0, 0]
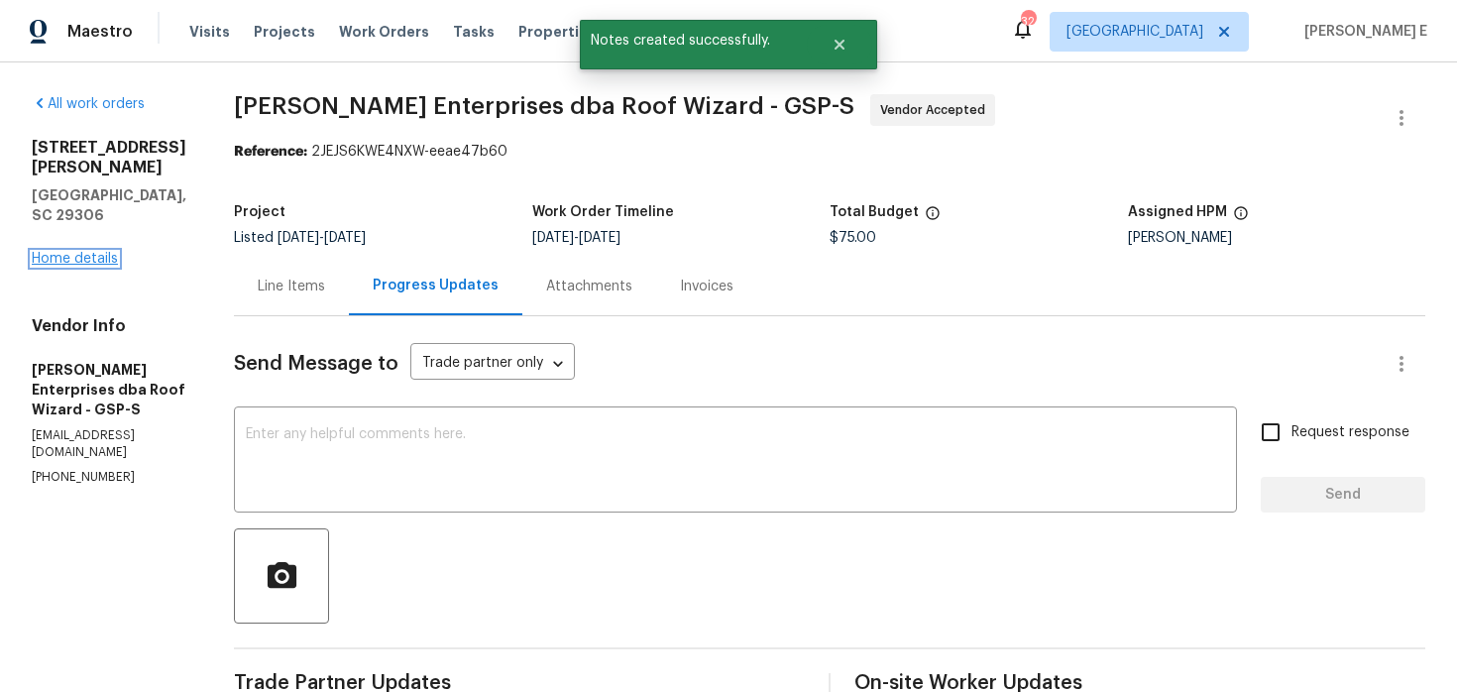
click at [58, 252] on link "Home details" at bounding box center [75, 259] width 86 height 14
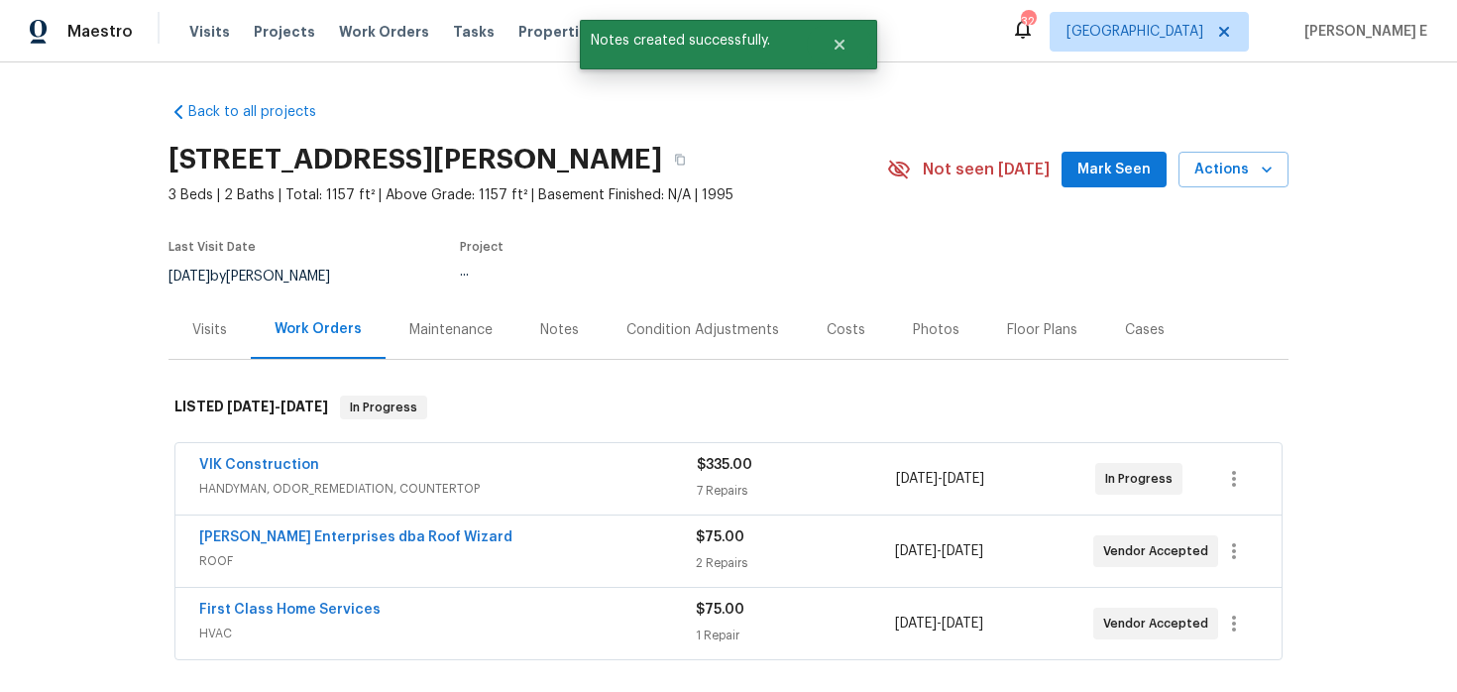
scroll to position [111, 0]
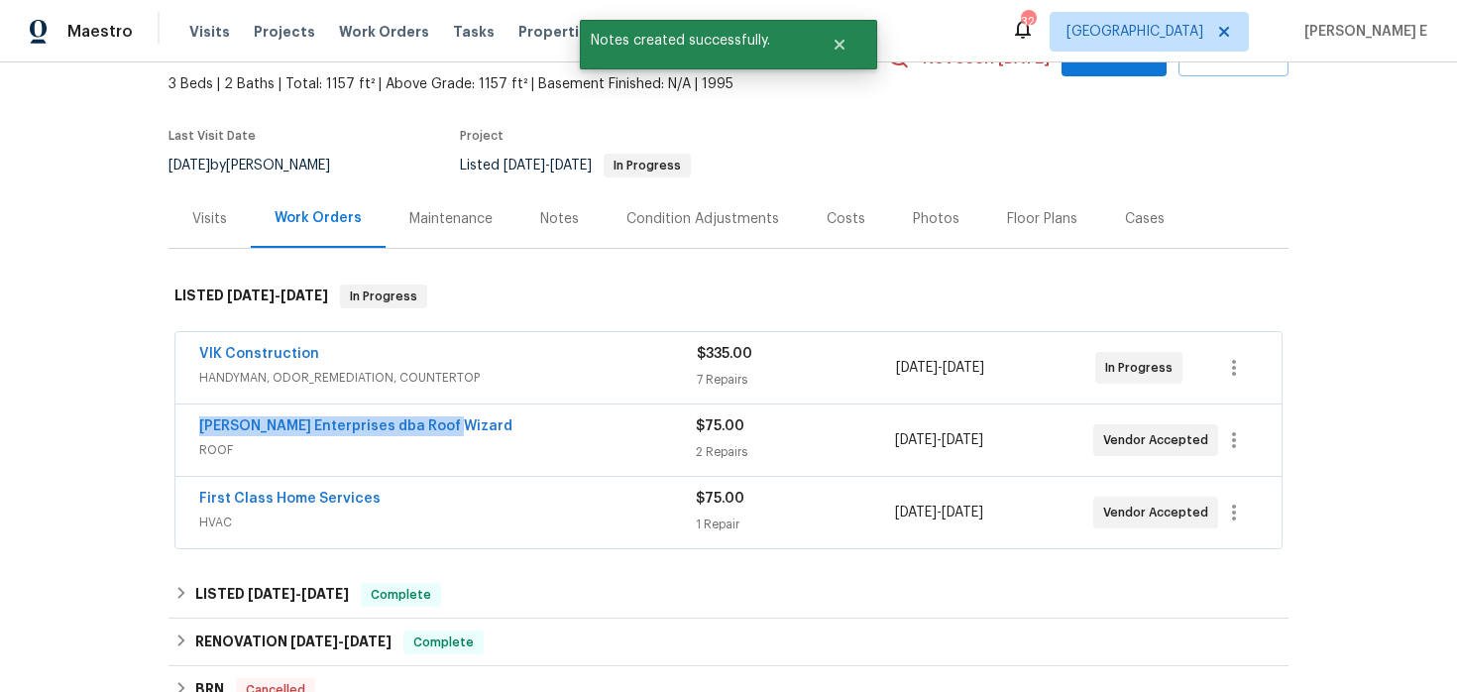
drag, startPoint x: 181, startPoint y: 429, endPoint x: 493, endPoint y: 429, distance: 311.3
click at [493, 429] on div "[PERSON_NAME] Enterprises dba Roof Wizard ROOF $75.00 2 Repairs [DATE] - [DATE]…" at bounding box center [728, 439] width 1106 height 71
copy link "[PERSON_NAME] Enterprises dba Roof Wizard"
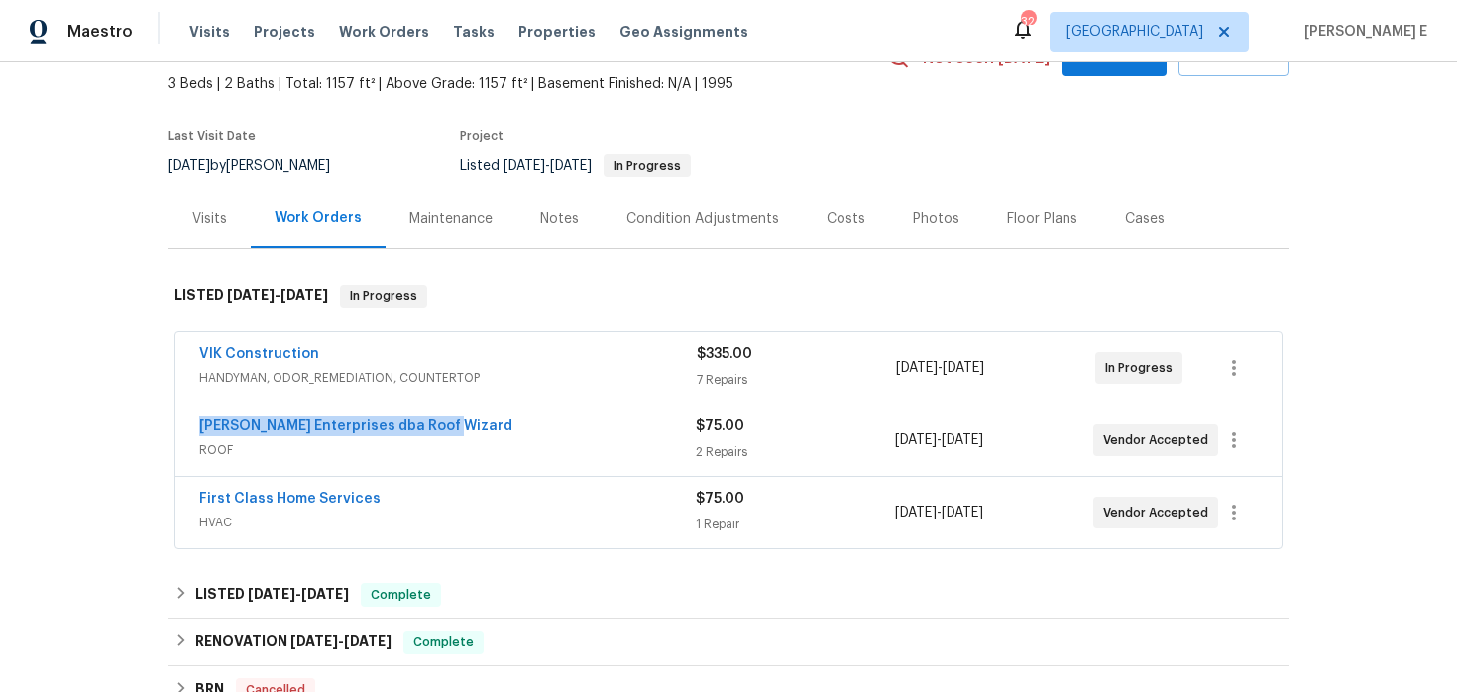
scroll to position [0, 0]
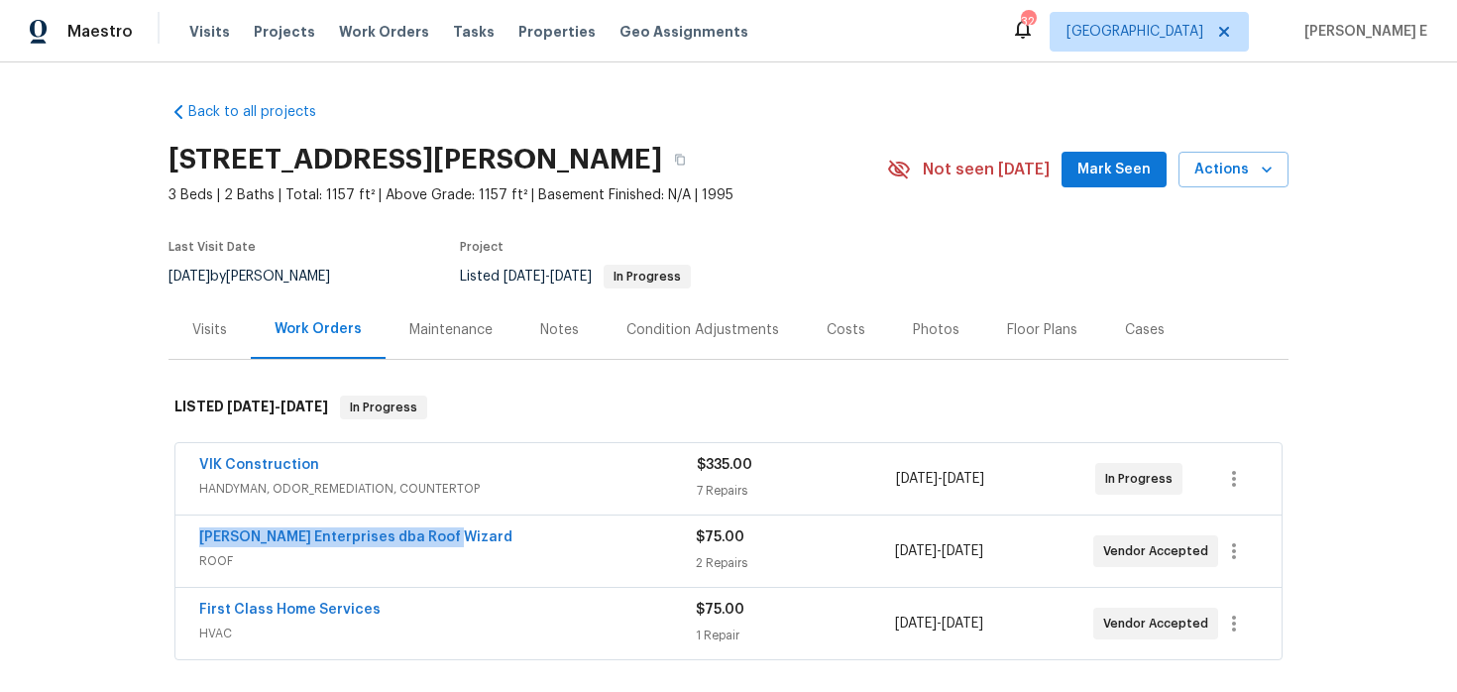
copy link "[PERSON_NAME] Enterprises dba Roof Wizard"
click at [517, 539] on div "[PERSON_NAME] Enterprises dba Roof Wizard" at bounding box center [447, 539] width 497 height 24
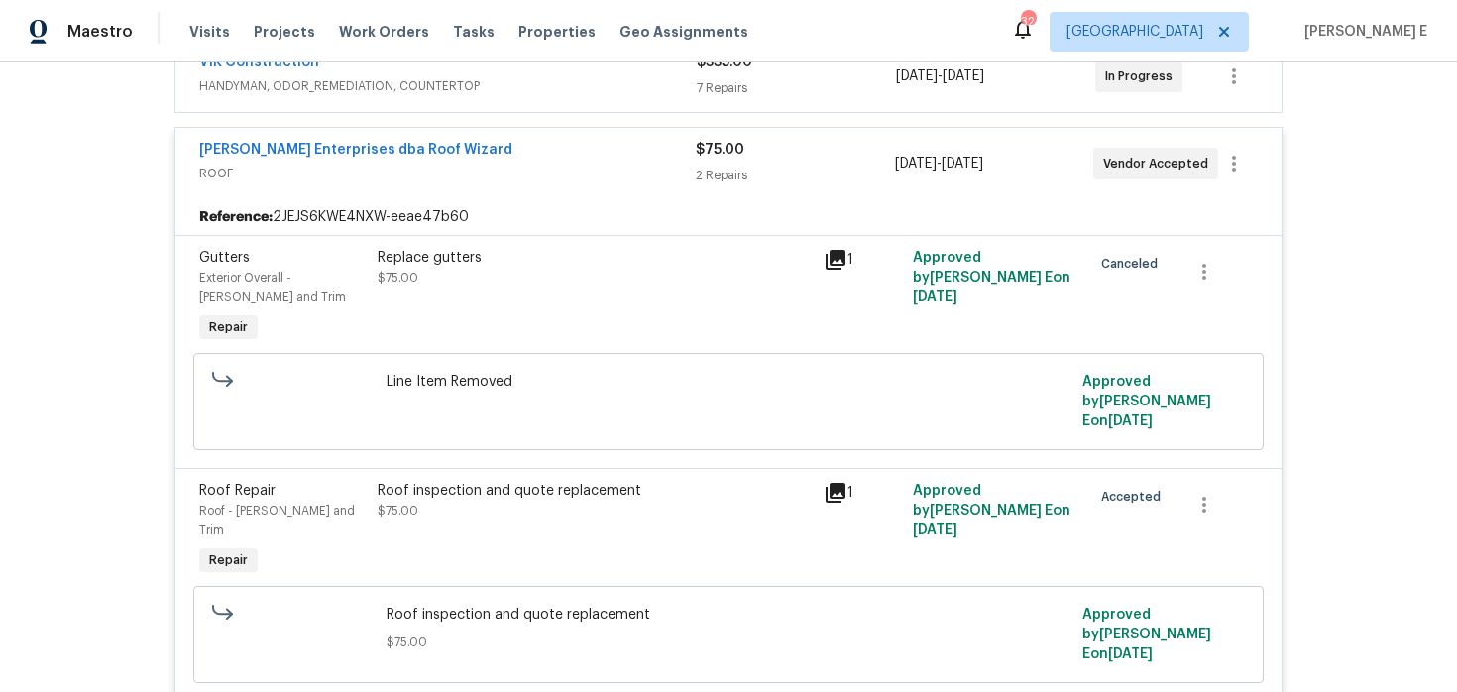
scroll to position [506, 0]
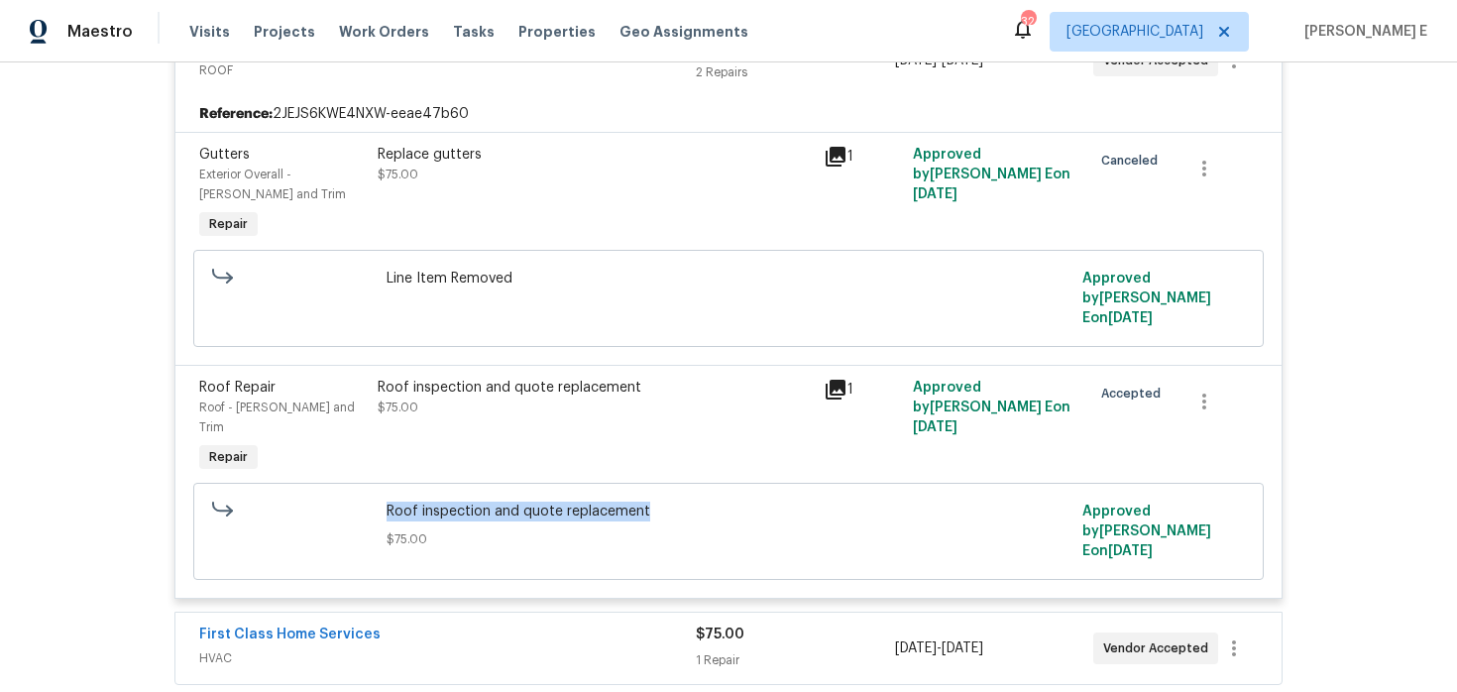
drag, startPoint x: 382, startPoint y: 469, endPoint x: 653, endPoint y: 469, distance: 271.6
click at [653, 496] on div "Roof inspection and quote replacement $75.00" at bounding box center [729, 531] width 697 height 71
copy span "Roof inspection and quote replacement"
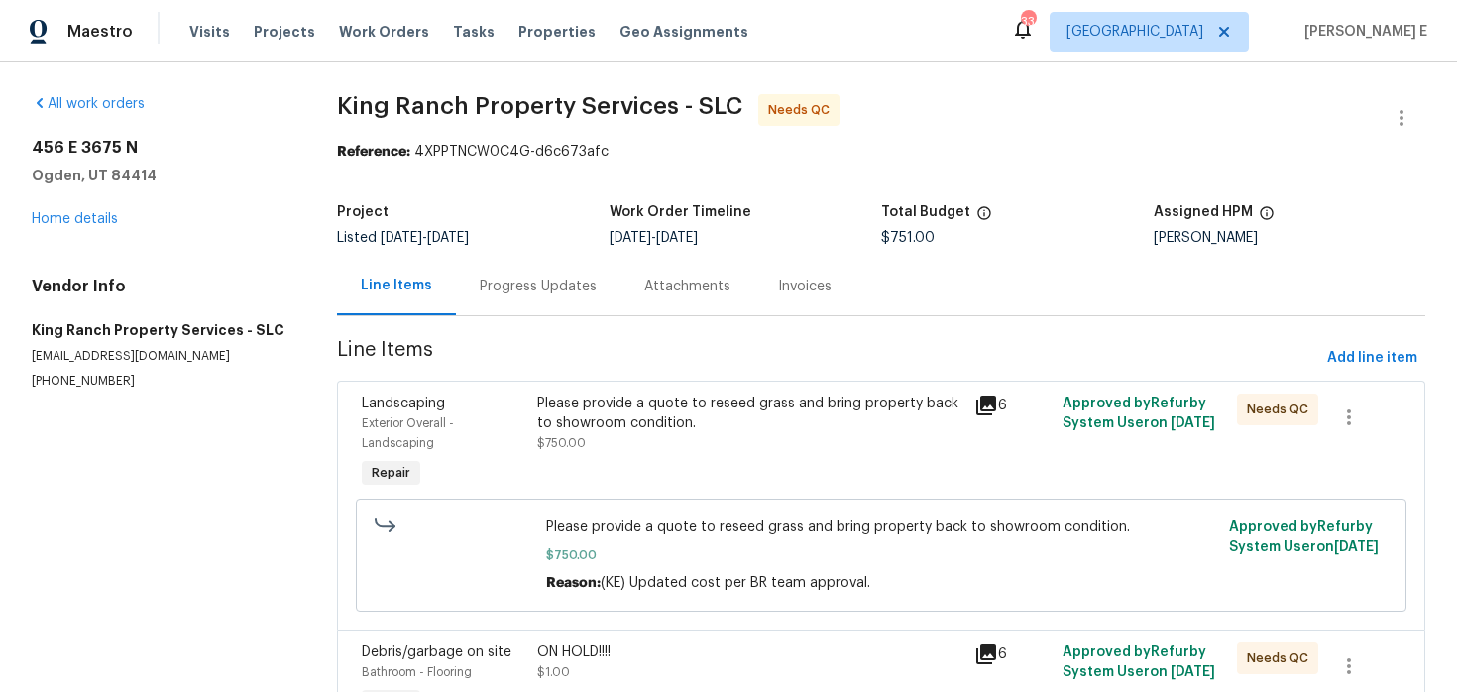
click at [534, 305] on div "Progress Updates" at bounding box center [538, 286] width 165 height 58
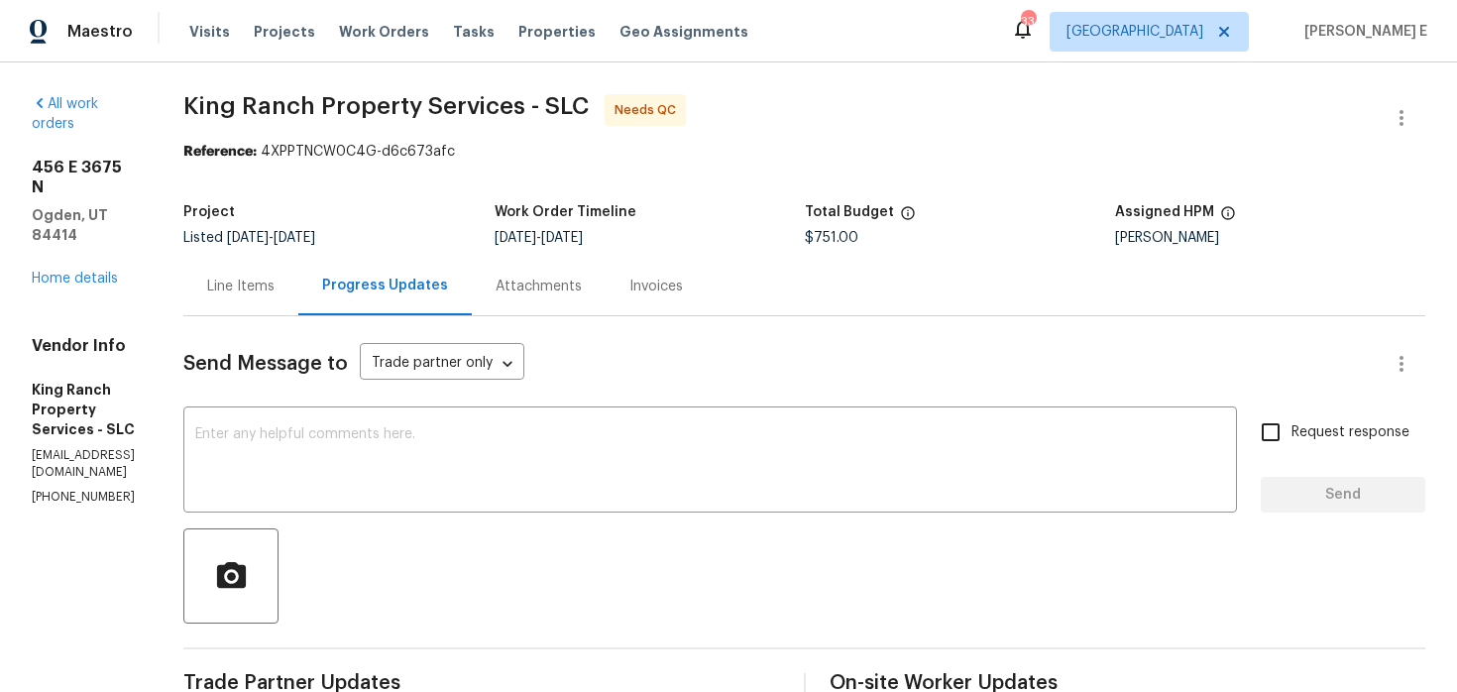
click at [284, 267] on div "Line Items" at bounding box center [240, 286] width 115 height 58
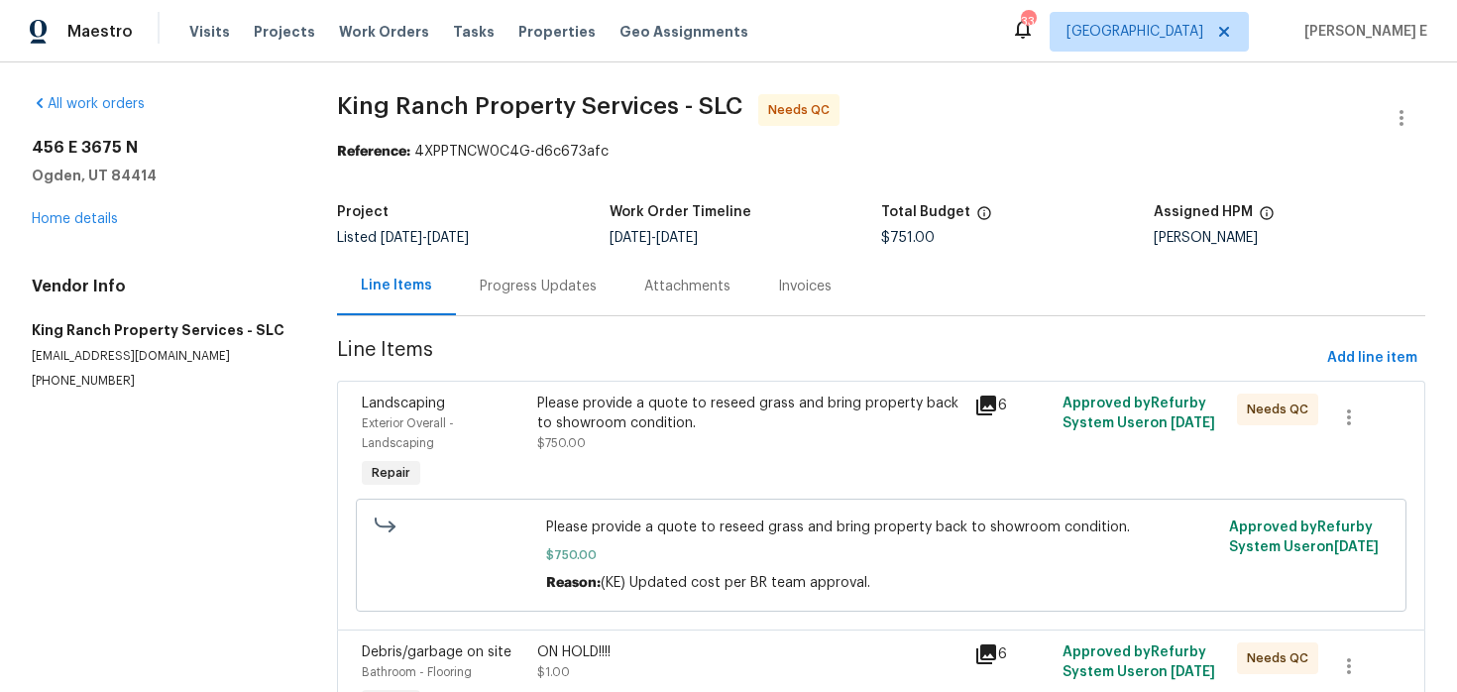
scroll to position [124, 0]
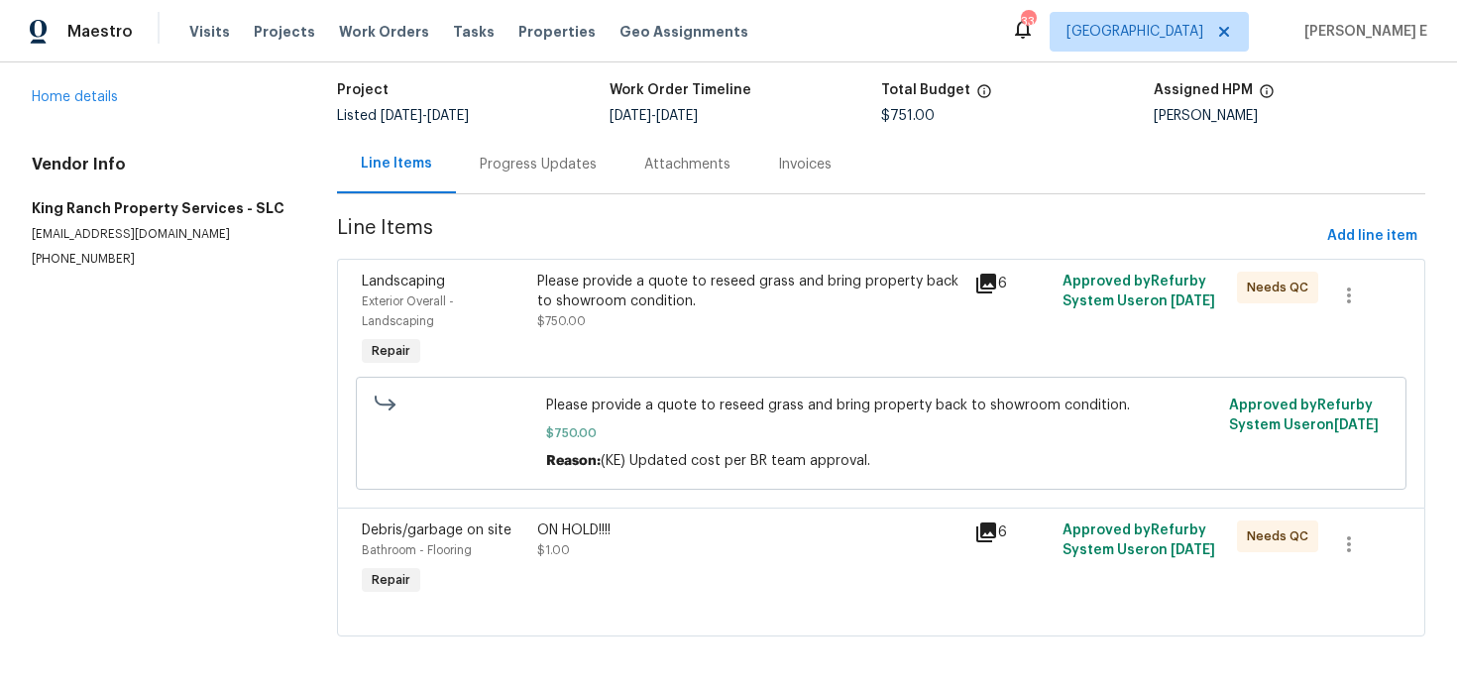
click at [599, 308] on div "Please provide a quote to reseed grass and bring property back to showroom cond…" at bounding box center [750, 292] width 426 height 40
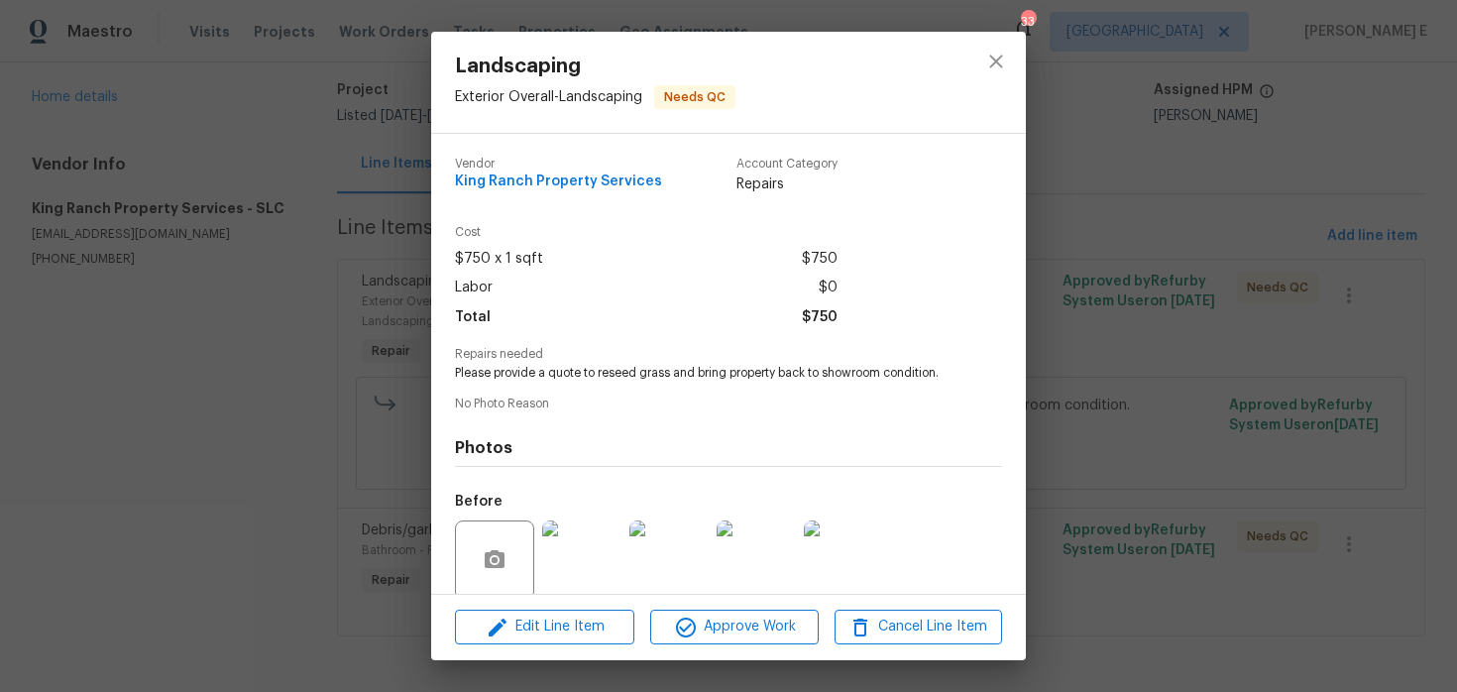
scroll to position [154, 0]
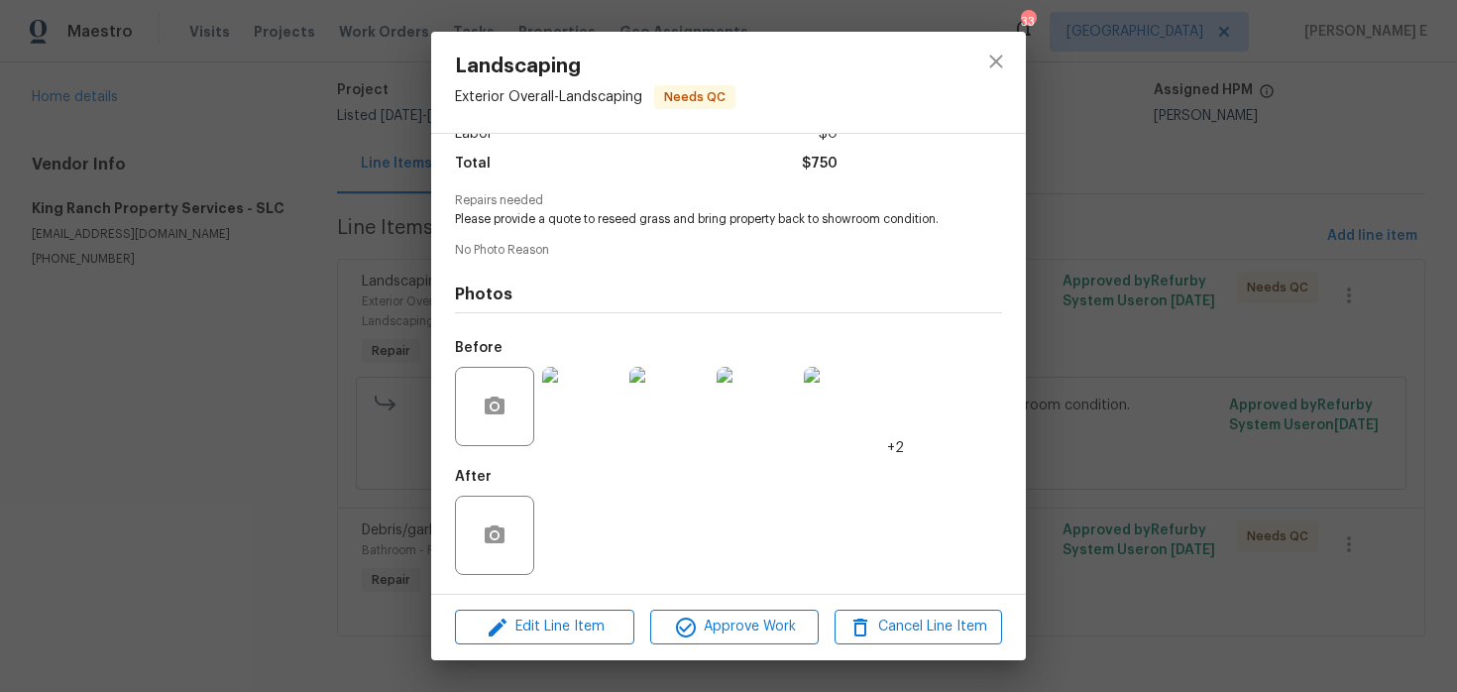
click at [227, 509] on div "Landscaping Exterior Overall - Landscaping Needs QC Vendor King Ranch Property …" at bounding box center [728, 346] width 1457 height 692
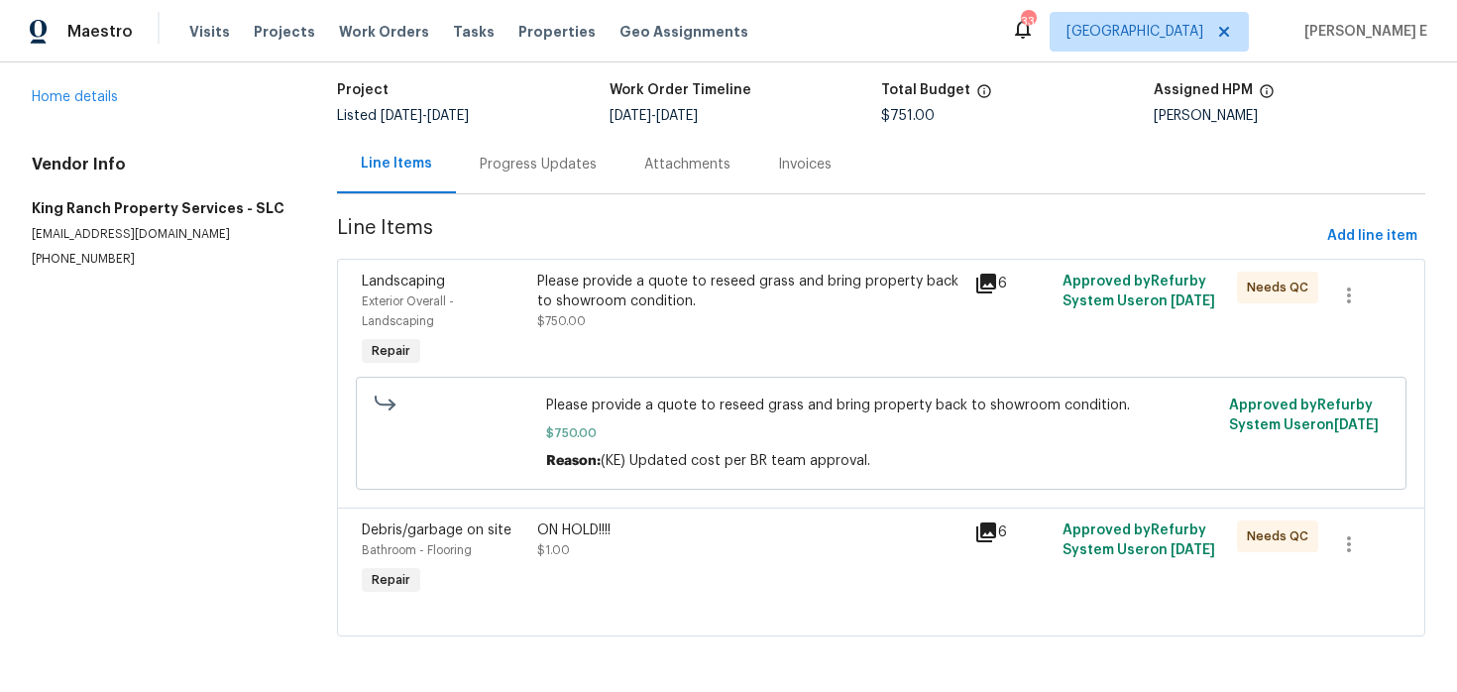
click at [508, 540] on div "Bathroom - Flooring" at bounding box center [444, 550] width 164 height 20
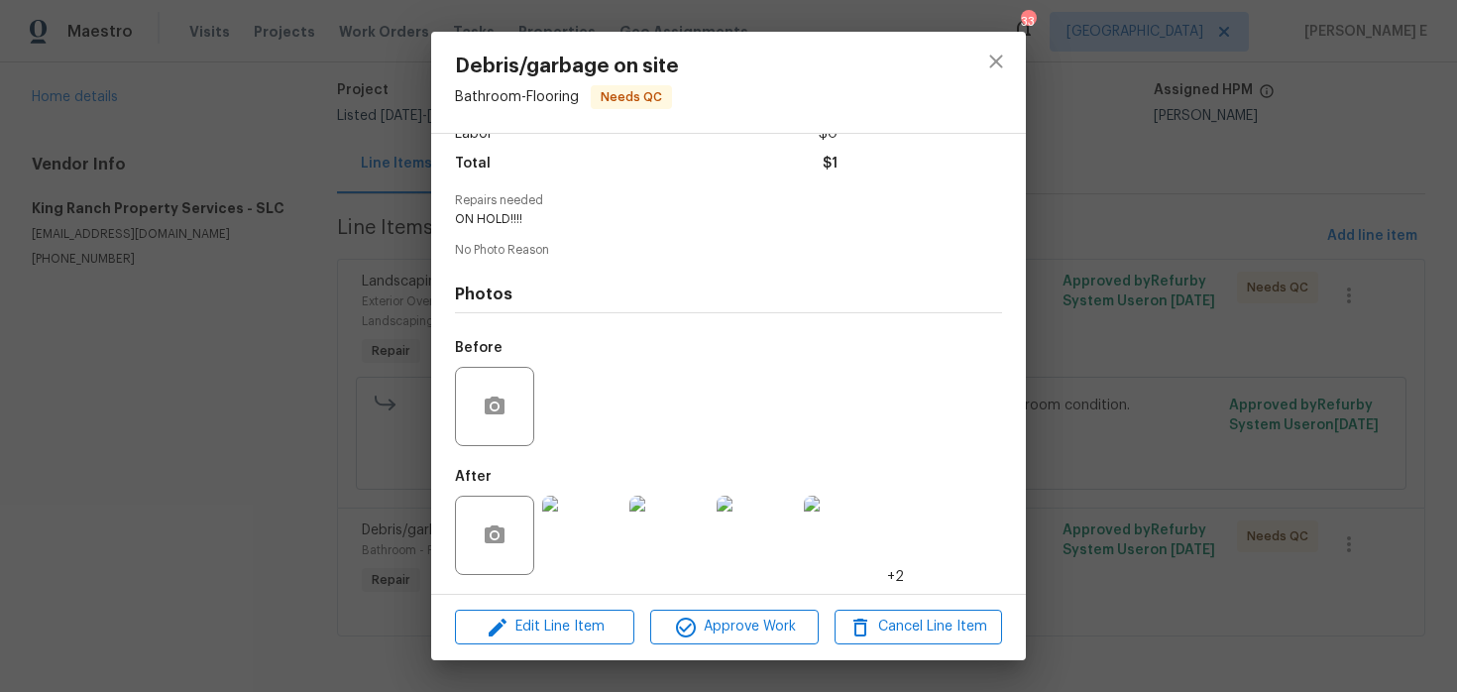
click at [568, 519] on img at bounding box center [581, 535] width 79 height 79
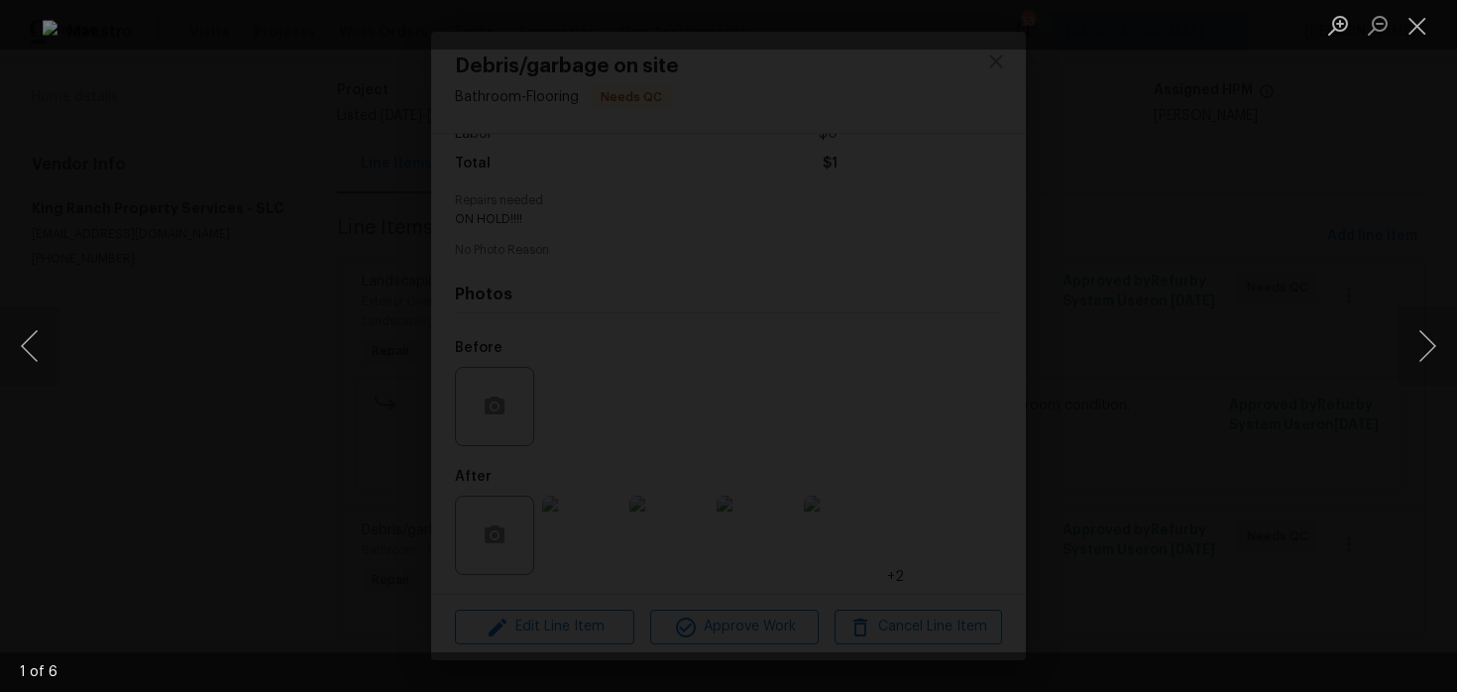
click at [1259, 205] on div "Lightbox" at bounding box center [728, 346] width 1457 height 692
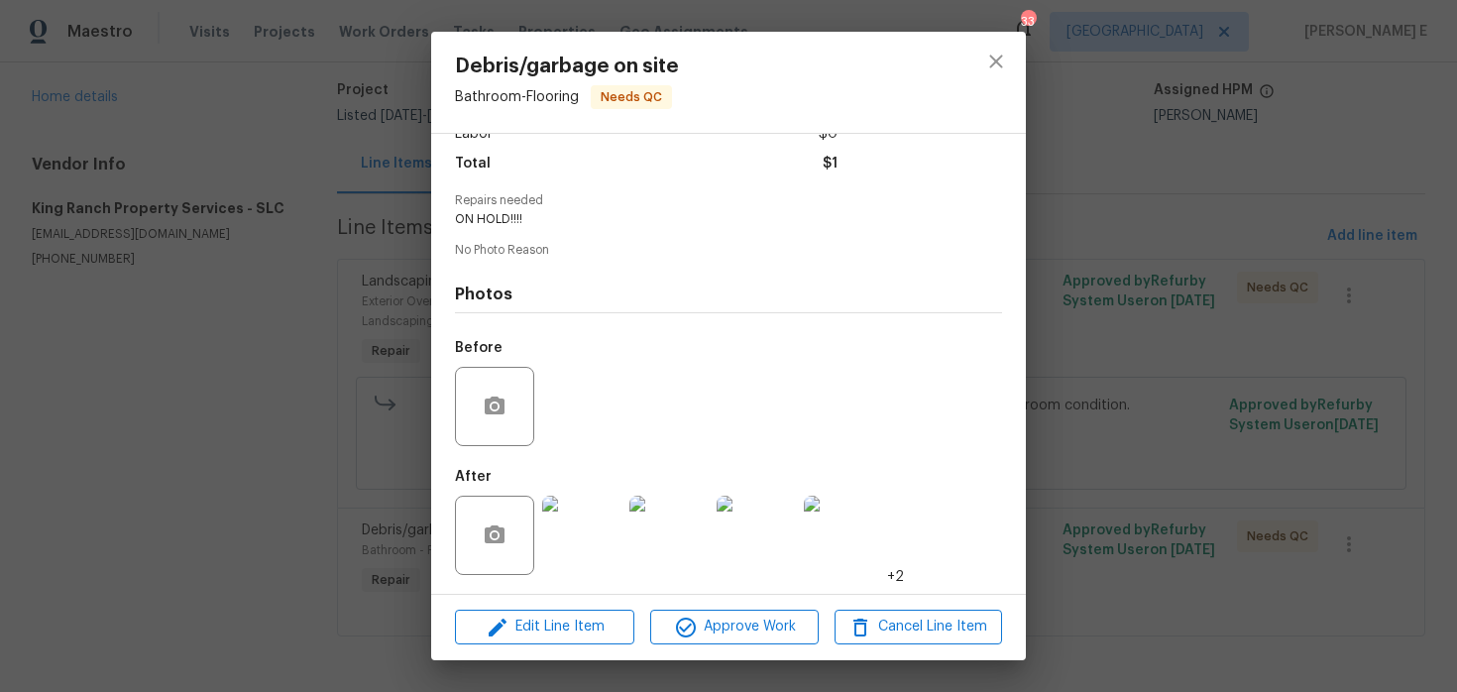
click at [1259, 205] on div "Debris/garbage on site Bathroom - Flooring Needs QC Vendor King Ranch Property …" at bounding box center [728, 346] width 1457 height 692
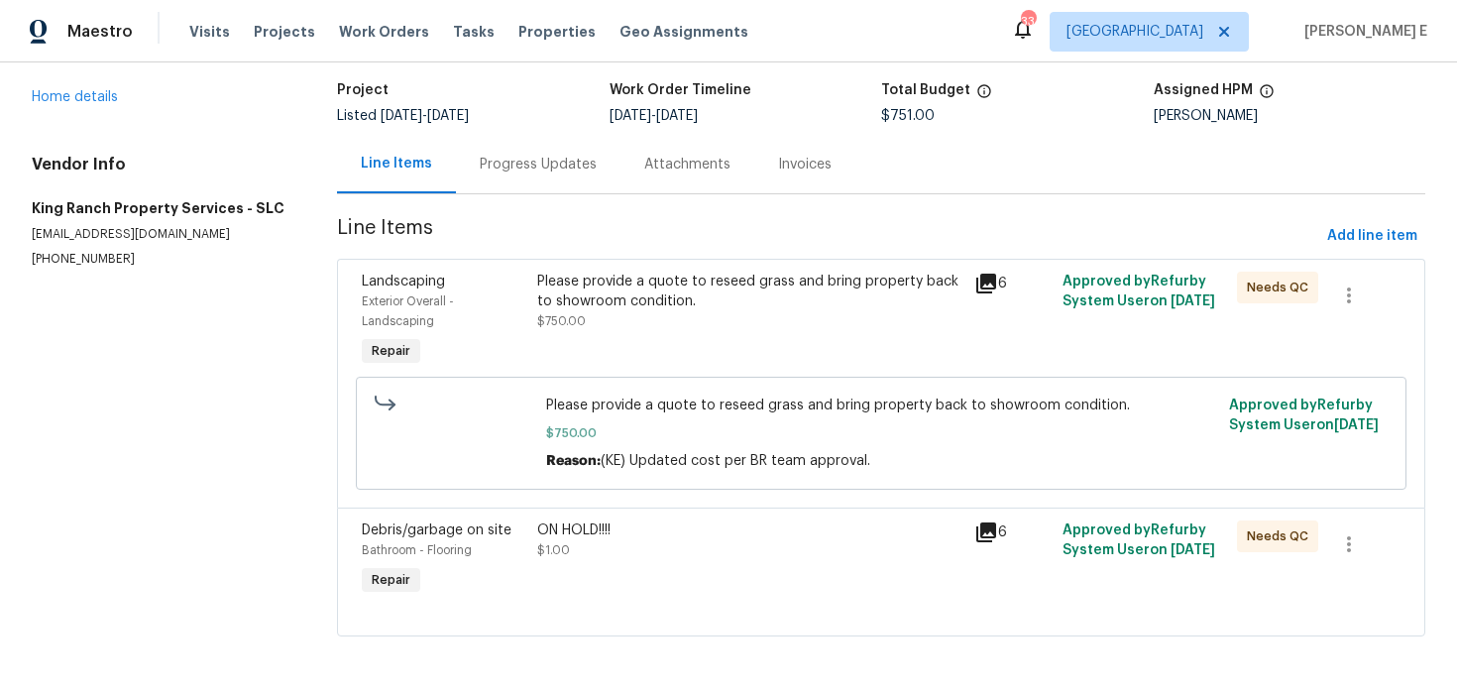
click at [563, 148] on div "Progress Updates" at bounding box center [538, 164] width 165 height 58
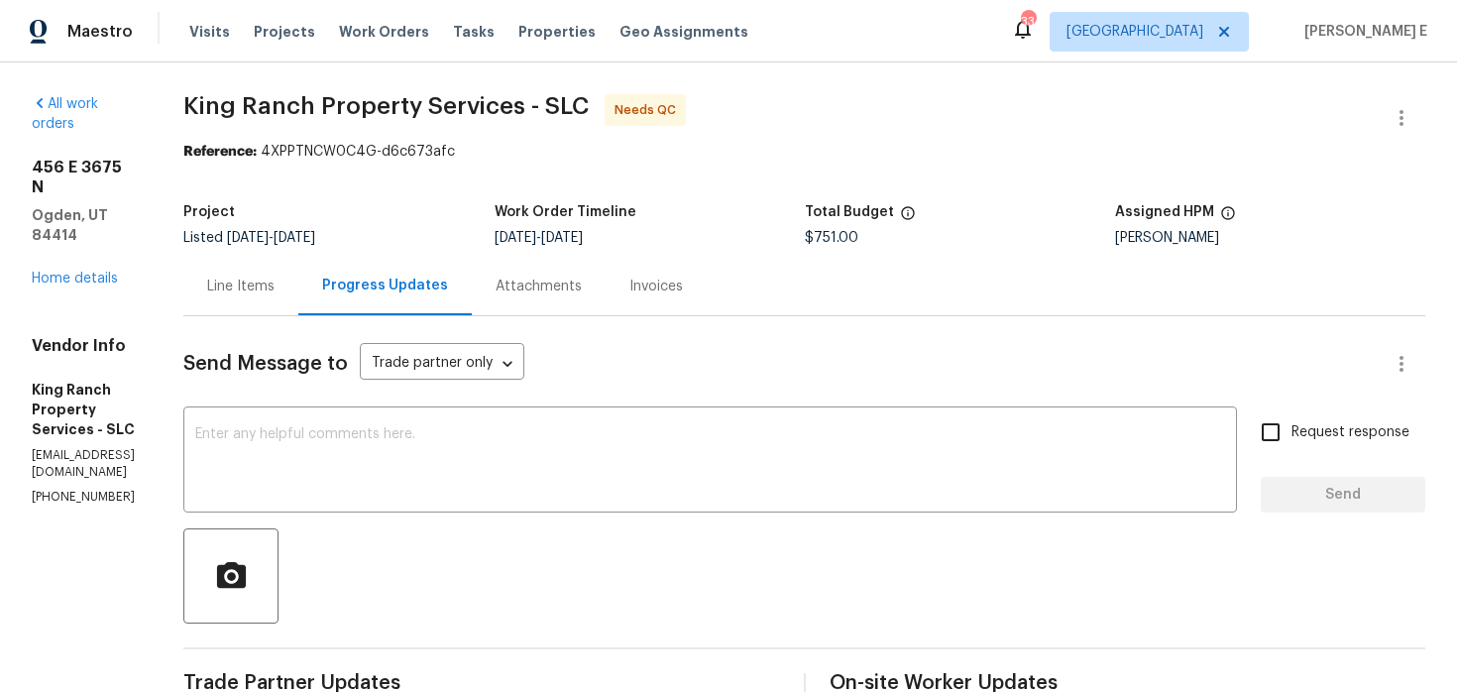
click at [275, 283] on div "Line Items" at bounding box center [240, 287] width 67 height 20
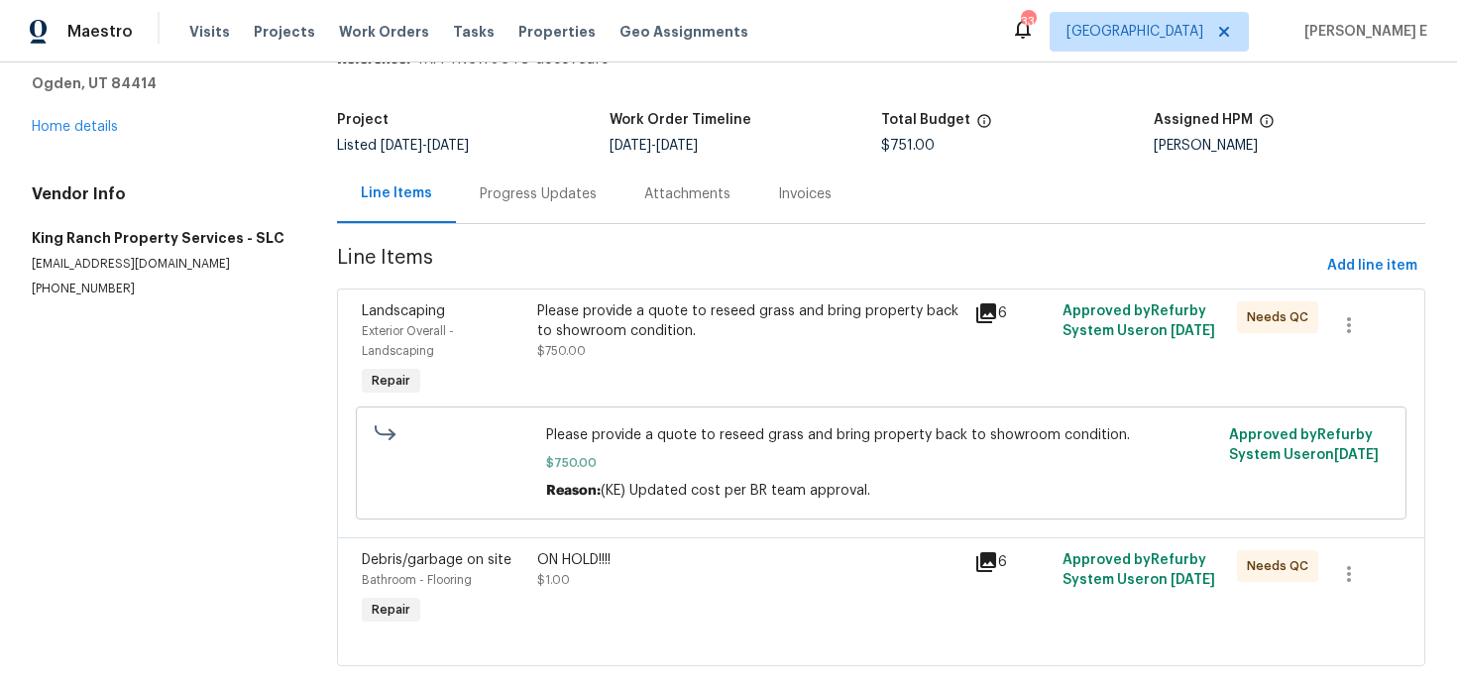
scroll to position [93, 0]
click at [523, 203] on div "Progress Updates" at bounding box center [538, 193] width 165 height 58
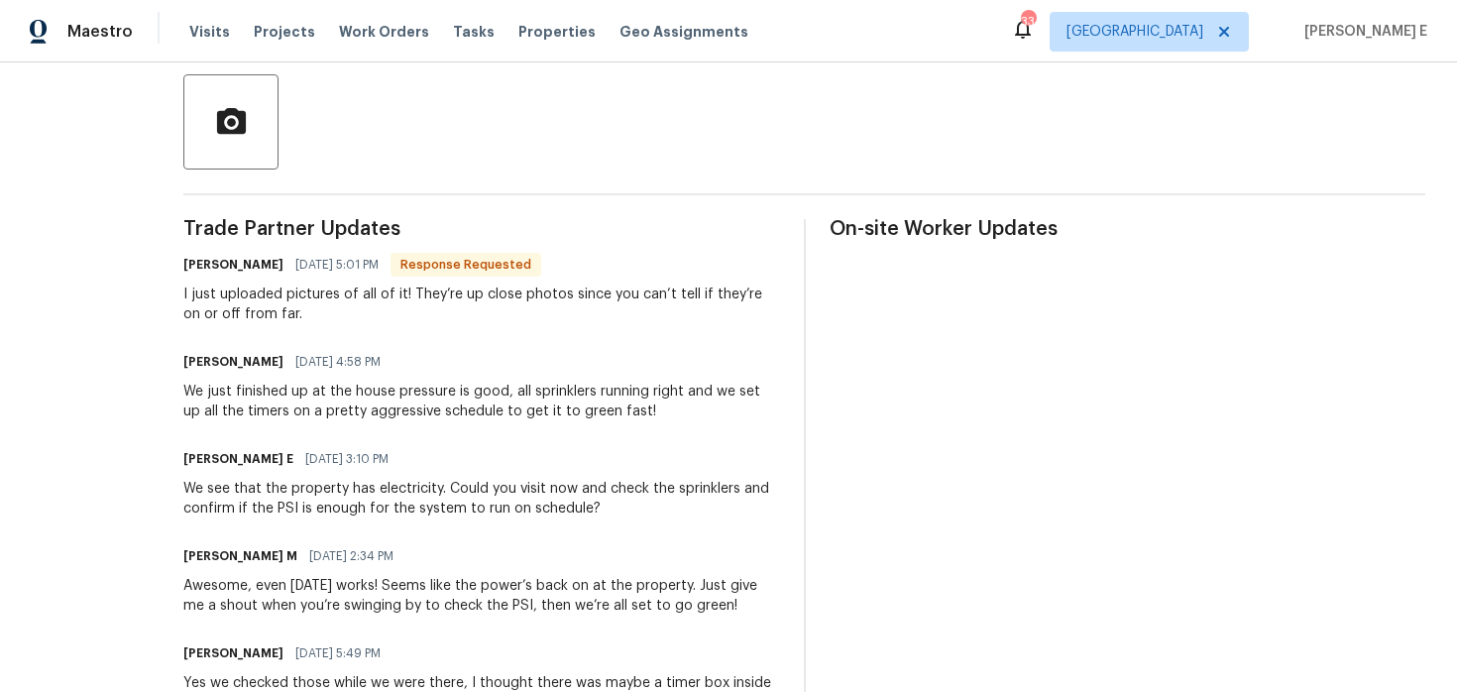
scroll to position [453, 0]
drag, startPoint x: 582, startPoint y: 424, endPoint x: 683, endPoint y: 424, distance: 101.1
drag, startPoint x: 695, startPoint y: 420, endPoint x: 621, endPoint y: 420, distance: 74.3
click at [621, 420] on div "We just finished up at the house pressure is good, all sprinklers running right…" at bounding box center [481, 403] width 596 height 40
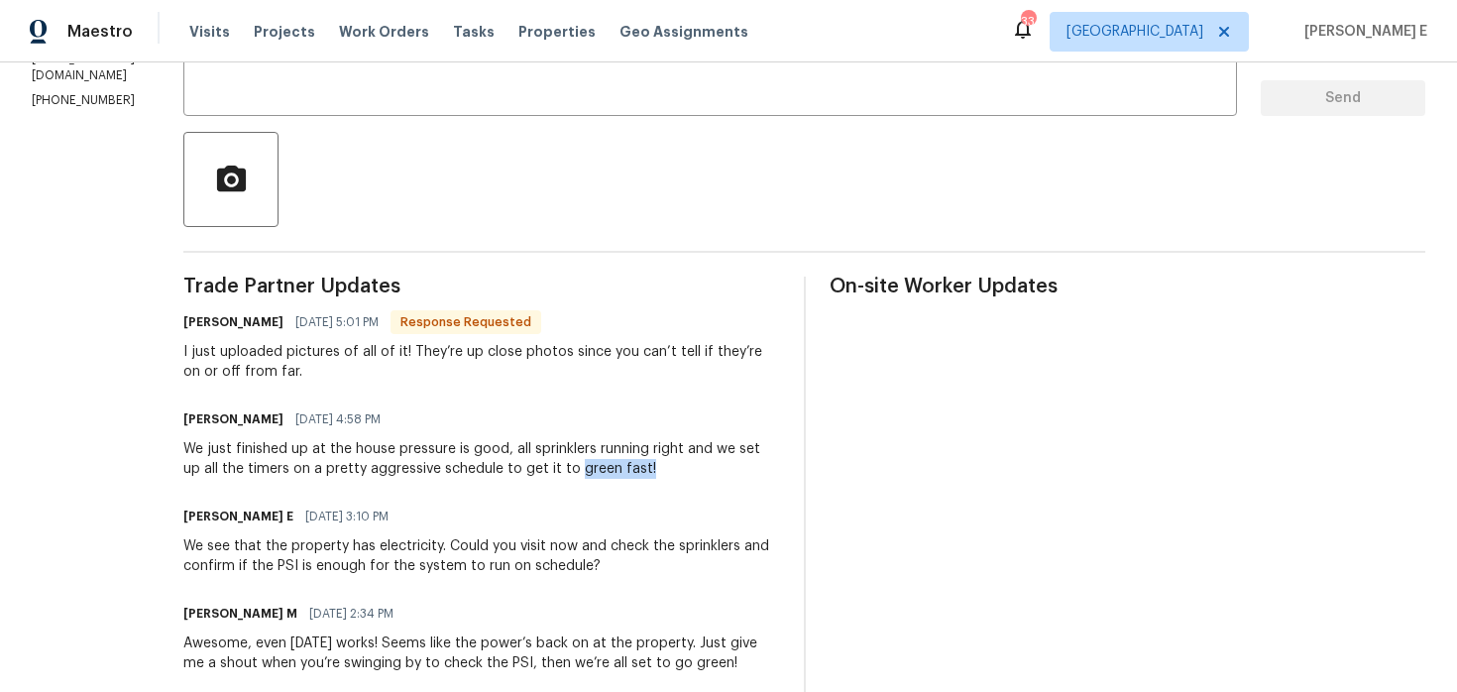
scroll to position [395, 0]
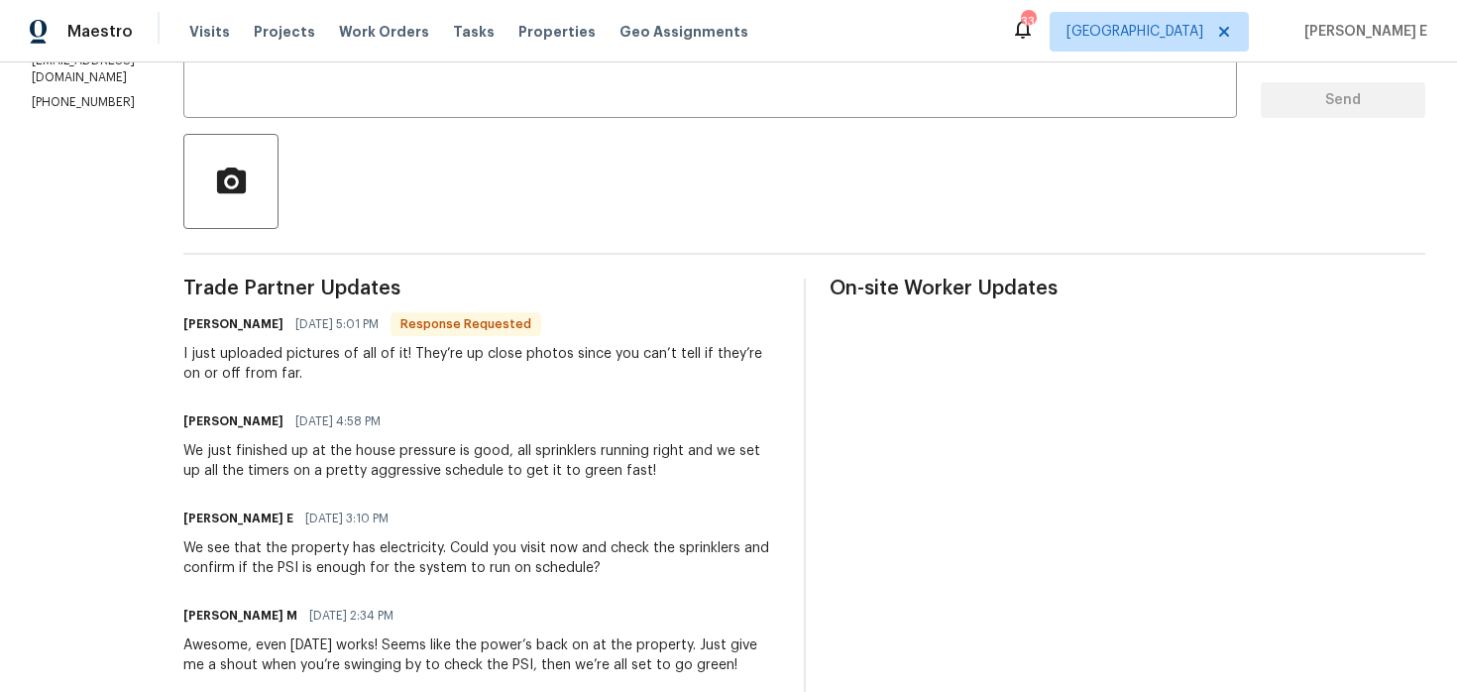
click at [405, 352] on div "I just uploaded pictures of all of it! They’re up close photos since you can’t …" at bounding box center [481, 364] width 596 height 40
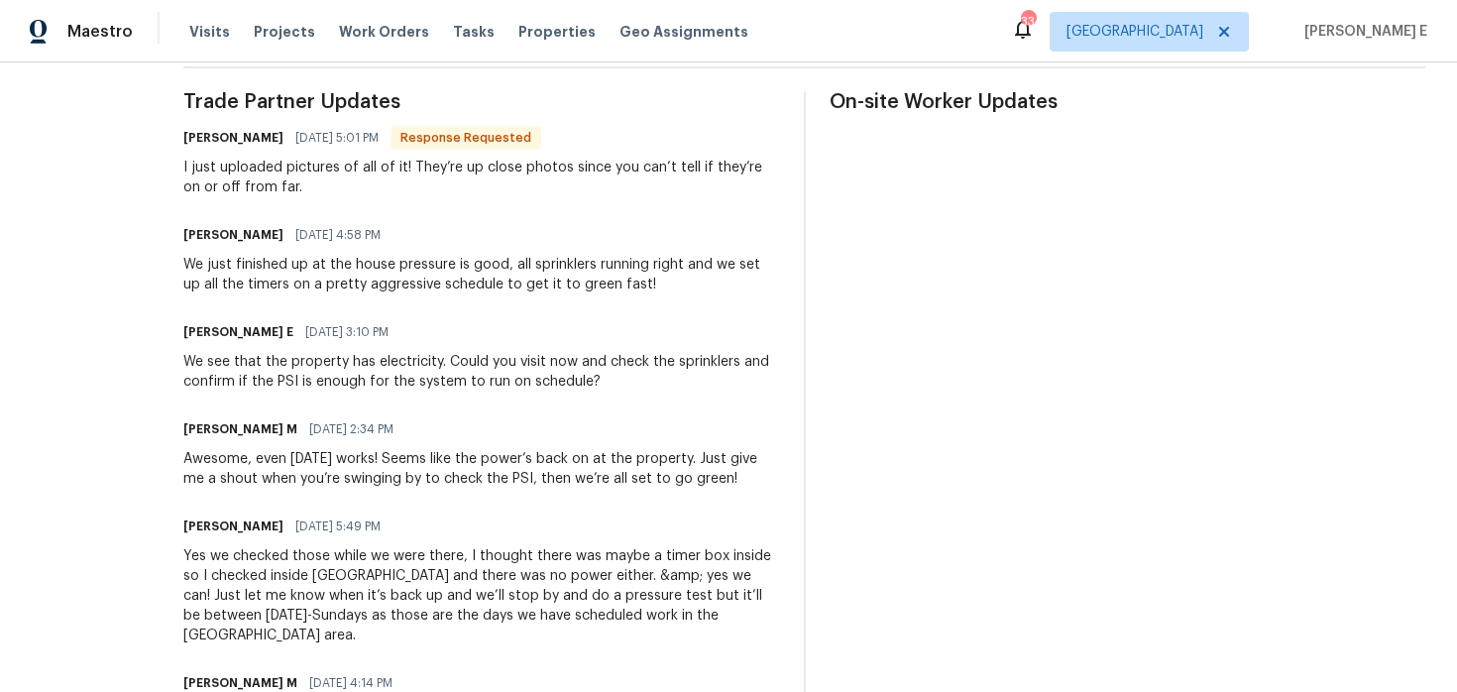
scroll to position [580, 0]
drag, startPoint x: 692, startPoint y: 290, endPoint x: 561, endPoint y: 291, distance: 130.9
click at [562, 293] on div "We just finished up at the house pressure is good, all sprinklers running right…" at bounding box center [481, 276] width 596 height 40
drag, startPoint x: 649, startPoint y: 480, endPoint x: 645, endPoint y: 504, distance: 24.1
click at [645, 490] on div "Awesome, even tomorrow works! Seems like the power’s back on at the property. J…" at bounding box center [481, 470] width 596 height 40
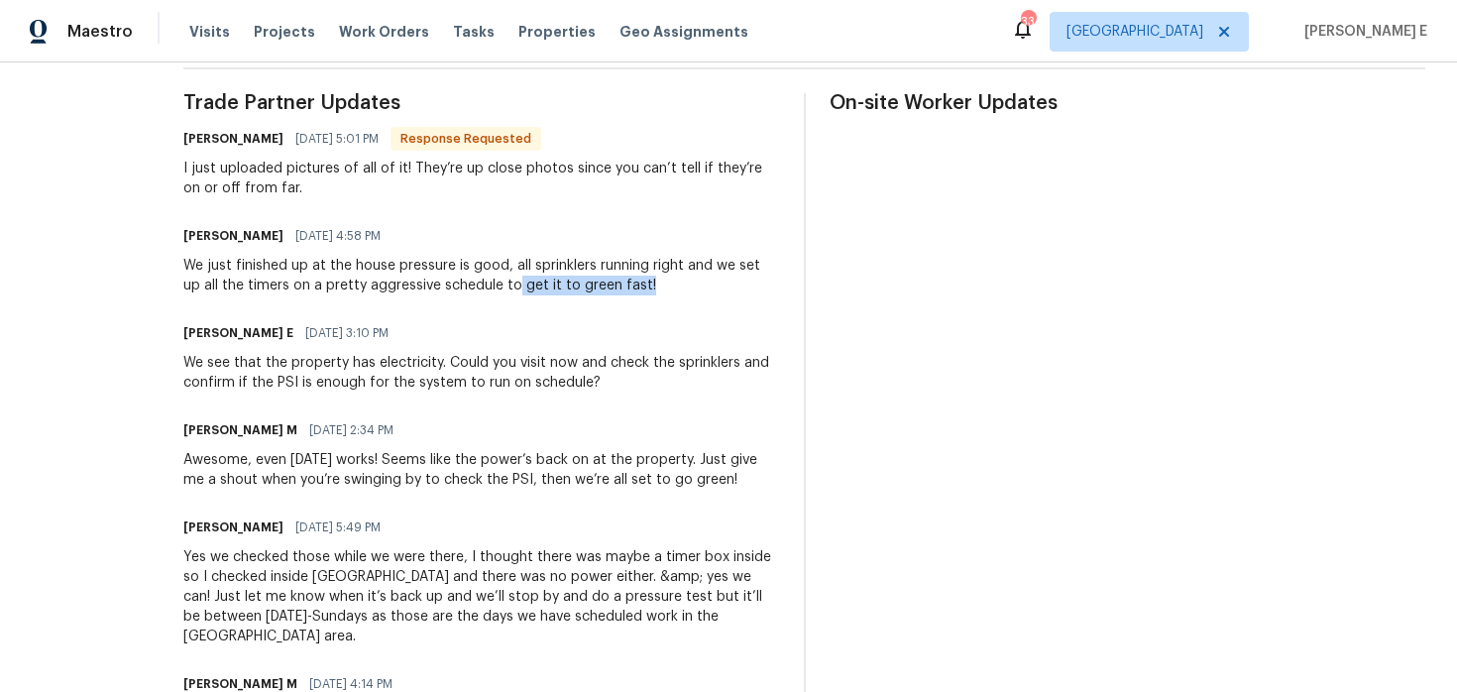
scroll to position [548, 0]
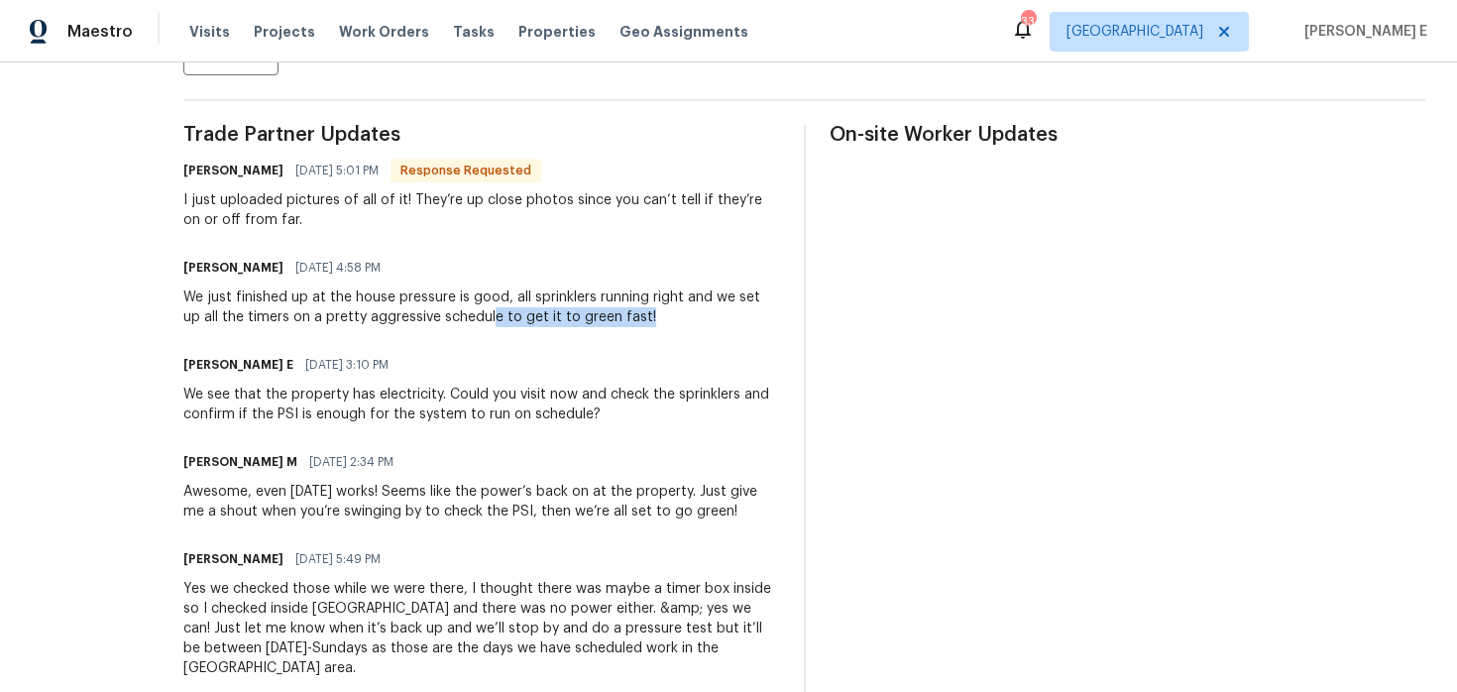
drag, startPoint x: 538, startPoint y: 316, endPoint x: 710, endPoint y: 323, distance: 171.6
click at [710, 323] on div "We just finished up at the house pressure is good, all sprinklers running right…" at bounding box center [481, 307] width 596 height 40
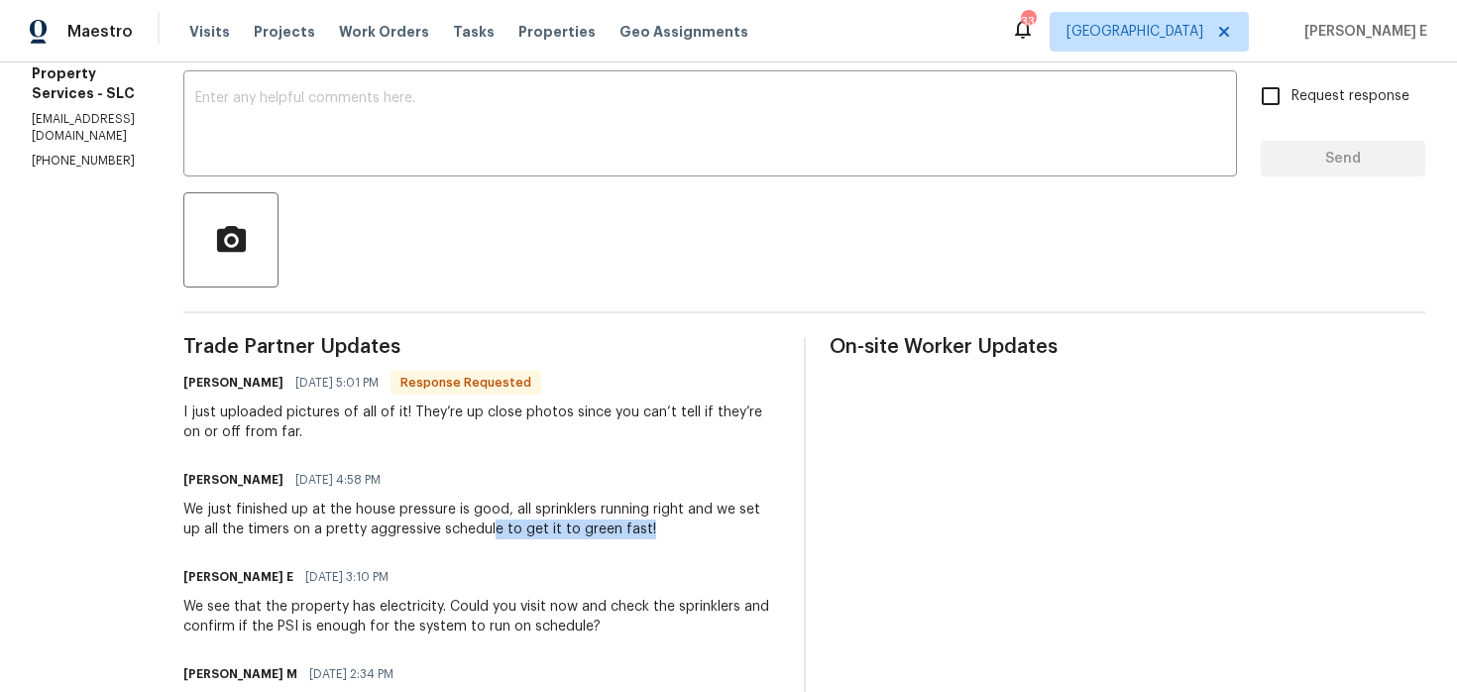
scroll to position [0, 0]
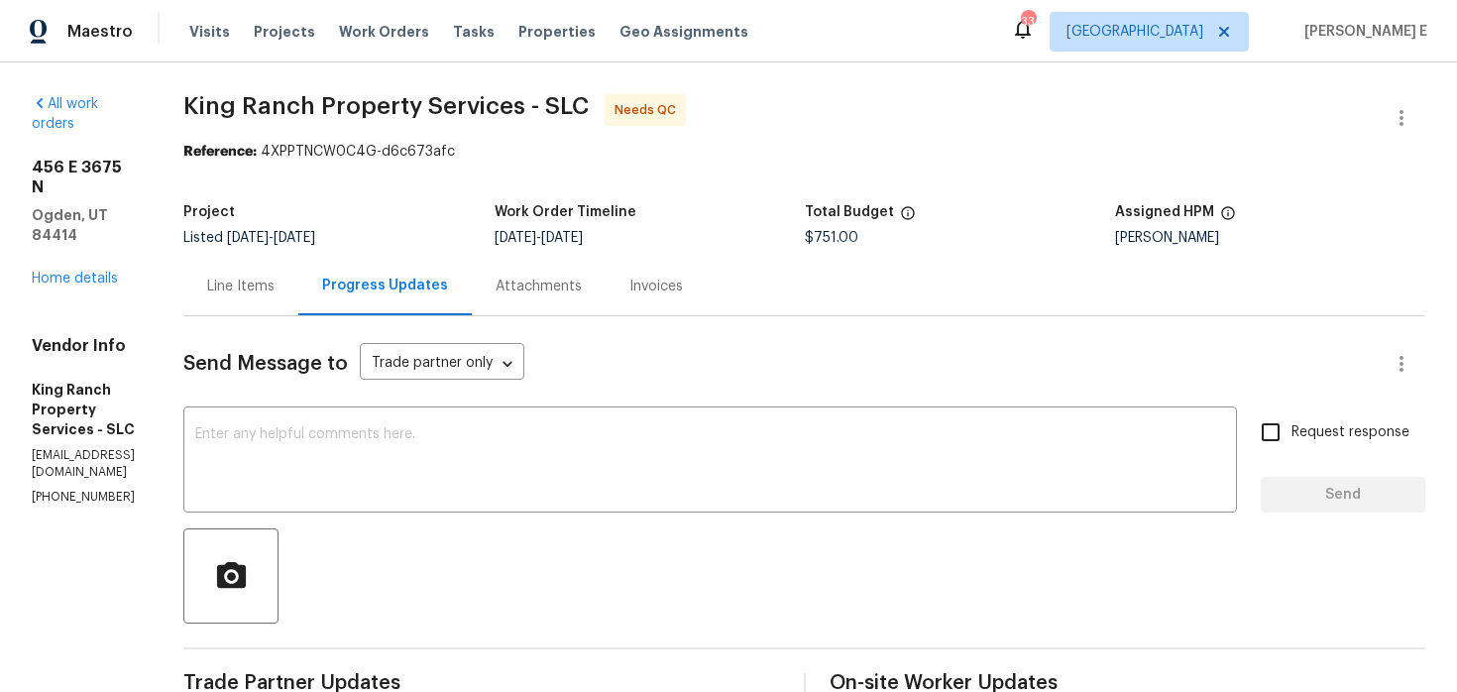
click at [275, 293] on div "Line Items" at bounding box center [240, 287] width 67 height 20
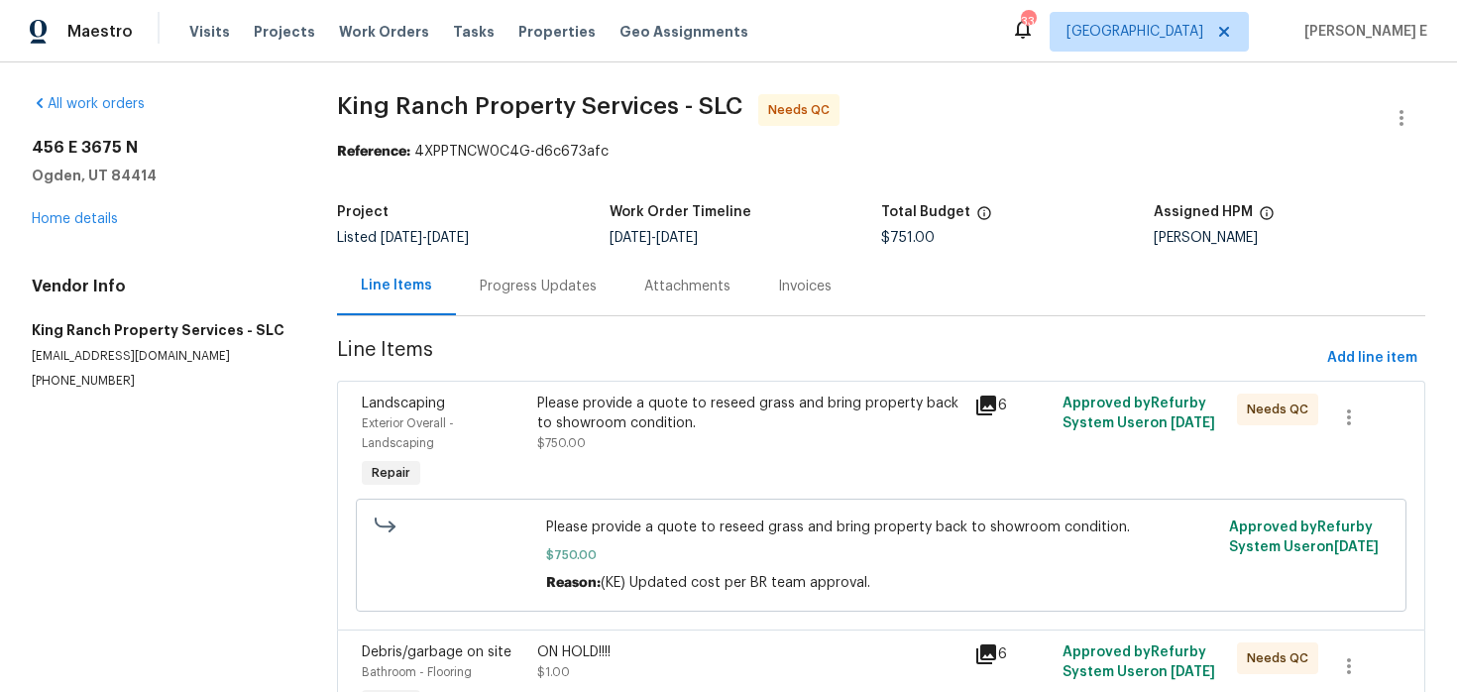
click at [641, 423] on div "Please provide a quote to reseed grass and bring property back to showroom cond…" at bounding box center [750, 414] width 426 height 40
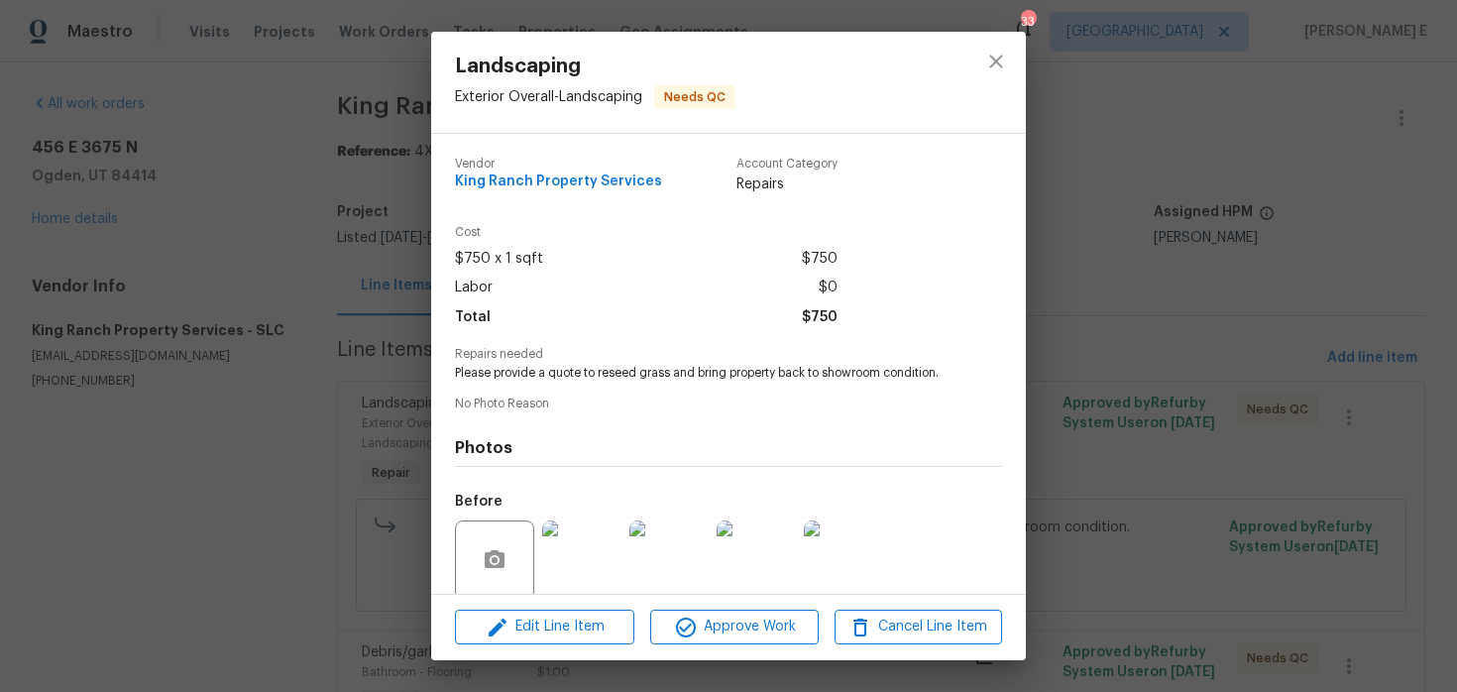
scroll to position [154, 0]
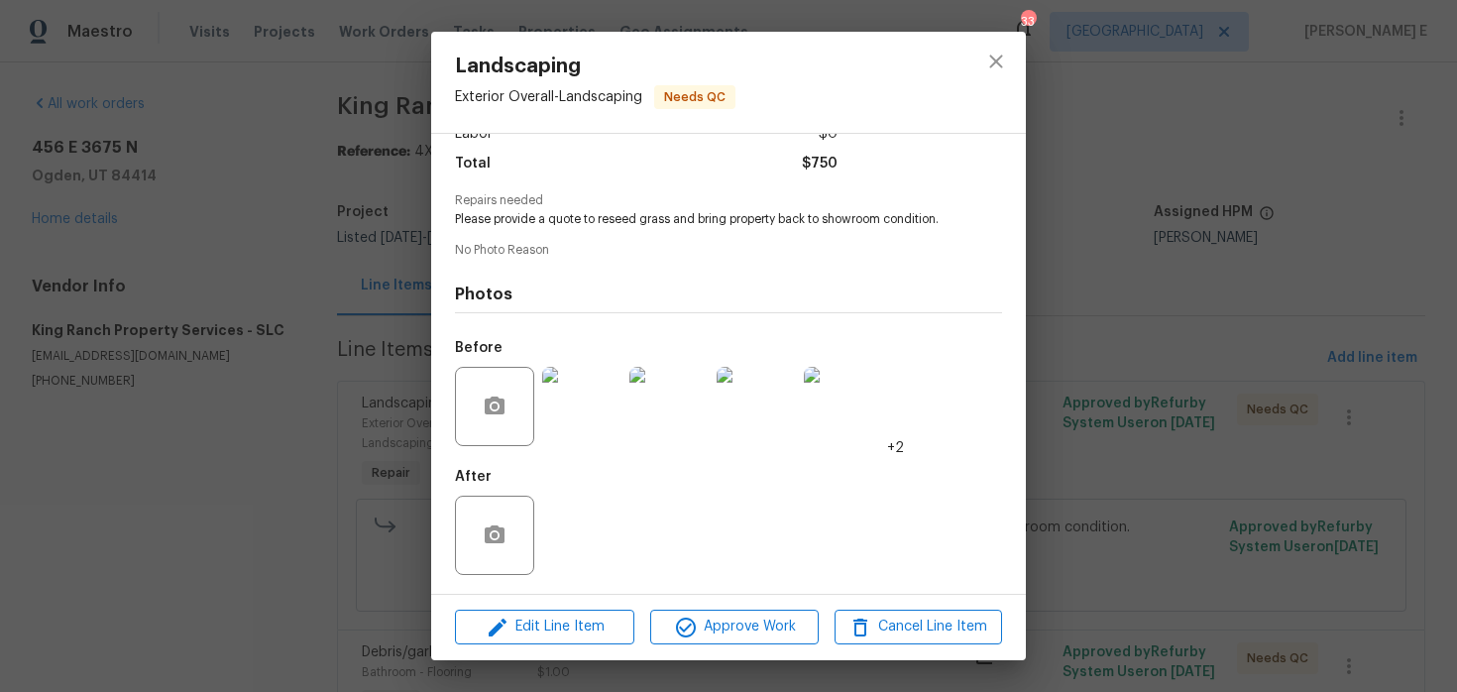
click at [1003, 447] on div "Vendor King Ranch Property Services Account Category Repairs Cost $750 x 1 sqft…" at bounding box center [728, 364] width 595 height 460
click at [1083, 440] on div "Landscaping Exterior Overall - Landscaping Needs QC Vendor King Ranch Property …" at bounding box center [728, 346] width 1457 height 692
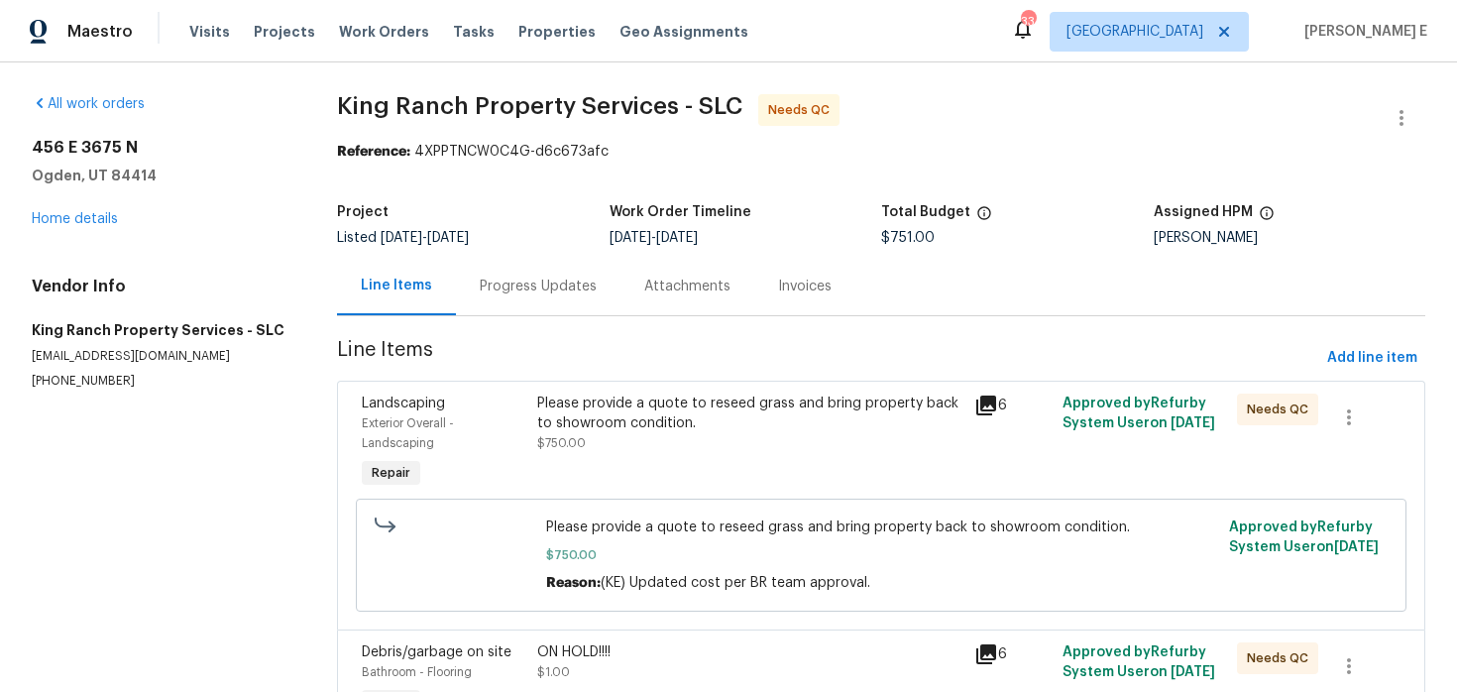
scroll to position [124, 0]
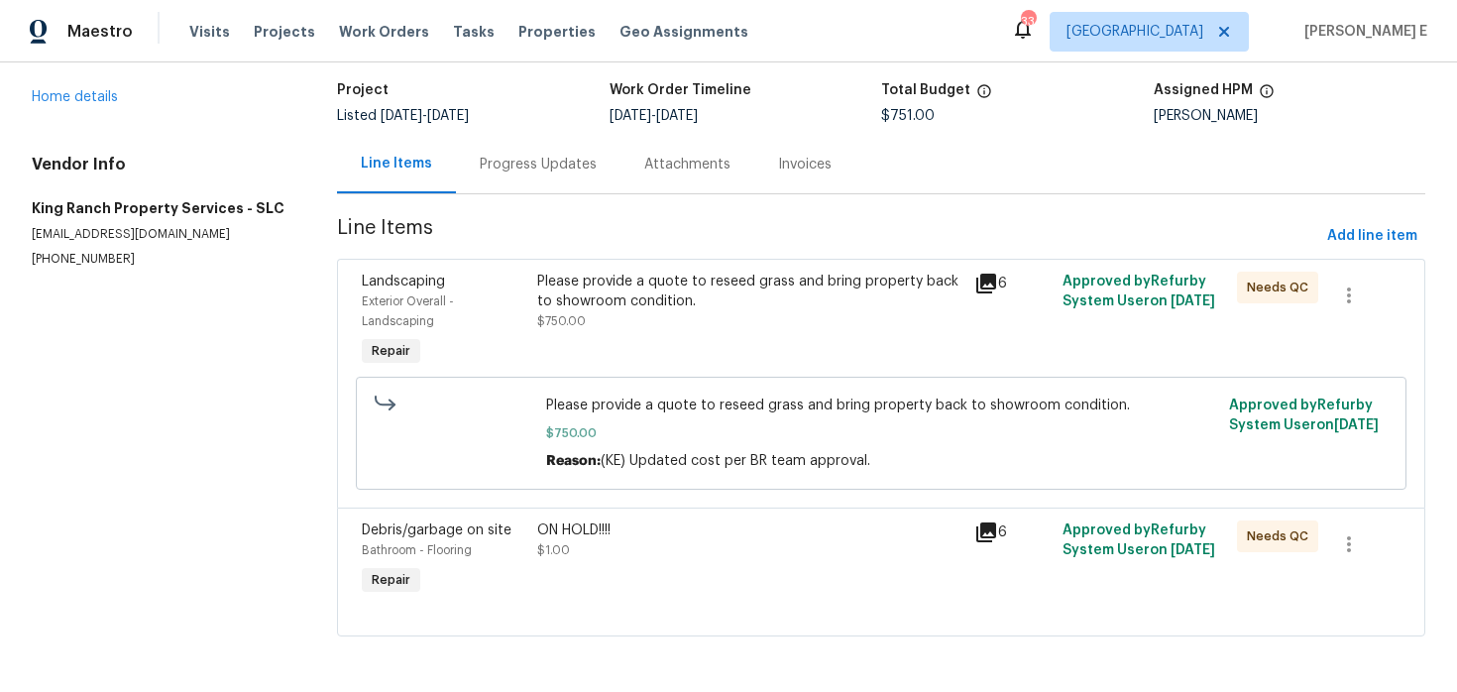
click at [798, 500] on div "Landscaping Exterior Overall - Landscaping Repair Please provide a quote to res…" at bounding box center [881, 383] width 1088 height 249
click at [777, 573] on div "ON HOLD!!!! $1.00" at bounding box center [750, 559] width 438 height 91
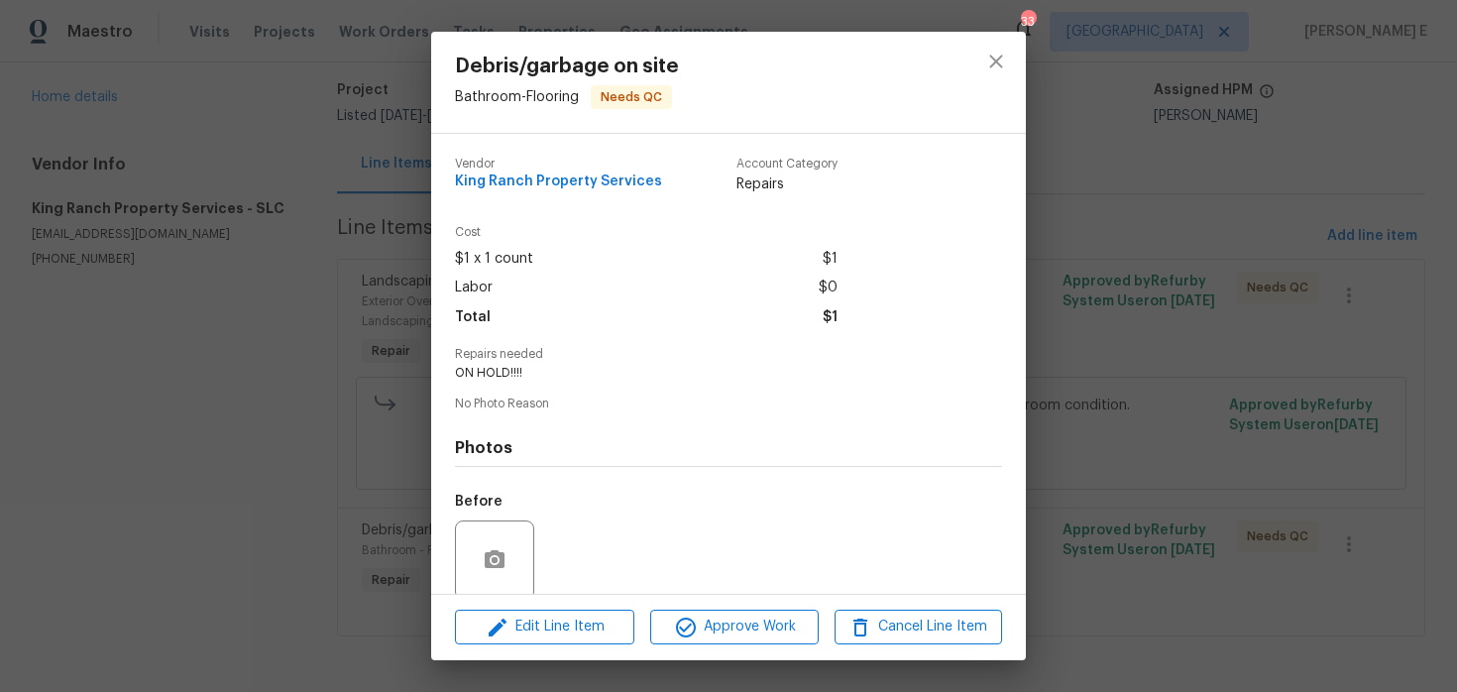
scroll to position [154, 0]
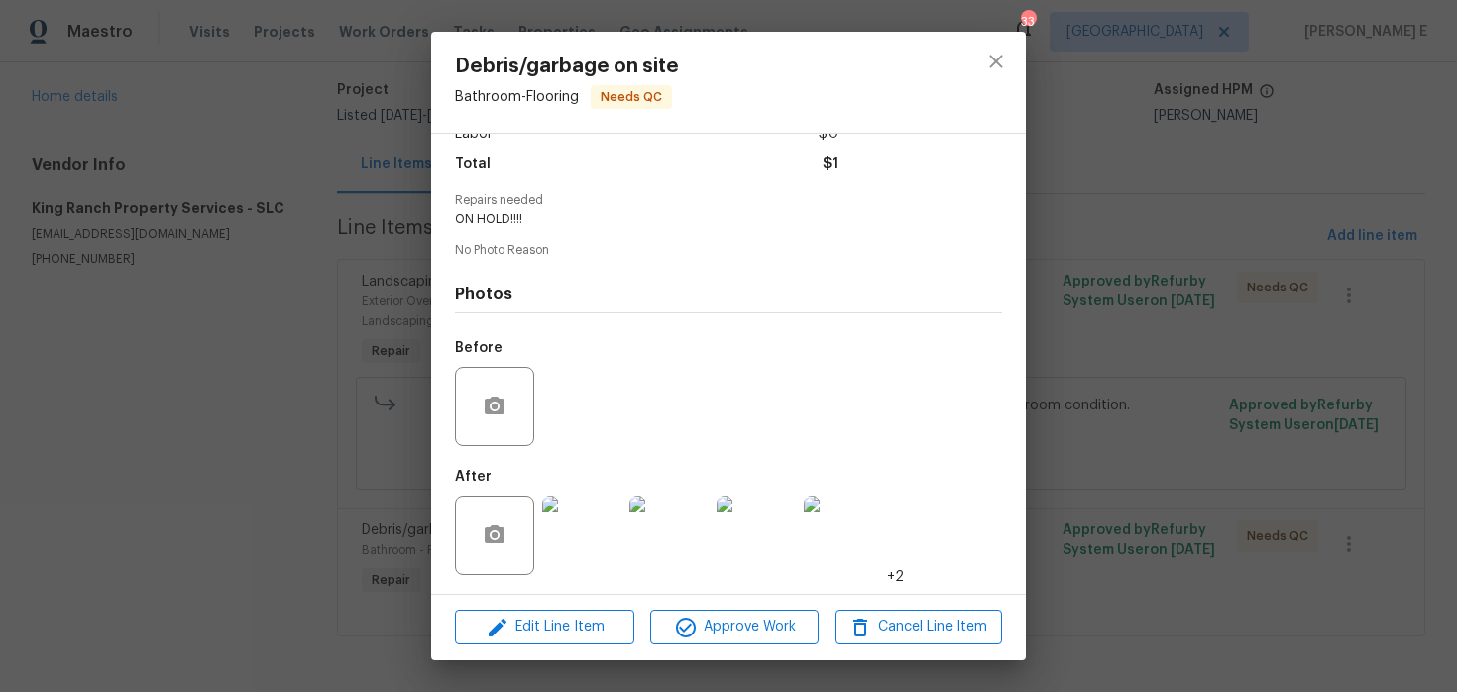
click at [602, 543] on img at bounding box center [581, 535] width 79 height 79
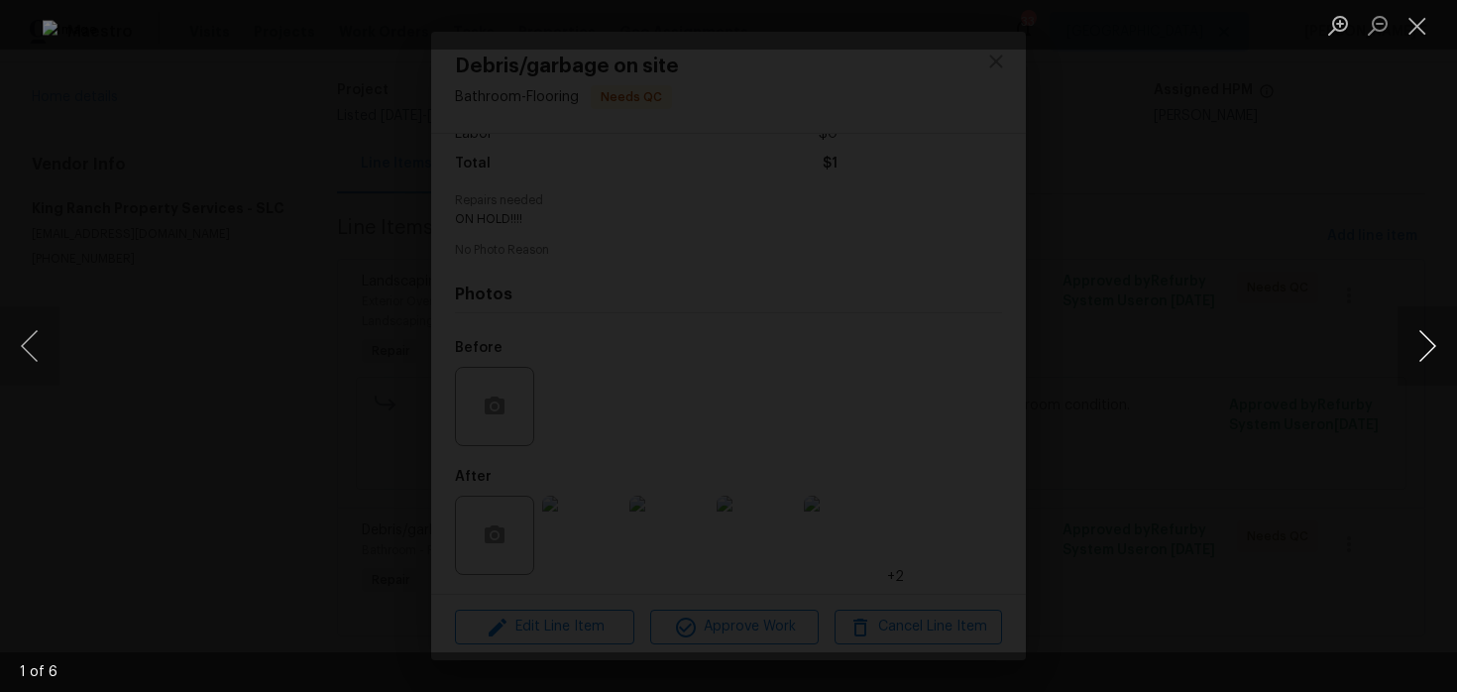
click at [1410, 350] on button "Next image" at bounding box center [1427, 345] width 59 height 79
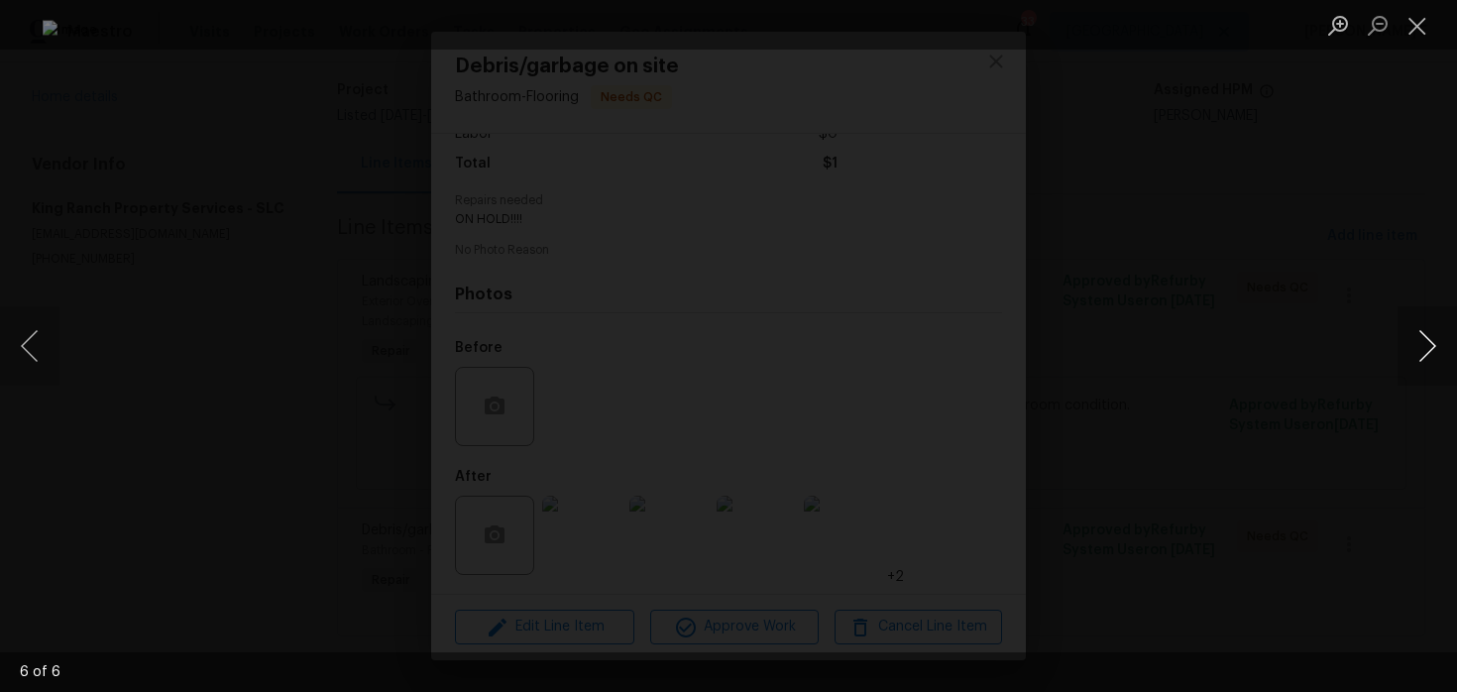
click at [1410, 350] on button "Next image" at bounding box center [1427, 345] width 59 height 79
click at [1346, 241] on div "Lightbox" at bounding box center [728, 346] width 1457 height 692
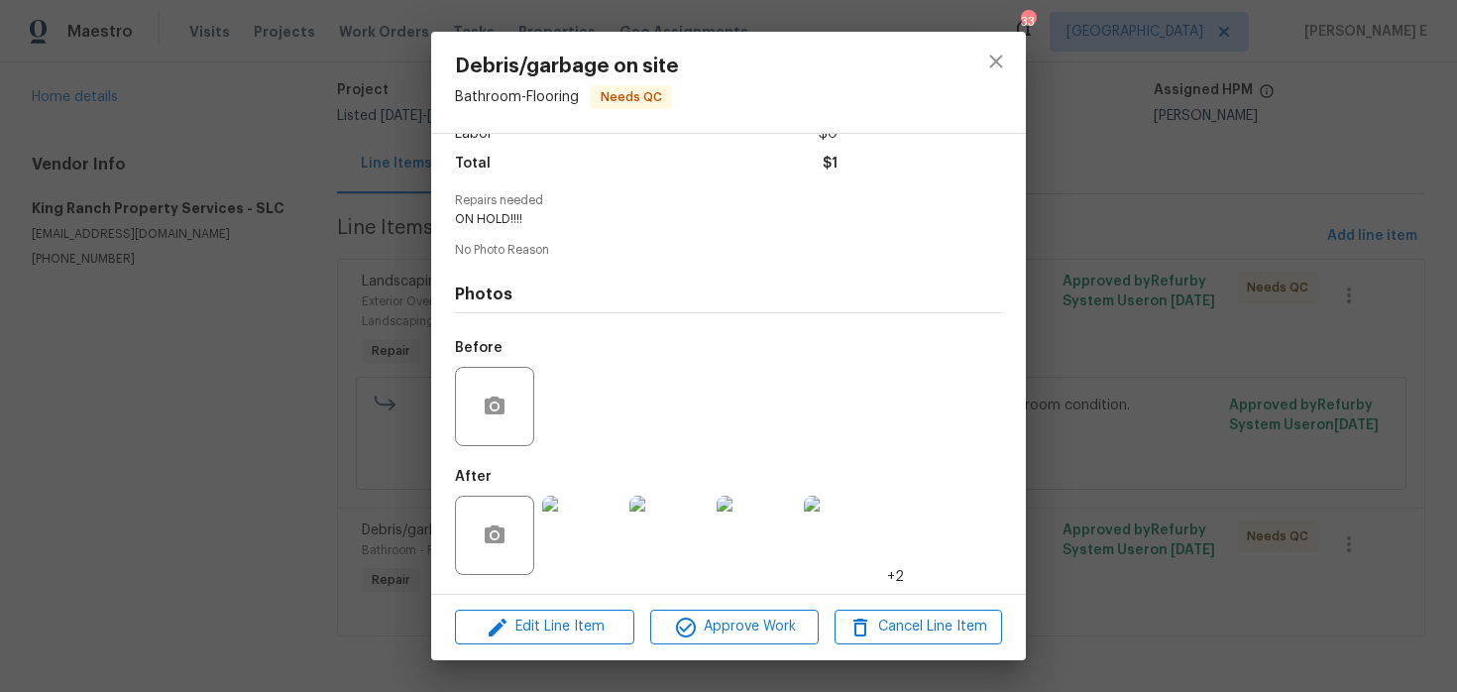
click at [1346, 241] on div "Debris/garbage on site Bathroom - Flooring Needs QC Vendor King Ranch Property …" at bounding box center [728, 346] width 1457 height 692
